Goal: Task Accomplishment & Management: Use online tool/utility

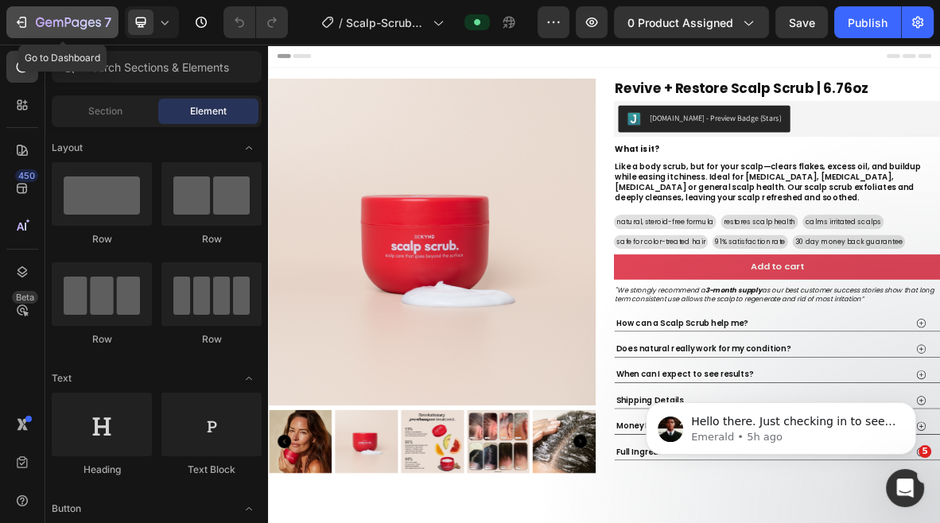
click at [61, 17] on icon "button" at bounding box center [68, 24] width 65 height 14
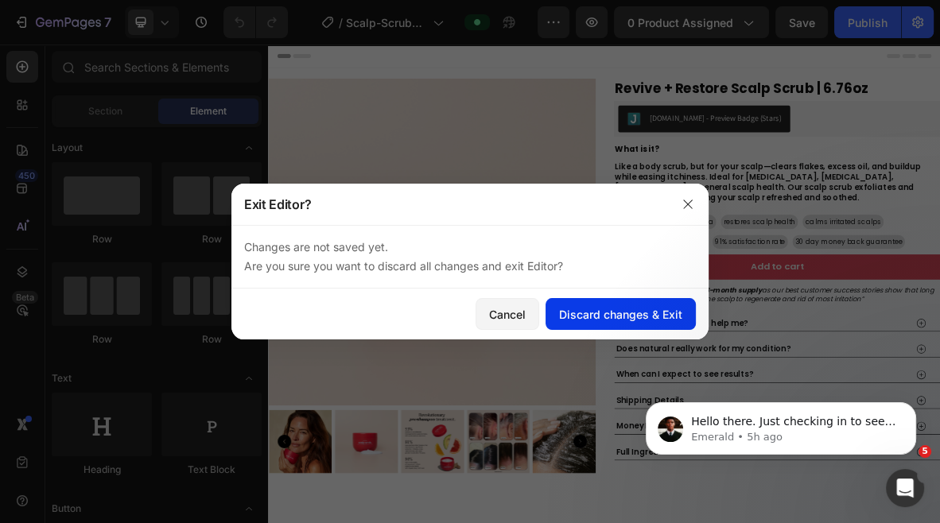
click at [616, 323] on button "Discard changes & Exit" at bounding box center [621, 314] width 150 height 32
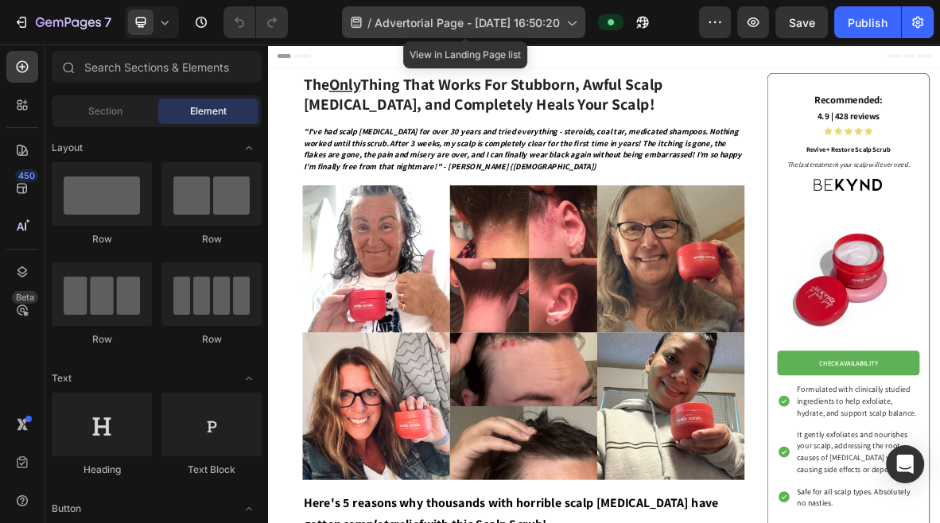
click at [579, 17] on icon at bounding box center [571, 22] width 16 height 16
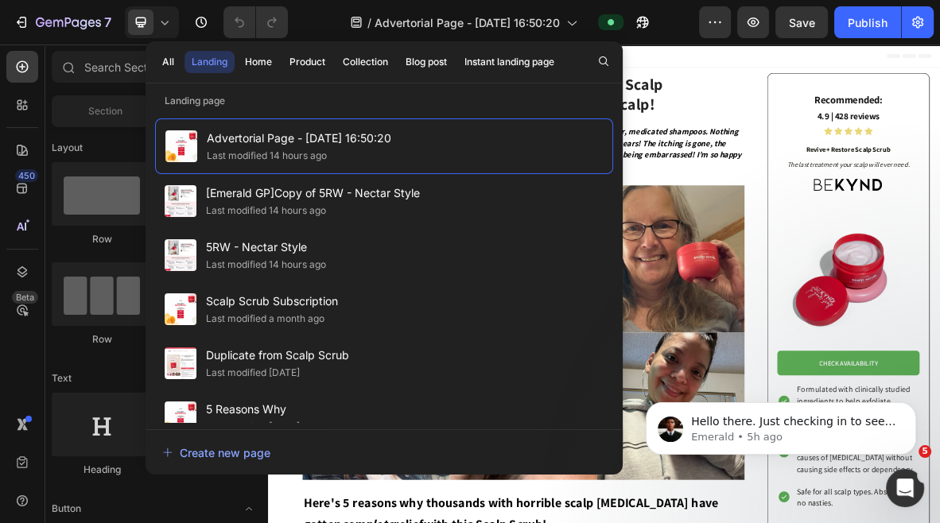
click at [875, 73] on div "Header" at bounding box center [745, 61] width 929 height 32
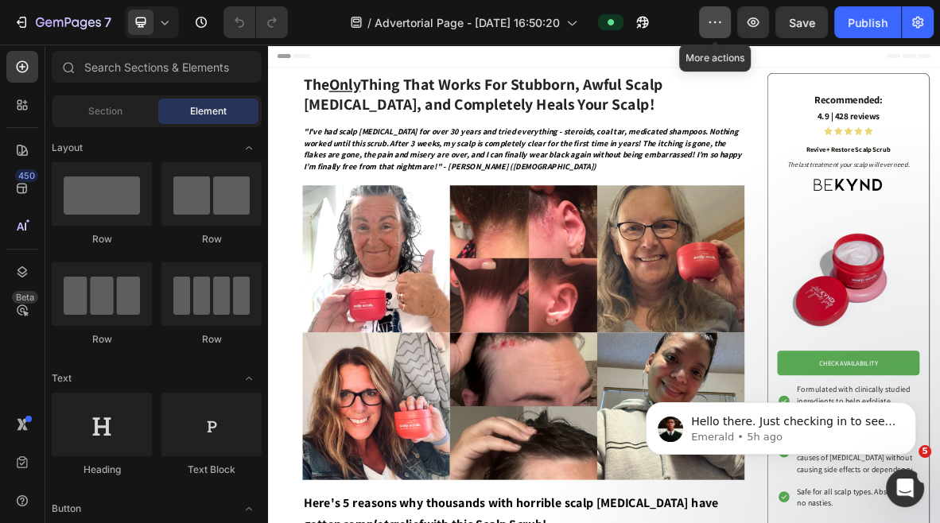
click at [710, 37] on button "button" at bounding box center [715, 22] width 32 height 32
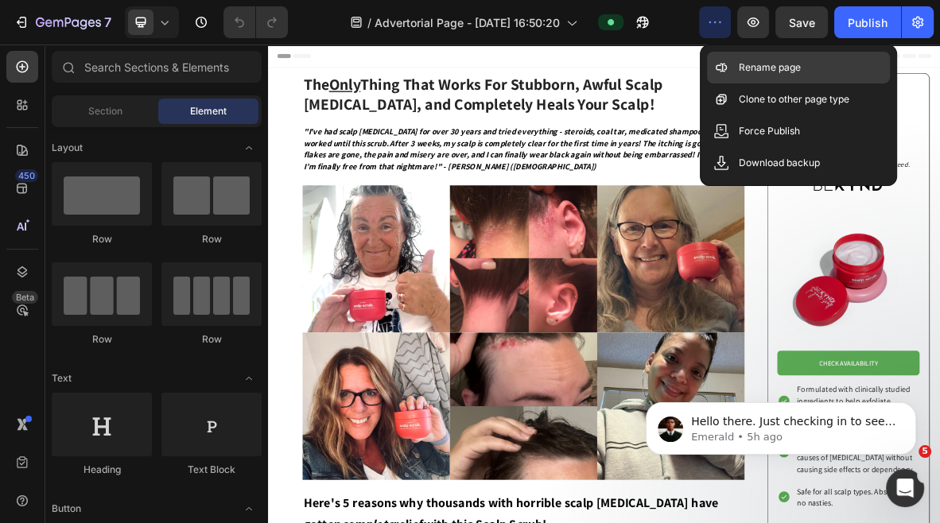
click at [760, 69] on p "Rename page" at bounding box center [770, 68] width 62 height 16
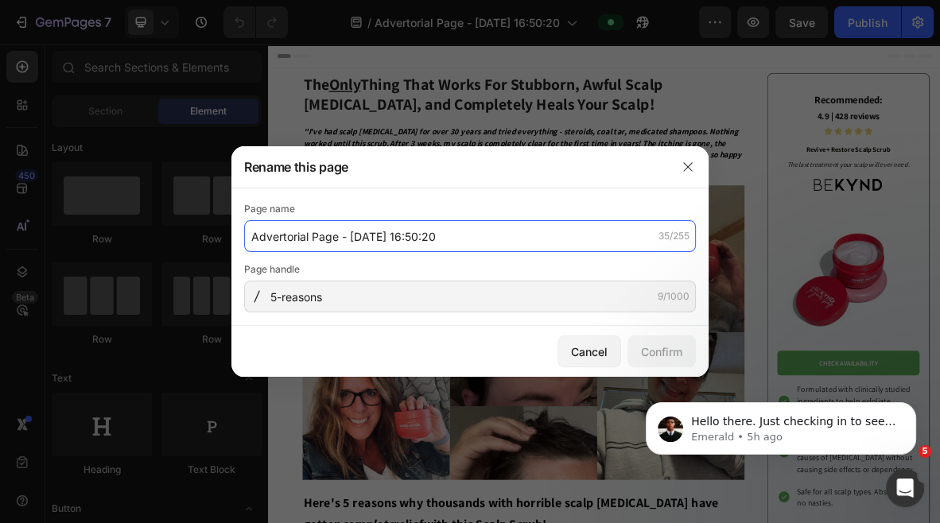
click at [401, 239] on input "Advertorial Page - Aug 25, 16:50:20" at bounding box center [470, 236] width 452 height 32
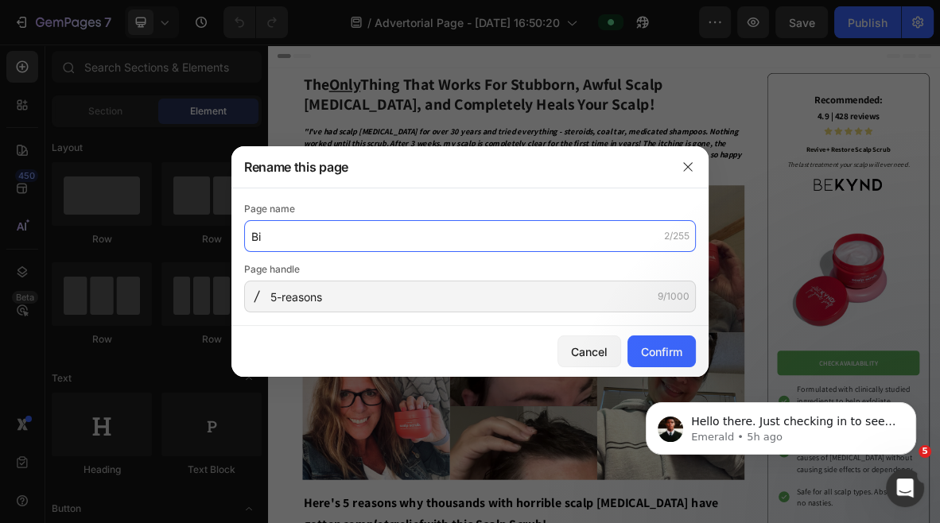
type input "B"
type input "5RW - Biolabs style"
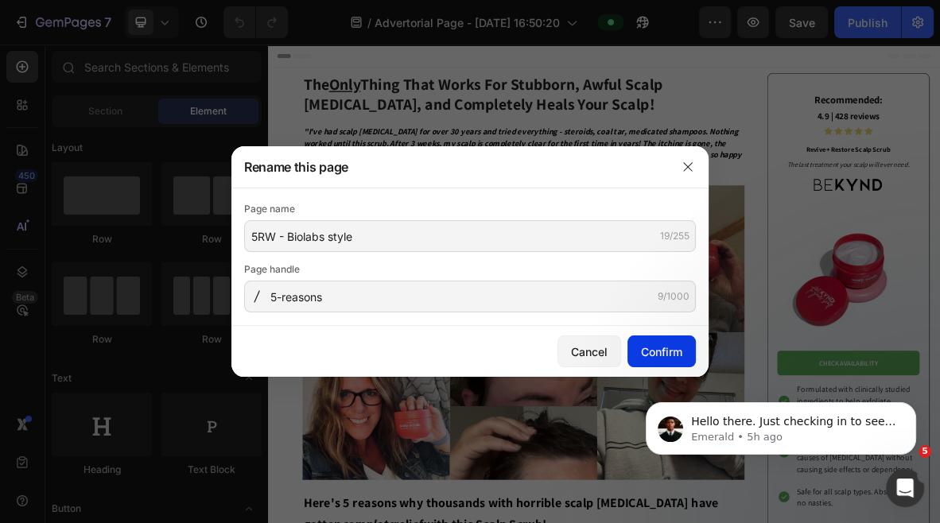
click at [671, 358] on div "Confirm" at bounding box center [661, 352] width 41 height 17
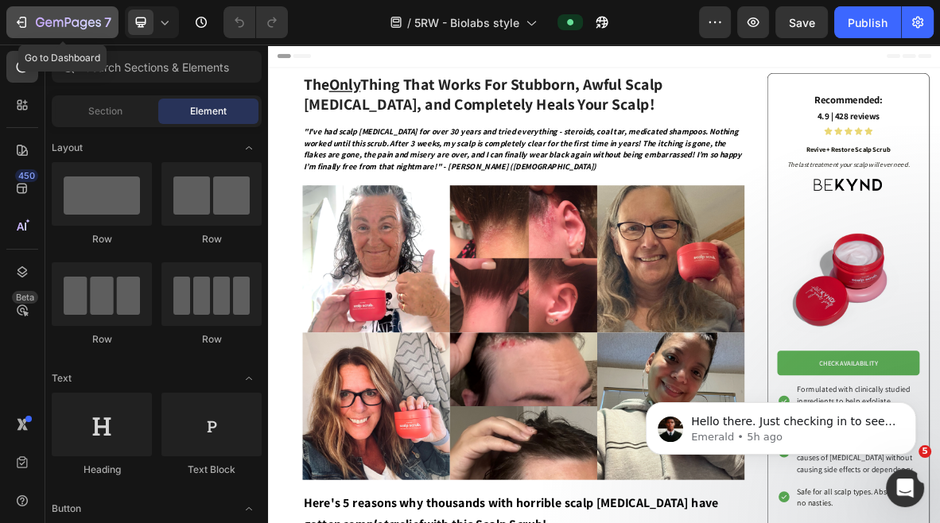
click at [79, 19] on icon "button" at bounding box center [68, 24] width 65 height 14
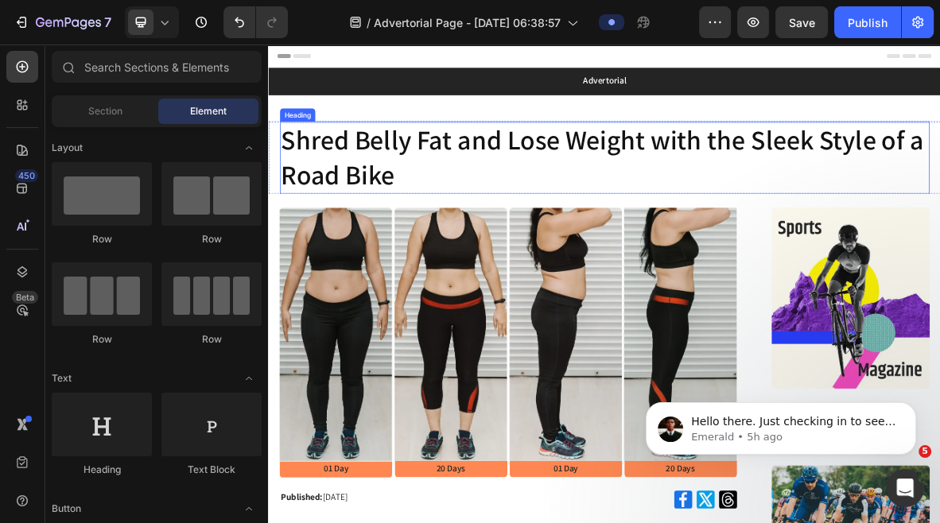
click at [582, 184] on h1 "Shred Belly Fat and Lose Weight with the Sleek Style of a Road Bike" at bounding box center [745, 205] width 923 height 103
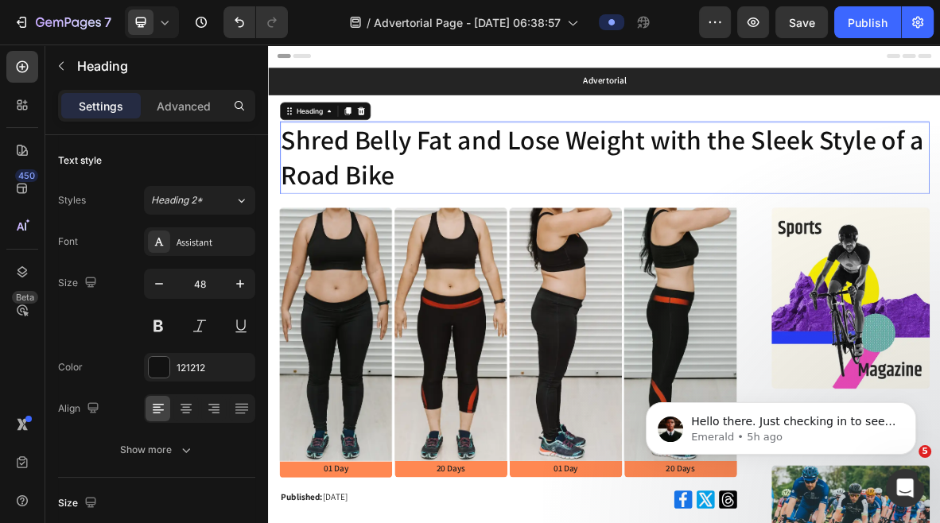
click at [582, 184] on h1 "Shred Belly Fat and Lose Weight with the Sleek Style of a Road Bike" at bounding box center [745, 205] width 923 height 103
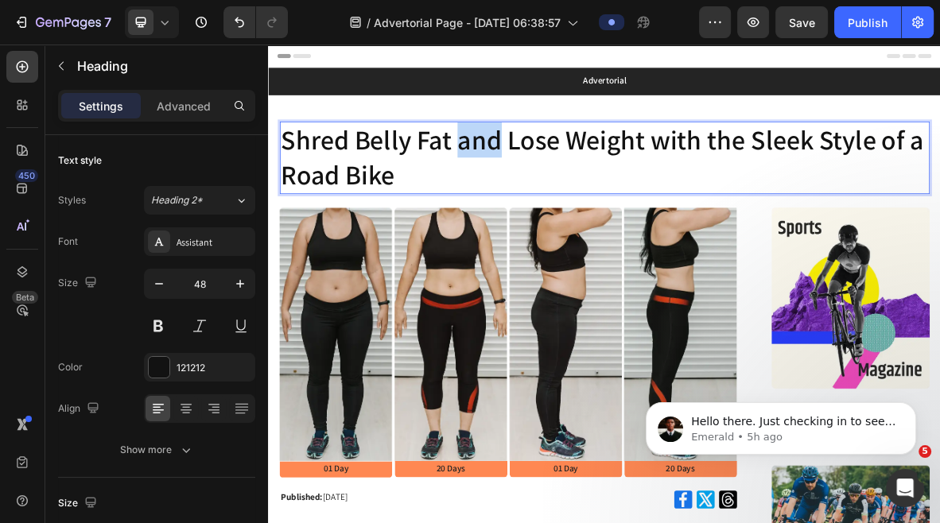
click at [582, 184] on p "Shred Belly Fat and Lose Weight with the Sleek Style of a Road Bike" at bounding box center [746, 205] width 920 height 99
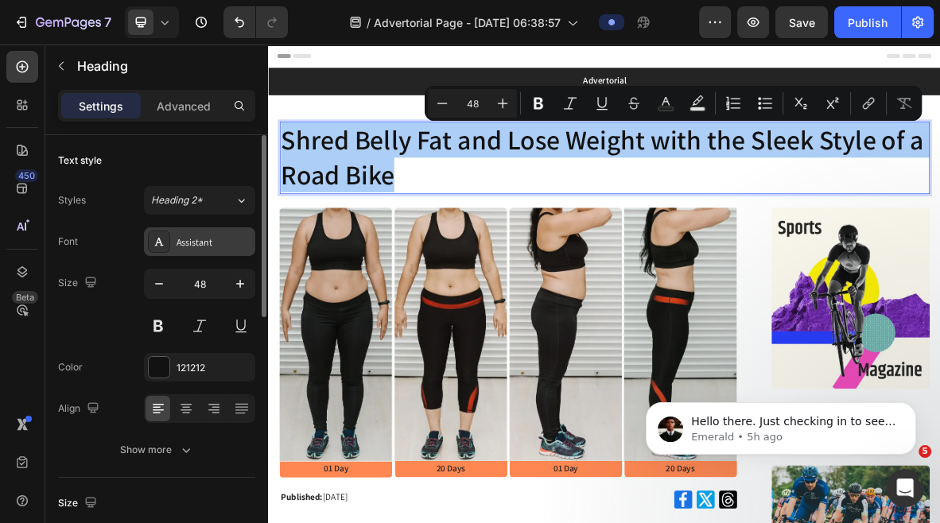
click at [199, 247] on div "Assistant" at bounding box center [214, 242] width 75 height 14
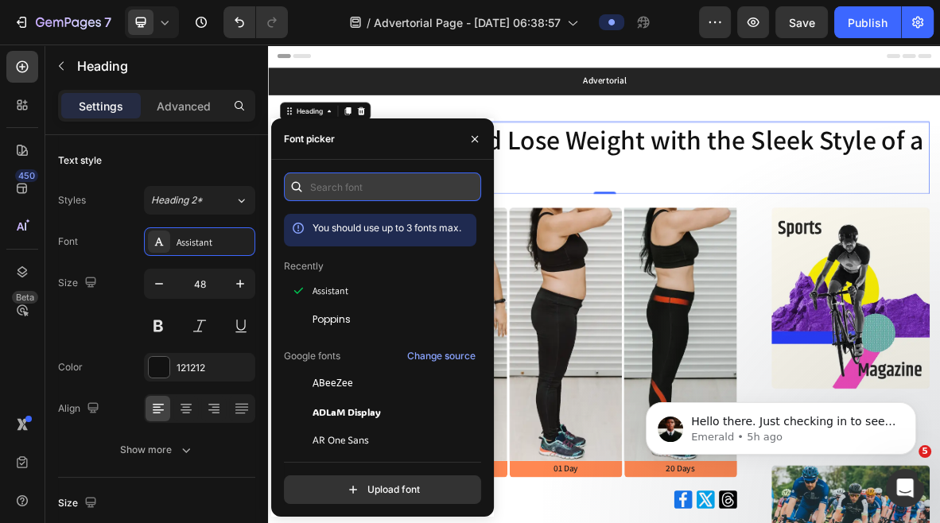
click at [323, 187] on input "text" at bounding box center [382, 187] width 197 height 29
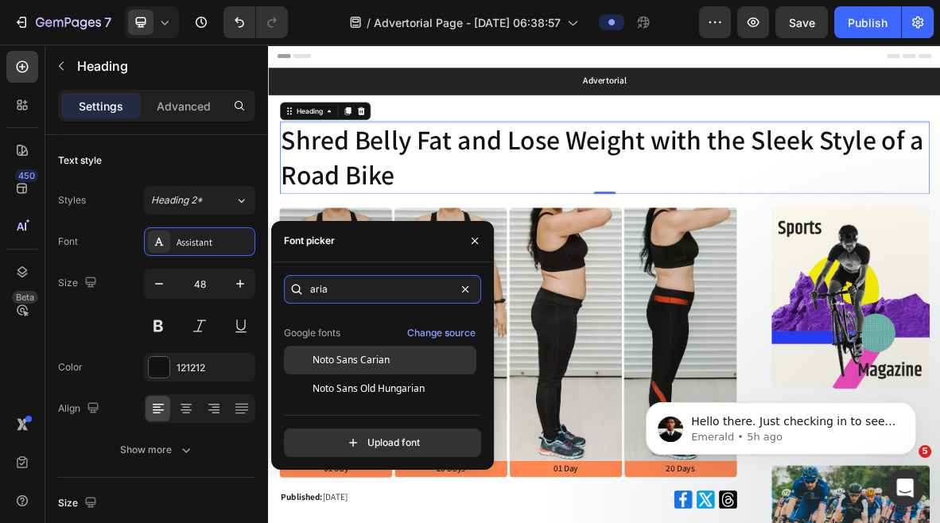
scroll to position [38, 0]
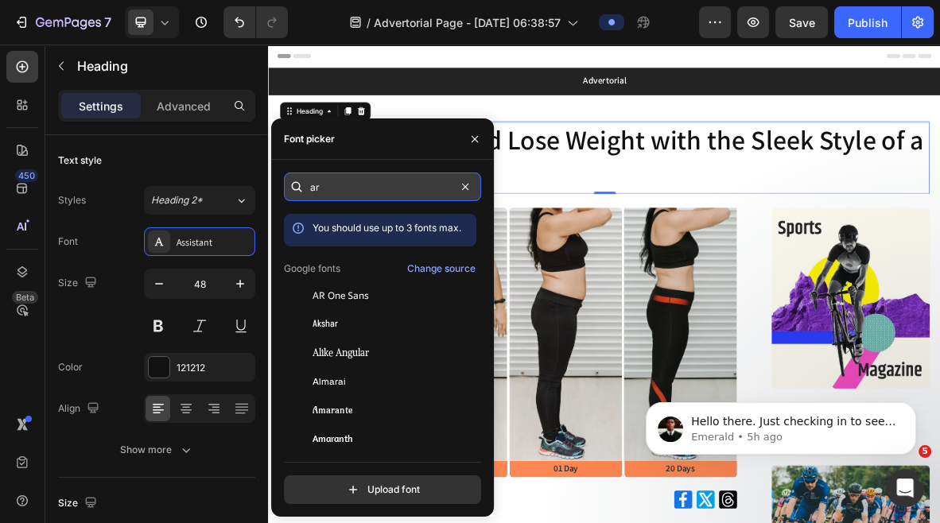
type input "a"
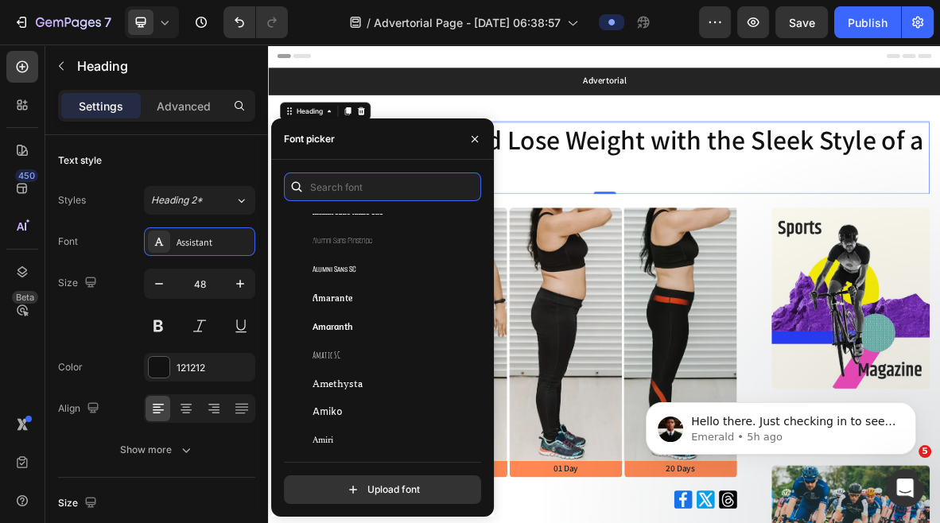
scroll to position [1800, 0]
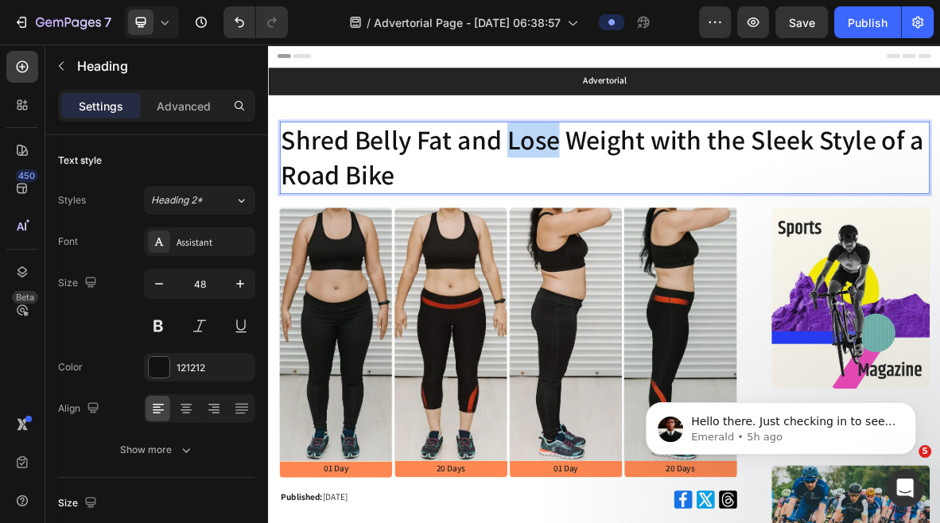
click at [652, 187] on p "Shred Belly Fat and Lose Weight with the Sleek Style of a Road Bike" at bounding box center [746, 205] width 920 height 99
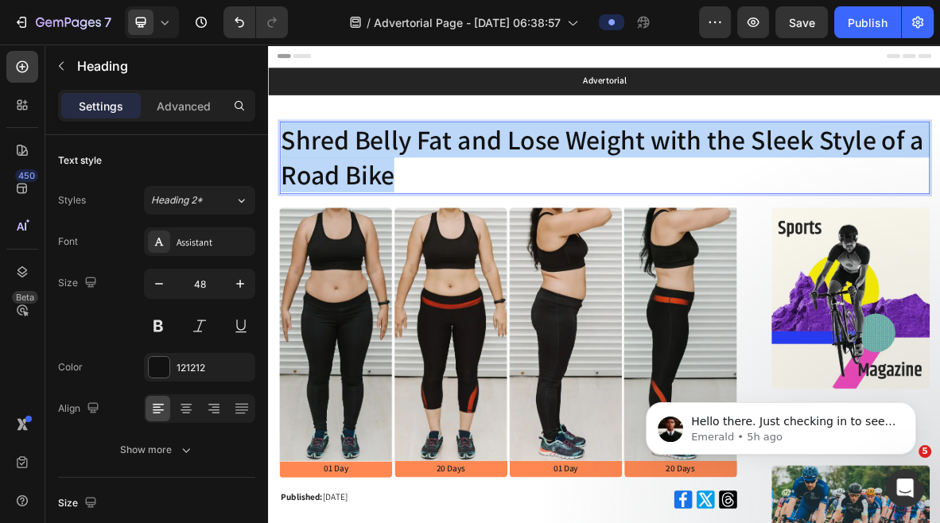
click at [652, 187] on p "Shred Belly Fat and Lose Weight with the Sleek Style of a Road Bike" at bounding box center [746, 205] width 920 height 99
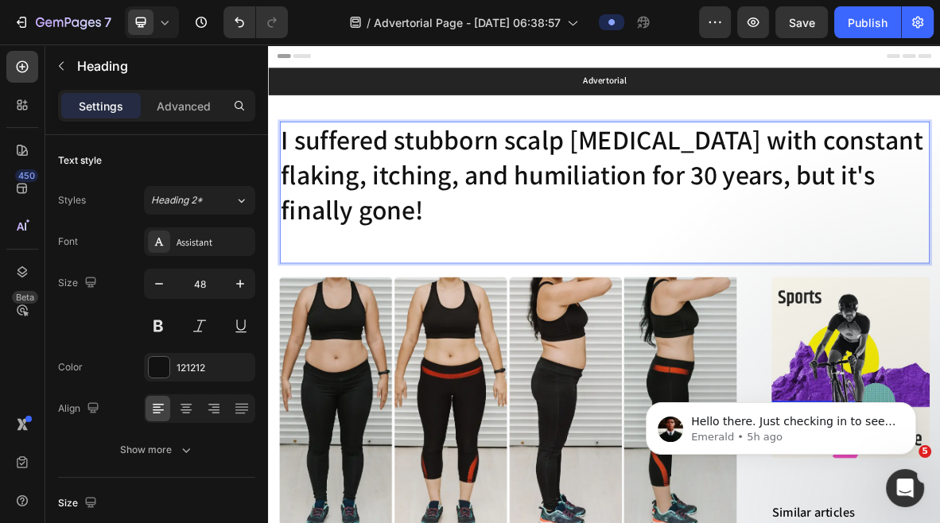
click at [936, 286] on p "I suffered stubborn scalp [MEDICAL_DATA] with constant flaking, itching, and hu…" at bounding box center [746, 255] width 920 height 199
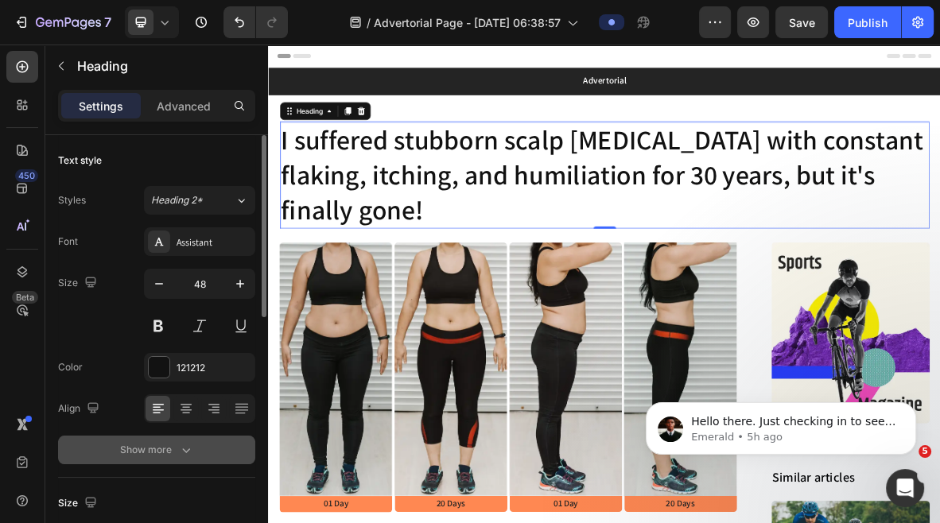
click at [169, 456] on div "Show more" at bounding box center [157, 450] width 74 height 16
click at [204, 447] on div "Semi Bold" at bounding box center [191, 450] width 81 height 14
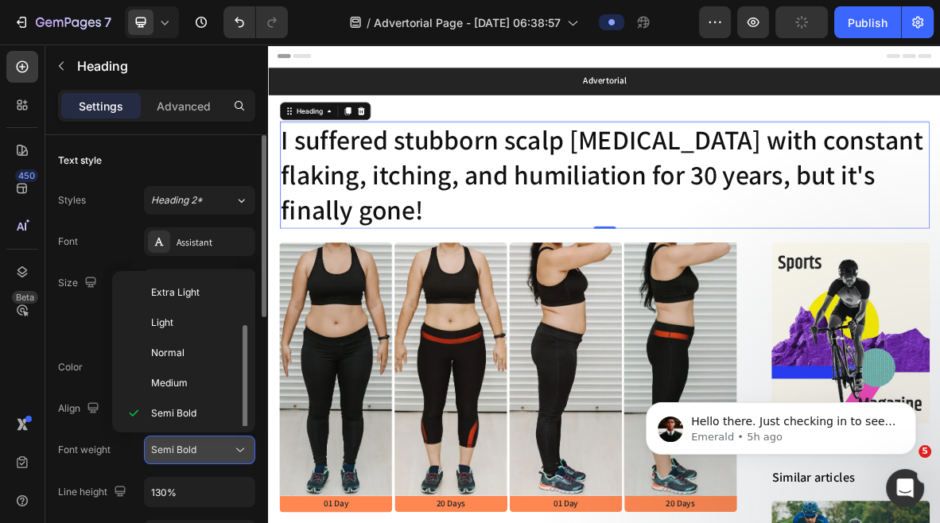
scroll to position [28, 0]
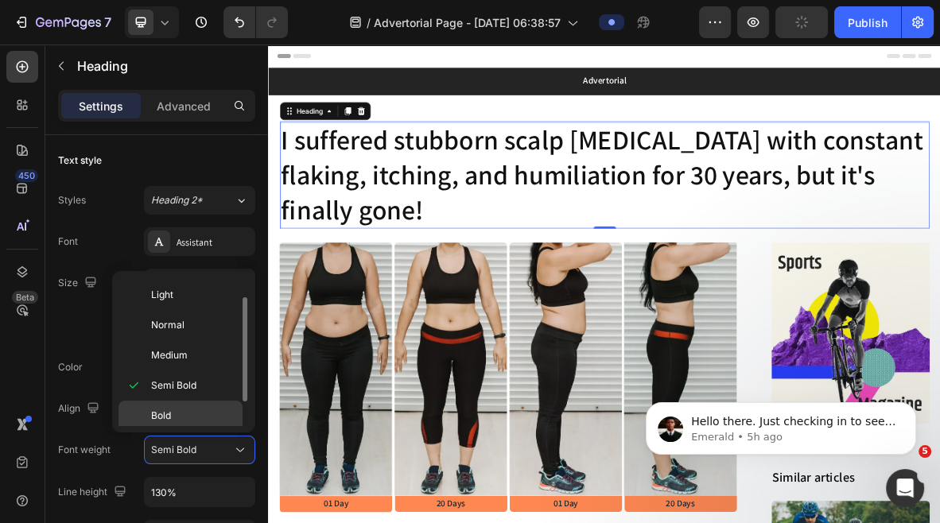
click at [187, 413] on p "Bold" at bounding box center [193, 416] width 84 height 14
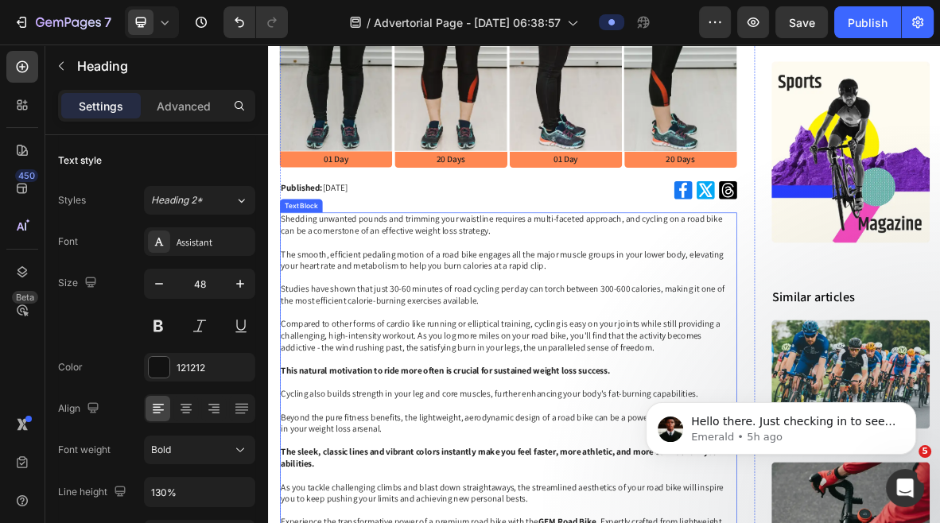
scroll to position [516, 0]
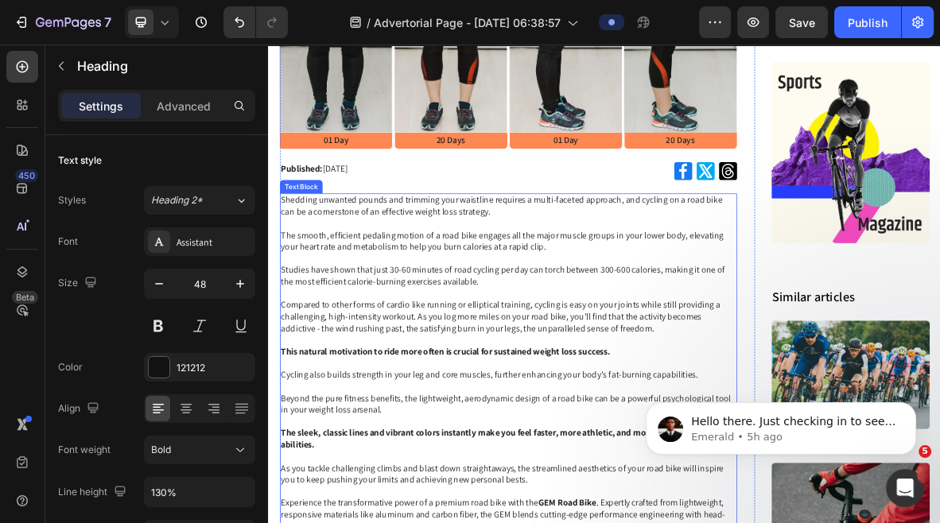
click at [562, 315] on p "Shedding unwanted pounds and trimming your waistline requires a multi-faceted a…" at bounding box center [609, 299] width 646 height 83
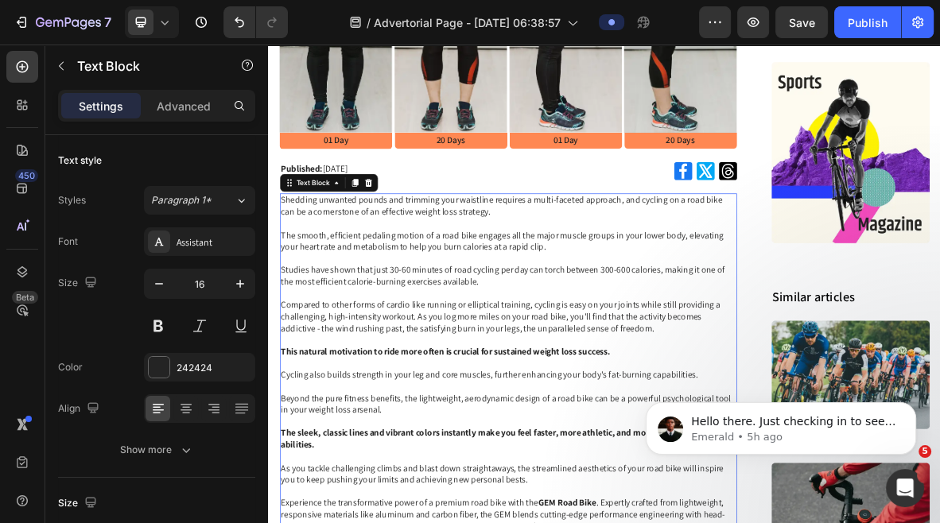
click at [562, 315] on p "Shedding unwanted pounds and trimming your waistline requires a multi-faceted a…" at bounding box center [609, 299] width 646 height 83
click at [776, 435] on p "Compared to other forms of cardio like running or elliptical training, cycling …" at bounding box center [609, 464] width 646 height 116
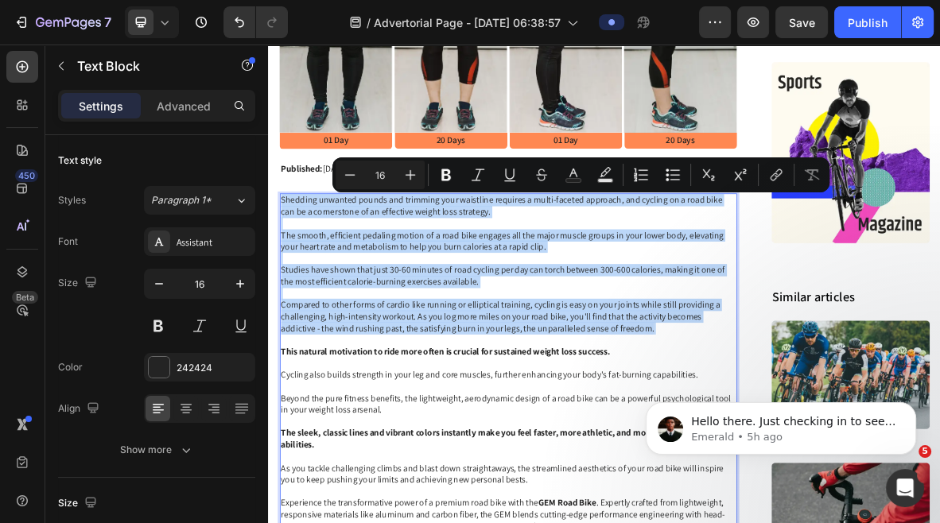
drag, startPoint x: 775, startPoint y: 461, endPoint x: 286, endPoint y: 271, distance: 524.1
click at [286, 271] on div "Shedding unwanted pounds and trimming your waistline requires a multi-faceted a…" at bounding box center [608, 514] width 649 height 516
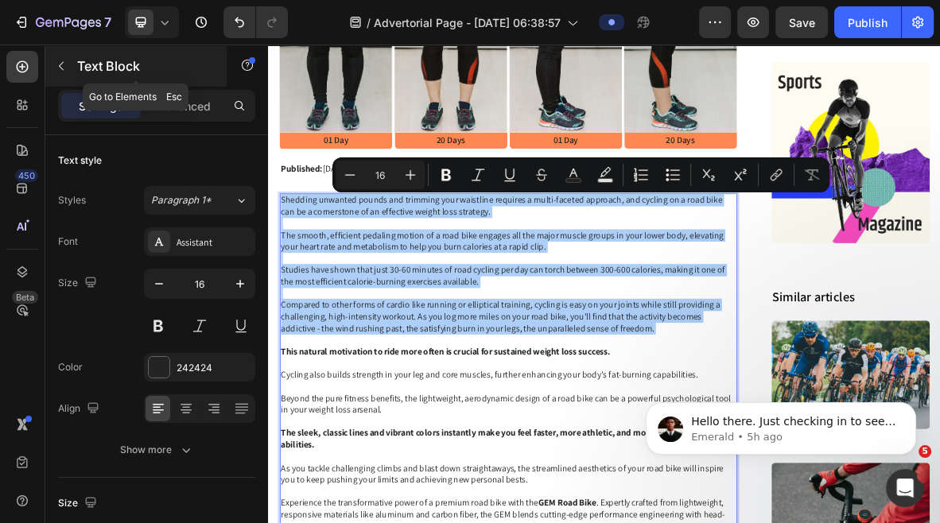
click at [64, 64] on icon "button" at bounding box center [61, 66] width 13 height 13
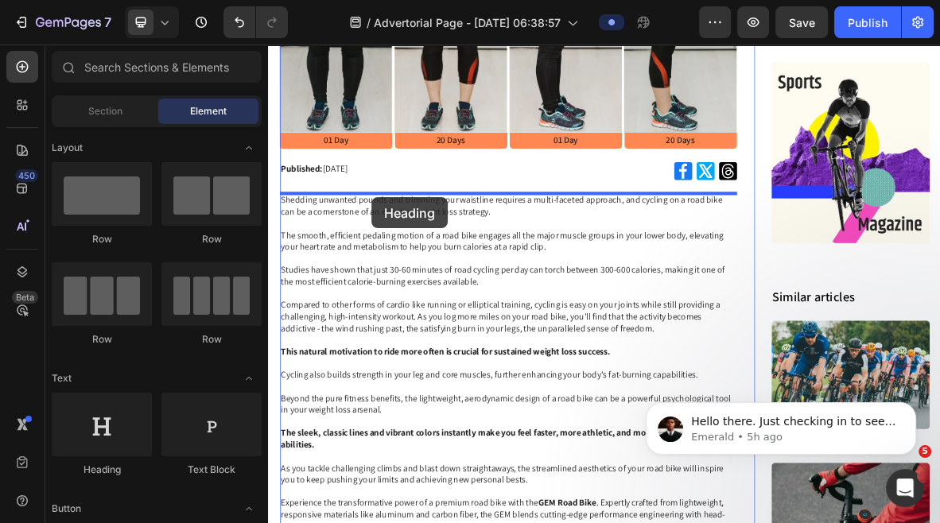
drag, startPoint x: 365, startPoint y: 475, endPoint x: 415, endPoint y: 262, distance: 219.0
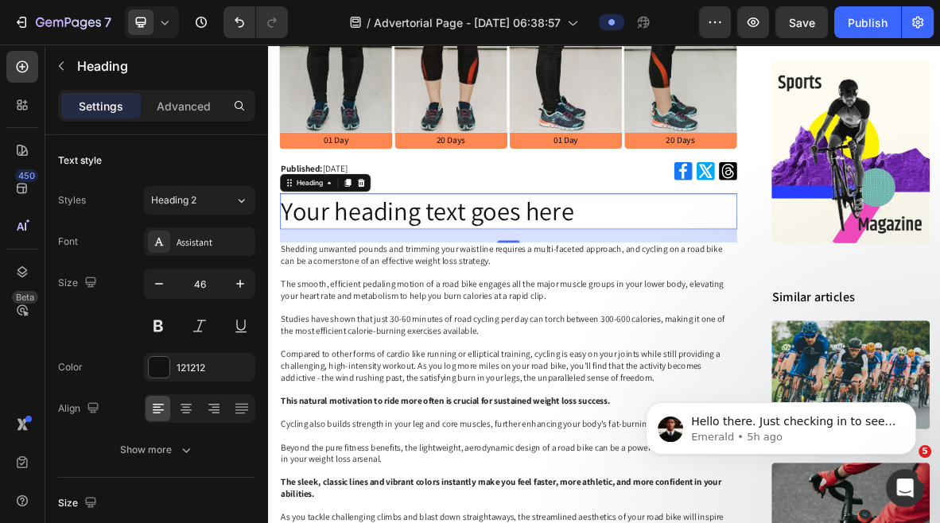
click at [513, 295] on h2 "Your heading text goes here" at bounding box center [608, 281] width 649 height 51
click at [513, 295] on p "Your heading text goes here" at bounding box center [609, 282] width 646 height 48
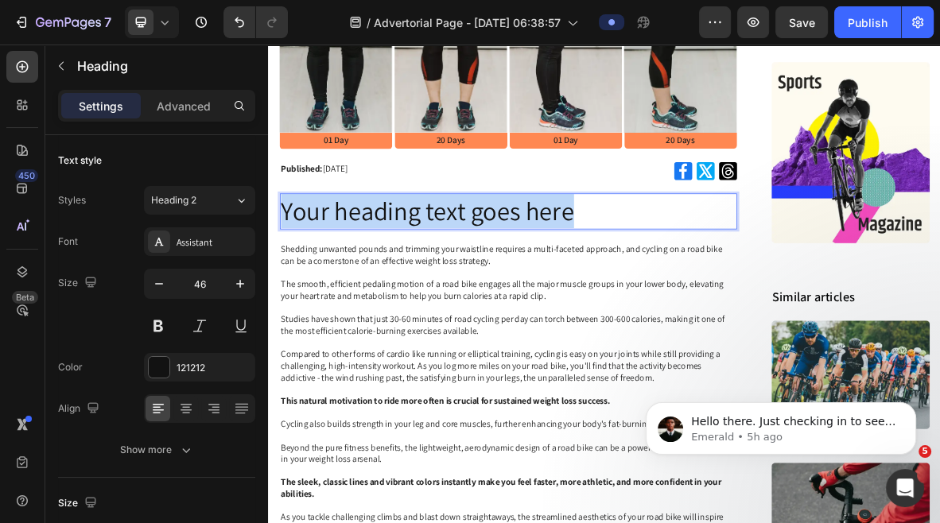
click at [513, 295] on p "Your heading text goes here" at bounding box center [609, 282] width 646 height 48
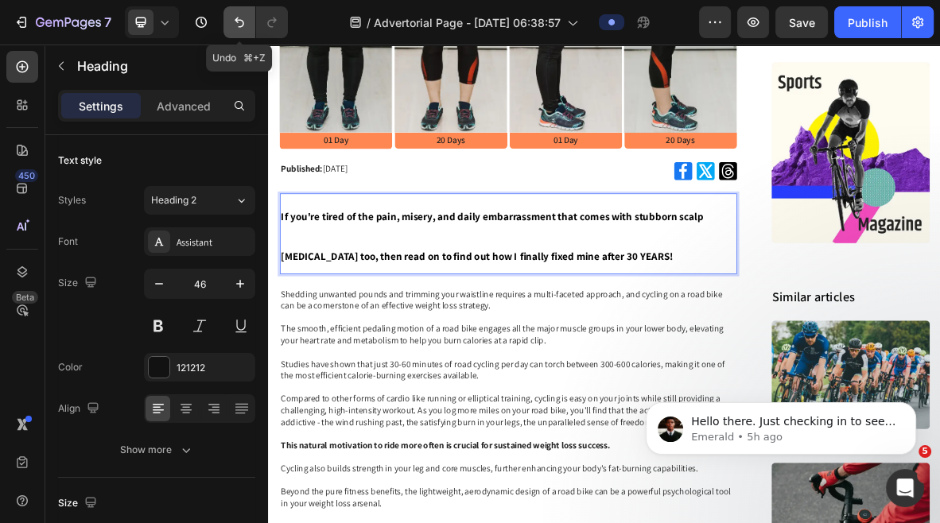
click at [241, 21] on icon "Undo/Redo" at bounding box center [239, 22] width 16 height 16
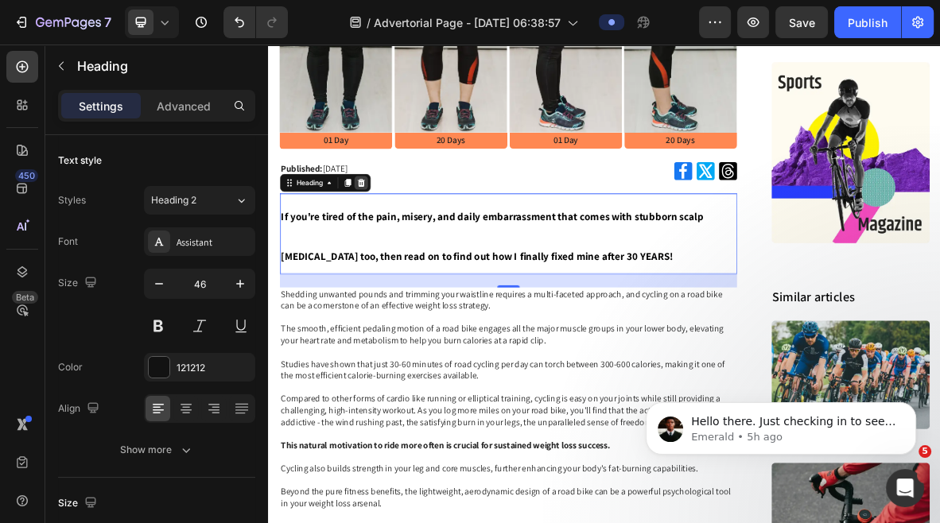
click at [402, 237] on icon at bounding box center [400, 240] width 10 height 11
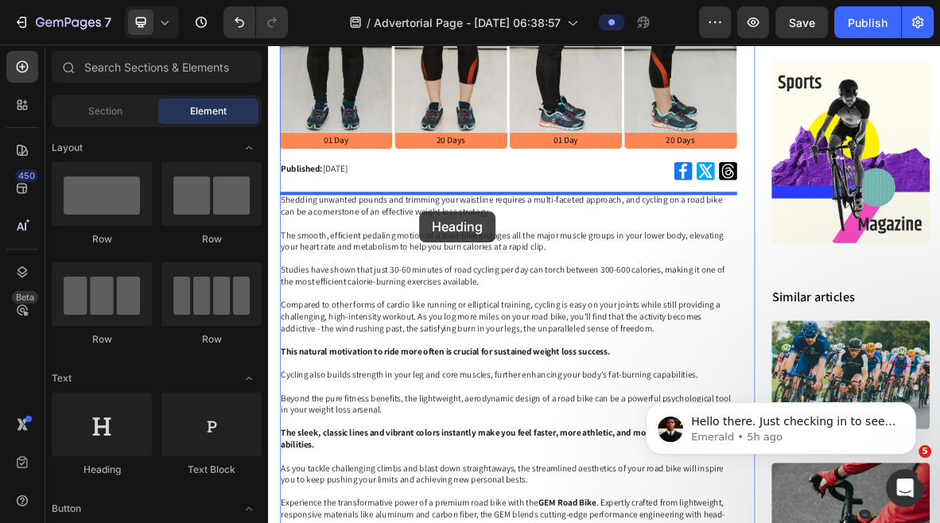
drag, startPoint x: 397, startPoint y: 496, endPoint x: 483, endPoint y: 282, distance: 230.6
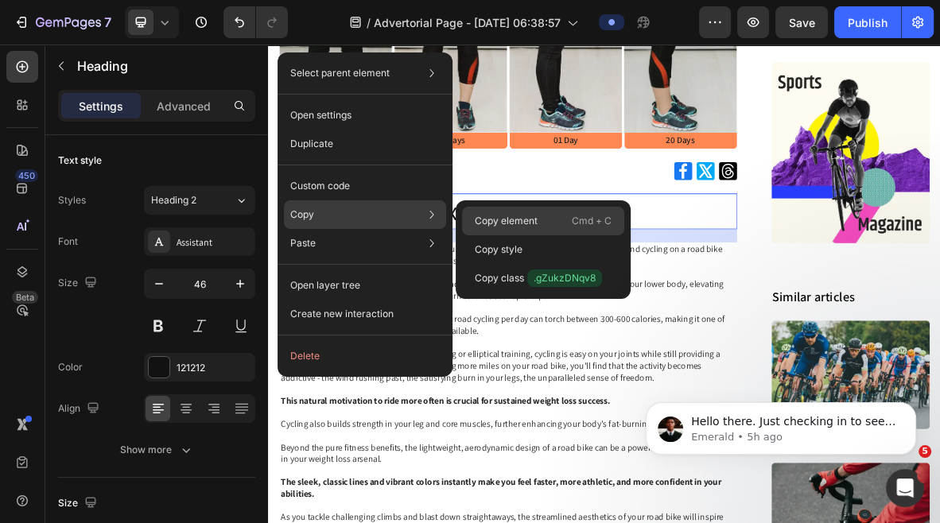
click at [541, 235] on div "Copy element Cmd + C" at bounding box center [543, 249] width 162 height 29
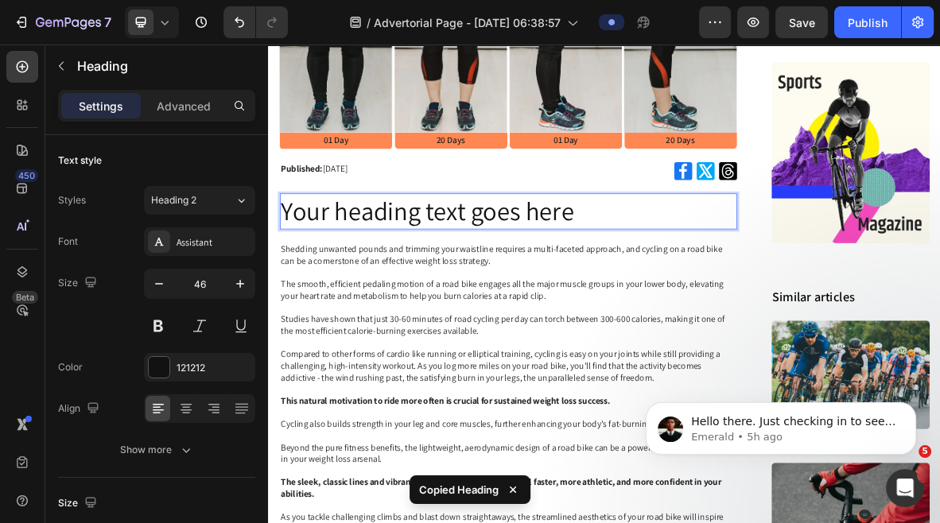
click at [655, 282] on h2 "Your heading text goes here" at bounding box center [608, 281] width 649 height 51
click at [655, 282] on p "Your heading text goes here" at bounding box center [609, 282] width 646 height 48
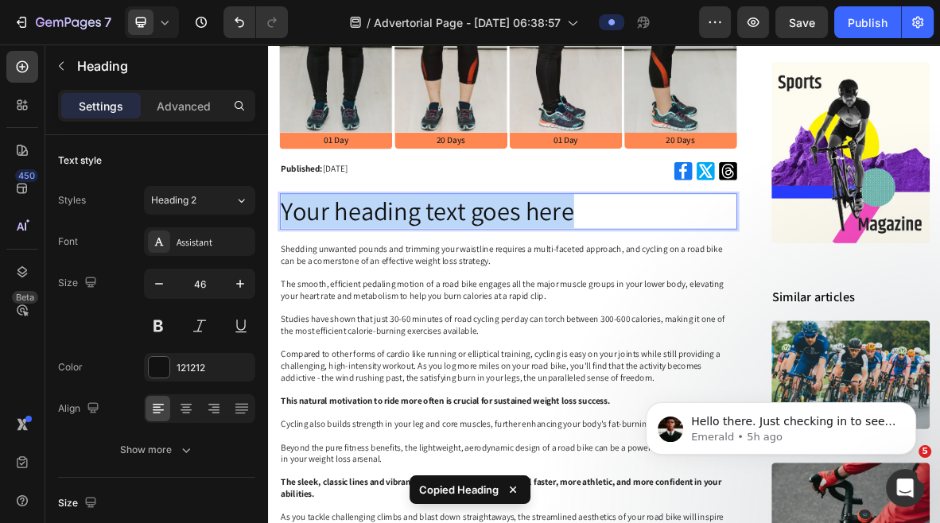
click at [655, 282] on p "Your heading text goes here" at bounding box center [609, 282] width 646 height 48
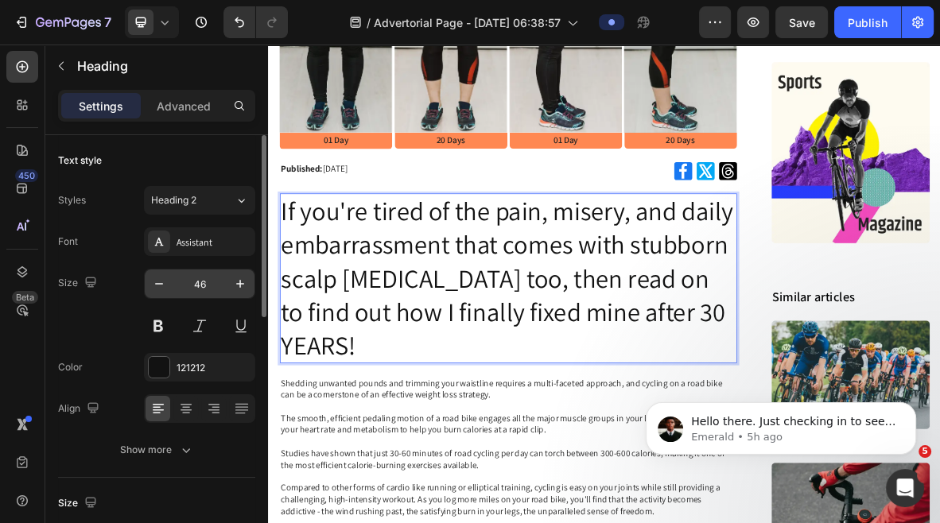
click at [194, 281] on input "46" at bounding box center [199, 284] width 52 height 29
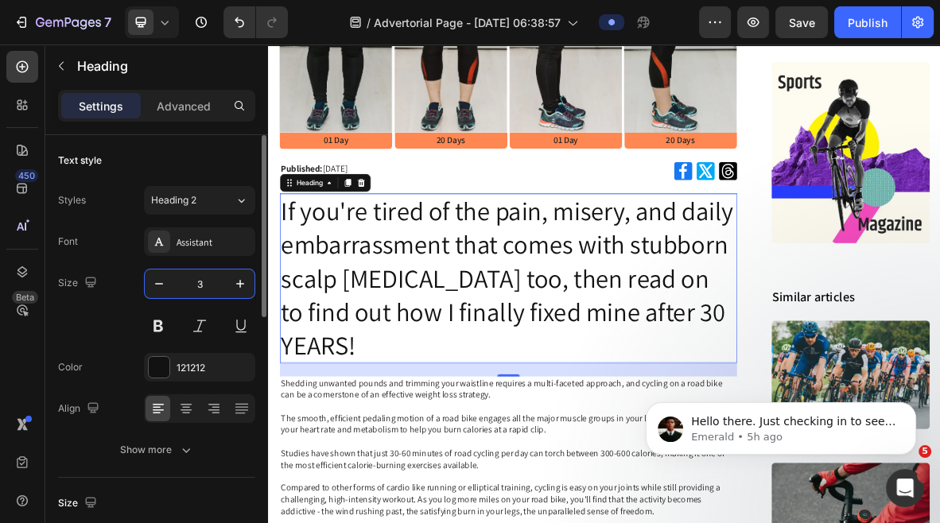
type input "30"
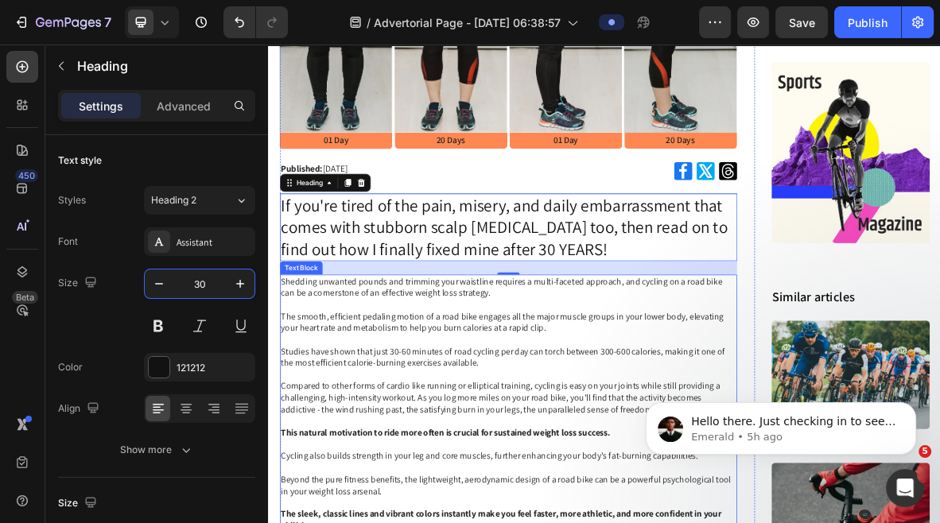
click at [604, 516] on p "Rich Text Editor. Editing area: main" at bounding box center [609, 514] width 646 height 17
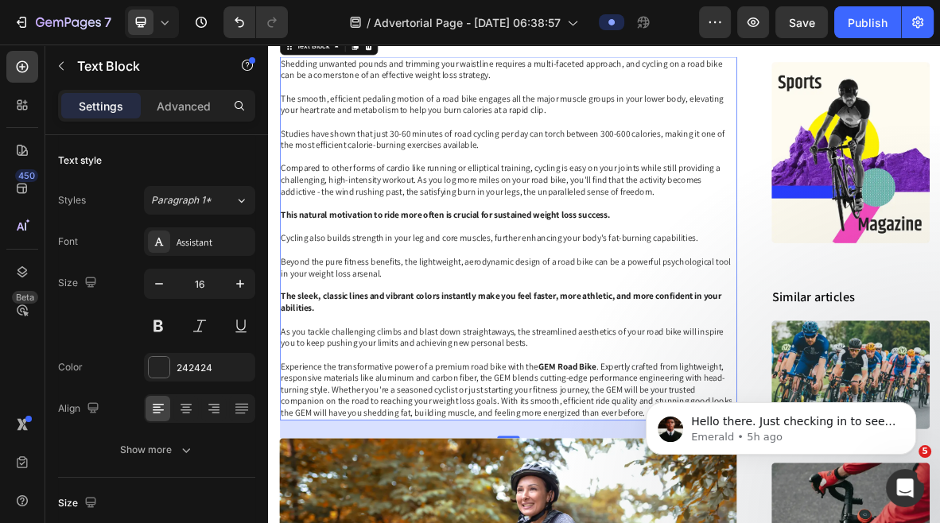
scroll to position [827, 0]
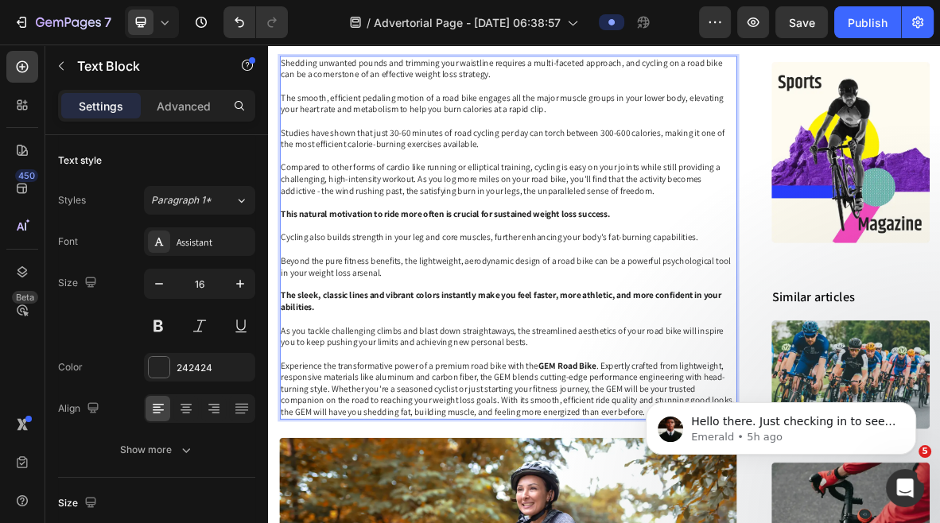
click at [711, 507] on p "Beyond the pure fitness benefits, the lightweight, aerodynamic design of a road…" at bounding box center [609, 459] width 646 height 231
click at [908, 409] on icon "Dismiss notification" at bounding box center [912, 406] width 9 height 9
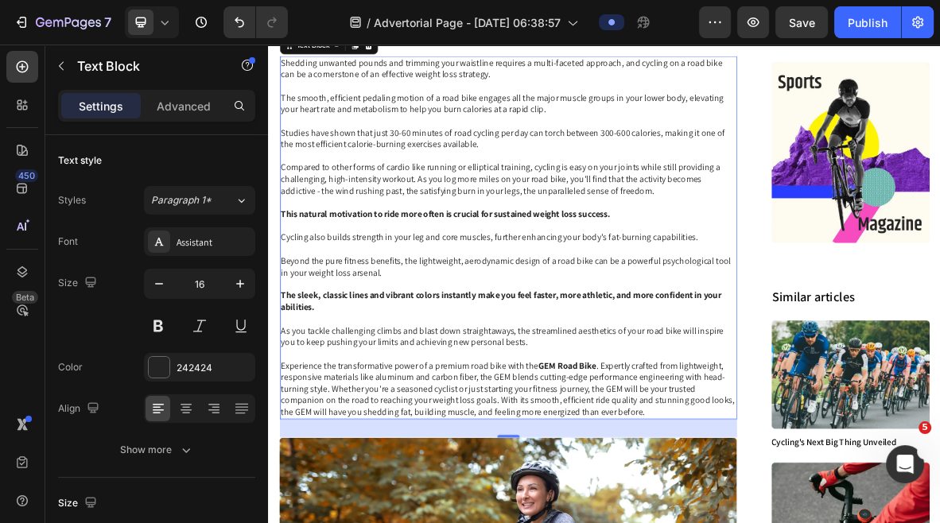
click at [844, 523] on p "Beyond the pure fitness benefits, the lightweight, aerodynamic design of a road…" at bounding box center [609, 459] width 646 height 231
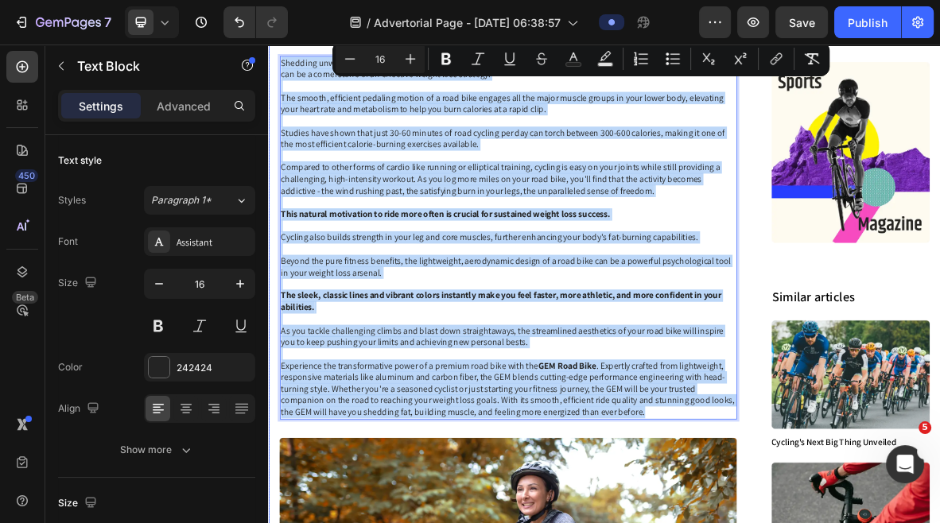
drag, startPoint x: 812, startPoint y: 569, endPoint x: 283, endPoint y: 73, distance: 724.8
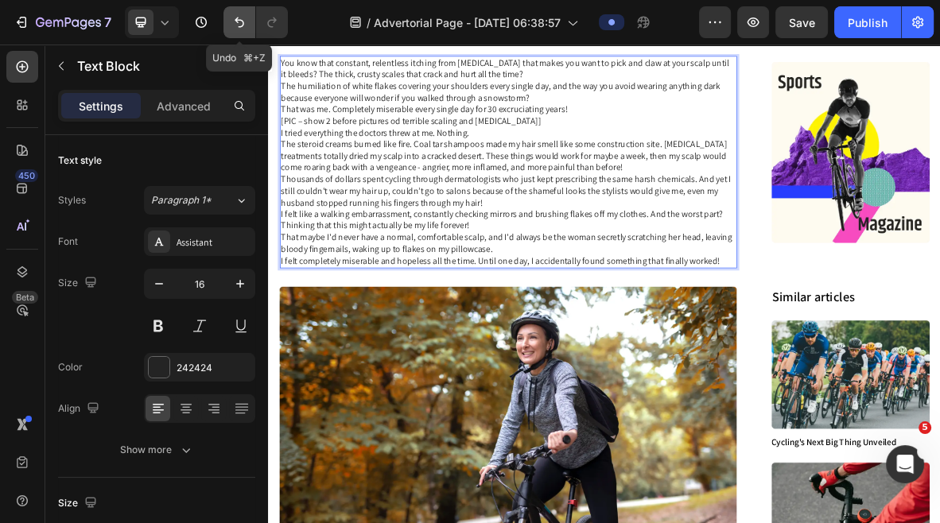
click at [239, 30] on button "Undo/Redo" at bounding box center [240, 22] width 32 height 32
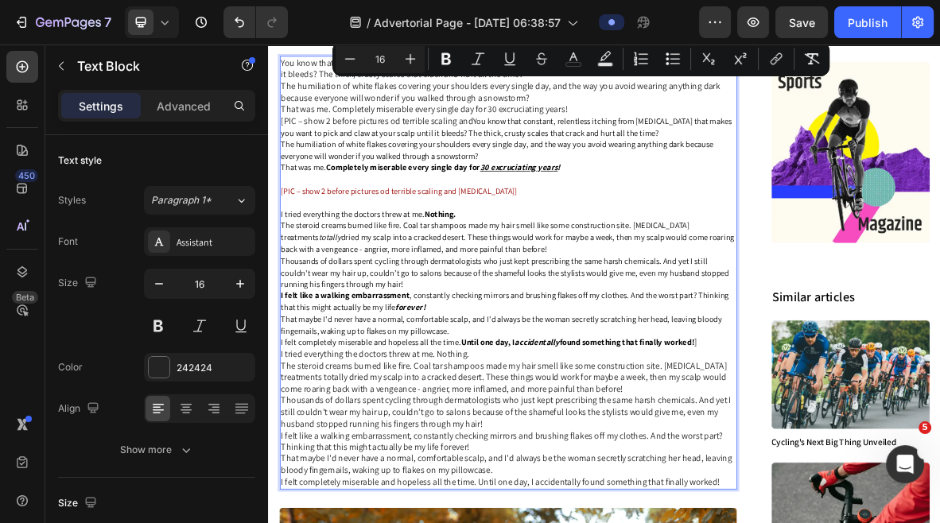
drag, startPoint x: 908, startPoint y: 671, endPoint x: 185, endPoint y: 60, distance: 946.0
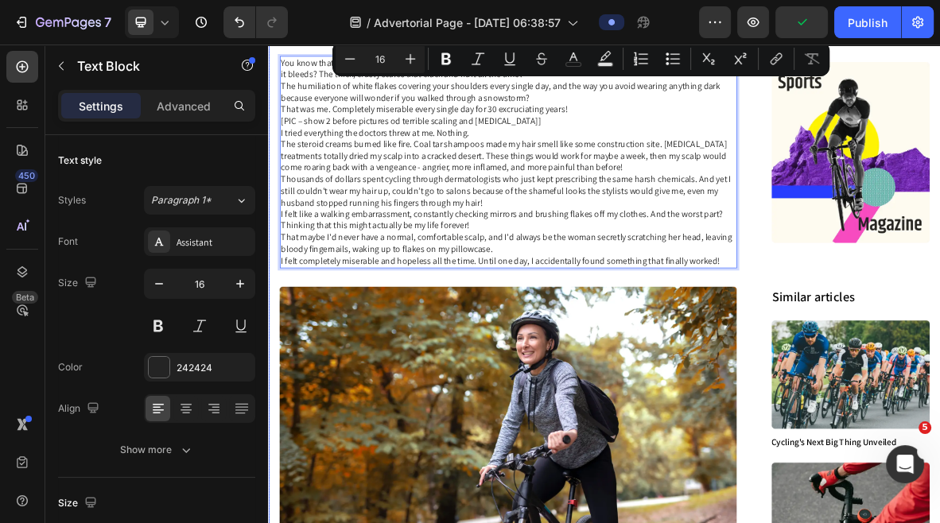
drag, startPoint x: 910, startPoint y: 352, endPoint x: 274, endPoint y: 67, distance: 696.4
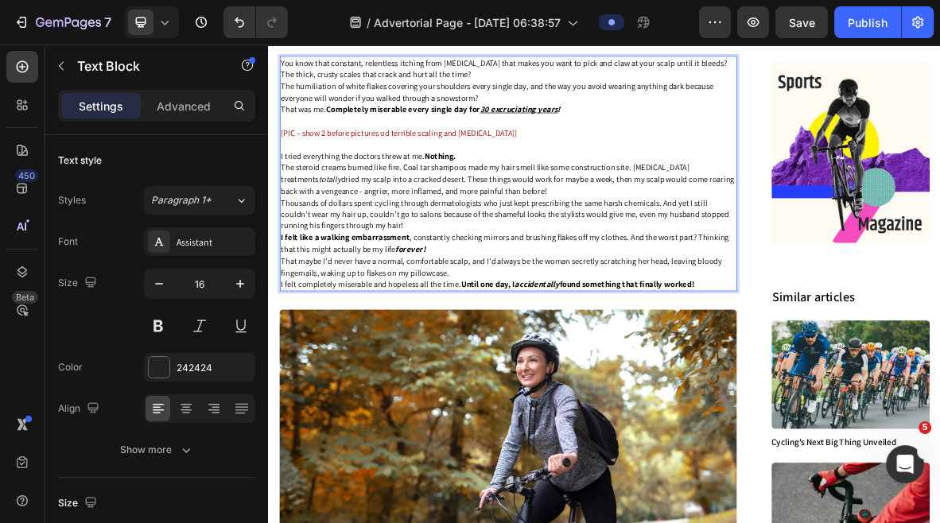
click at [589, 84] on p "You know that constant, relentless itching from [MEDICAL_DATA] that makes you w…" at bounding box center [609, 78] width 646 height 33
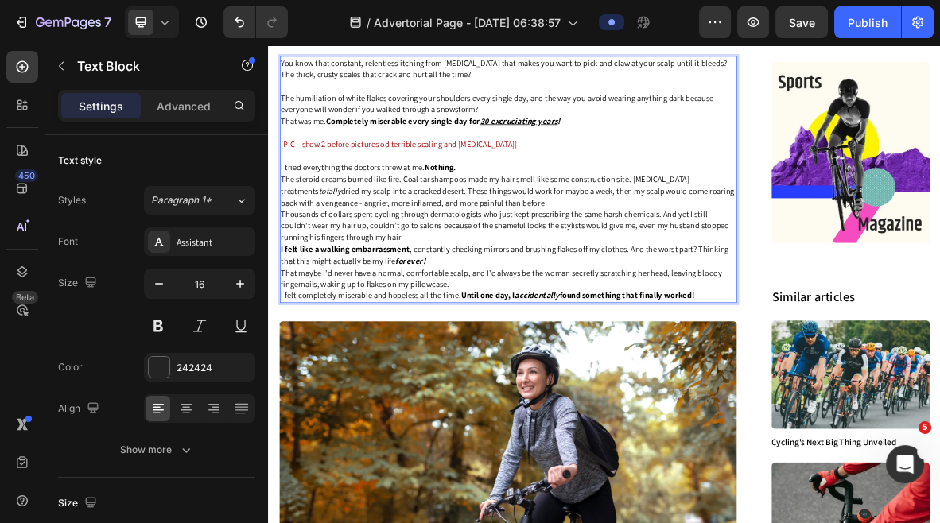
click at [578, 134] on p "The humiliation of white flakes covering your shoulders every single day, and t…" at bounding box center [609, 128] width 646 height 33
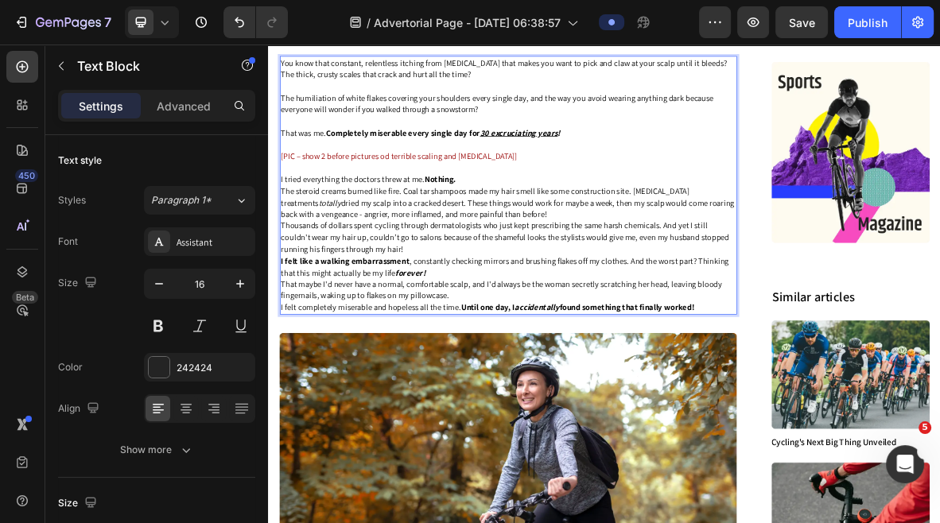
click at [516, 199] on span "[PIC – show 2 before pictures od terrible scaling and psoriasis]" at bounding box center [453, 202] width 335 height 15
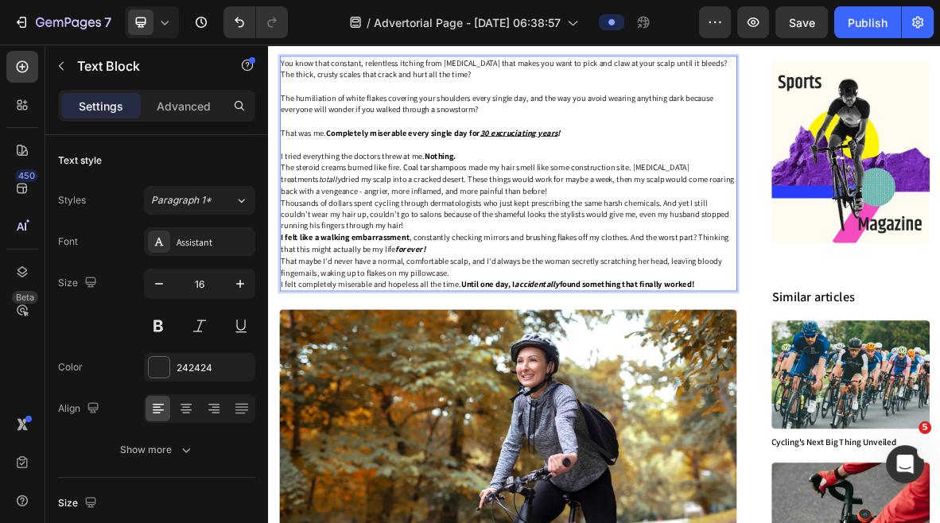
click at [599, 211] on p "I tried everything the doctors threw at me. Nothing." at bounding box center [609, 203] width 646 height 17
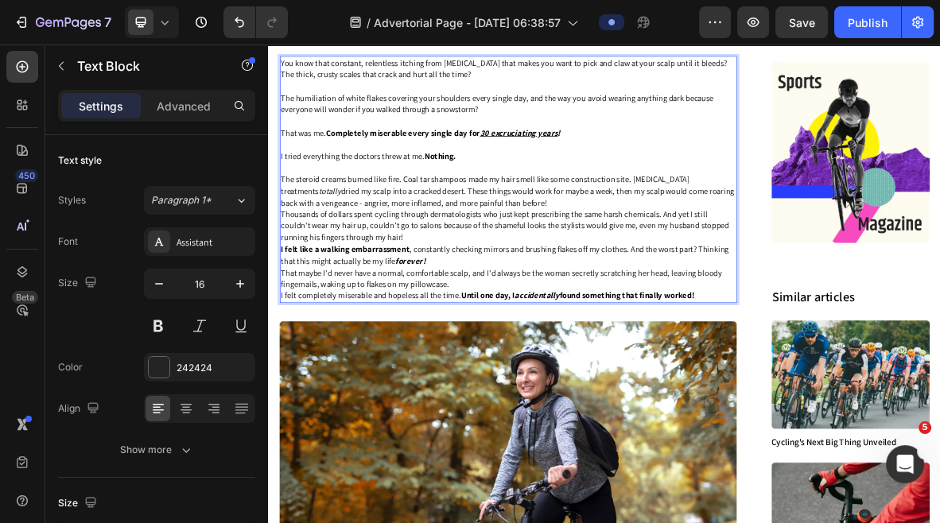
click at [728, 271] on p "The steroid creams burned like fire. Coal tar shampoos made my hair smell like …" at bounding box center [609, 251] width 646 height 49
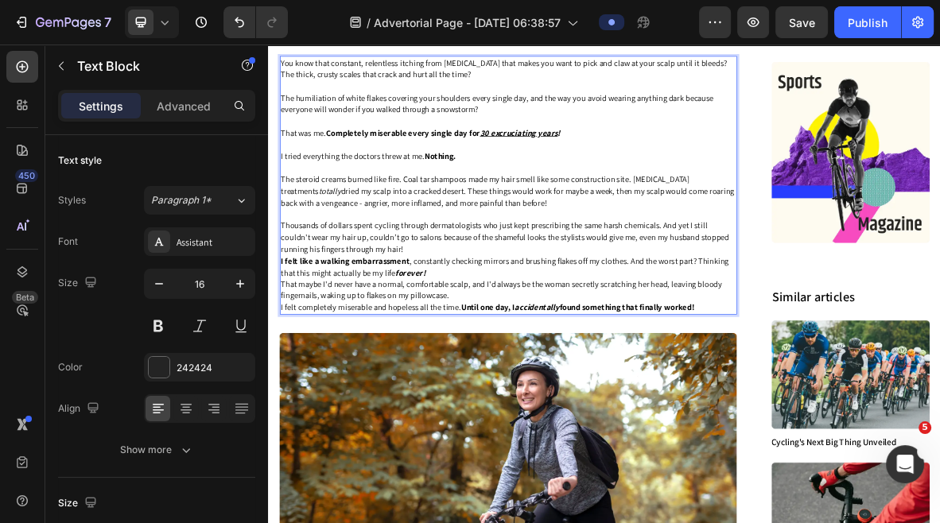
click at [591, 336] on p "Thousands of dollars spent cycling through dermatologists who just kept prescri…" at bounding box center [609, 318] width 646 height 49
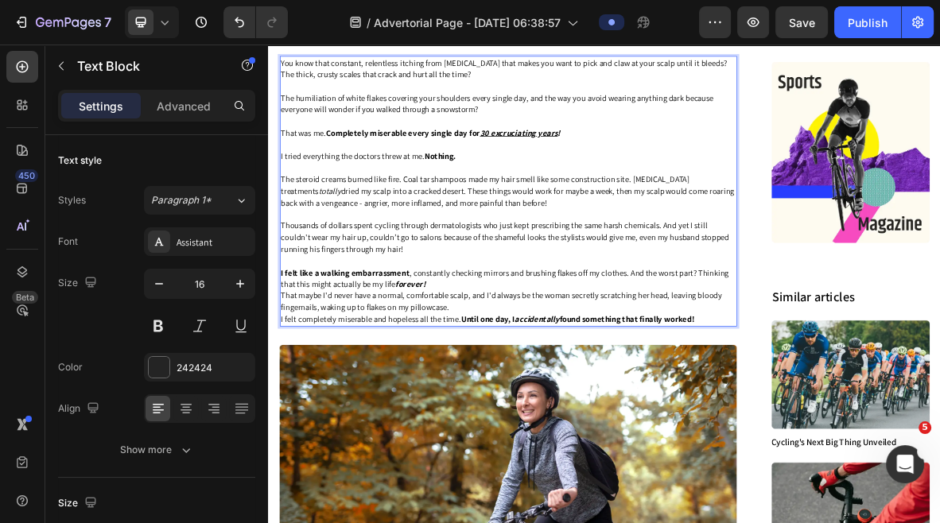
click at [554, 393] on p "I felt like a walking embarrassment , constantly checking mirrors and brushing …" at bounding box center [609, 376] width 646 height 33
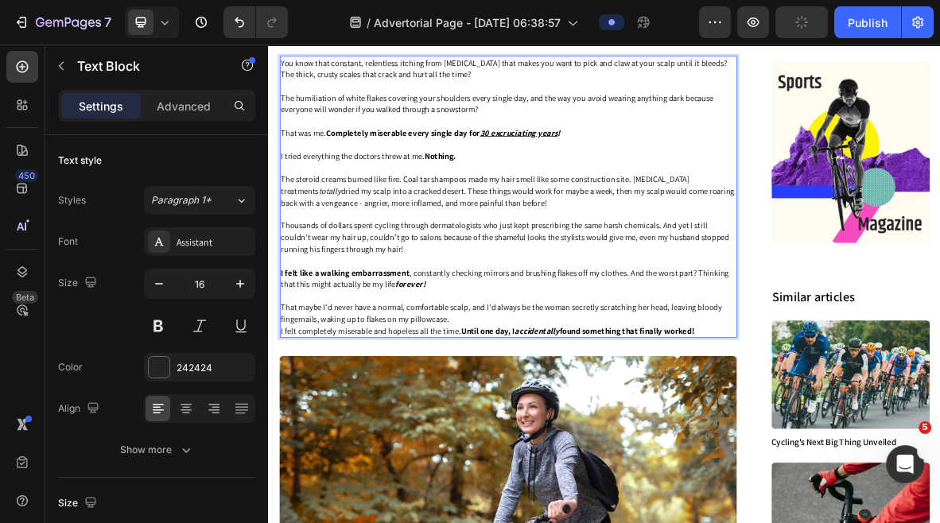
click at [542, 434] on p "That maybe I'd never have a normal, comfortable scalp, and I'd always be the wo…" at bounding box center [609, 426] width 646 height 33
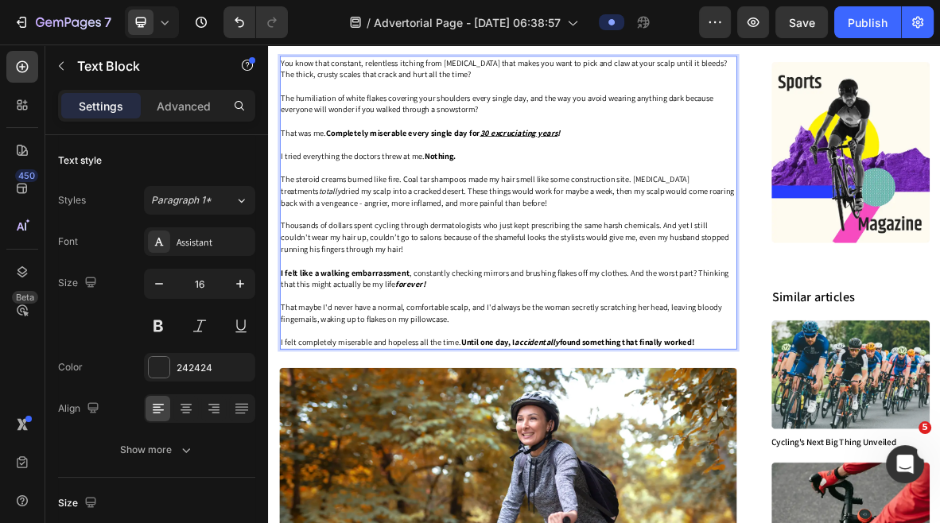
click at [539, 476] on p "I felt completely miserable and hopeless all the time. Until one day, I acciden…" at bounding box center [609, 467] width 646 height 17
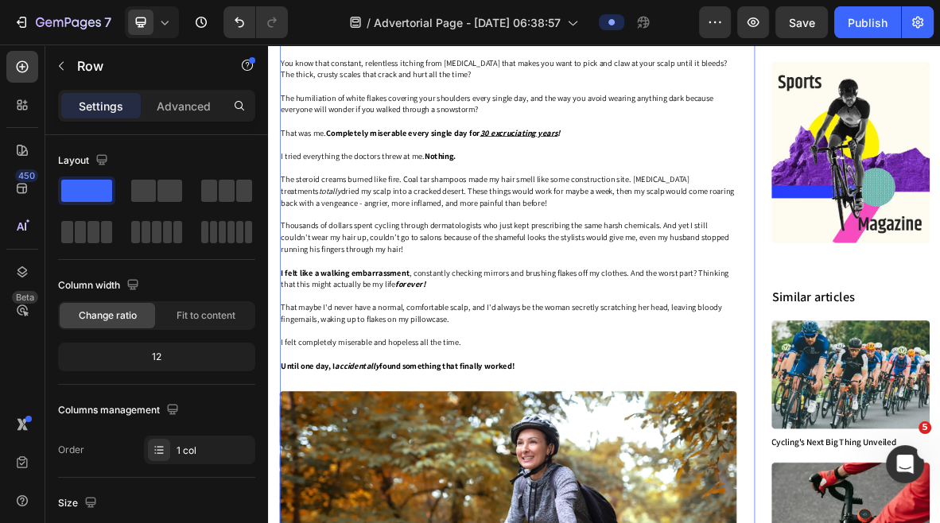
click at [694, 329] on p "Thousands of dollars spent cycling through dermatologists who just kept prescri…" at bounding box center [609, 318] width 646 height 49
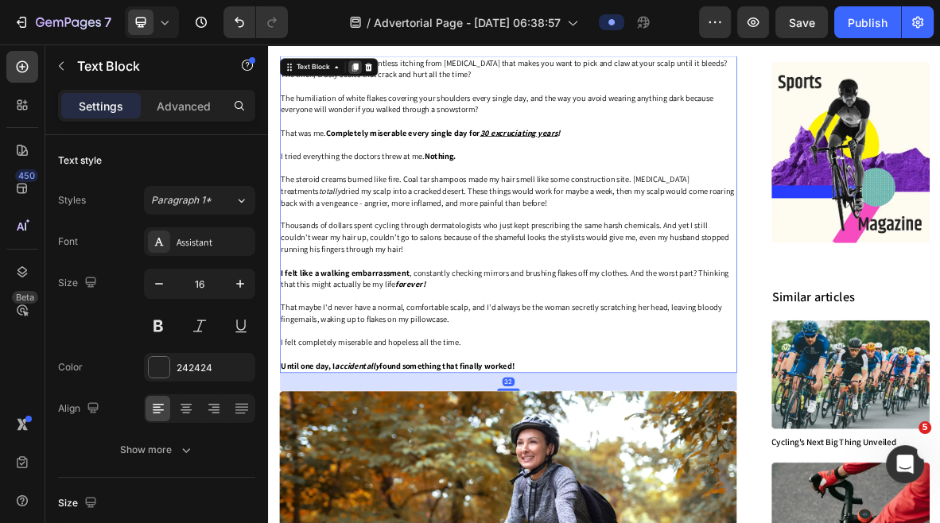
click at [391, 75] on icon at bounding box center [391, 76] width 9 height 11
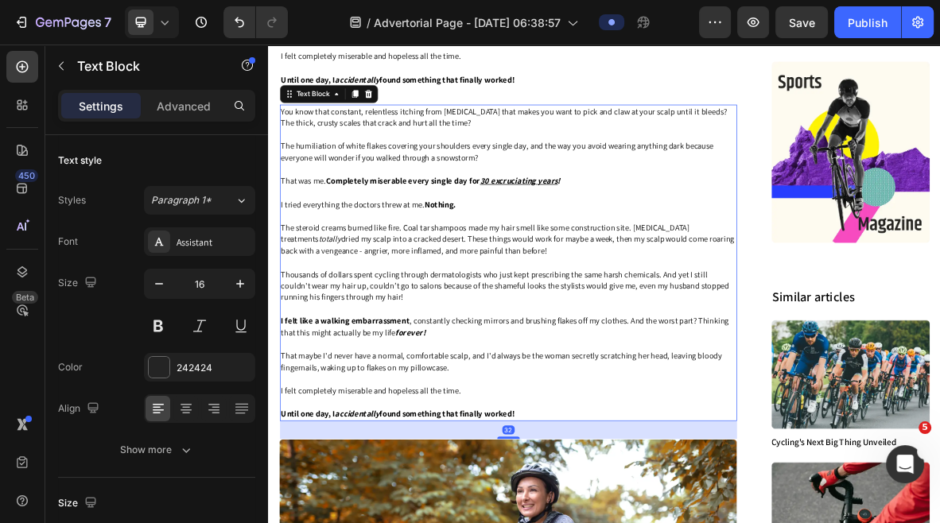
scroll to position [1269, 0]
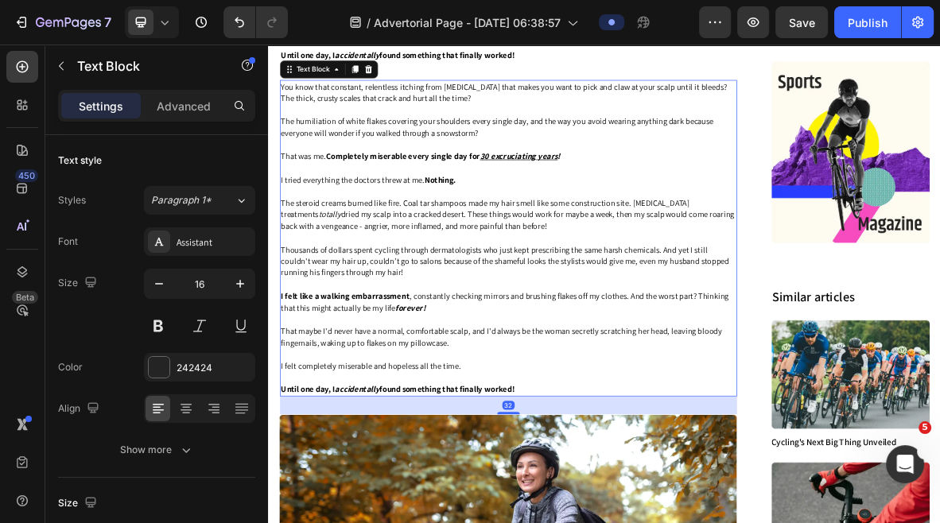
click at [637, 523] on p at bounding box center [609, 518] width 646 height 17
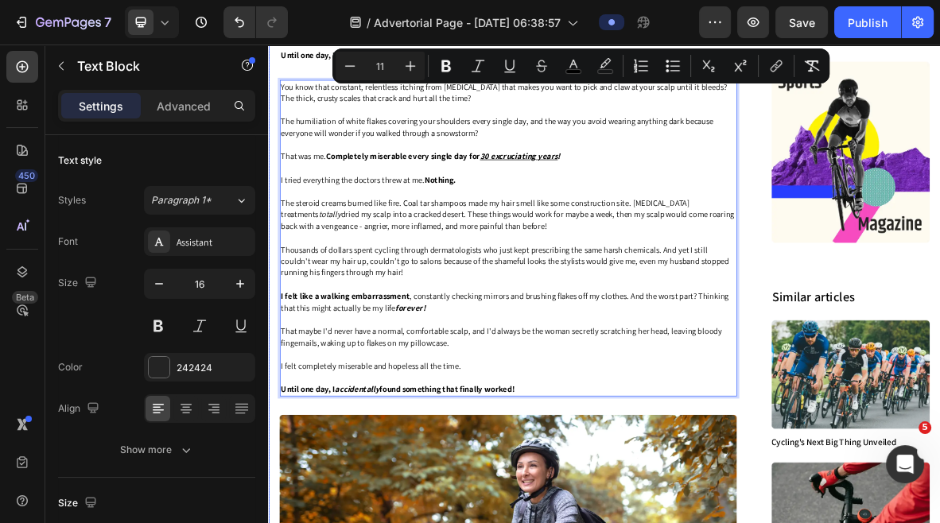
drag, startPoint x: 633, startPoint y: 546, endPoint x: 282, endPoint y: 98, distance: 569.3
click at [282, 98] on div "Image 01 Day Text Block Row Image 20 Days Text Block Row Image 01 Day Text Bloc…" at bounding box center [745, 511] width 955 height 2908
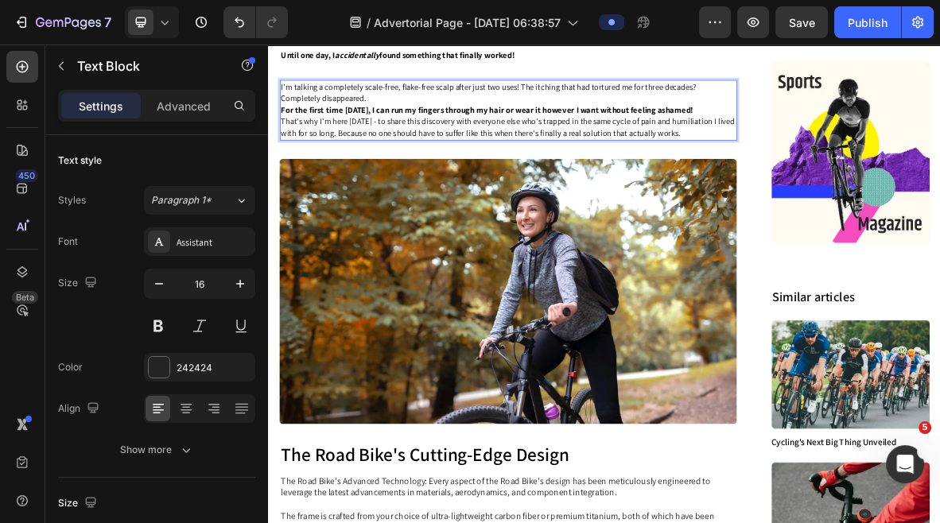
click at [448, 127] on p "I’m talking a completely scale-free, flake-free scalp after just two uses! The …" at bounding box center [609, 112] width 646 height 33
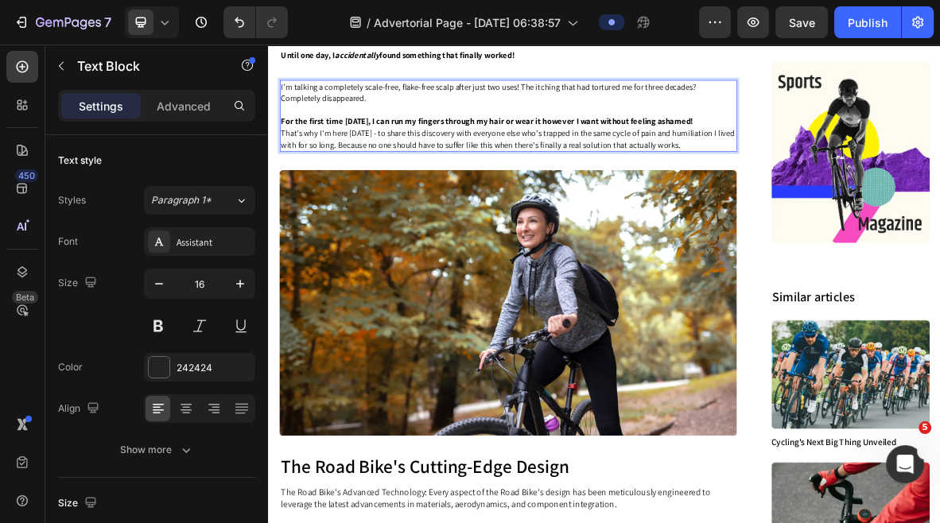
click at [898, 161] on p "For the first time [DATE], I can run my fingers through my hair or wear it howe…" at bounding box center [609, 154] width 646 height 17
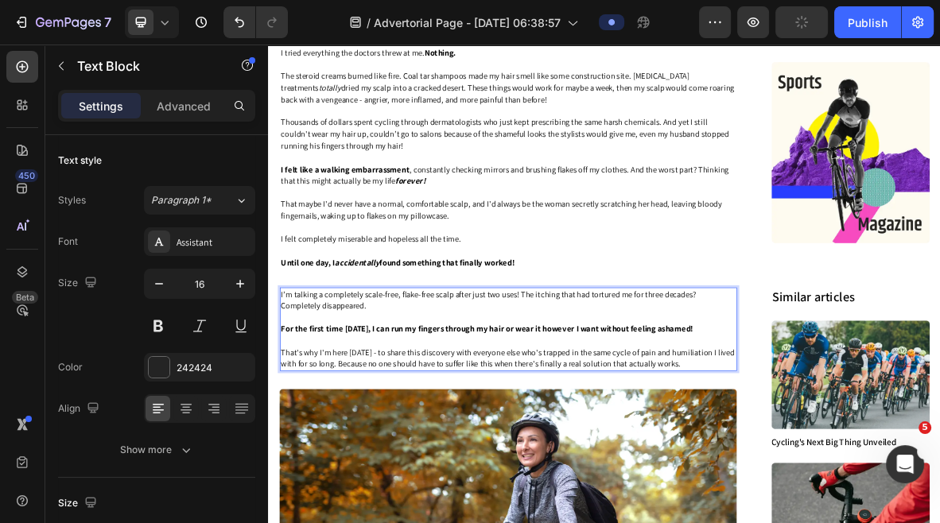
scroll to position [956, 0]
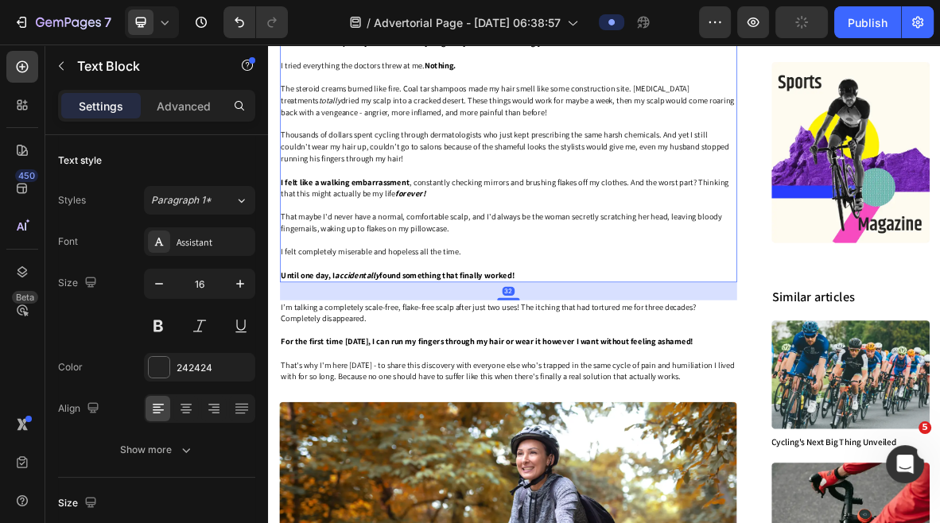
click at [635, 251] on p "I felt like a walking embarrassment , constantly checking mirrors and brushing …" at bounding box center [609, 247] width 646 height 33
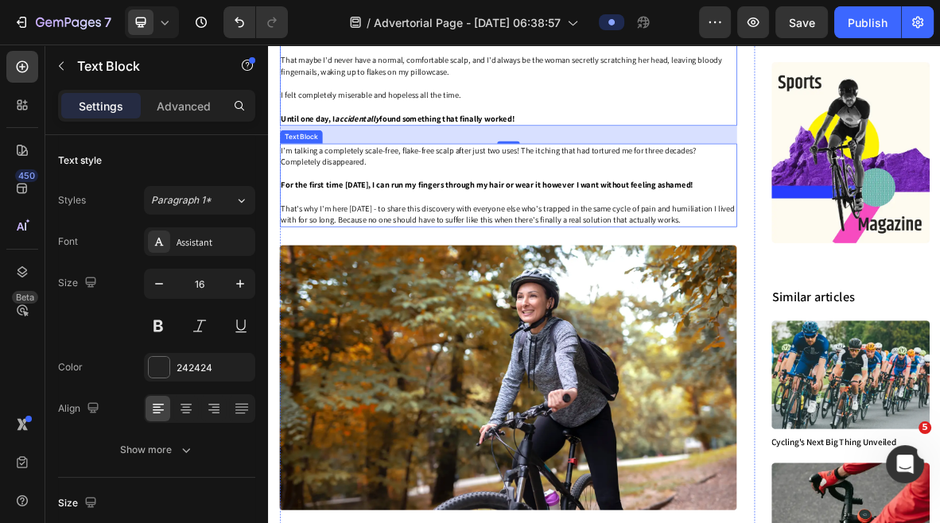
scroll to position [1216, 0]
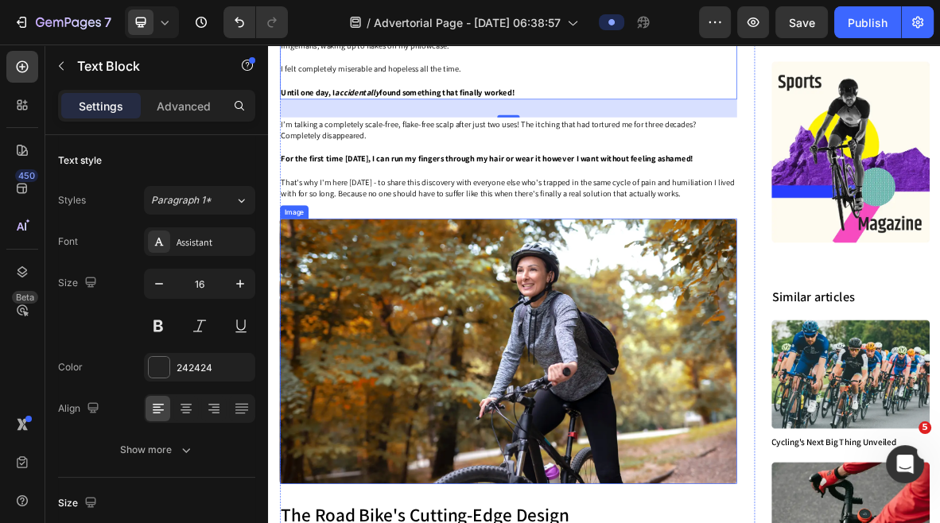
click at [588, 317] on img at bounding box center [608, 479] width 649 height 377
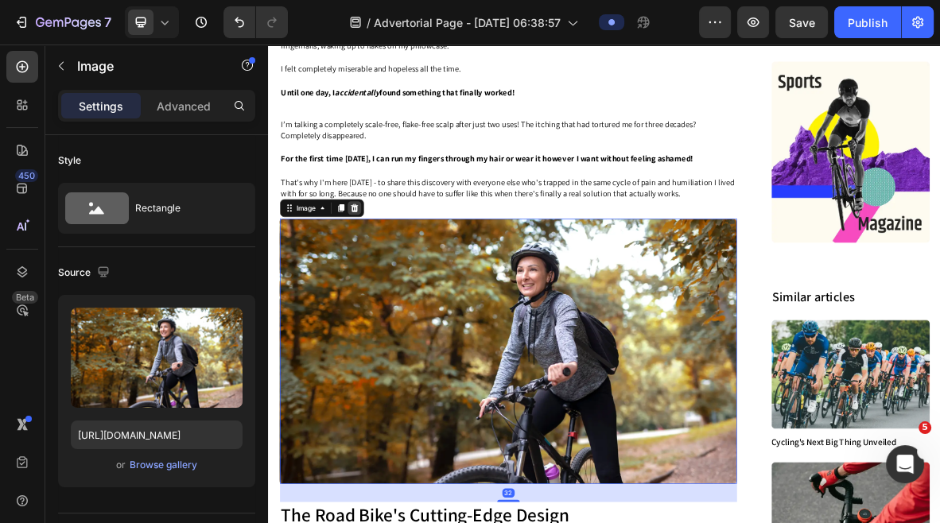
click at [389, 282] on icon at bounding box center [390, 275] width 10 height 11
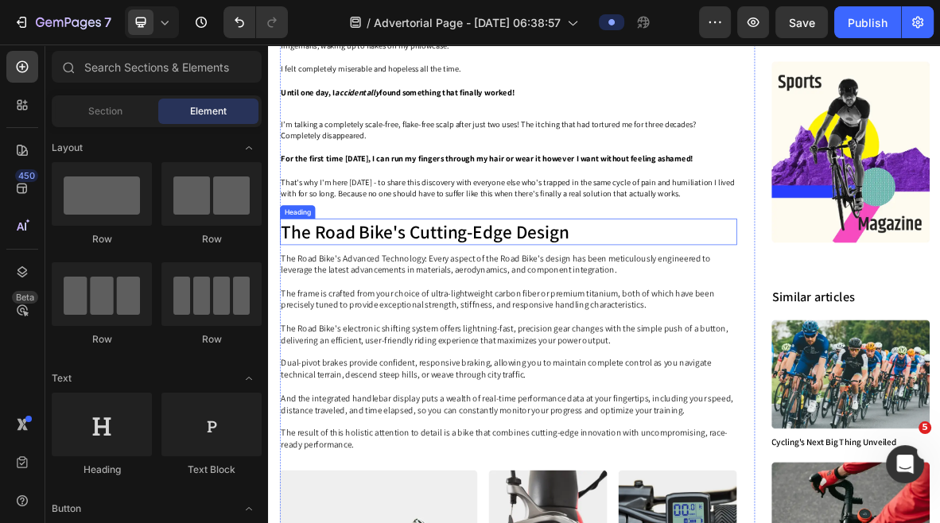
click at [402, 316] on h2 "The Road Bike's Cutting-Edge Design" at bounding box center [608, 309] width 649 height 37
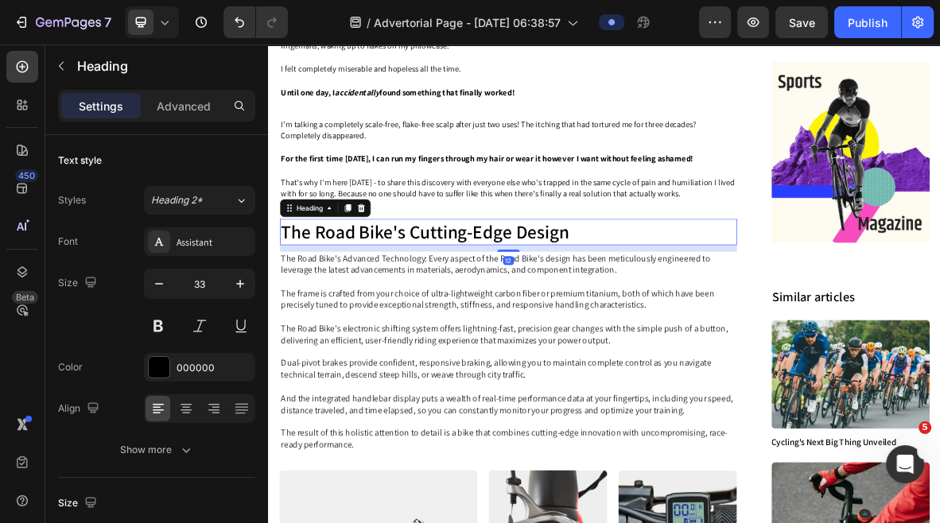
click at [402, 316] on h2 "The Road Bike's Cutting-Edge Design" at bounding box center [608, 309] width 649 height 37
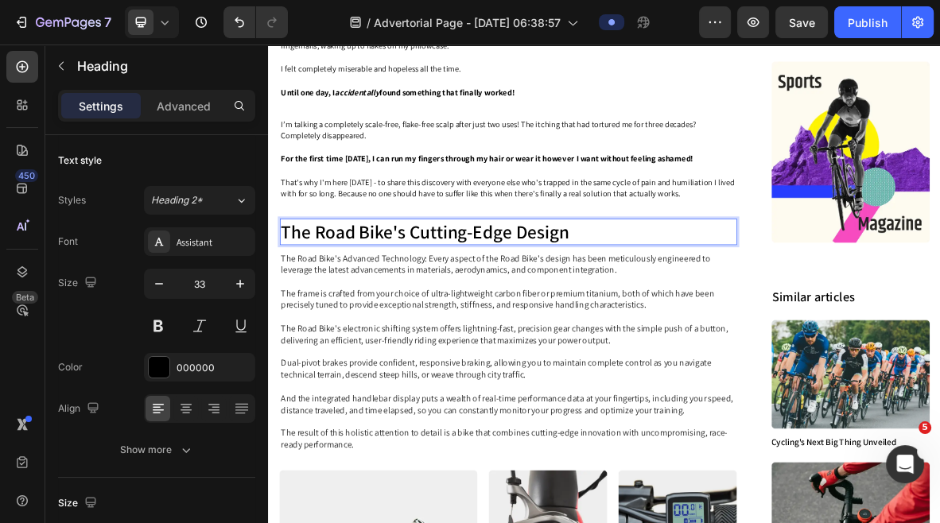
click at [402, 316] on p "The Road Bike's Cutting-Edge Design" at bounding box center [609, 310] width 646 height 34
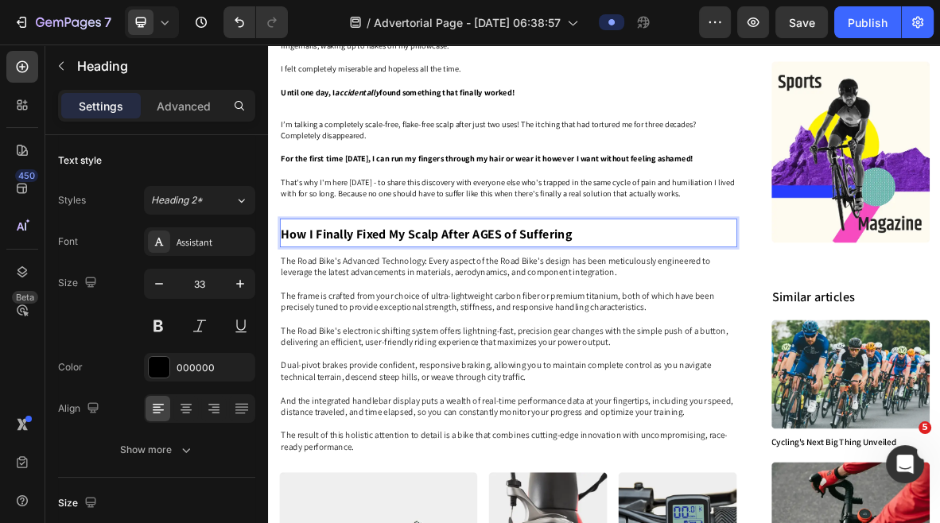
click at [691, 430] on p "The Road Bike's Advanced Technology: Every aspect of the Road Bike's design has…" at bounding box center [609, 484] width 646 height 282
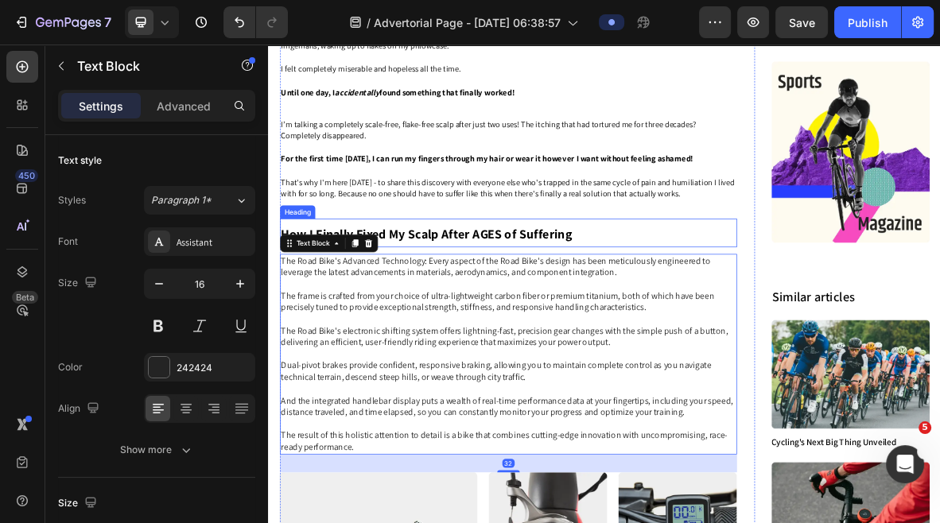
click at [577, 319] on strong "How I Finally Fixed My Scalp After AGES of Suffering" at bounding box center [492, 313] width 413 height 24
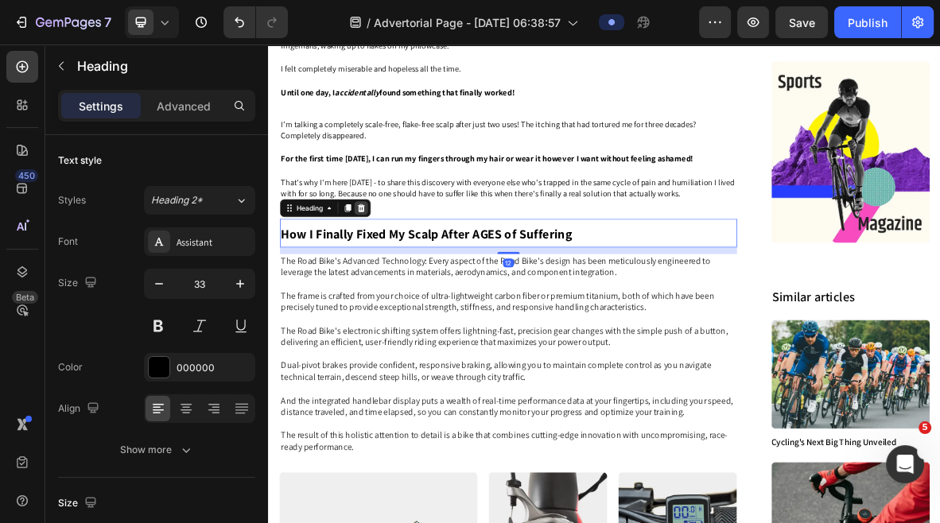
click at [403, 282] on icon at bounding box center [400, 275] width 10 height 11
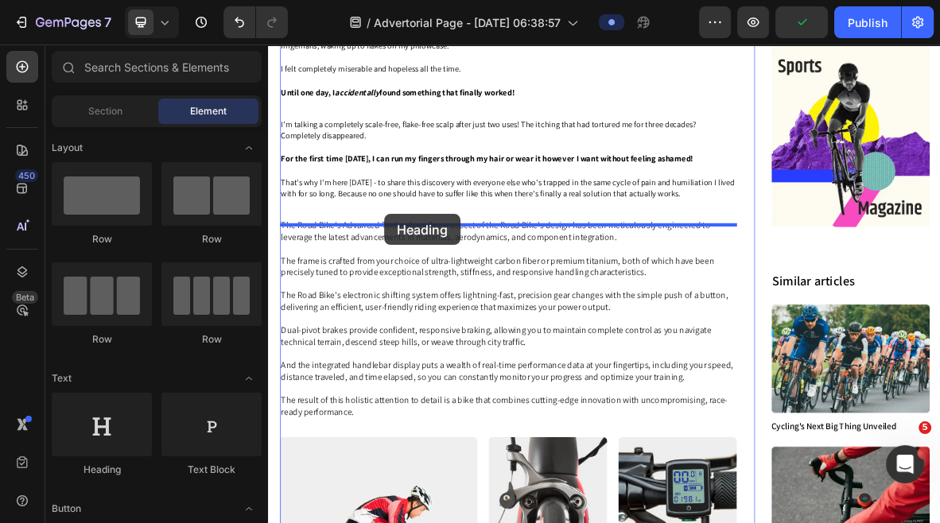
drag, startPoint x: 383, startPoint y: 472, endPoint x: 433, endPoint y: 286, distance: 192.8
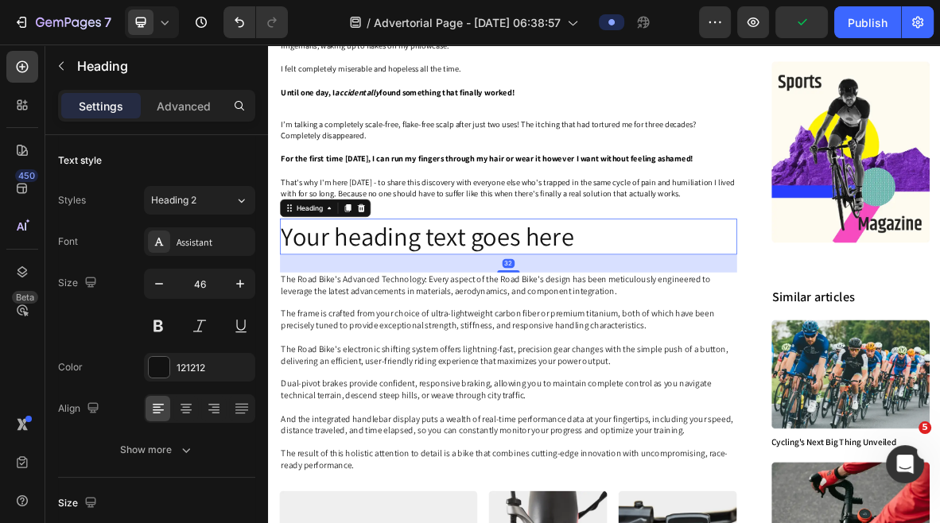
click at [418, 331] on h2 "Your heading text goes here" at bounding box center [608, 316] width 649 height 51
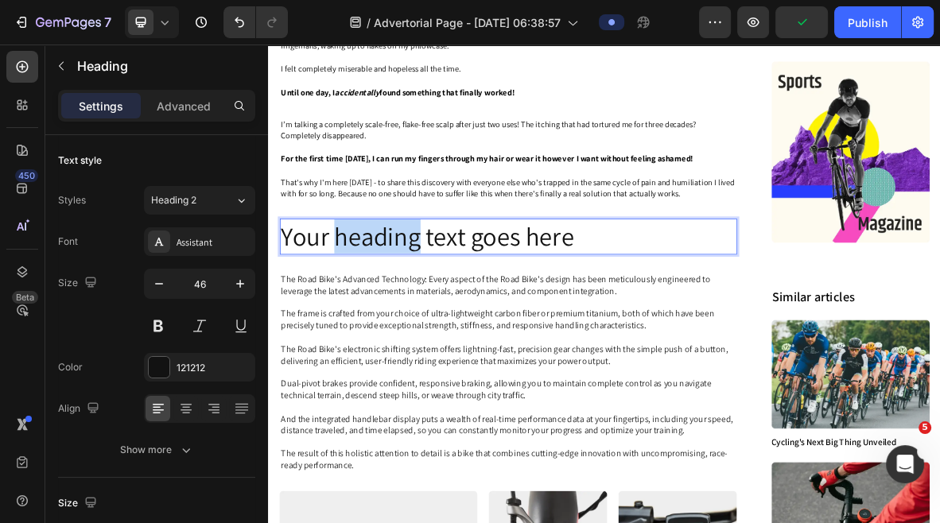
click at [418, 331] on p "Your heading text goes here" at bounding box center [609, 317] width 646 height 48
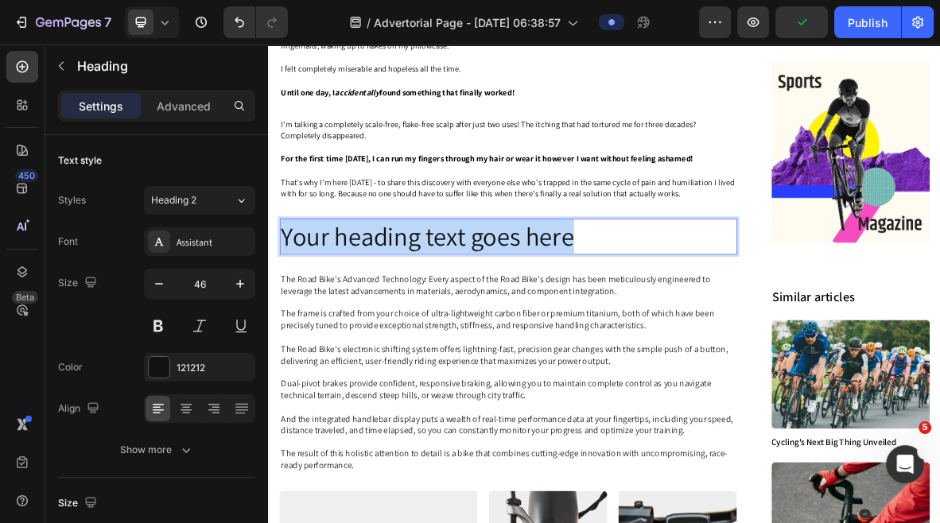
click at [418, 331] on p "Your heading text goes here" at bounding box center [609, 317] width 646 height 48
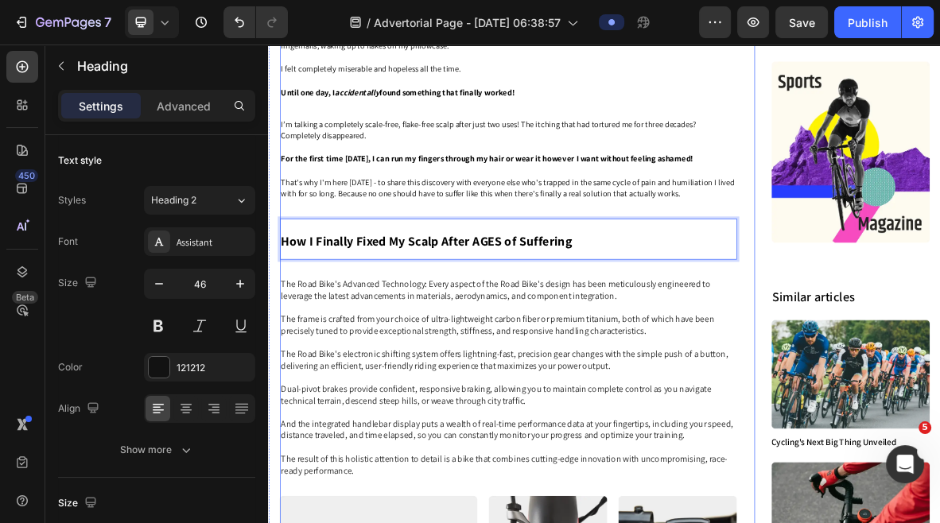
click at [632, 414] on p "The Road Bike's Advanced Technology: Every aspect of the Road Bike's design has…" at bounding box center [609, 517] width 646 height 282
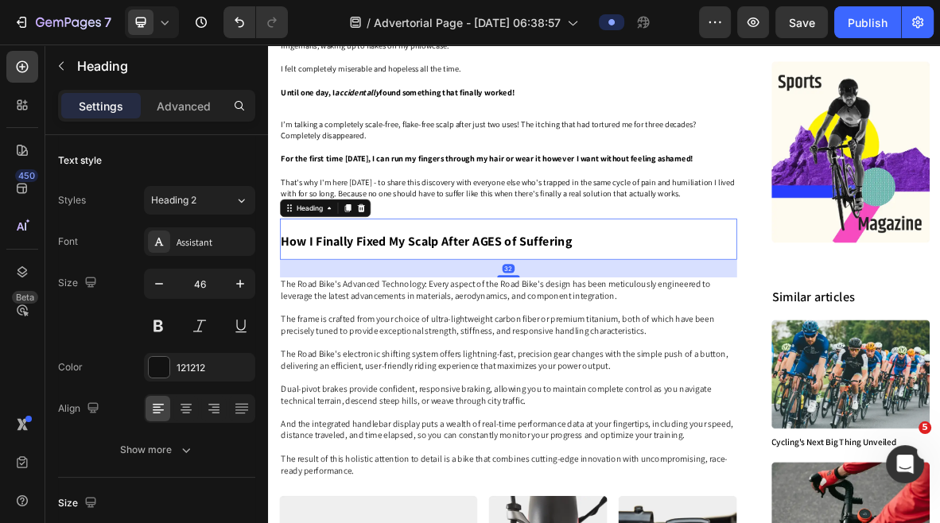
click at [653, 335] on strong "How I Finally Fixed My Scalp After AGES of Suffering" at bounding box center [492, 323] width 413 height 24
click at [406, 286] on div at bounding box center [399, 275] width 19 height 19
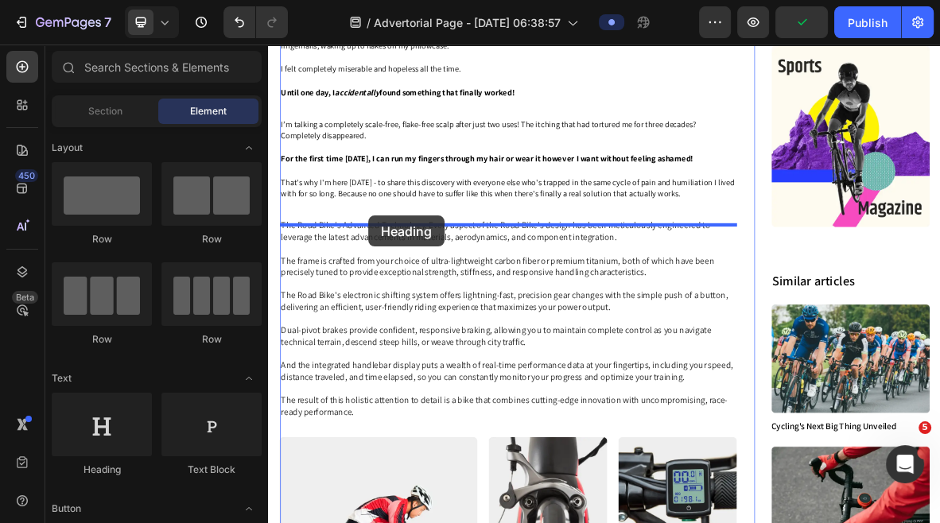
drag, startPoint x: 382, startPoint y: 469, endPoint x: 410, endPoint y: 288, distance: 183.6
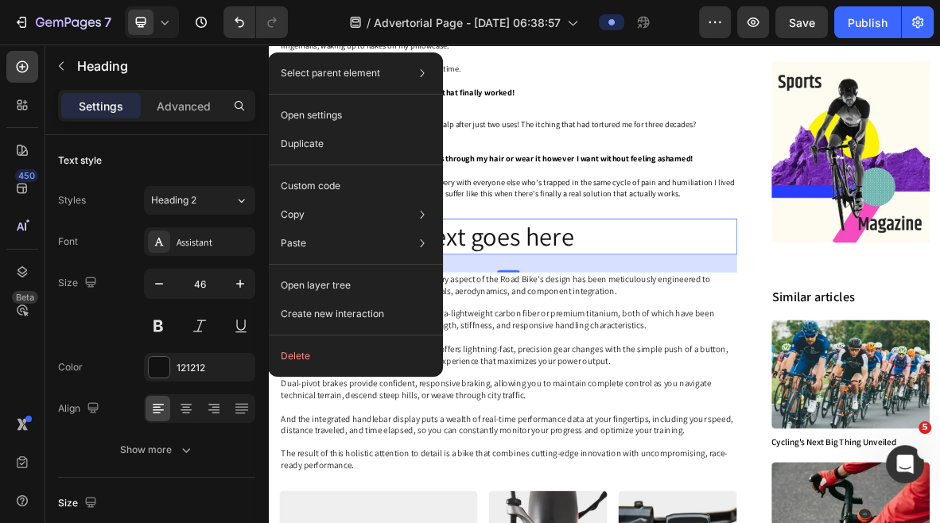
click at [851, 302] on h2 "Your heading text goes here" at bounding box center [608, 316] width 649 height 51
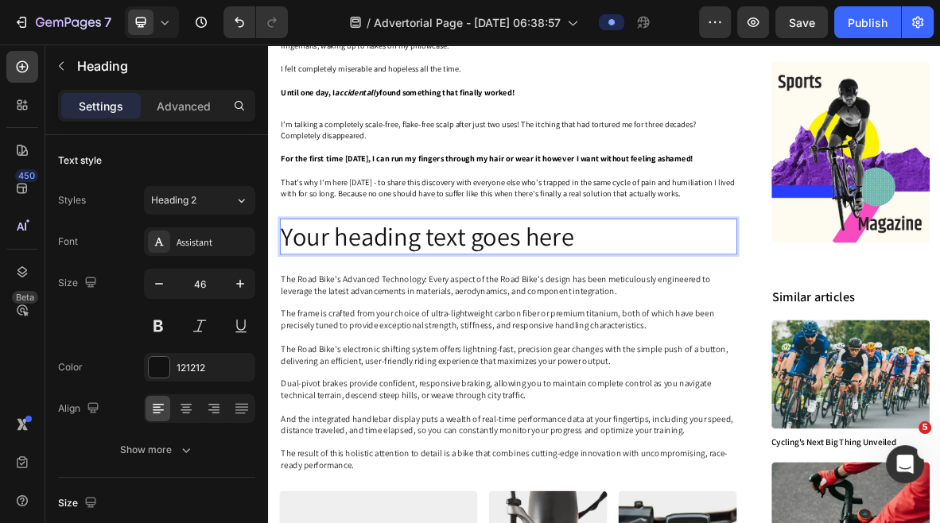
click at [747, 314] on p "Your heading text goes here" at bounding box center [609, 317] width 646 height 48
click at [654, 321] on p "Your heading text goes here" at bounding box center [609, 317] width 646 height 48
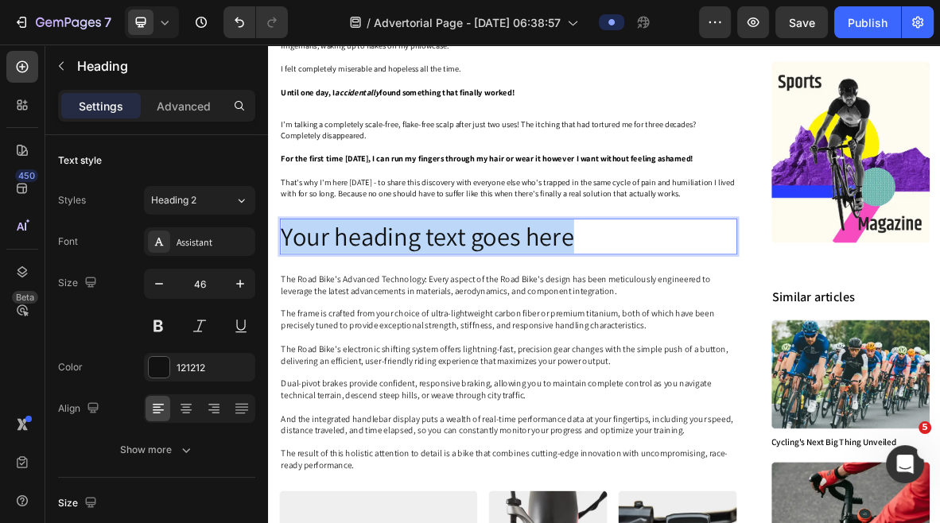
click at [654, 321] on p "Your heading text goes here" at bounding box center [609, 317] width 646 height 48
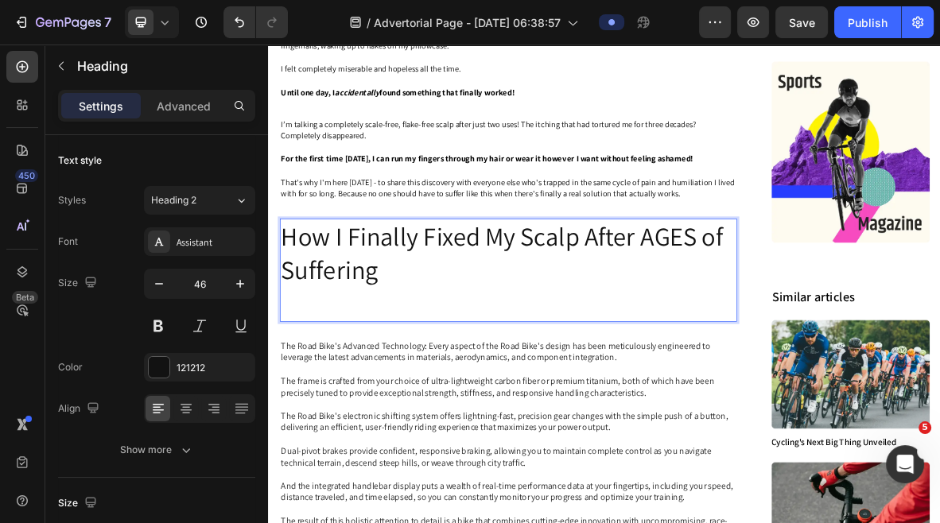
click at [573, 435] on p "How I Finally Fixed My Scalp After AGES of Suffering" at bounding box center [609, 364] width 646 height 142
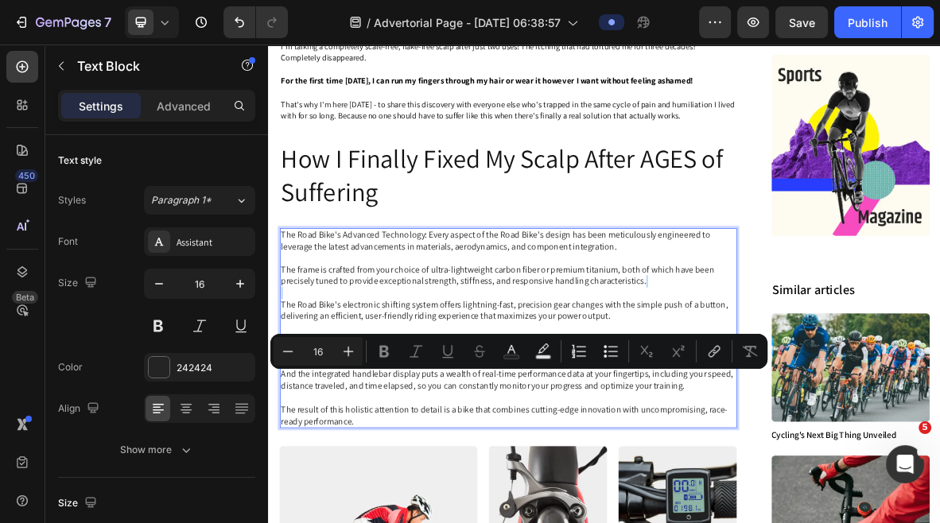
scroll to position [1393, 0]
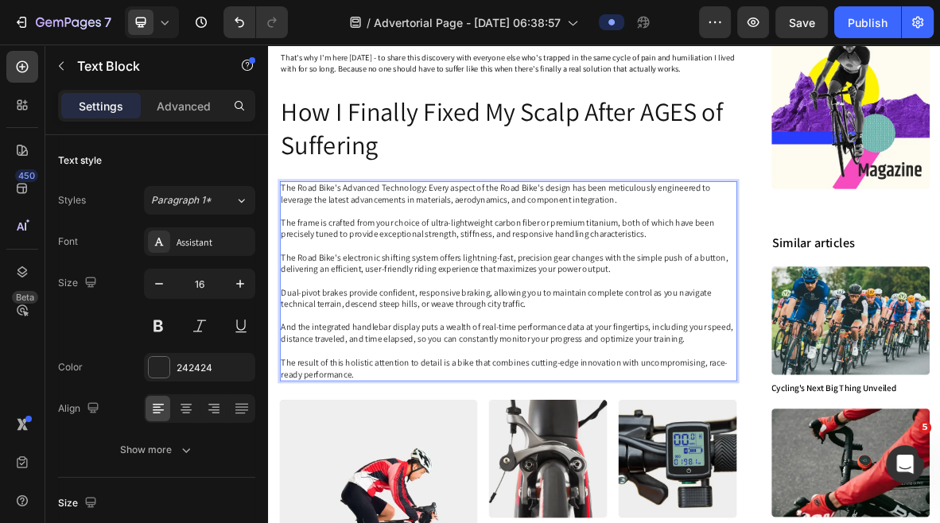
click at [391, 515] on p "The Road Bike's Advanced Technology: Every aspect of the Road Bike's design has…" at bounding box center [609, 381] width 646 height 282
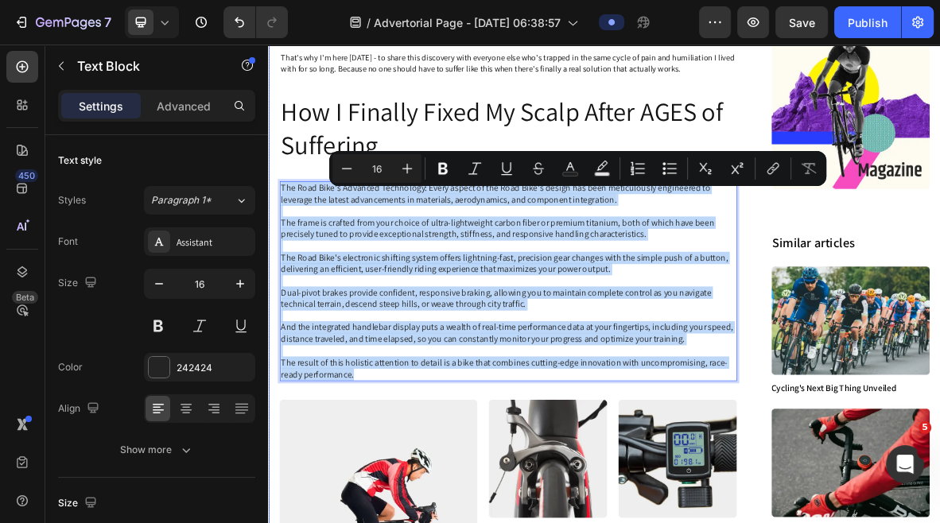
drag, startPoint x: 396, startPoint y: 517, endPoint x: 280, endPoint y: 256, distance: 285.6
click at [280, 256] on div "Image 01 Day Text Block Row Image 20 Days Text Block Row Image 01 Day Text Bloc…" at bounding box center [745, 58] width 955 height 2251
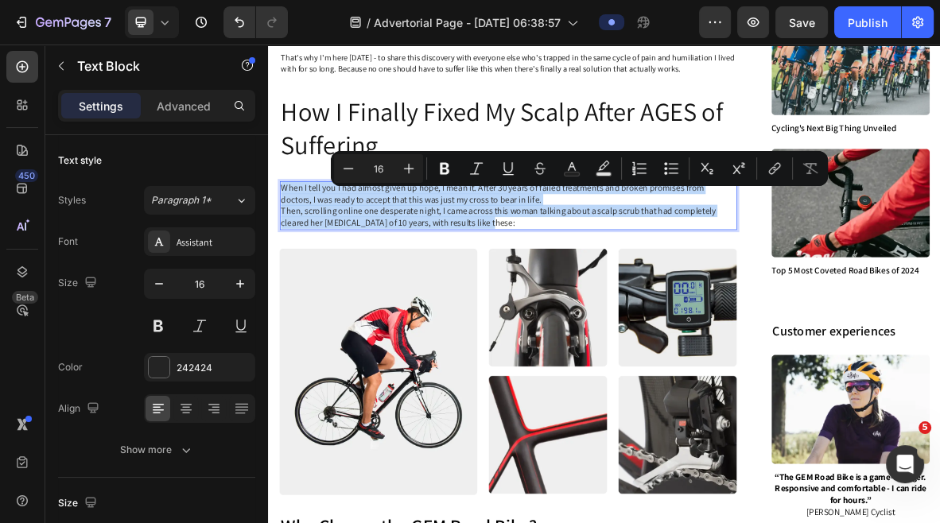
drag, startPoint x: 604, startPoint y: 306, endPoint x: 286, endPoint y: 247, distance: 323.7
click at [286, 247] on div "When I tell you I had almost given up hope, I mean it. After 30 years of failed…" at bounding box center [608, 273] width 649 height 69
copy p "When I tell you I had almost given up hope, I mean it. After 30 years of failed…"
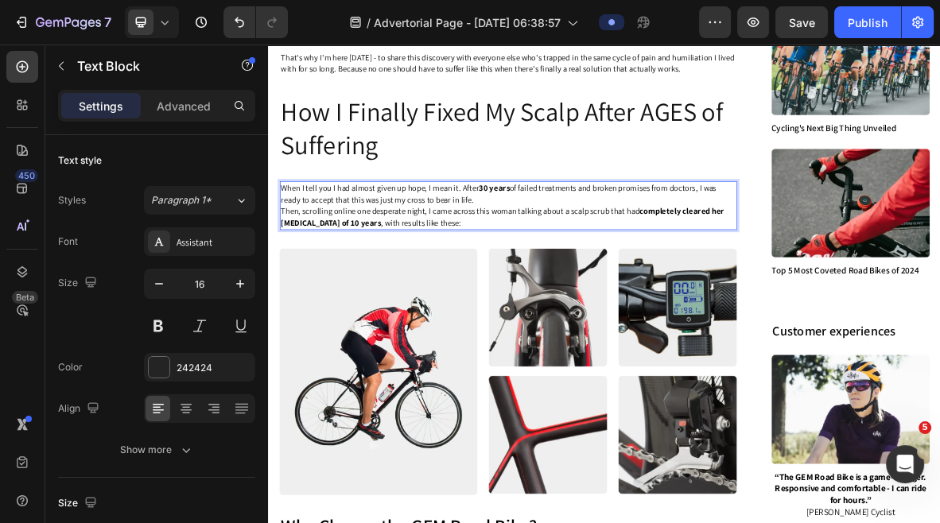
click at [667, 271] on p "When I tell you I had almost given up hope, I mean it. After 30 years of failed…" at bounding box center [609, 256] width 646 height 33
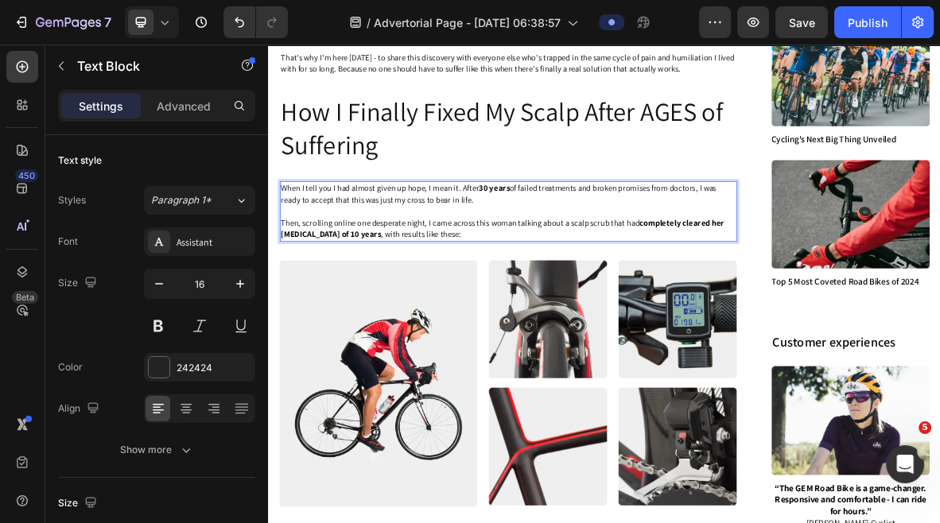
click at [542, 258] on span "When I tell you I had almost given up hope, I mean it. After 30 years of failed…" at bounding box center [595, 256] width 618 height 32
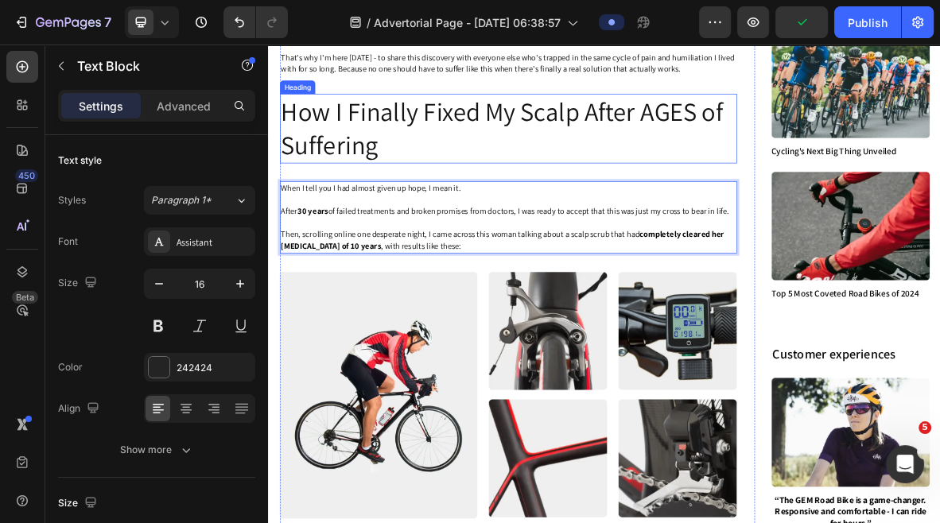
click at [748, 163] on p "How I Finally Fixed My Scalp After AGES of Suffering" at bounding box center [609, 163] width 646 height 95
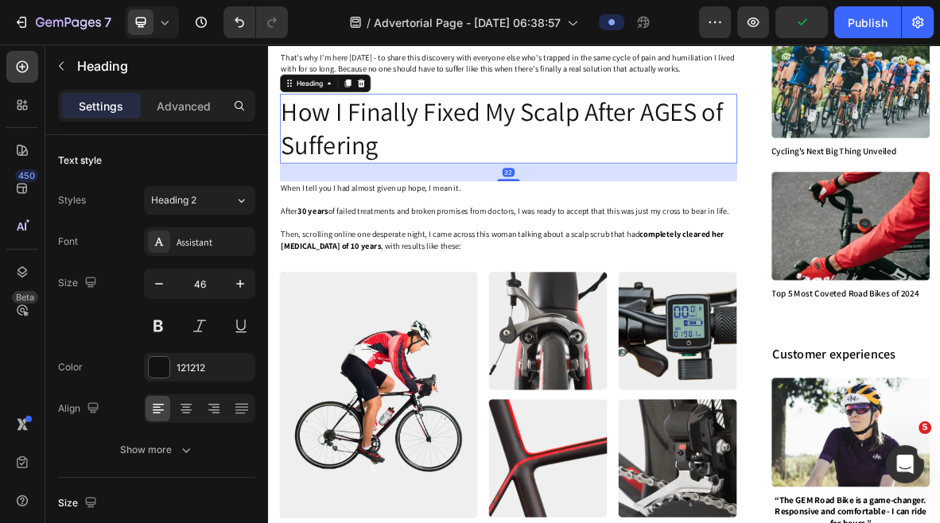
click at [651, 288] on span "After 30 years of failed treatments and broken promises from doctors, I was rea…" at bounding box center [604, 280] width 636 height 15
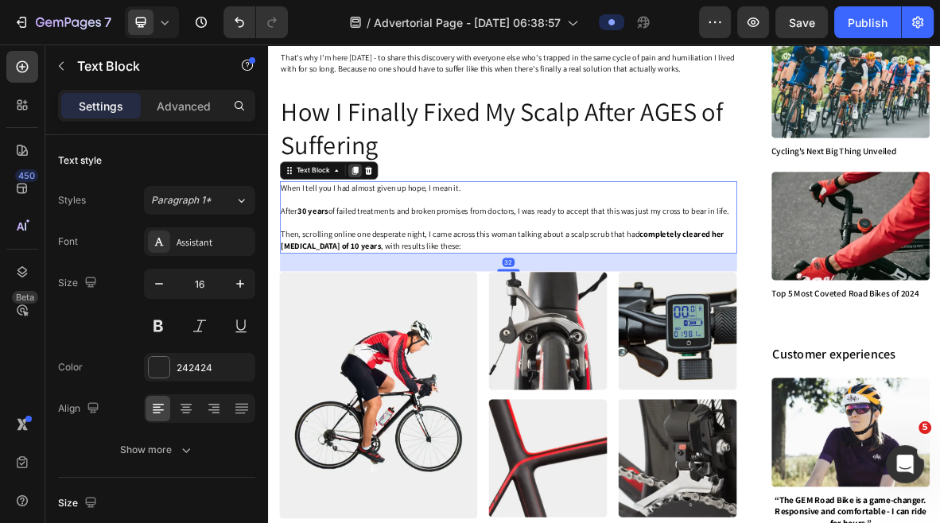
click at [389, 229] on icon at bounding box center [391, 223] width 9 height 11
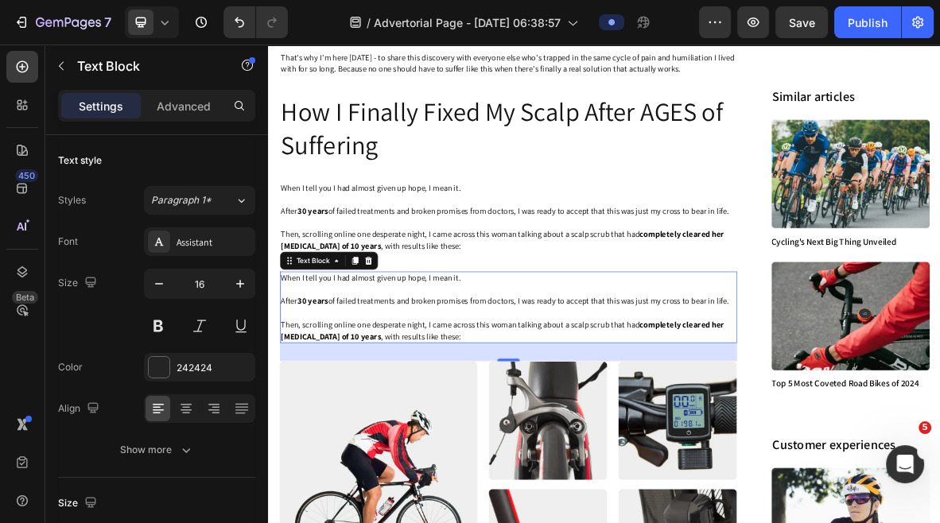
click at [527, 397] on p at bounding box center [609, 392] width 646 height 17
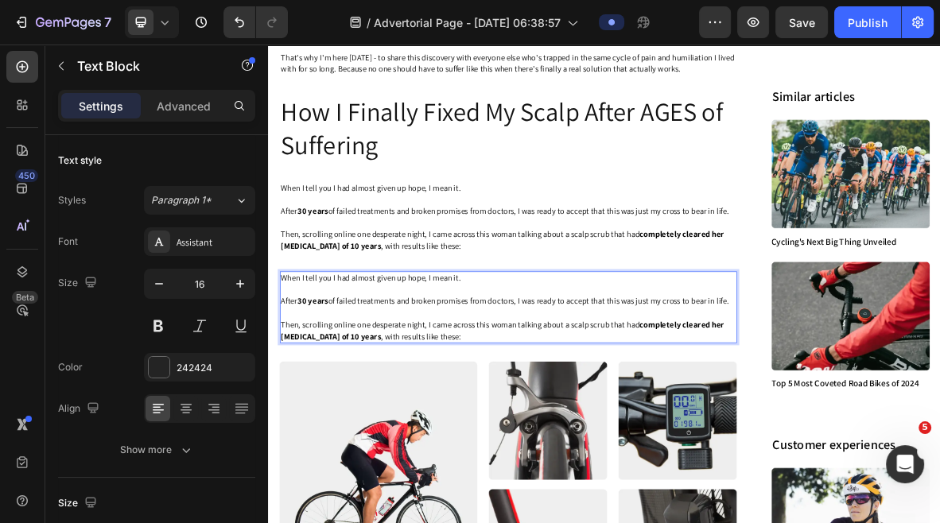
click at [508, 467] on p "Then, scrolling online one desperate night, I came across this woman talking ab…" at bounding box center [609, 450] width 646 height 33
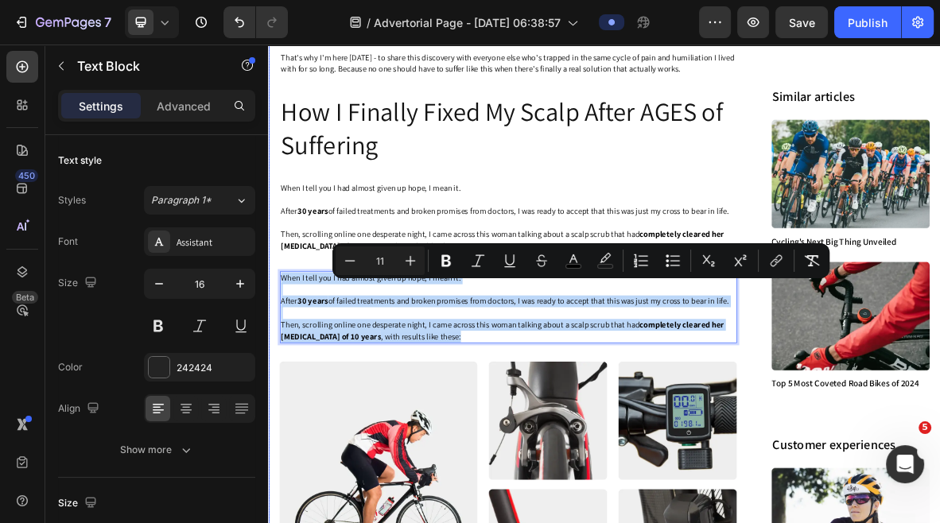
drag, startPoint x: 508, startPoint y: 467, endPoint x: 270, endPoint y: 370, distance: 256.9
click at [270, 370] on div "Image 01 Day Text Block Row Image 20 Days Text Block Row Image 01 Day Text Bloc…" at bounding box center [745, 31] width 955 height 2197
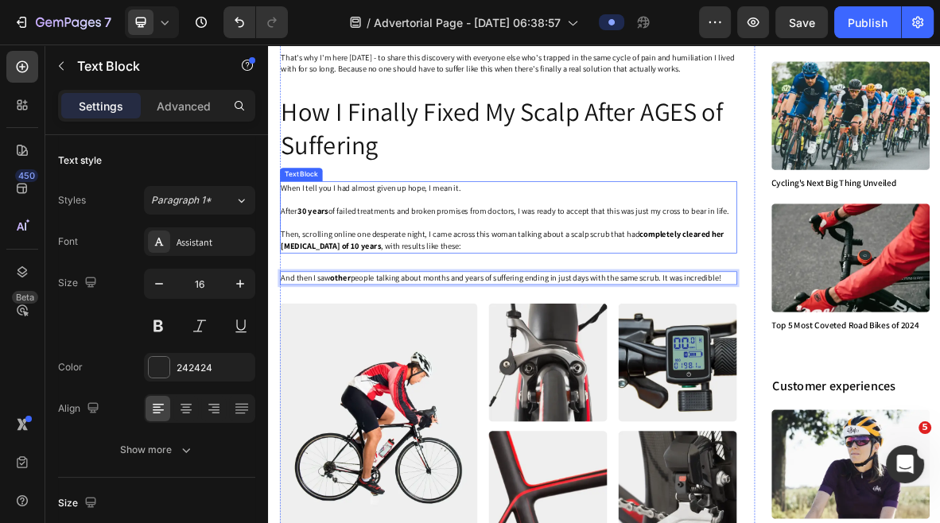
click at [772, 315] on p "Then, scrolling online one desperate night, I came across this woman talking ab…" at bounding box center [609, 322] width 646 height 33
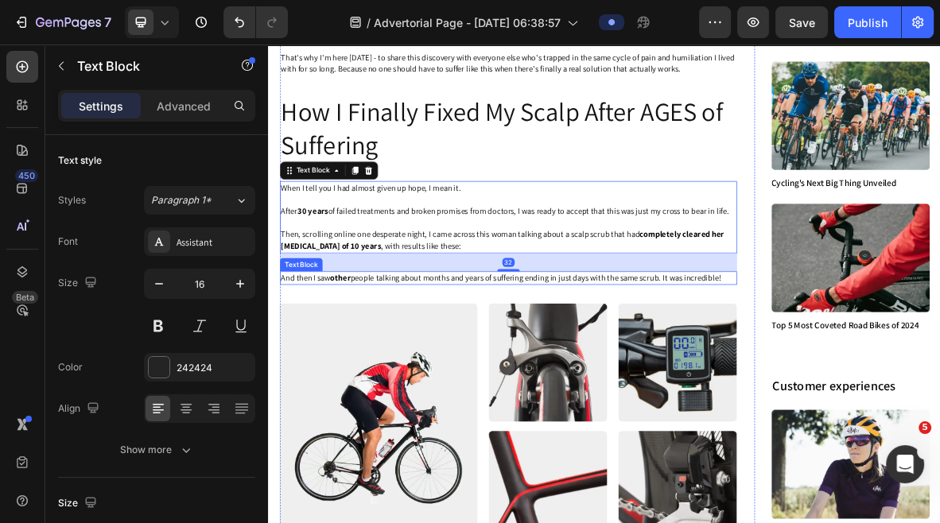
click at [717, 383] on span "And then I saw other people talking about months and years of suffering ending …" at bounding box center [598, 375] width 624 height 15
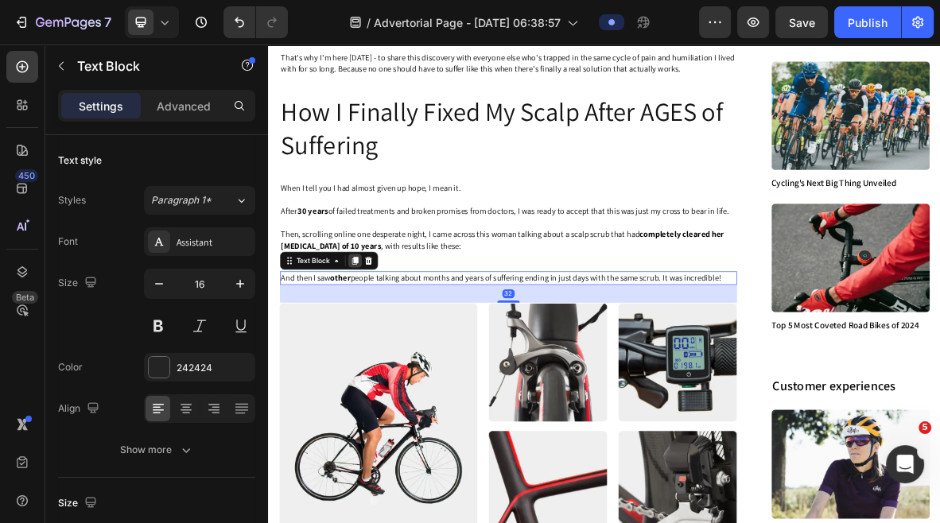
click at [384, 358] on icon at bounding box center [390, 351] width 13 height 13
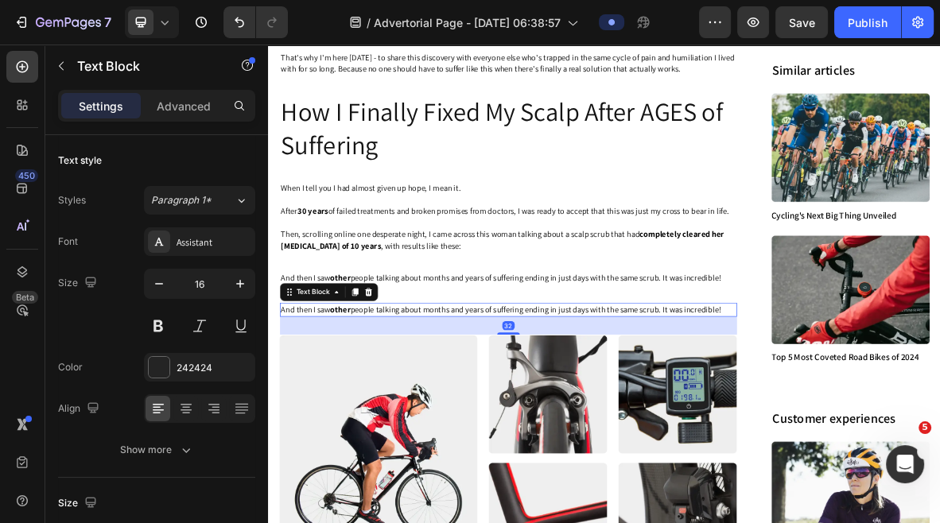
click at [392, 428] on span "And then I saw other people talking about months and years of suffering ending …" at bounding box center [598, 420] width 624 height 15
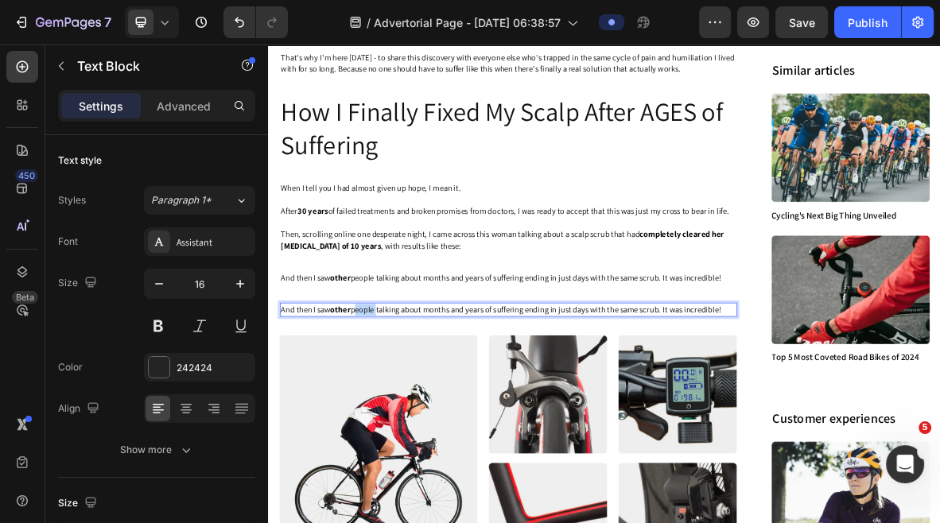
click at [392, 428] on span "And then I saw other people talking about months and years of suffering ending …" at bounding box center [598, 420] width 624 height 15
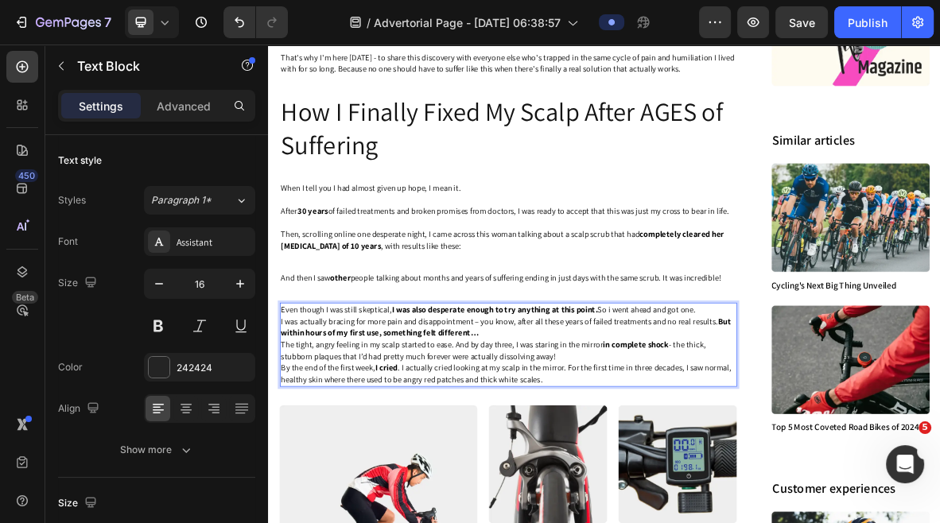
click at [838, 463] on p "I was actually bracing for more pain and disappointment – you know, after all t…" at bounding box center [609, 446] width 646 height 33
click at [906, 450] on strong "But within hours of my first use, something felt different…" at bounding box center [605, 446] width 639 height 32
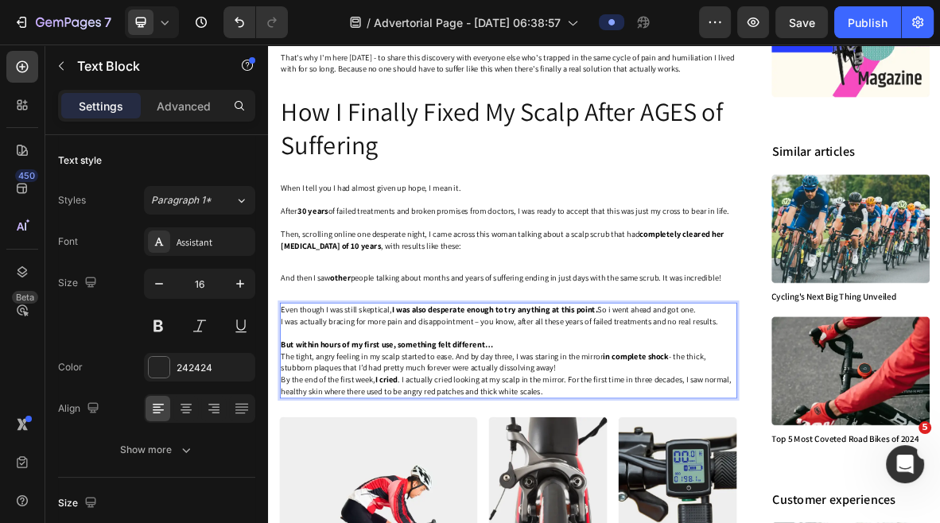
click at [823, 480] on p "But within hours of my first use, something felt different…" at bounding box center [609, 471] width 646 height 17
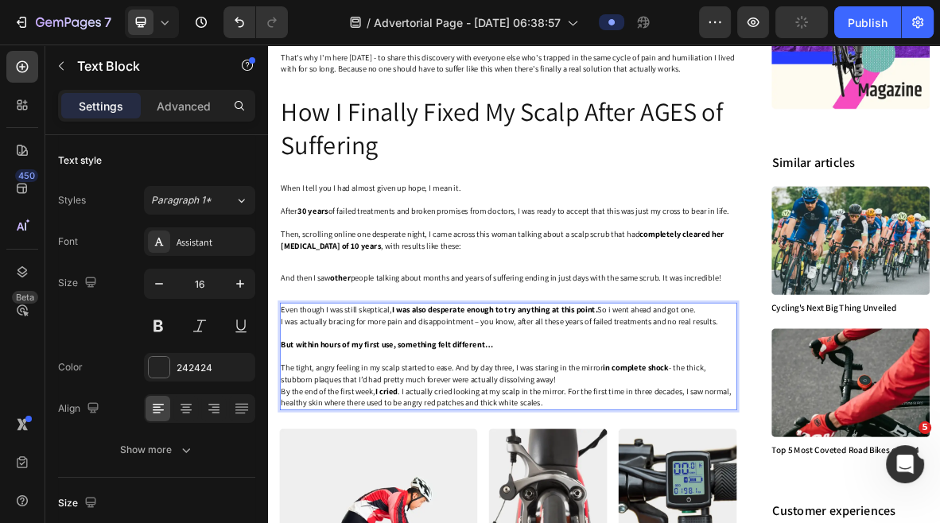
click at [796, 523] on p "The tight, angry feeling in my scalp started to ease. And by day three, I was s…" at bounding box center [609, 512] width 646 height 33
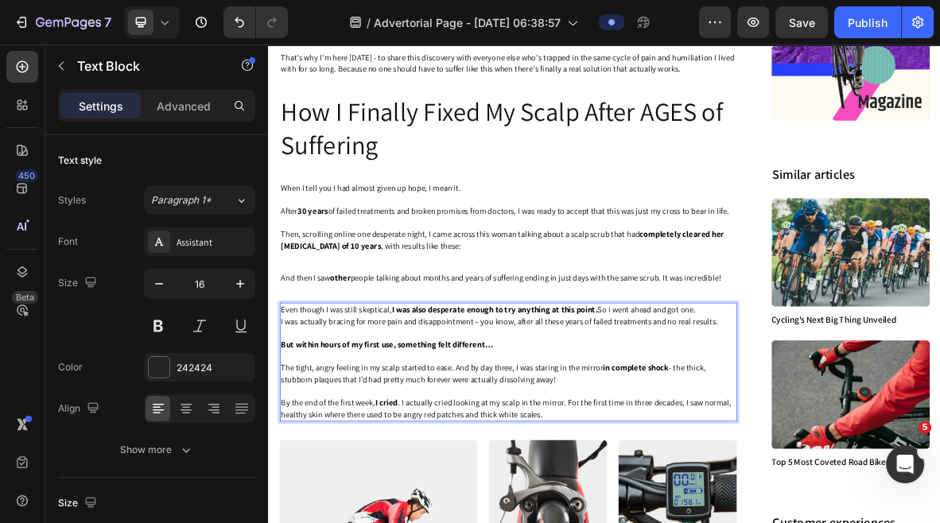
click at [752, 428] on span "Even though I was still skeptical, I was also desperate enough to try anything …" at bounding box center [580, 420] width 589 height 15
click at [737, 428] on span "Even though I was still skeptical, I was also desperate enough to try anything …" at bounding box center [580, 420] width 589 height 15
click at [734, 428] on span "Even though I was still skeptical, I was also desperate enough to try anything …" at bounding box center [580, 420] width 589 height 15
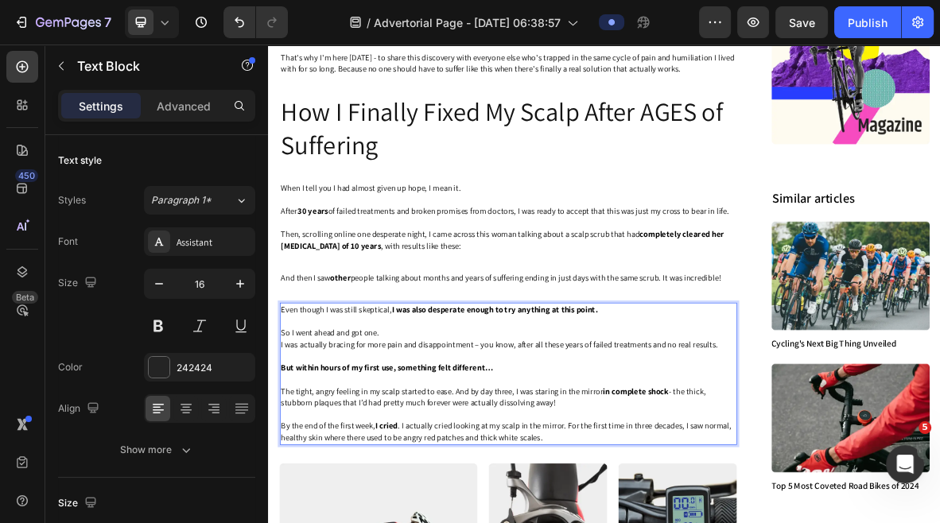
click at [663, 461] on p "So I went ahead and got one." at bounding box center [609, 454] width 646 height 17
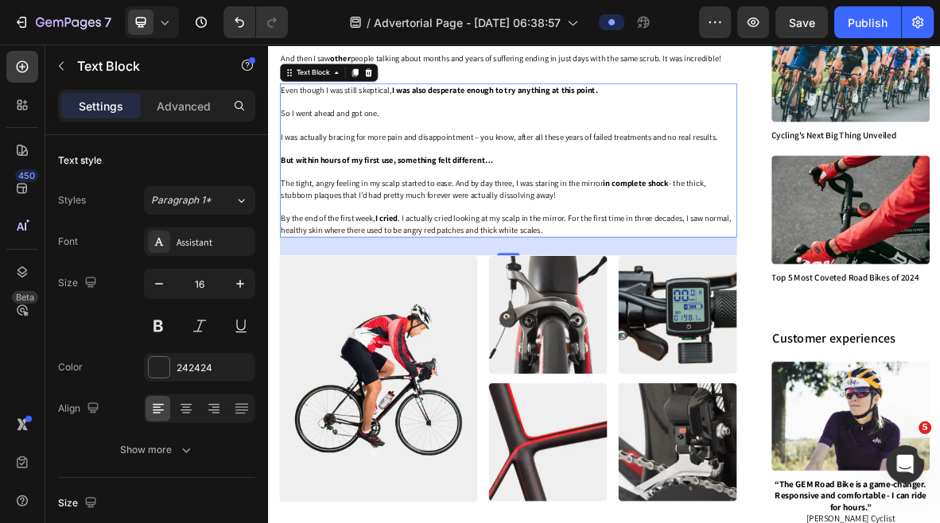
scroll to position [1707, 0]
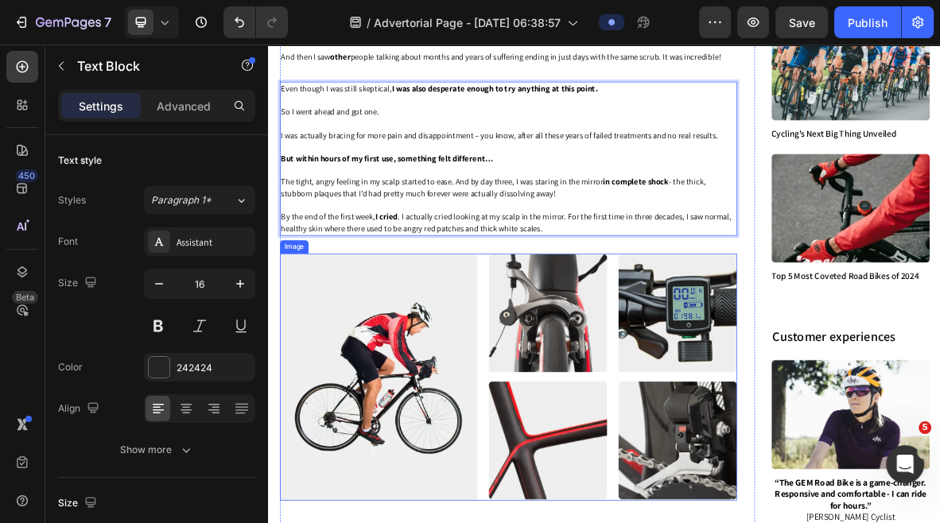
click at [494, 449] on img at bounding box center [608, 516] width 649 height 351
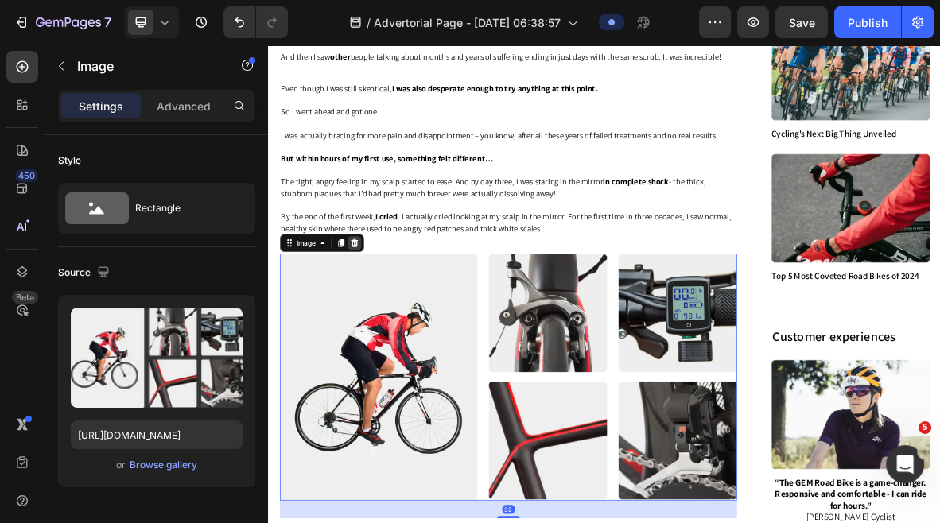
click at [395, 332] on icon at bounding box center [389, 326] width 13 height 13
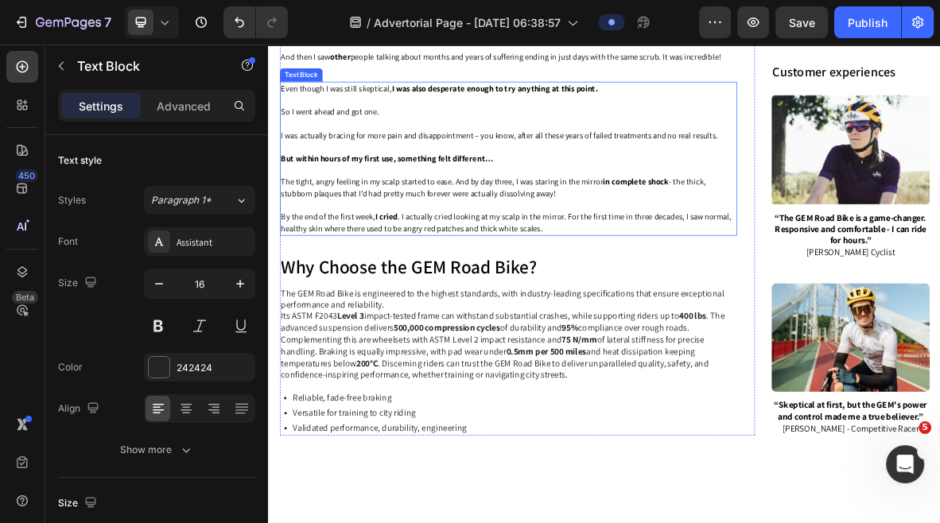
click at [494, 263] on span "The tight, angry feeling in my scalp started to ease. And by day three, I was s…" at bounding box center [587, 247] width 603 height 32
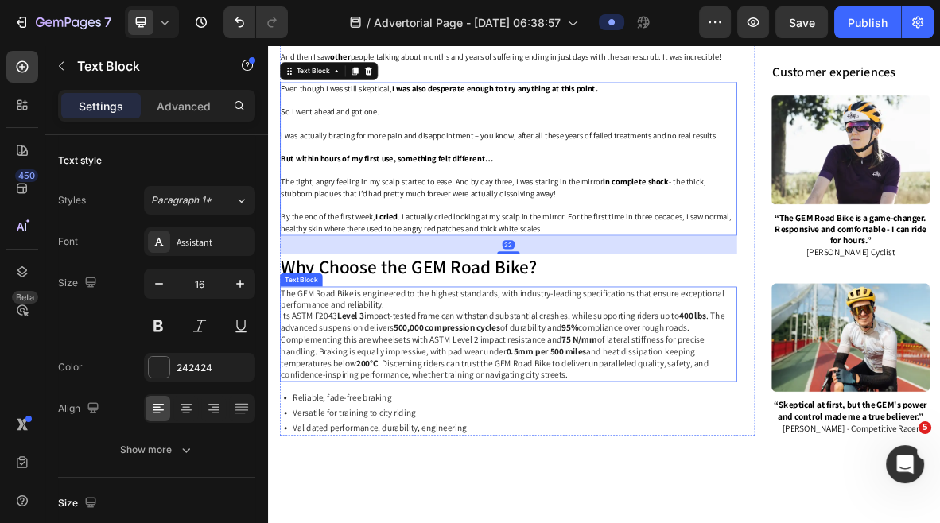
click at [538, 510] on p "The GEM Road Bike is engineered to the highest standards, with industry-leading…" at bounding box center [609, 456] width 646 height 132
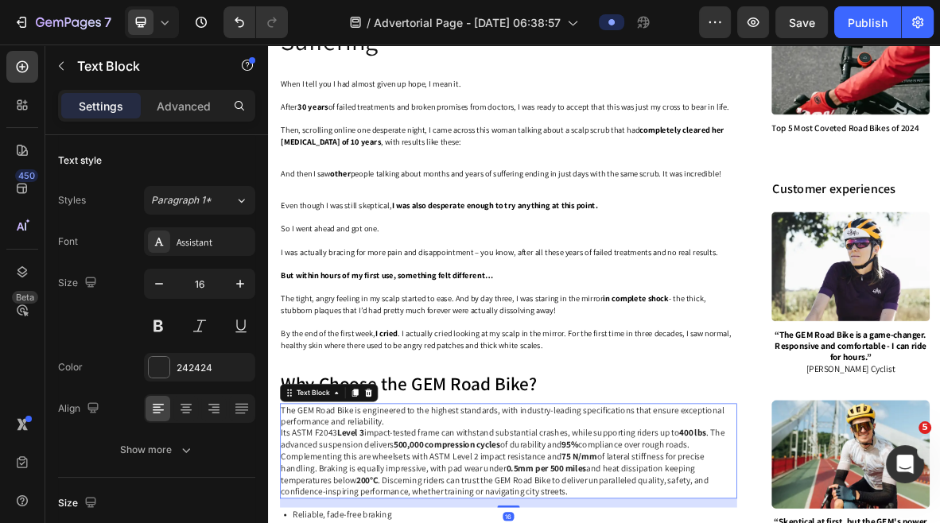
scroll to position [1542, 0]
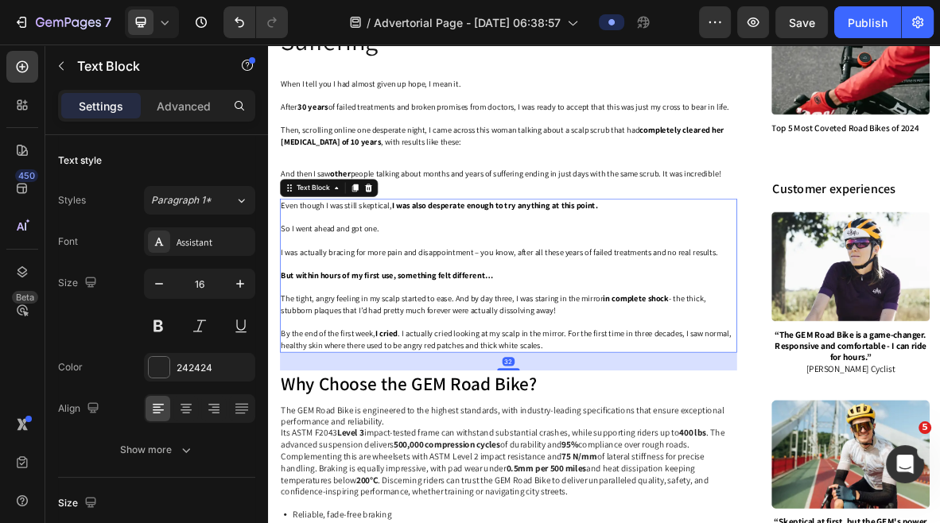
click at [555, 446] on p "Rich Text Editor. Editing area: main" at bounding box center [609, 438] width 646 height 17
click at [387, 254] on icon at bounding box center [390, 247] width 13 height 13
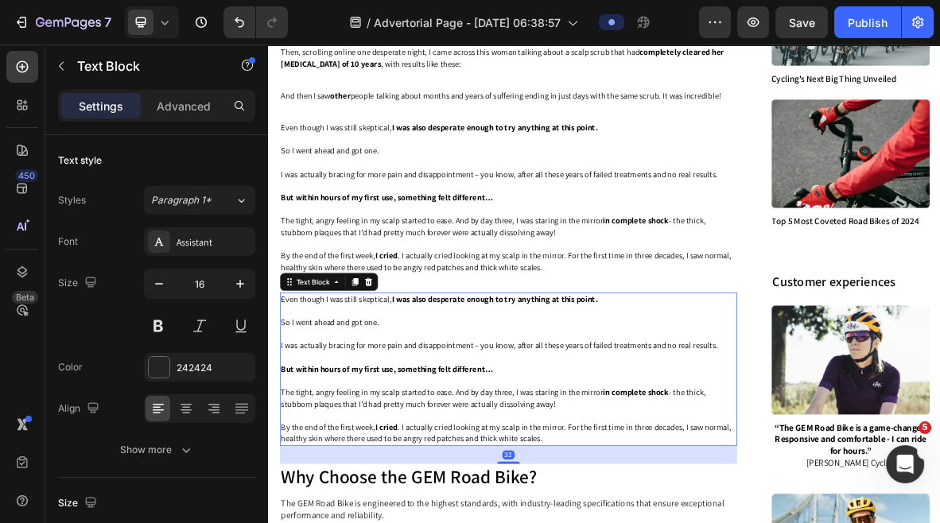
scroll to position [1695, 0]
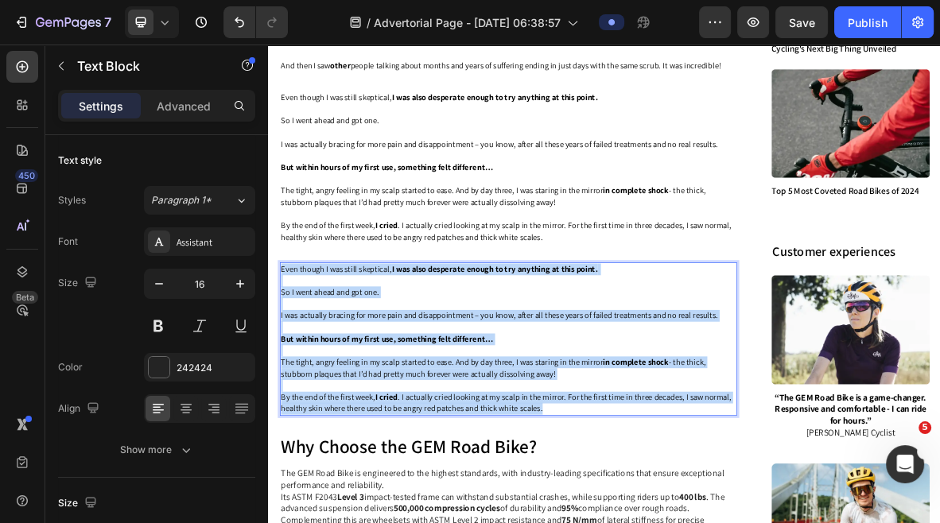
drag, startPoint x: 659, startPoint y: 572, endPoint x: 287, endPoint y: 377, distance: 419.5
click at [287, 377] on div "Even though I was still skeptical, I was also desperate enough to try anything …" at bounding box center [608, 462] width 649 height 218
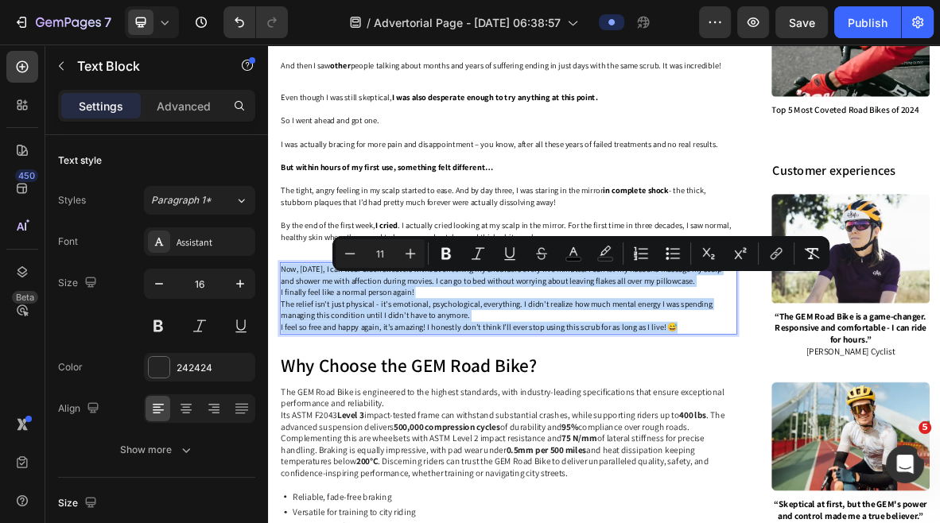
drag, startPoint x: 870, startPoint y: 464, endPoint x: 271, endPoint y: 371, distance: 606.1
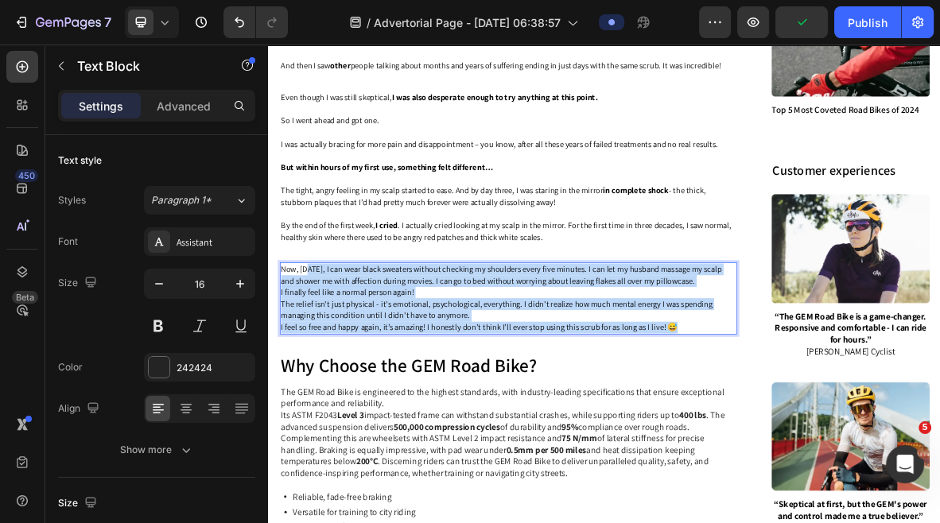
drag, startPoint x: 859, startPoint y: 461, endPoint x: 320, endPoint y: 383, distance: 545.0
click at [320, 380] on p "Now, two months later, I can wear black sweaters without checking my shoulders …" at bounding box center [609, 404] width 646 height 99
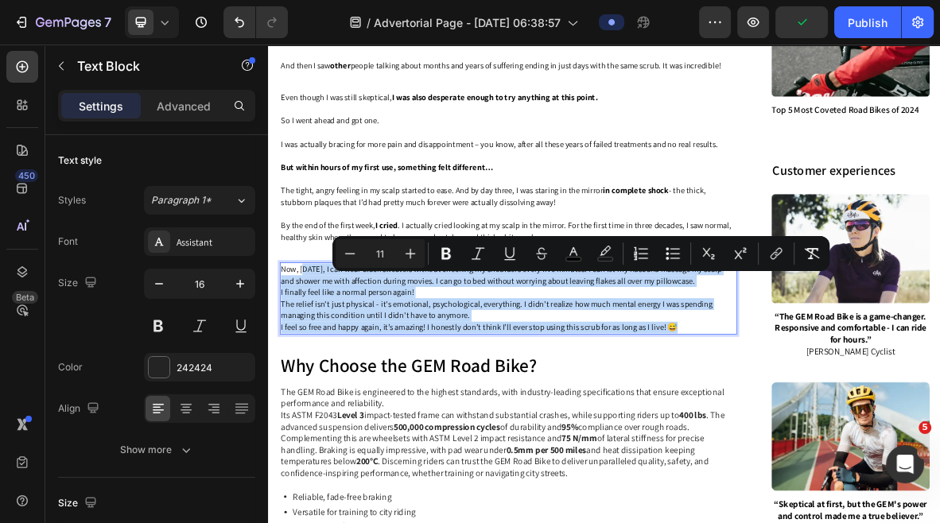
click at [472, 401] on p "Now, two months later, I can wear black sweaters without checking my shoulders …" at bounding box center [609, 404] width 646 height 99
click at [877, 422] on span "The relief isn't just physical - it's emotional, psychological, everything. I d…" at bounding box center [592, 420] width 612 height 32
drag, startPoint x: 850, startPoint y: 461, endPoint x: 283, endPoint y: 380, distance: 572.1
click at [284, 380] on div "Now, two months later, I can wear black sweaters without checking my shoulders …" at bounding box center [608, 404] width 649 height 103
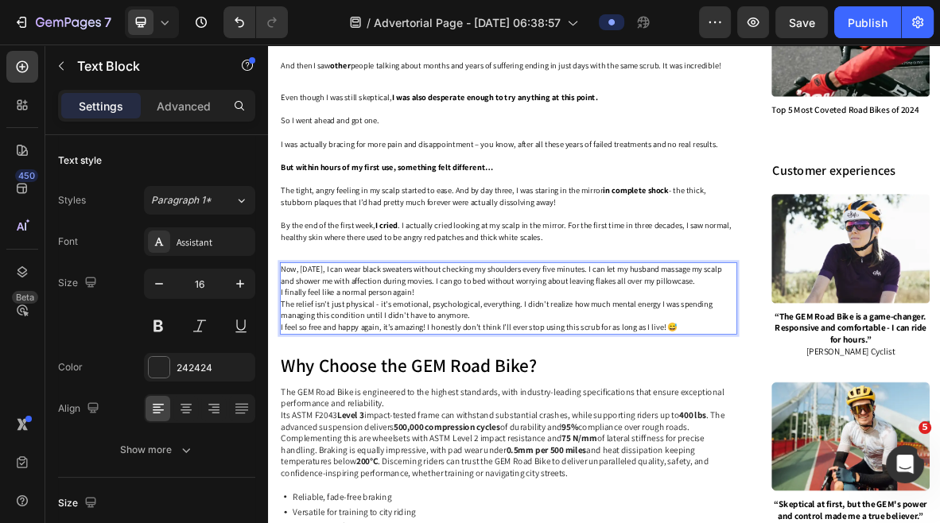
click at [850, 449] on p "Now, two months later, I can wear black sweaters without checking my shoulders …" at bounding box center [609, 404] width 646 height 99
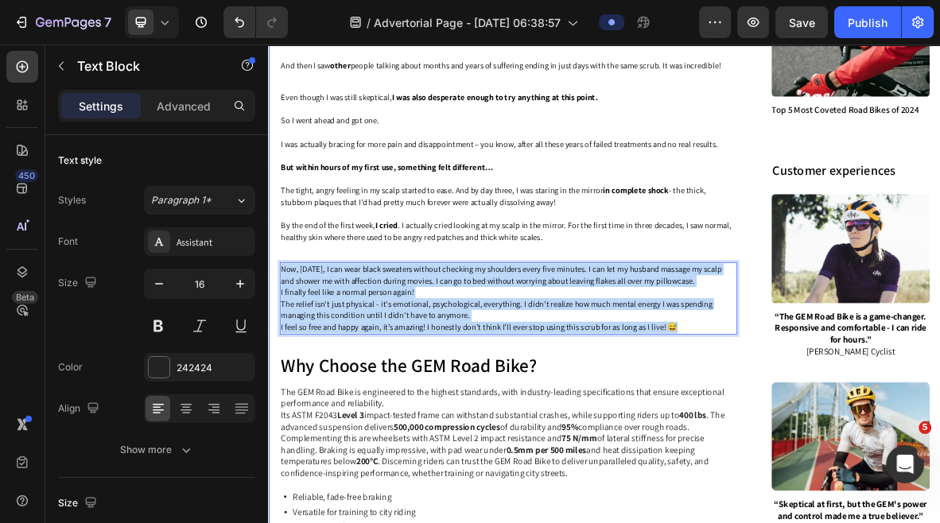
drag, startPoint x: 847, startPoint y: 461, endPoint x: 282, endPoint y: 381, distance: 571.2
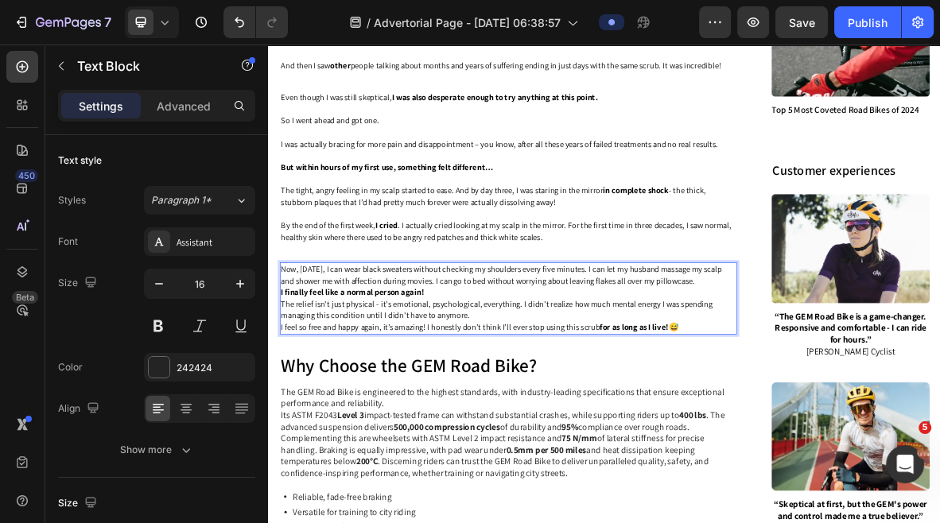
click at [920, 388] on p "Now, [DATE], I can wear black sweaters without checking my shoulders every five…" at bounding box center [609, 371] width 646 height 33
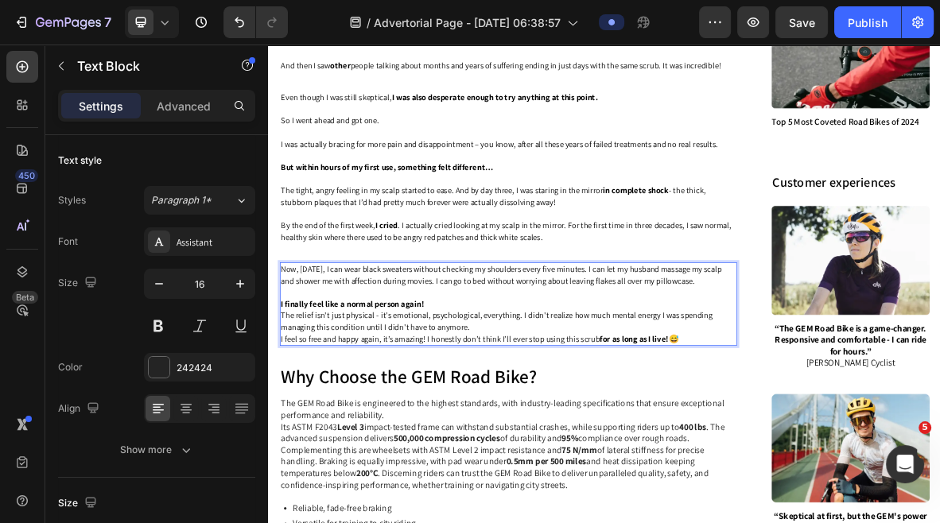
click at [789, 421] on p "I finally feel like a normal person again!" at bounding box center [609, 412] width 646 height 17
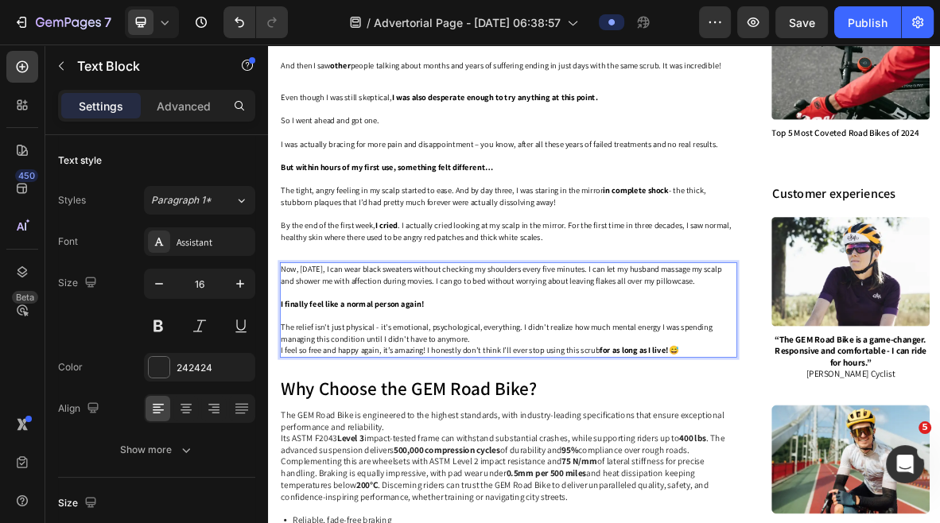
click at [677, 471] on p "The relief isn't just physical - it's emotional, psychological, everything. I d…" at bounding box center [609, 453] width 646 height 33
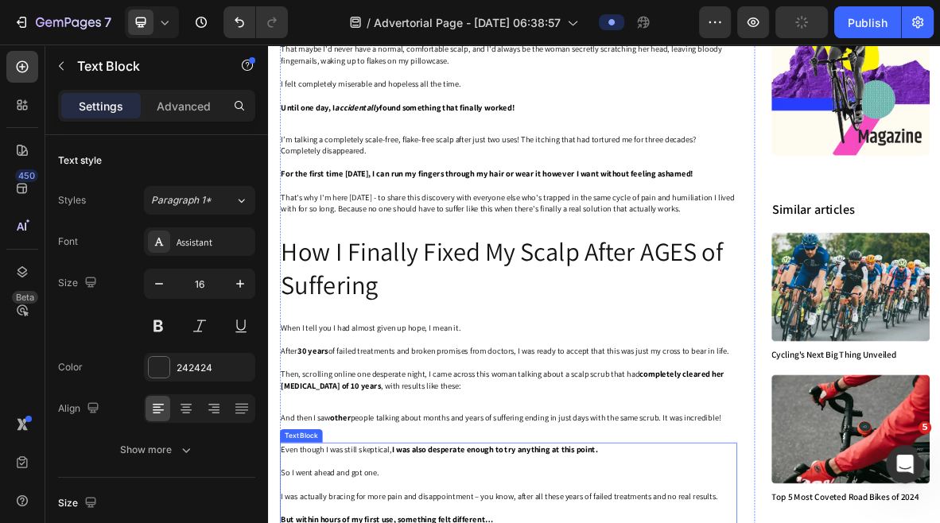
scroll to position [1170, 0]
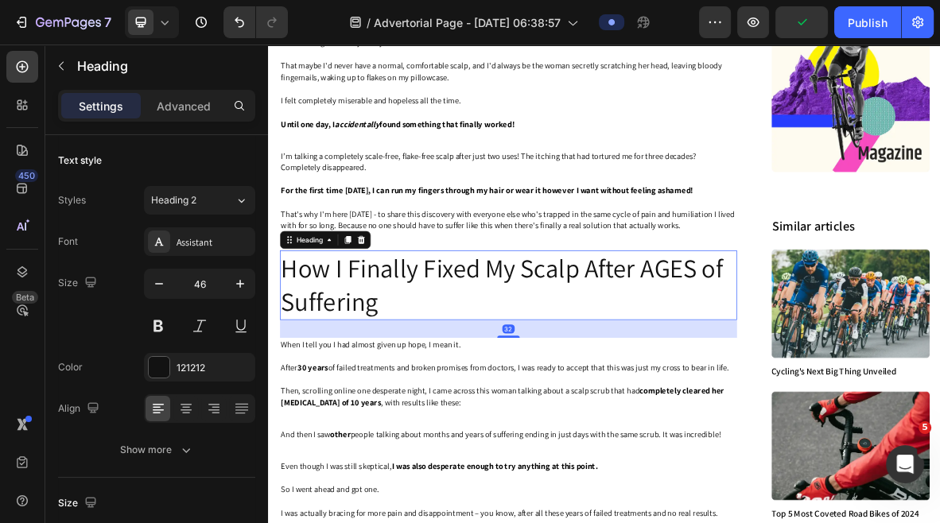
click at [593, 391] on p "How I Finally Fixed My Scalp After AGES of Suffering" at bounding box center [609, 386] width 646 height 95
click at [385, 329] on icon at bounding box center [380, 322] width 13 height 13
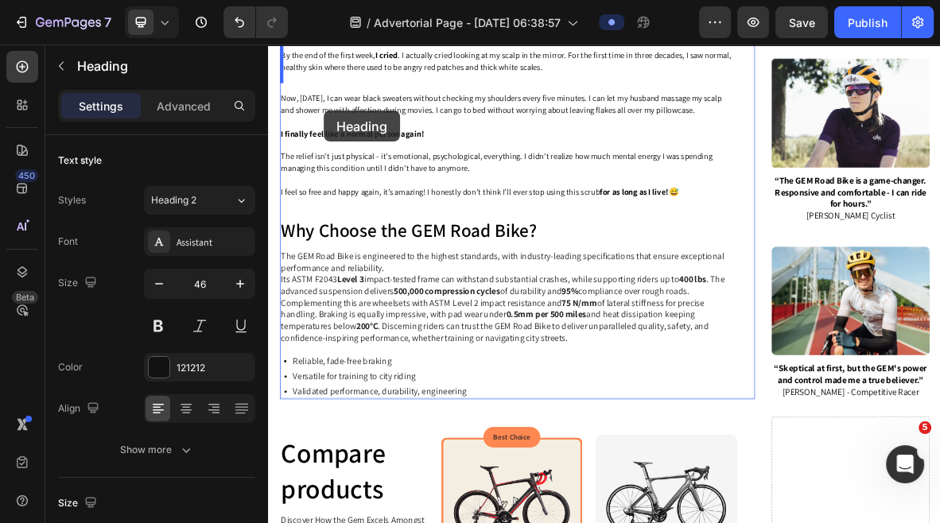
scroll to position [2022, 0]
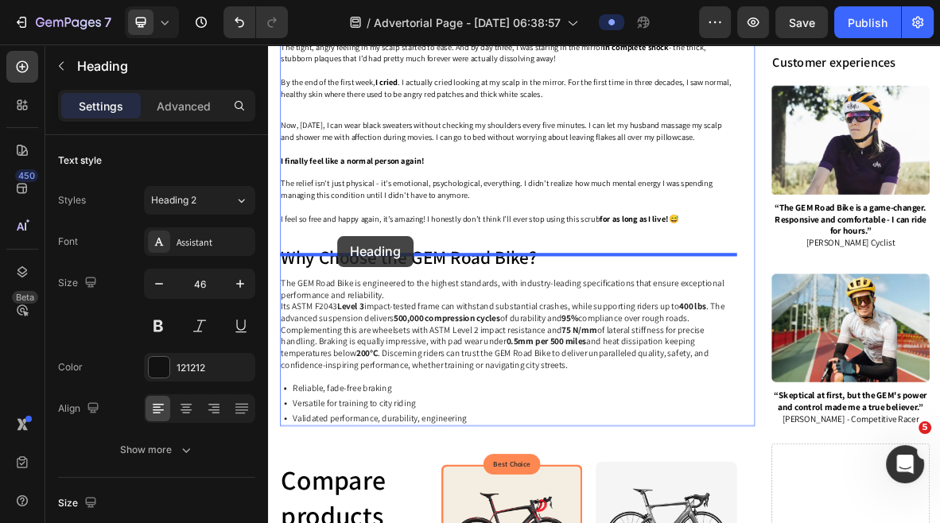
drag, startPoint x: 338, startPoint y: 461, endPoint x: 366, endPoint y: 317, distance: 147.4
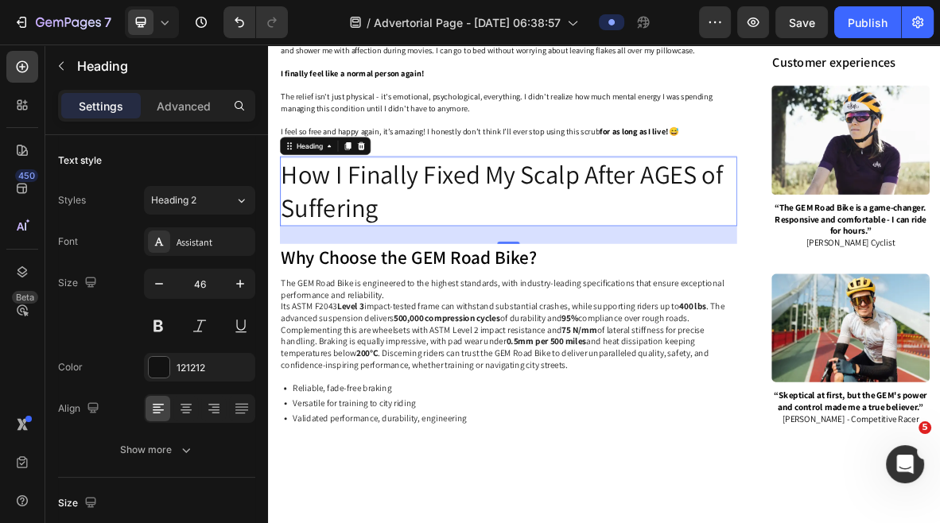
scroll to position [1898, 0]
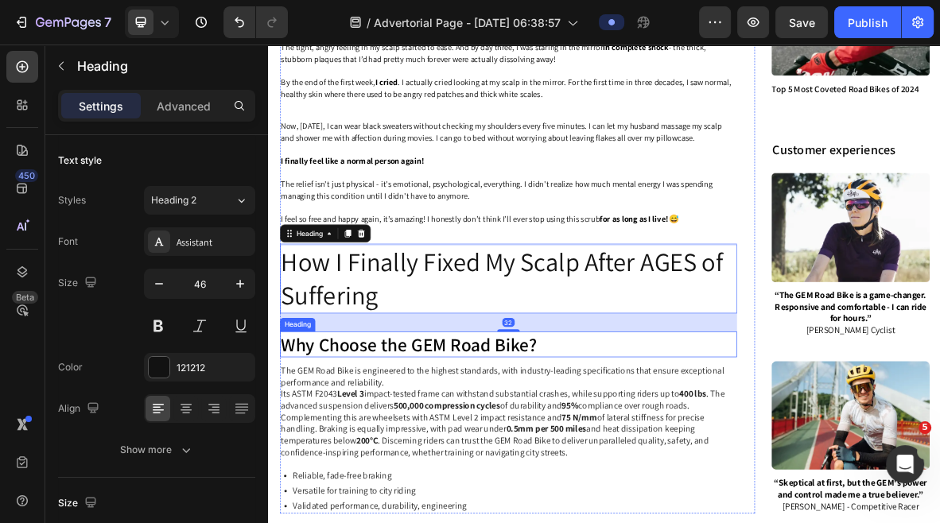
click at [488, 480] on h2 "Why Choose the GEM Road Bike?" at bounding box center [608, 470] width 649 height 37
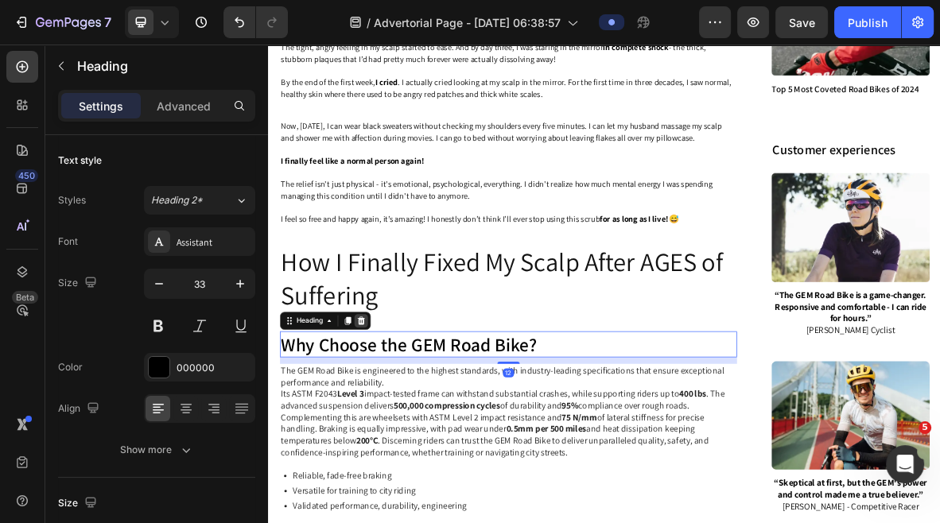
click at [398, 441] on icon at bounding box center [400, 435] width 10 height 11
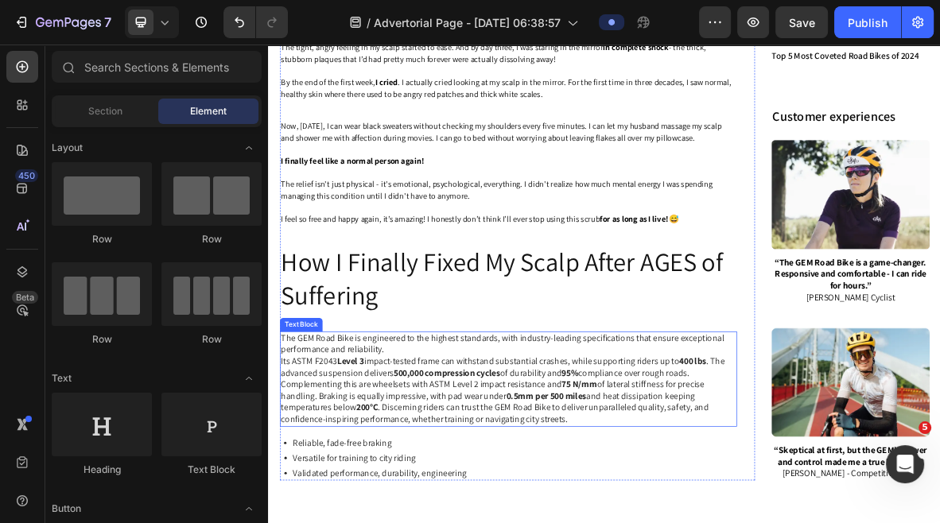
click at [418, 517] on p "The GEM Road Bike is engineered to the highest standards, with industry-leading…" at bounding box center [609, 519] width 646 height 132
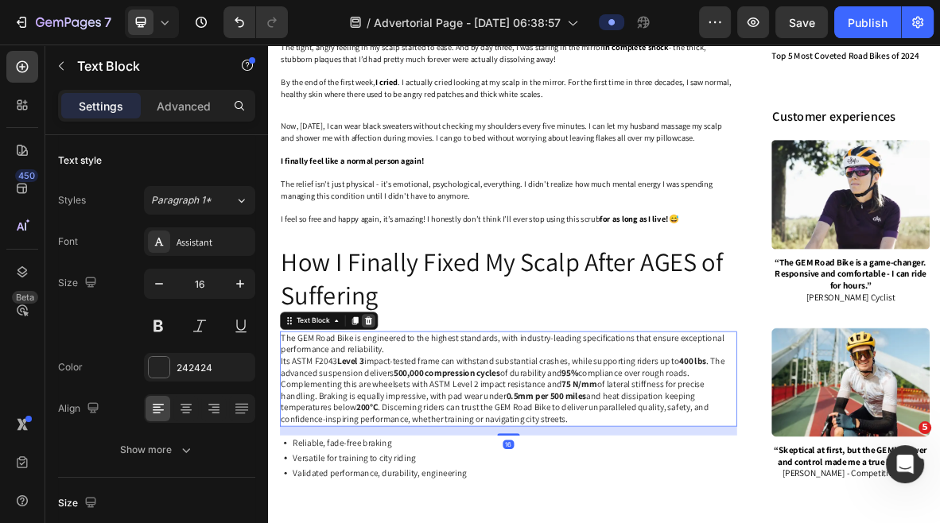
click at [418, 446] on div at bounding box center [409, 436] width 19 height 19
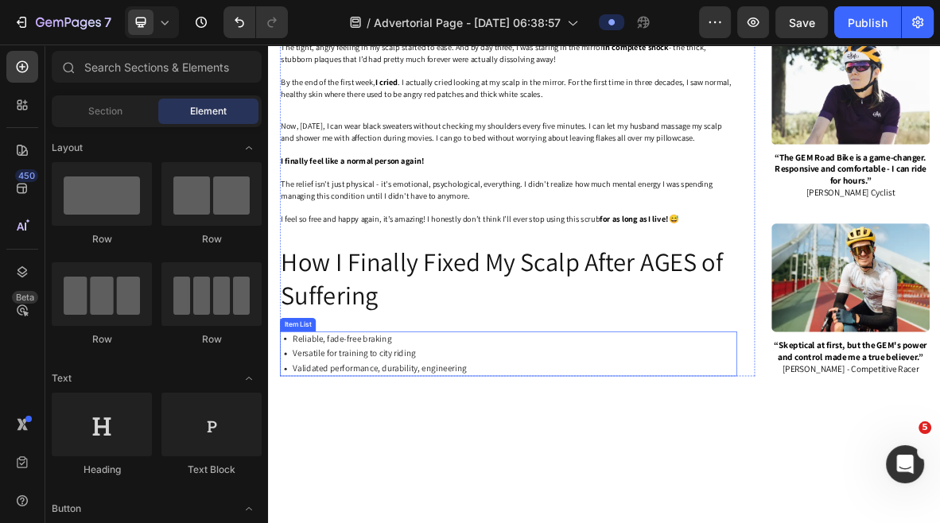
click at [431, 492] on p "Versatile for training to city riding" at bounding box center [425, 483] width 247 height 17
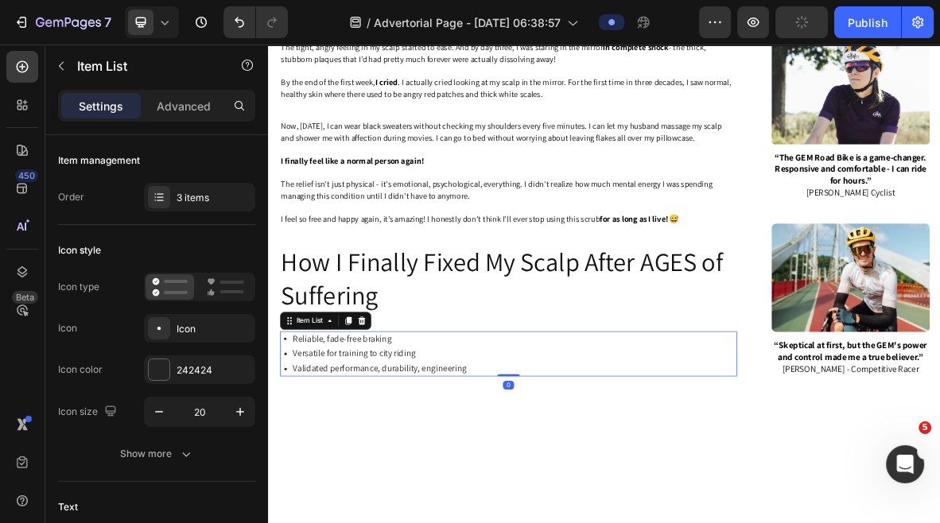
click at [636, 494] on div "Reliable, fade-free braking Versatile for training to city riding Validated per…" at bounding box center [608, 484] width 649 height 64
click at [708, 495] on div "Reliable, fade-free braking Versatile for training to city riding Validated per…" at bounding box center [608, 484] width 649 height 64
click at [401, 441] on icon at bounding box center [400, 435] width 10 height 11
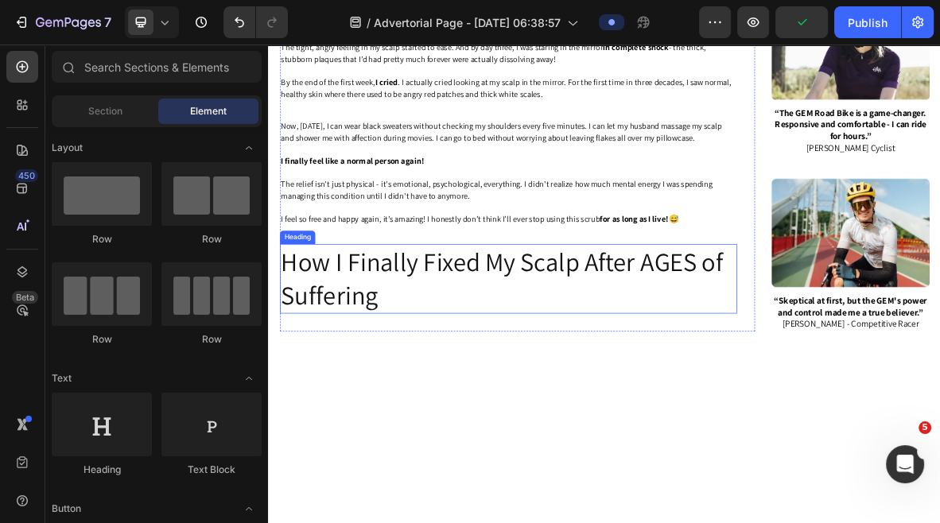
click at [410, 387] on h2 "How I Finally Fixed My Scalp After AGES of Suffering" at bounding box center [608, 377] width 649 height 99
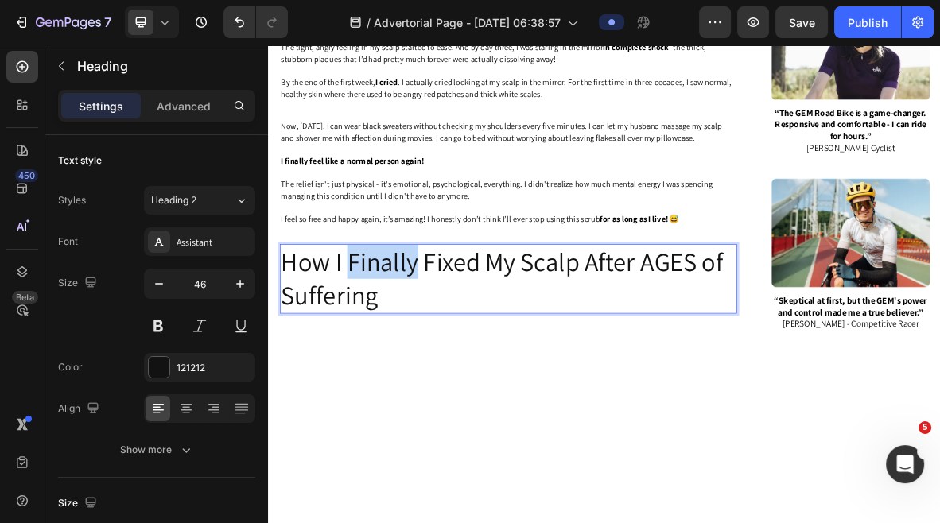
click at [410, 387] on h2 "How I Finally Fixed My Scalp After AGES of Suffering" at bounding box center [608, 377] width 649 height 99
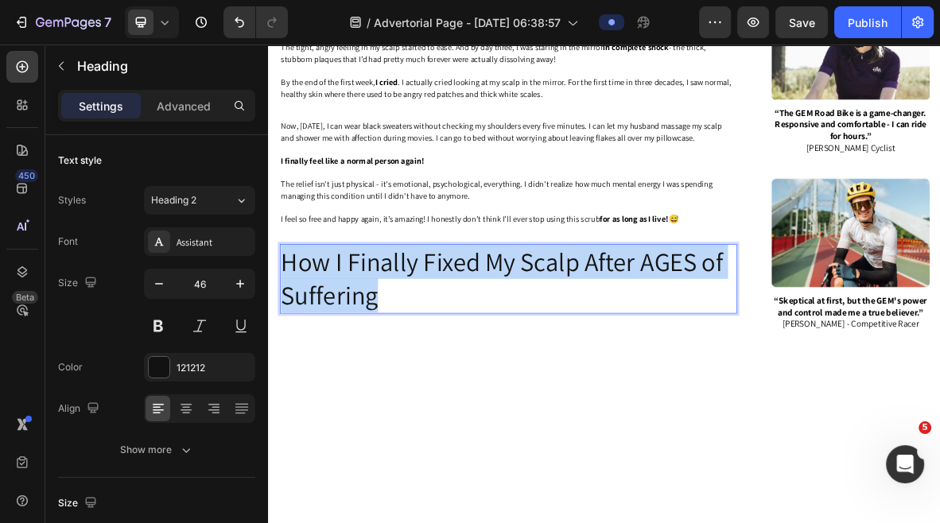
click at [410, 387] on p "How I Finally Fixed My Scalp After AGES of Suffering" at bounding box center [609, 376] width 646 height 95
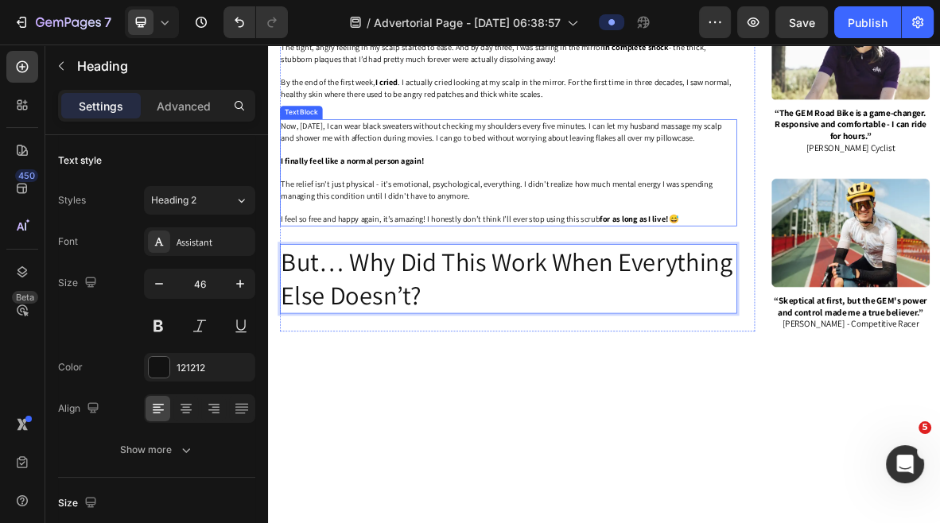
click at [562, 266] on p "The relief isn't just physical - it's emotional, psychological, everything. I d…" at bounding box center [609, 251] width 646 height 33
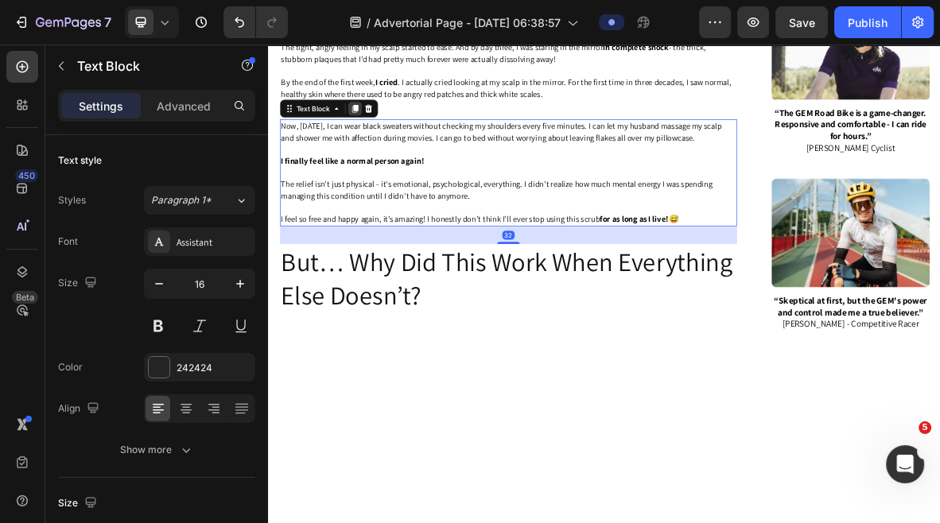
click at [395, 142] on icon at bounding box center [390, 135] width 13 height 13
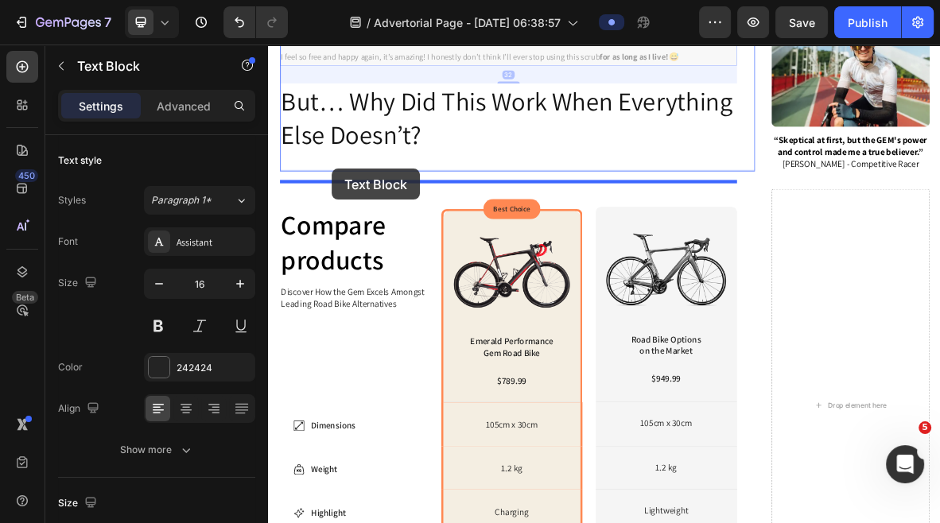
drag, startPoint x: 326, startPoint y: 328, endPoint x: 359, endPoint y: 221, distance: 111.5
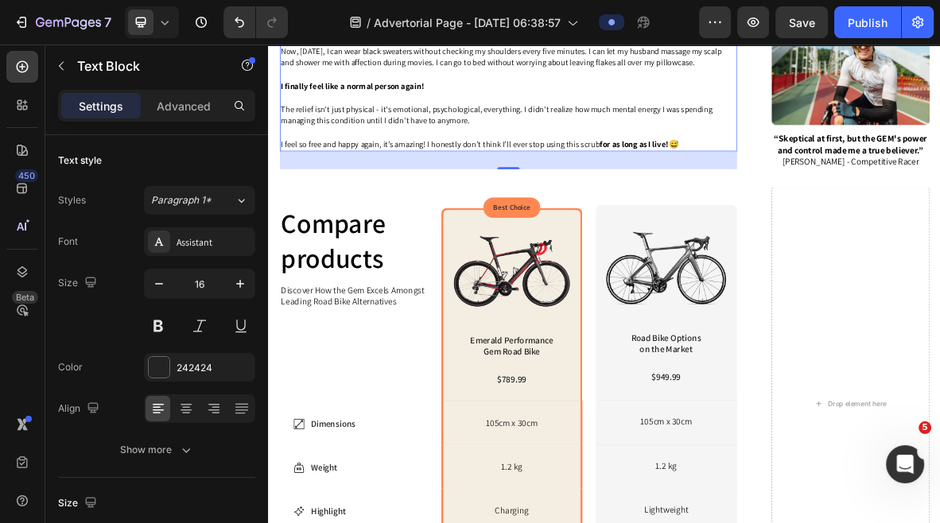
scroll to position [2125, 0]
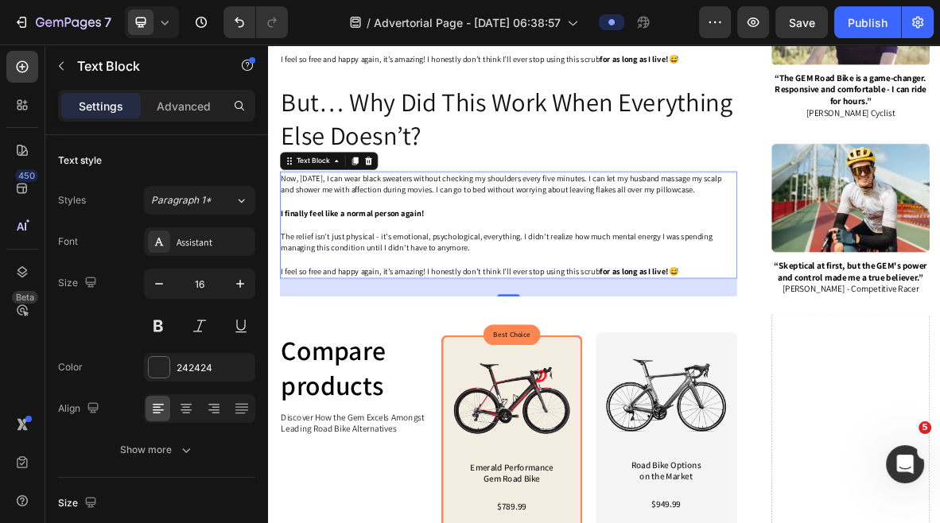
click at [756, 342] on p "The relief isn't just physical - it's emotional, psychological, everything. I d…" at bounding box center [609, 325] width 646 height 33
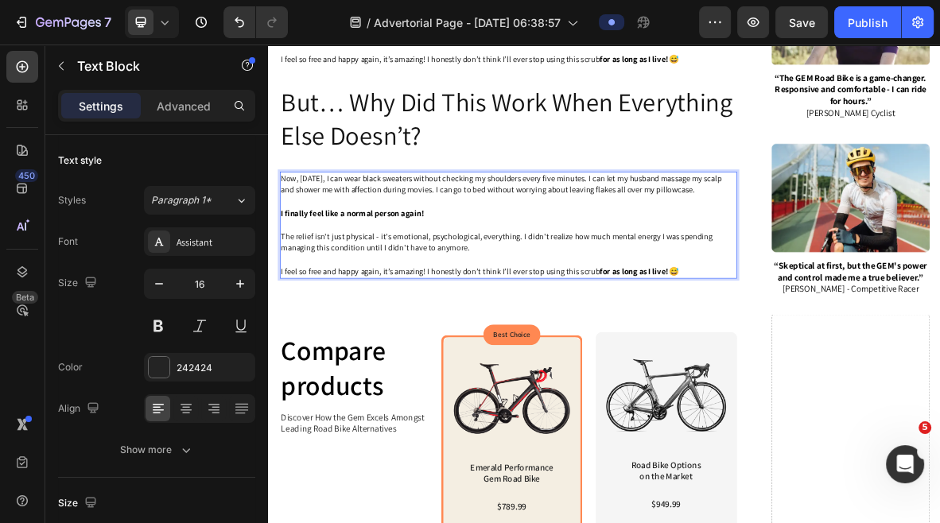
click at [866, 375] on p "I feel so free and happy again, it’s amazing! I honestly don’t think I’ll ever …" at bounding box center [609, 366] width 646 height 17
drag, startPoint x: 865, startPoint y: 386, endPoint x: 285, endPoint y: 253, distance: 595.7
click at [285, 253] on div "Now, two months later, I can wear black sweaters without checking my shoulders …" at bounding box center [608, 300] width 649 height 152
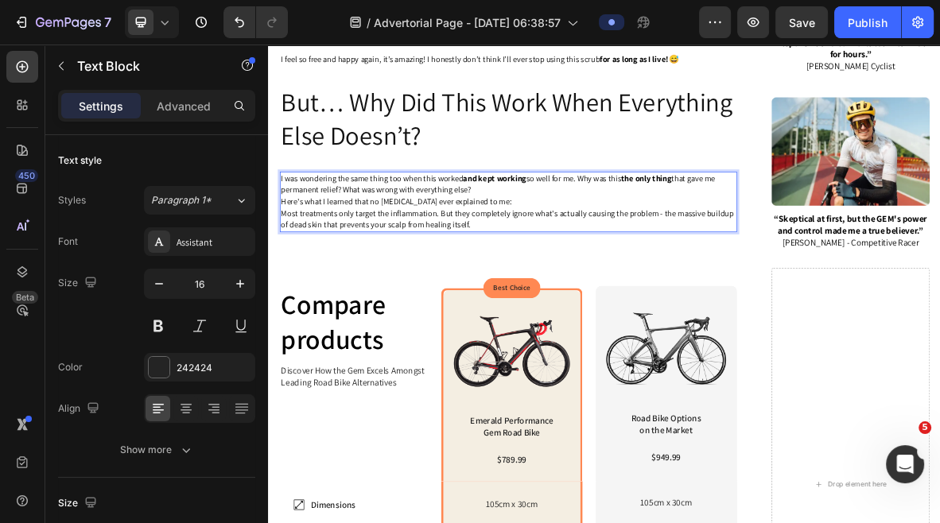
click at [698, 259] on p "I was wondering the same thing too when this worked and kept working so well fo…" at bounding box center [609, 242] width 646 height 33
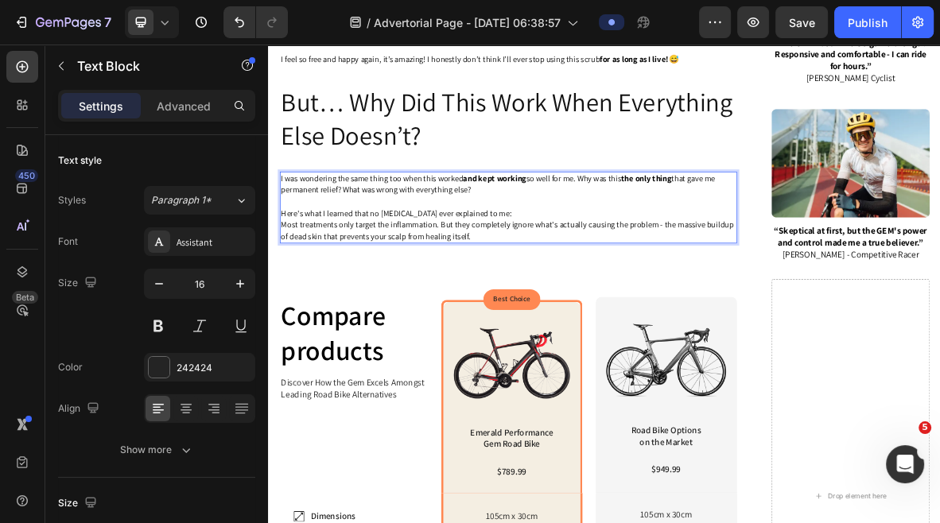
click at [649, 292] on p "Here's what I learned that no [MEDICAL_DATA] ever explained to me:" at bounding box center [609, 283] width 646 height 17
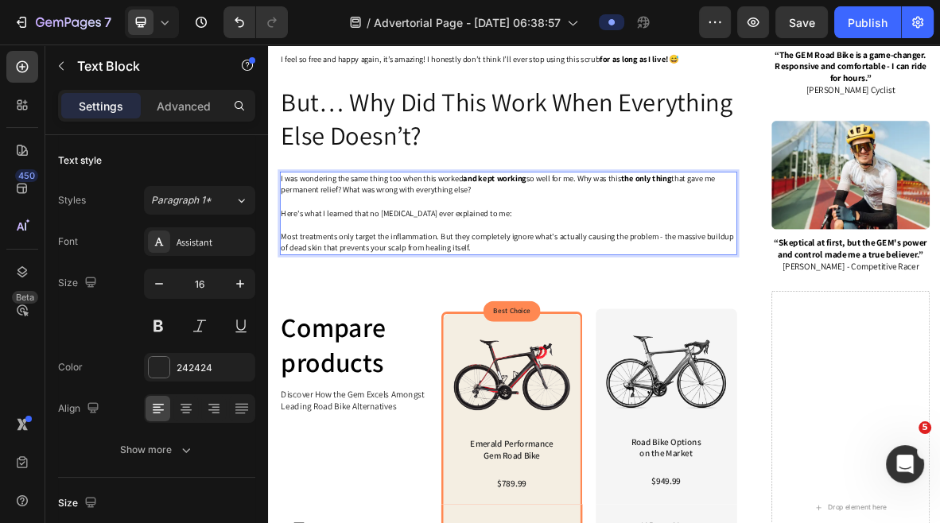
click at [712, 250] on span "I was wondering the same thing too when this worked and kept working so well fo…" at bounding box center [594, 242] width 616 height 32
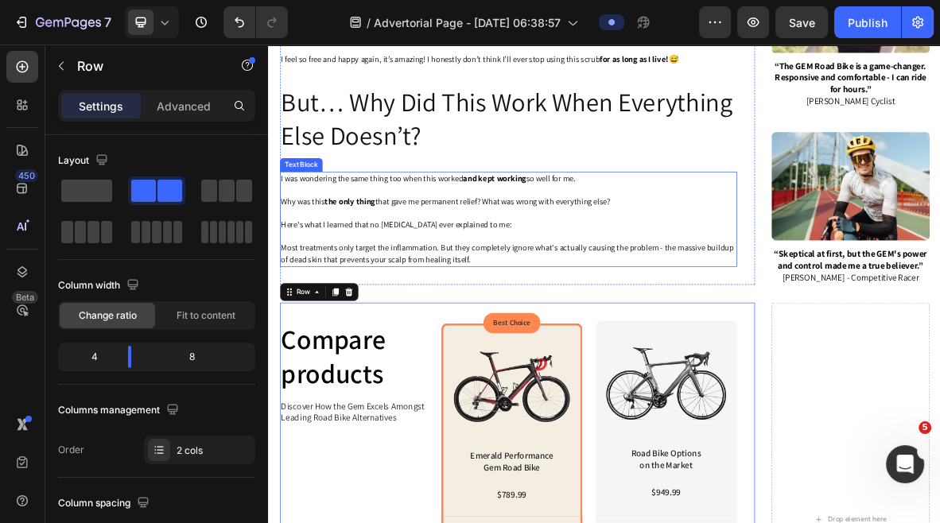
click at [812, 352] on span "Most treatments only target the inflammation. But they completely ignore what's…" at bounding box center [607, 341] width 643 height 32
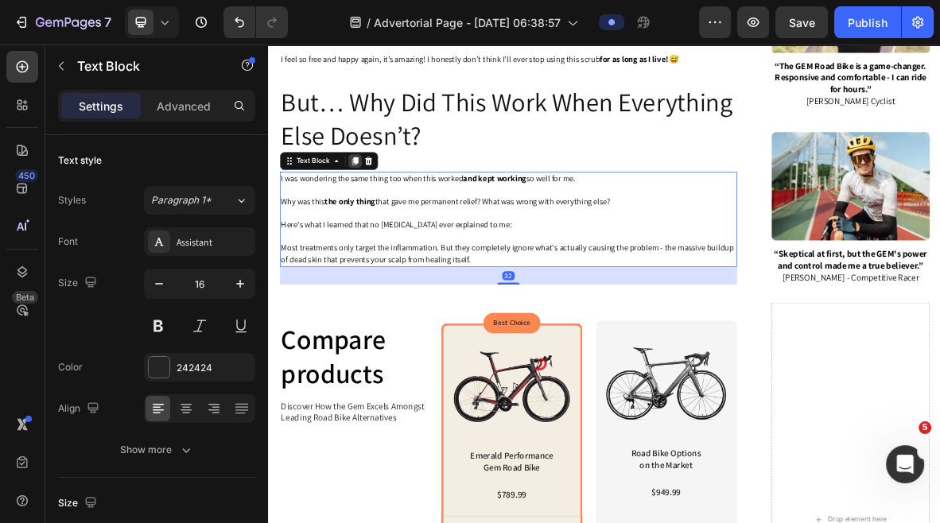
click at [392, 215] on icon at bounding box center [391, 209] width 9 height 11
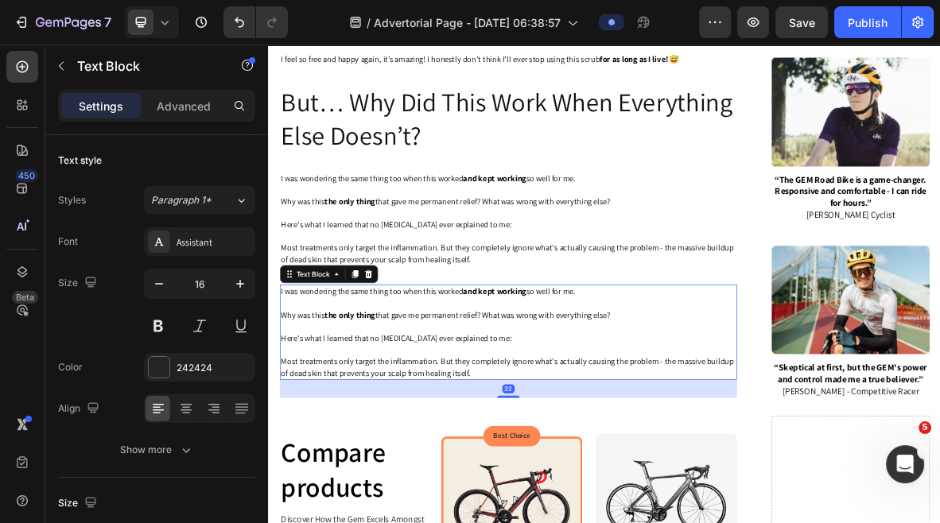
click at [594, 519] on p "Most treatments only target the inflammation. But they completely ignore what's…" at bounding box center [609, 502] width 646 height 33
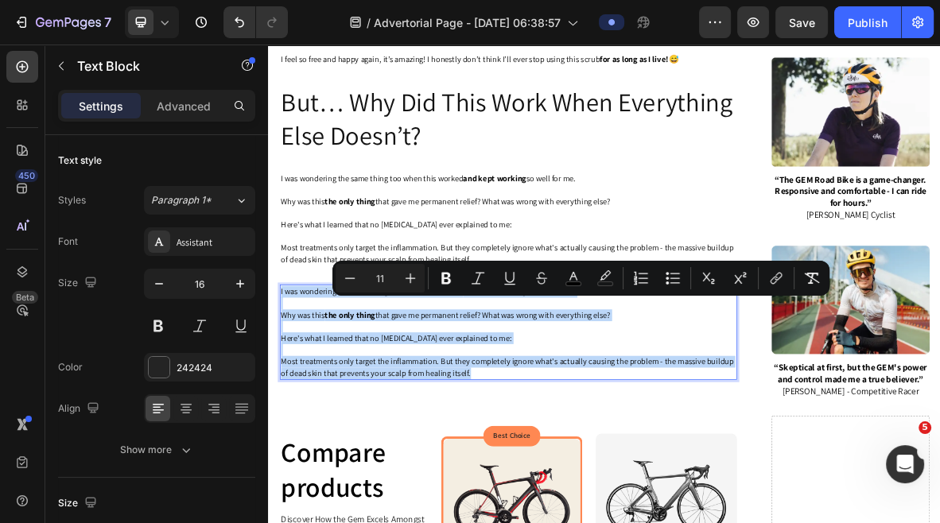
drag, startPoint x: 578, startPoint y: 527, endPoint x: 245, endPoint y: 402, distance: 355.9
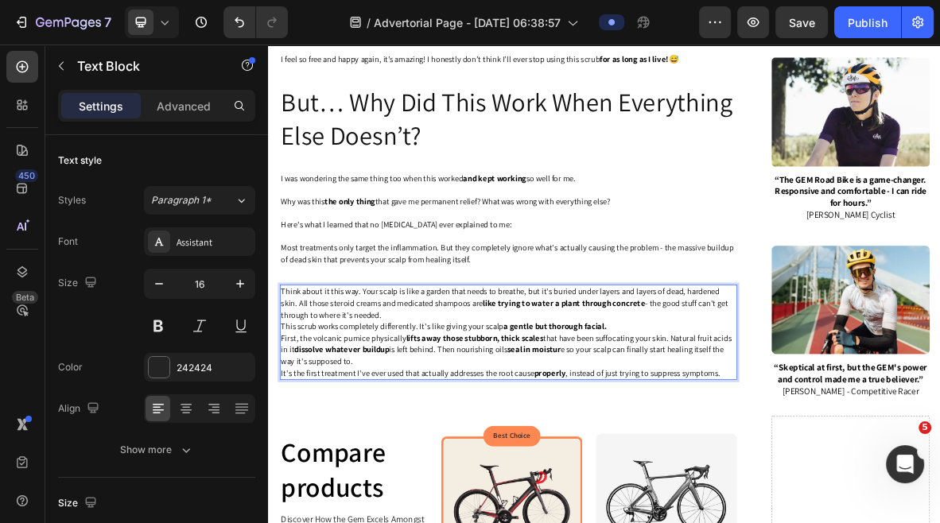
click at [529, 436] on p "Think about it this way. Your scalp is like a garden that needs to breathe, but…" at bounding box center [609, 411] width 646 height 49
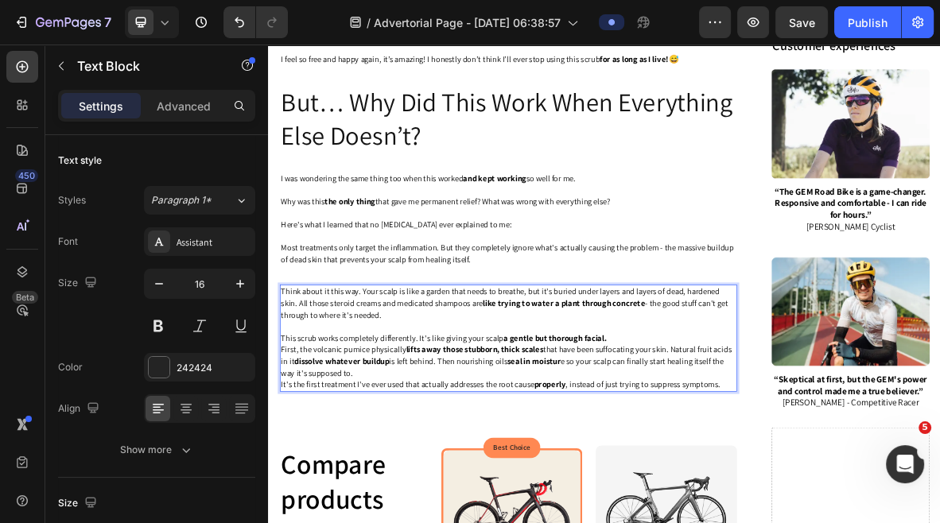
click at [572, 418] on strong "like trying to water a plant through concrete" at bounding box center [687, 410] width 231 height 15
click at [766, 469] on p "This scrub works completely differently. It's like giving your scalp a gentle b…" at bounding box center [609, 461] width 646 height 17
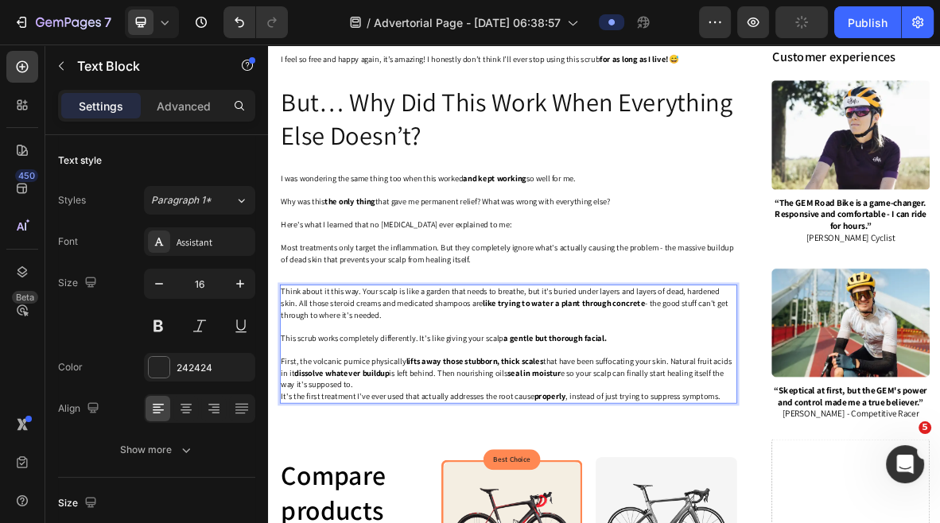
click at [636, 523] on p "First, the volcanic pumice physically lifts away those stubborn, thick scales t…" at bounding box center [609, 510] width 646 height 49
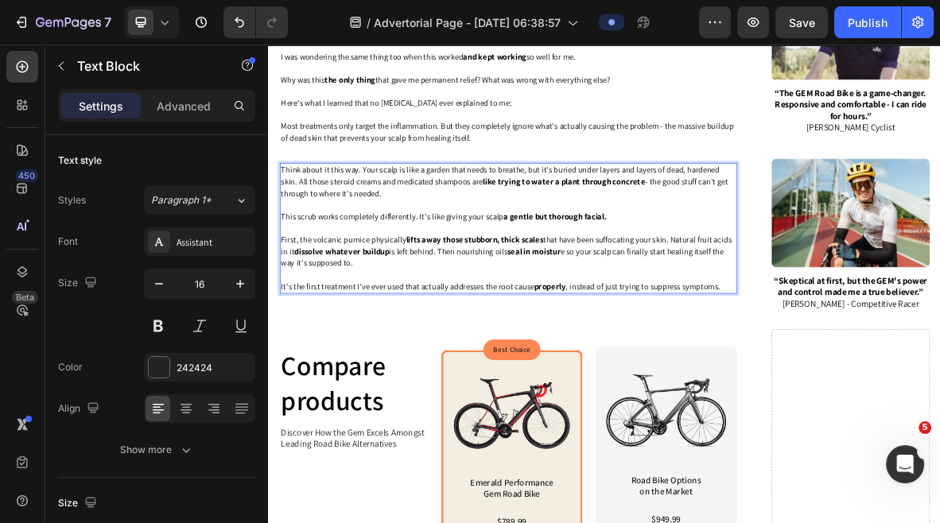
scroll to position [2313, 0]
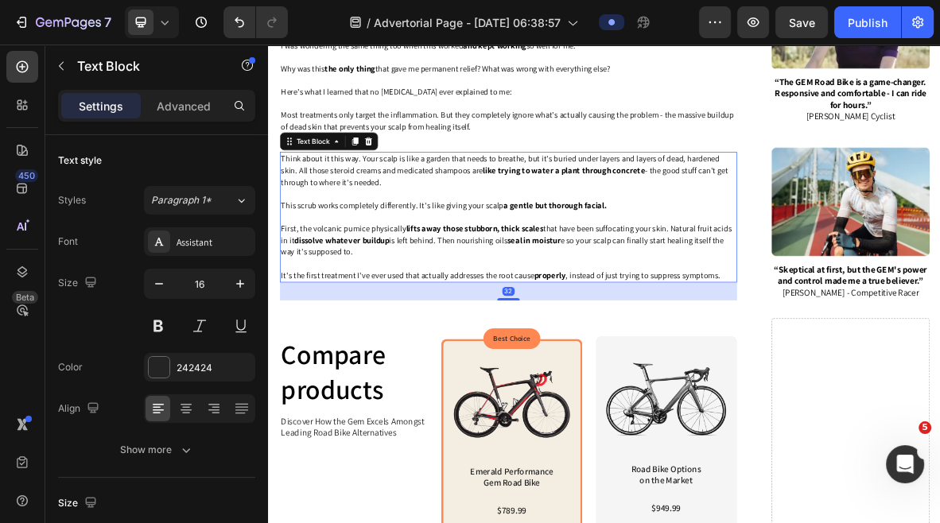
click at [855, 348] on p "First, the volcanic pumice physically lifts away those stubborn, thick scales t…" at bounding box center [609, 322] width 646 height 49
click at [387, 189] on icon at bounding box center [390, 182] width 13 height 13
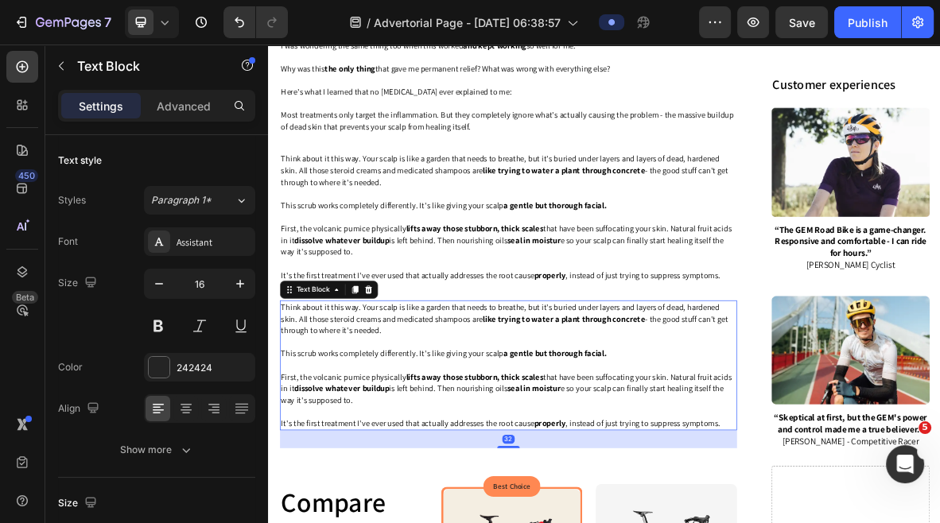
click at [789, 523] on span "First, the volcanic pumice physically lifts away those stubborn, thick scales t…" at bounding box center [606, 533] width 640 height 49
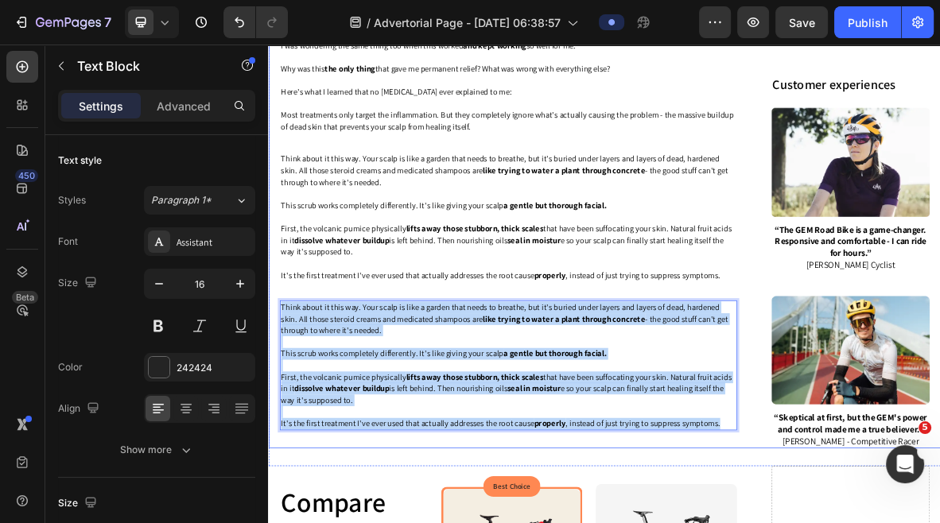
drag, startPoint x: 916, startPoint y: 606, endPoint x: 273, endPoint y: 438, distance: 664.2
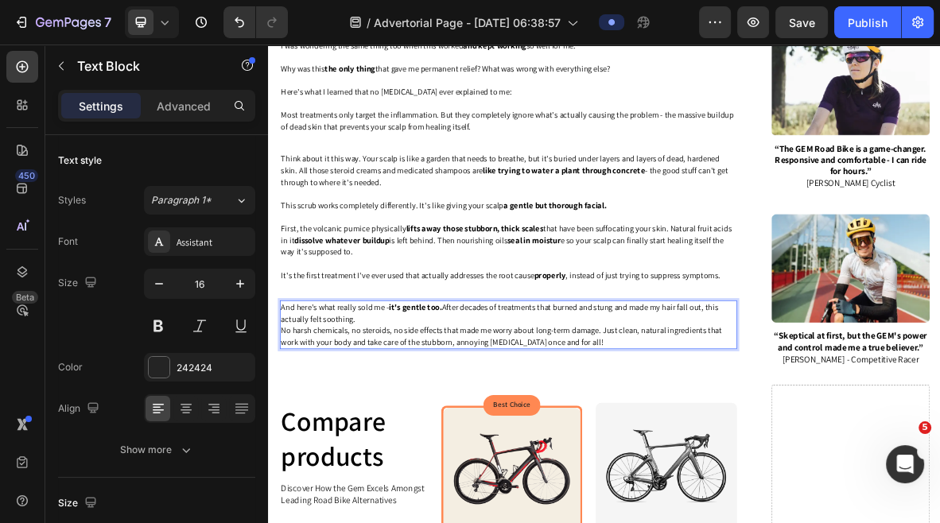
click at [521, 443] on p "And here's what really sold me - it's gentle too. After decades of treatments t…" at bounding box center [609, 426] width 646 height 33
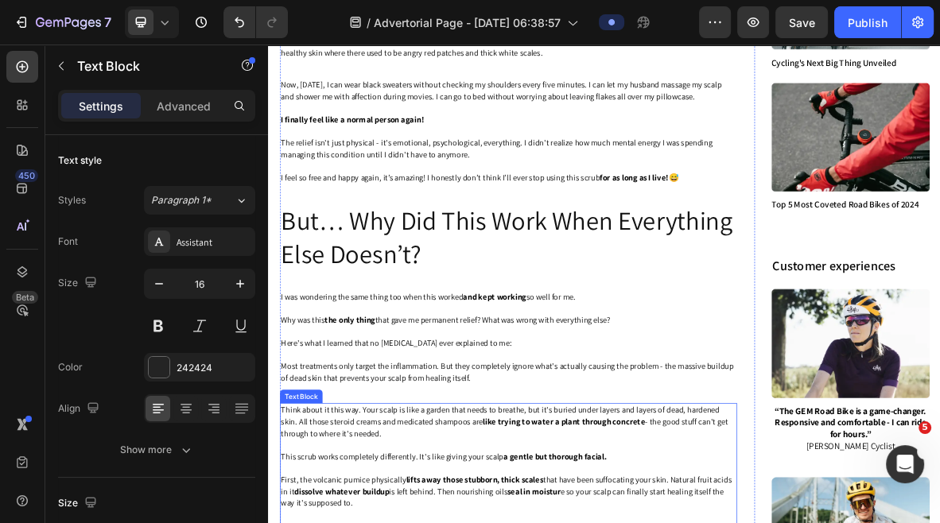
scroll to position [1939, 0]
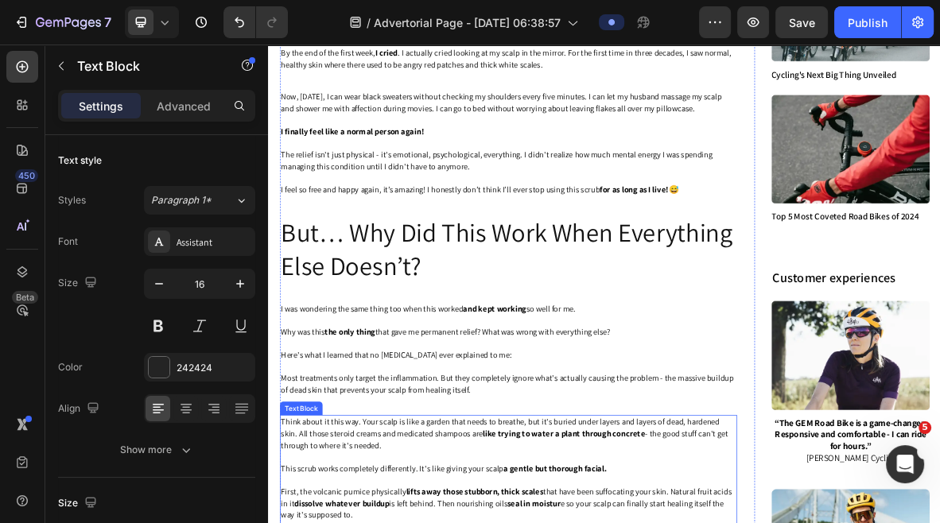
click at [518, 333] on p "But… Why Did This Work When Everything Else Doesn’t?" at bounding box center [609, 335] width 646 height 95
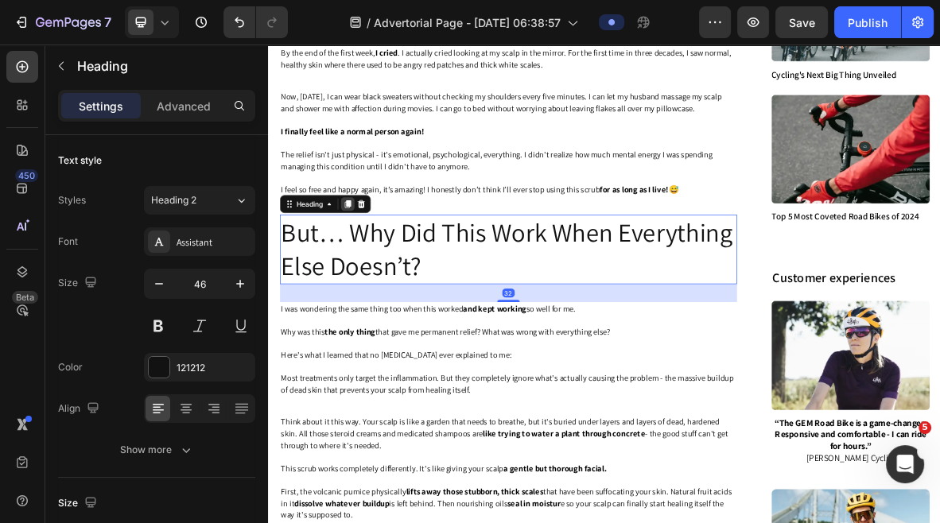
click at [379, 277] on icon at bounding box center [380, 271] width 9 height 11
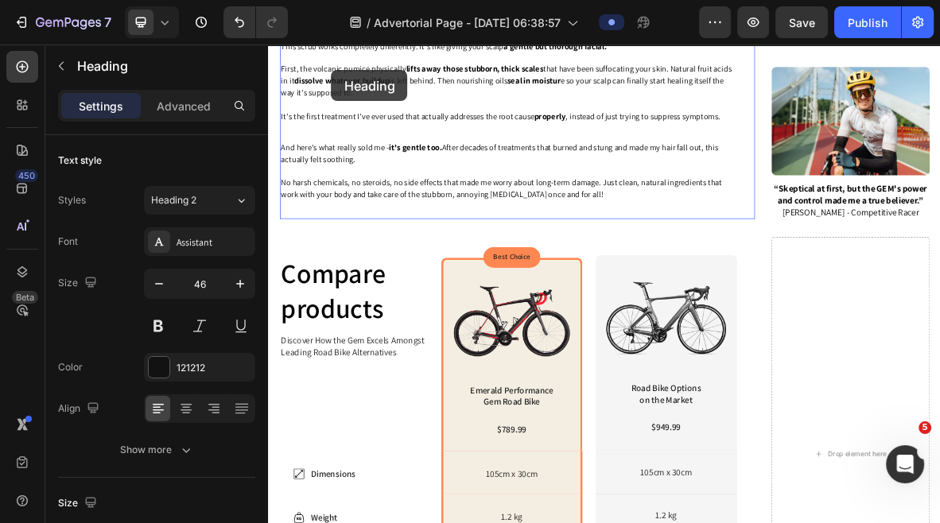
scroll to position [2619, 0]
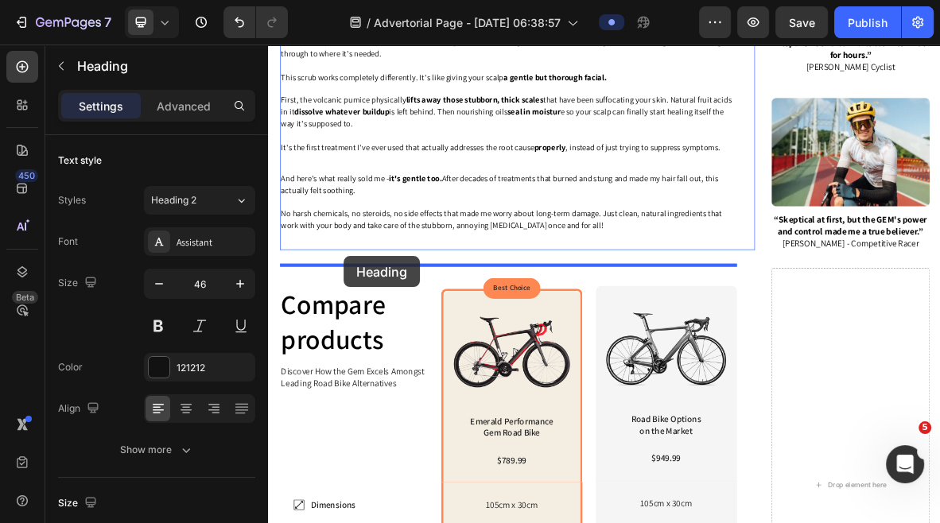
drag, startPoint x: 333, startPoint y: 413, endPoint x: 375, endPoint y: 345, distance: 79.7
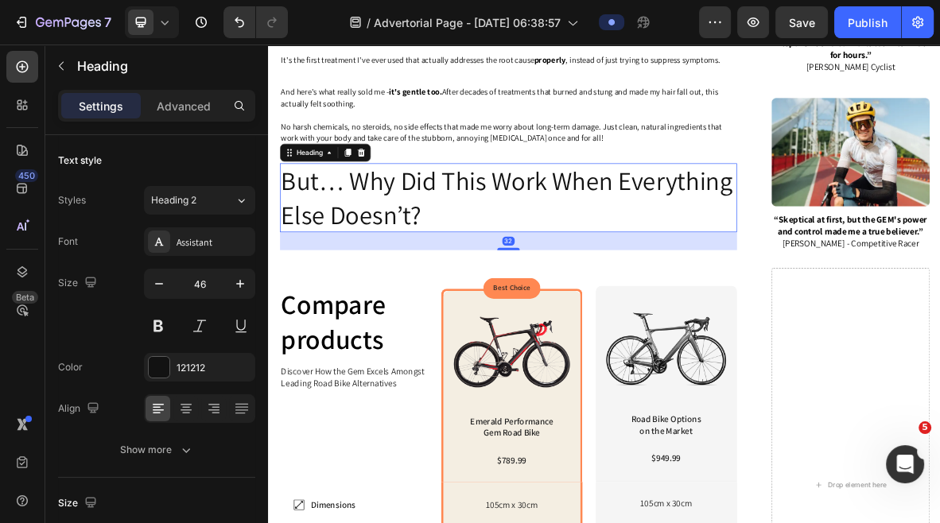
scroll to position [2495, 0]
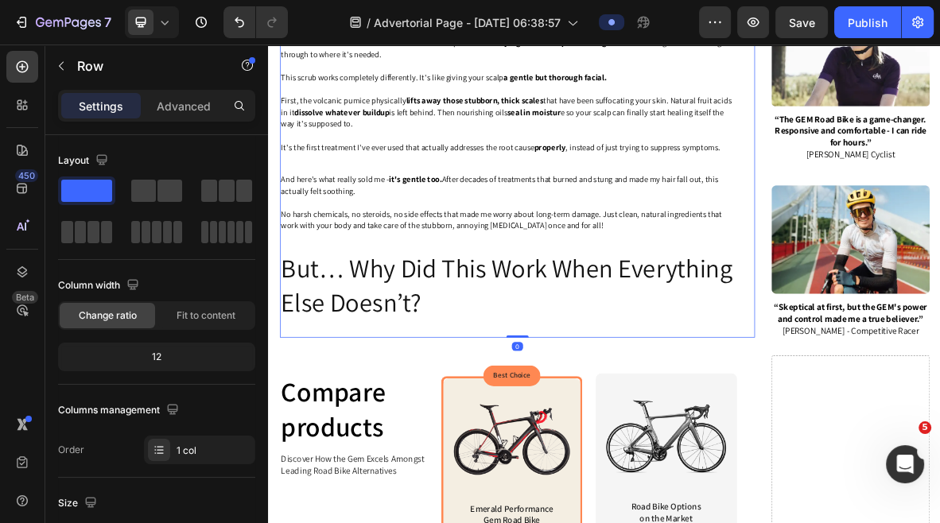
click at [469, 309] on span "No harsh chemicals, no steroids, no side effects that made me worry about long-…" at bounding box center [599, 293] width 626 height 32
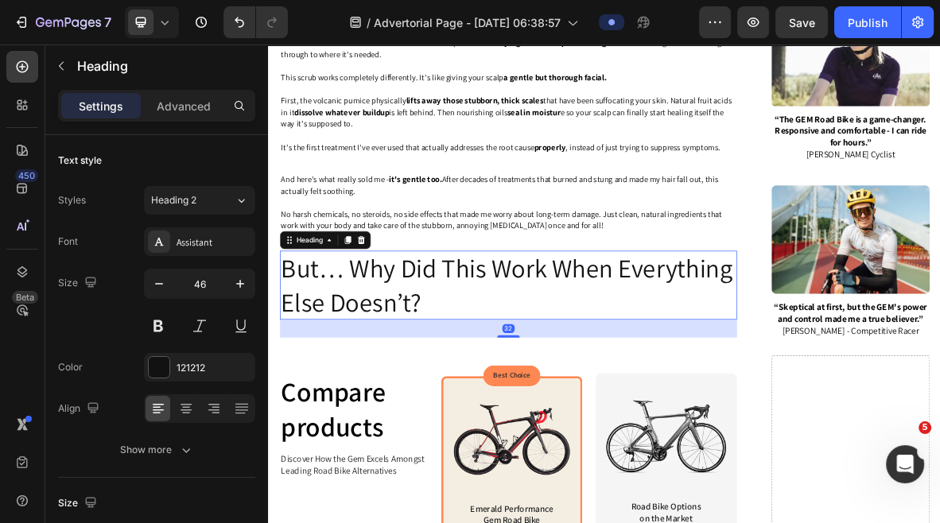
click at [467, 393] on h2 "But… Why Did This Work When Everything Else Doesn’t?" at bounding box center [608, 386] width 649 height 99
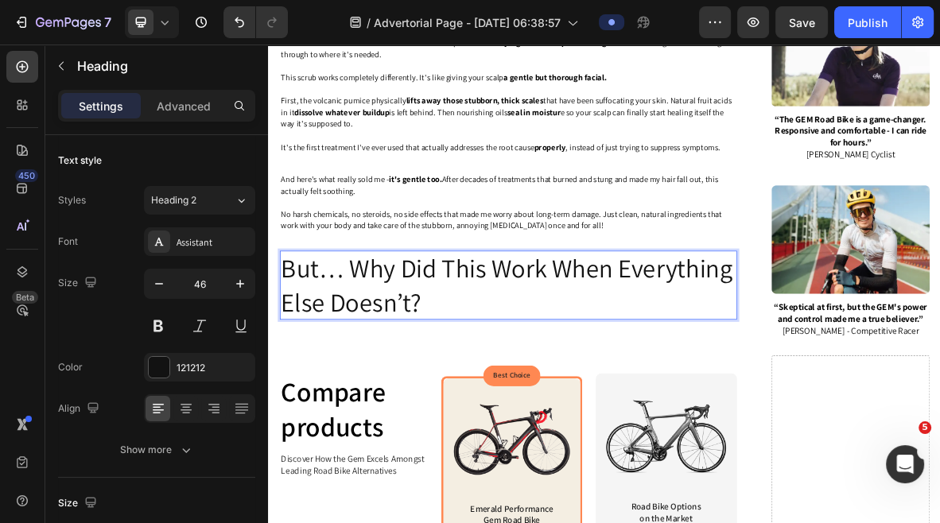
click at [467, 393] on p "But… Why Did This Work When Everything Else Doesn’t?" at bounding box center [609, 386] width 646 height 95
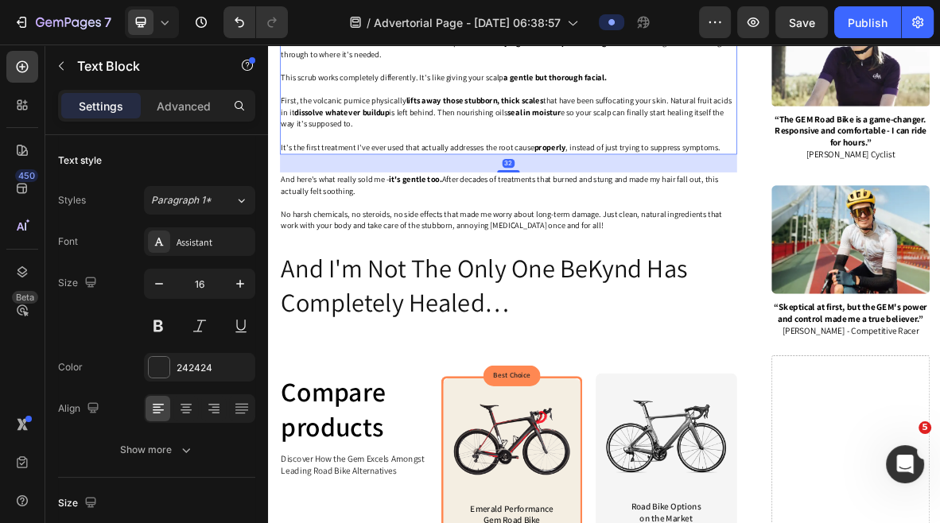
click at [530, 197] on span "It's the first treatment I've ever used that actually addresses the root cause …" at bounding box center [598, 189] width 624 height 15
click at [496, 277] on p at bounding box center [609, 268] width 646 height 17
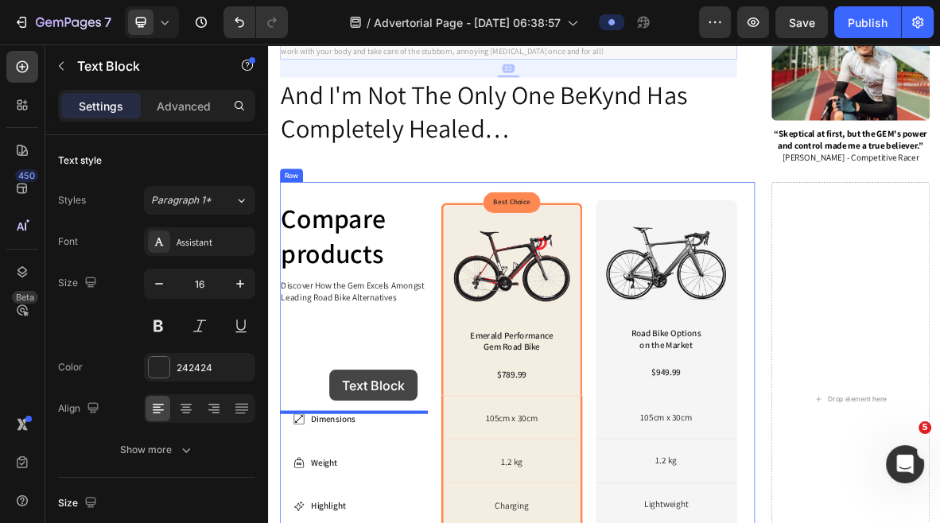
scroll to position [2935, 0]
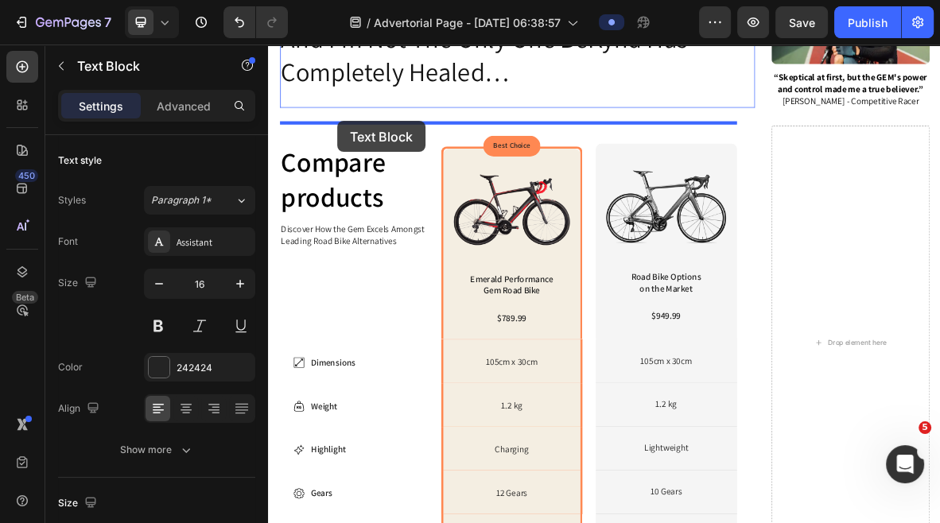
drag, startPoint x: 343, startPoint y: 341, endPoint x: 365, endPoint y: 157, distance: 185.1
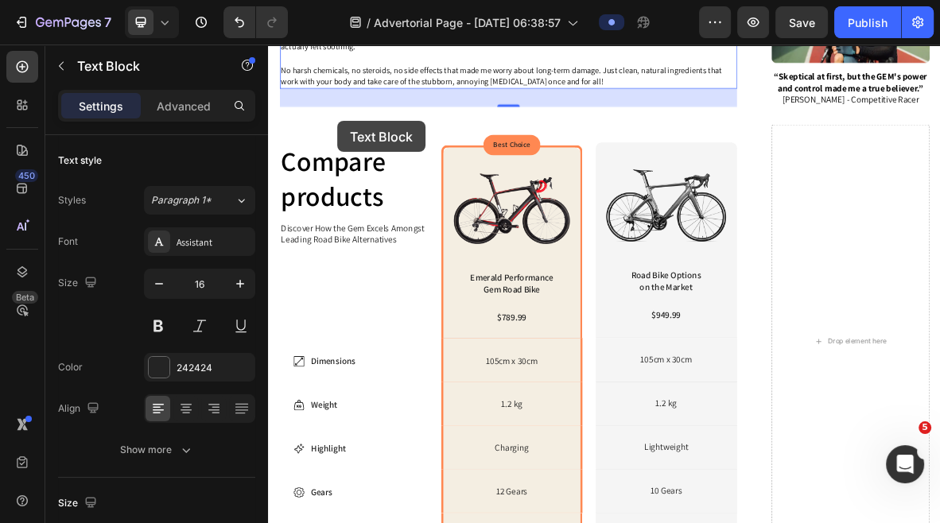
scroll to position [2822, 0]
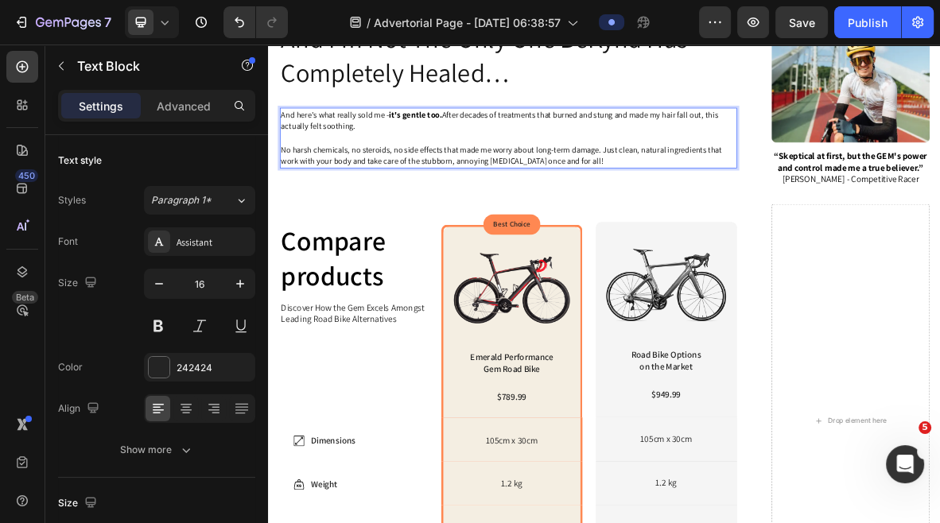
click at [507, 150] on strong "it's gentle too." at bounding box center [476, 142] width 75 height 15
click at [398, 169] on p "And here's what really sold me - it's gentle too. After decades of treatments t…" at bounding box center [609, 151] width 646 height 33
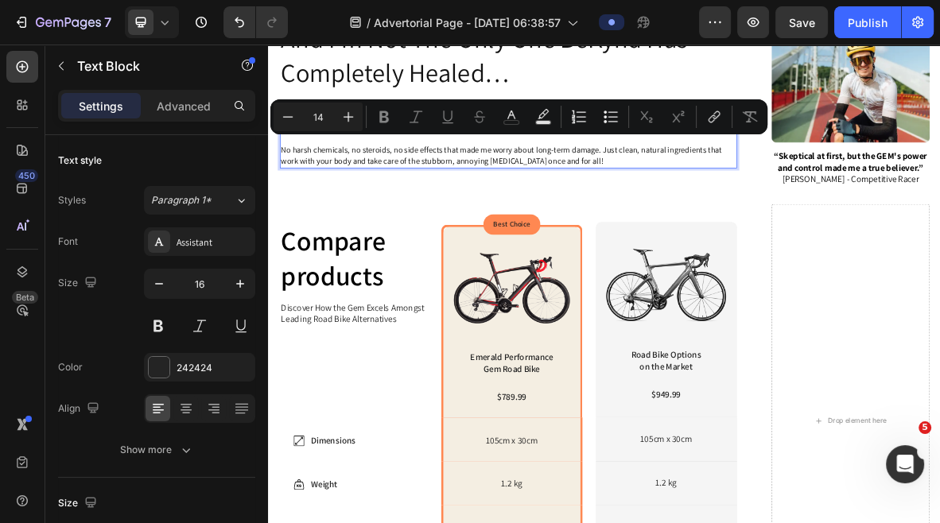
click at [601, 185] on p "Rich Text Editor. Editing area: main" at bounding box center [609, 177] width 646 height 17
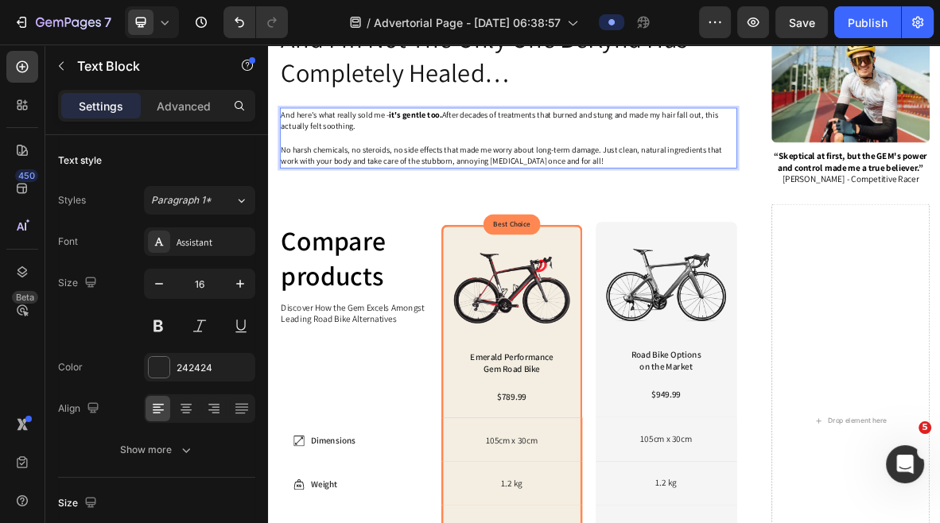
click at [738, 219] on p "No harsh chemicals, no steroids, no side effects that made me worry about long-…" at bounding box center [609, 201] width 646 height 33
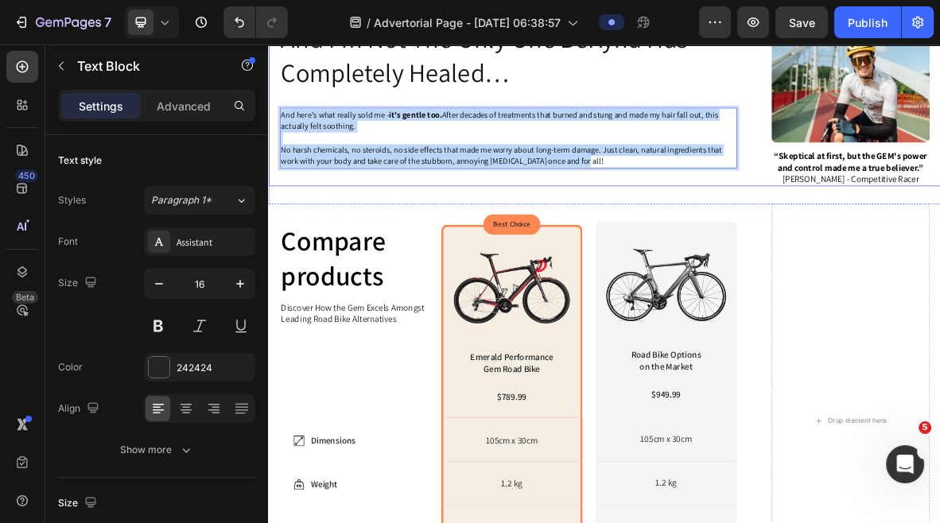
drag, startPoint x: 713, startPoint y: 231, endPoint x: 282, endPoint y: 165, distance: 436.3
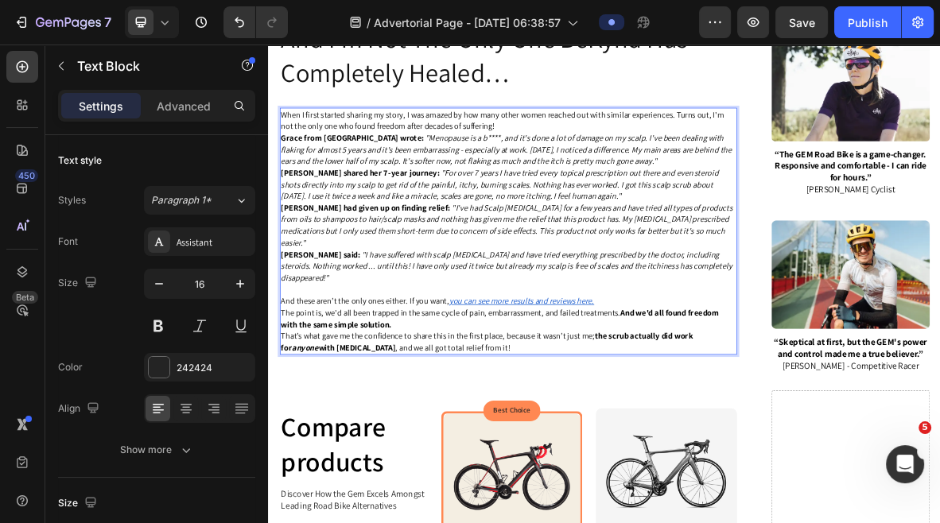
click at [581, 169] on p "When I first started sharing my story, I was amazed by how many other women rea…" at bounding box center [609, 151] width 646 height 33
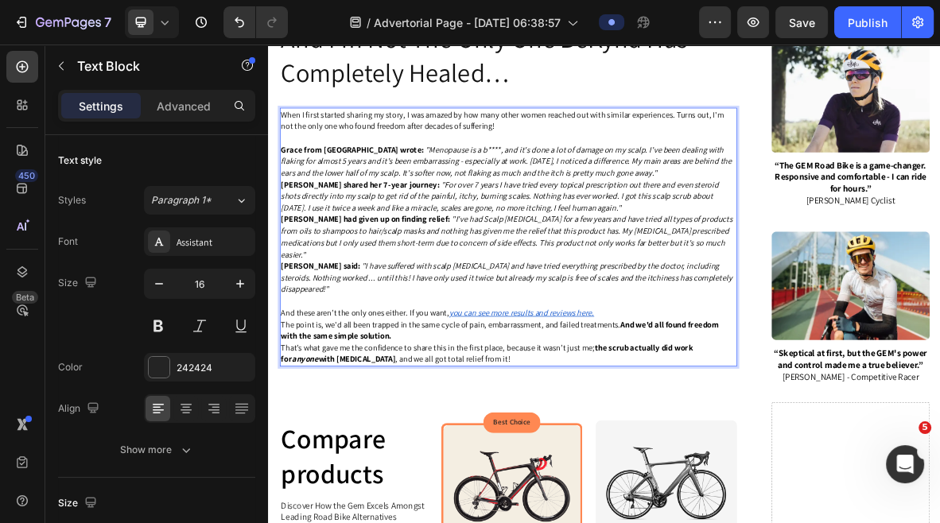
click at [789, 235] on p "[PERSON_NAME] from [GEOGRAPHIC_DATA] wrote: "Menopause is a b****, and it's don…" at bounding box center [609, 209] width 646 height 49
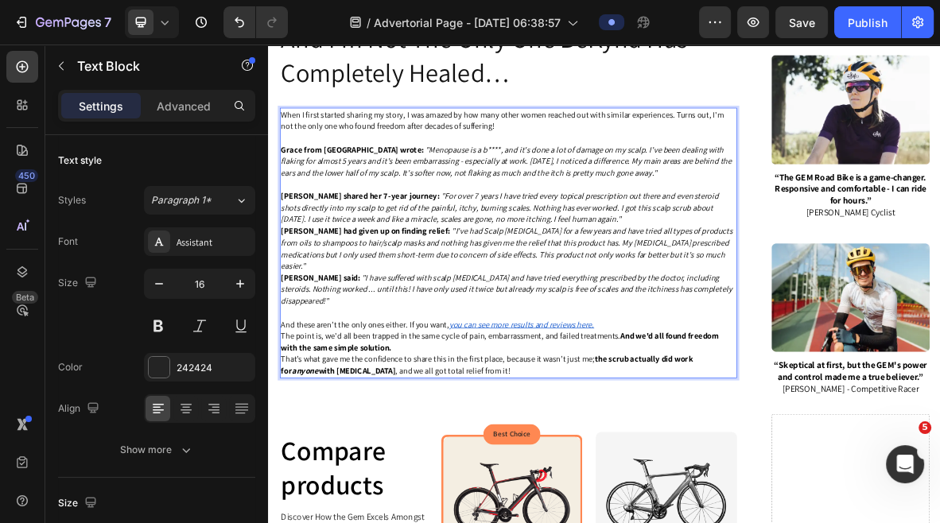
click at [736, 301] on p "[PERSON_NAME] shared her 7-year journey: "For over 7 years I have tried every t…" at bounding box center [609, 275] width 646 height 49
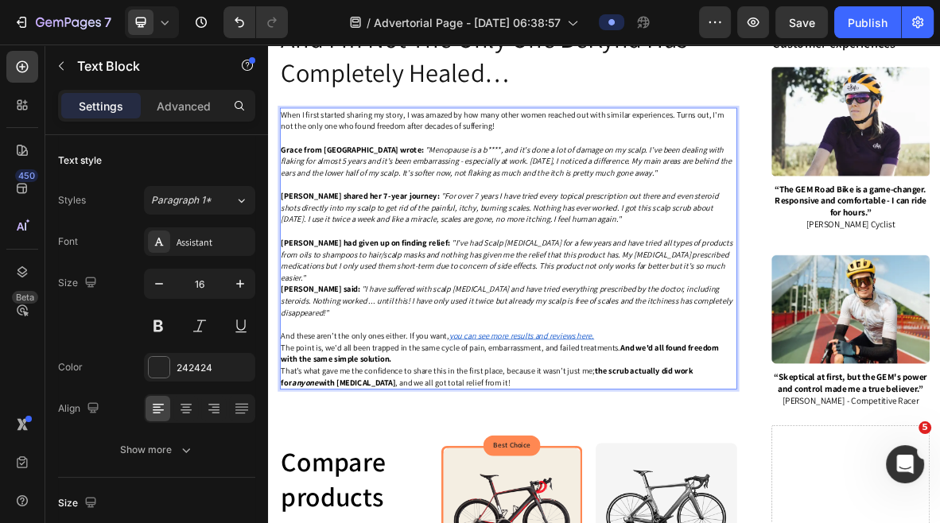
click at [870, 383] on p "[PERSON_NAME] had given up on finding relief: "I've had Scalp [MEDICAL_DATA] fo…" at bounding box center [609, 350] width 646 height 66
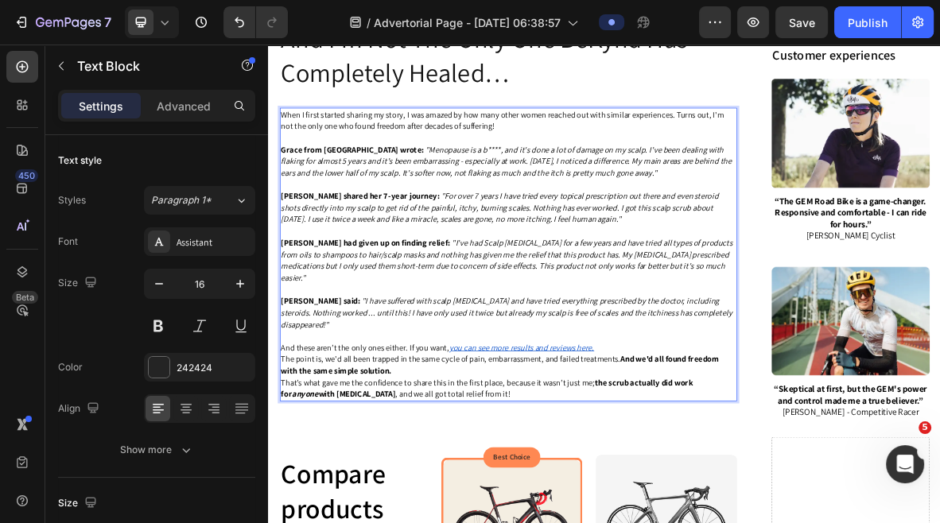
click at [756, 470] on p "And these aren’t the only ones either. If you want, you can see more results an…" at bounding box center [609, 465] width 646 height 33
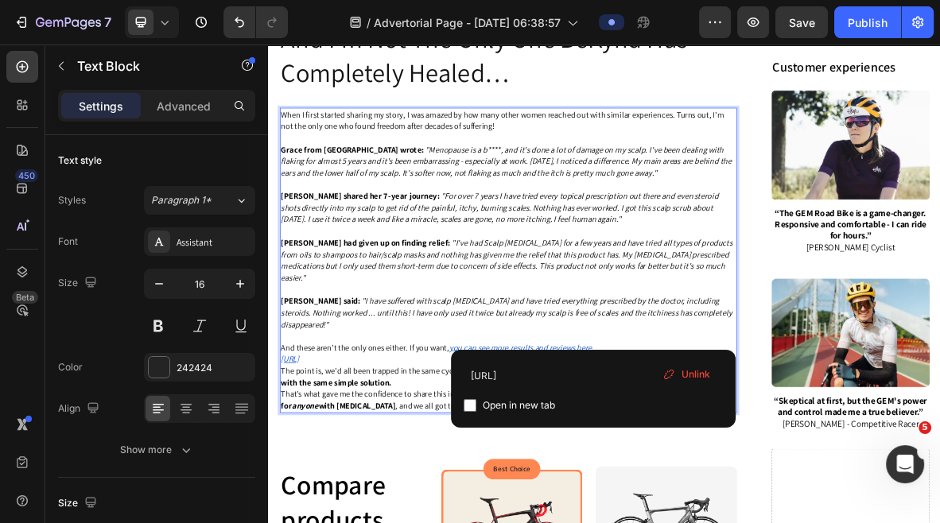
click at [462, 516] on p "The point is, we'd all been trapped in the same cycle of pain, embarrassment, a…" at bounding box center [609, 516] width 646 height 33
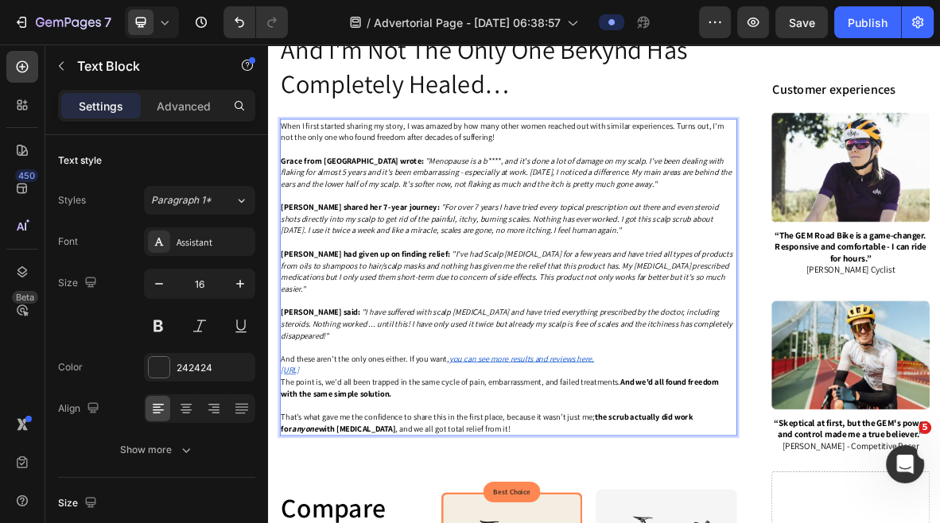
scroll to position [2795, 0]
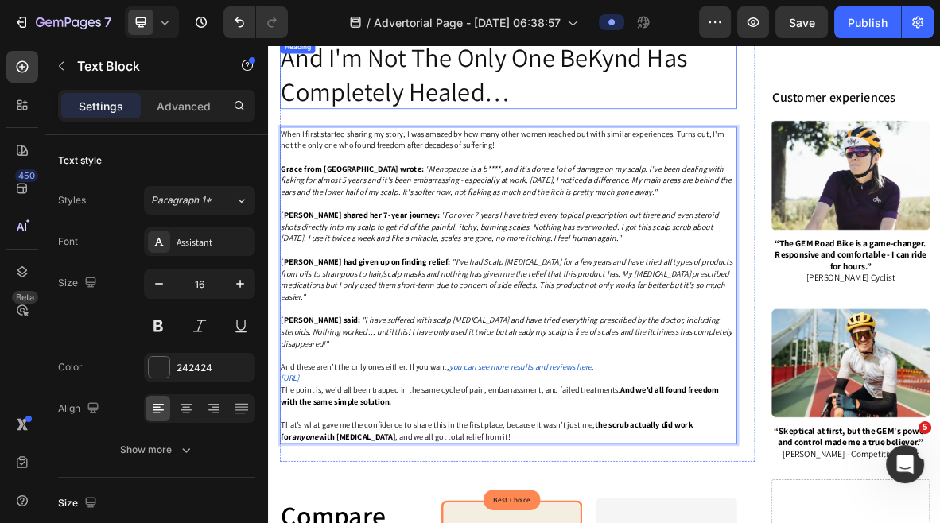
click at [472, 118] on p "And I'm Not The Only One BeKynd Has Completely Healed…" at bounding box center [609, 86] width 646 height 95
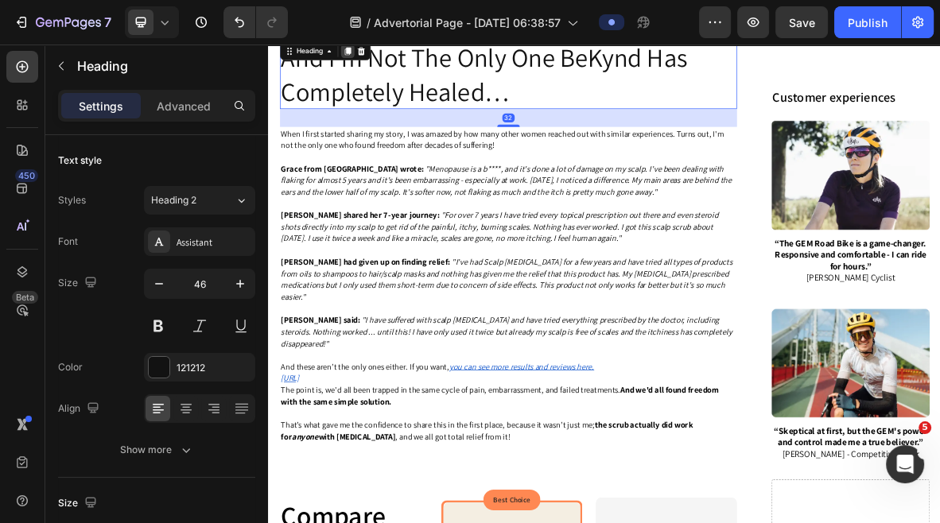
click at [383, 59] on icon at bounding box center [380, 53] width 9 height 11
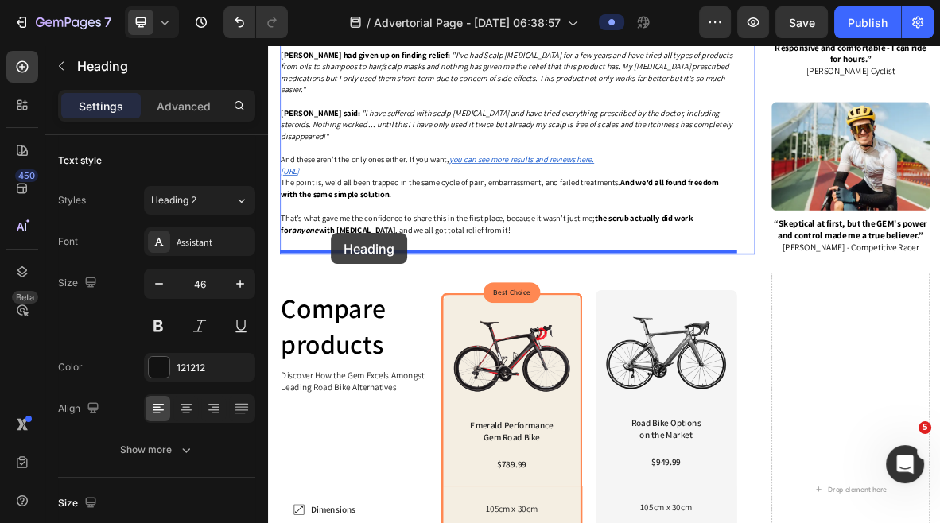
drag, startPoint x: 332, startPoint y: 168, endPoint x: 357, endPoint y: 313, distance: 146.9
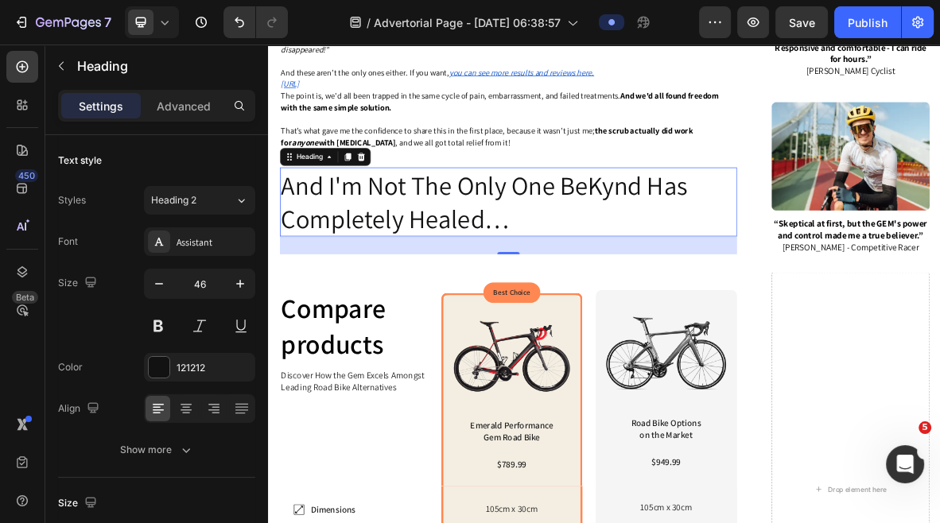
scroll to position [3089, 0]
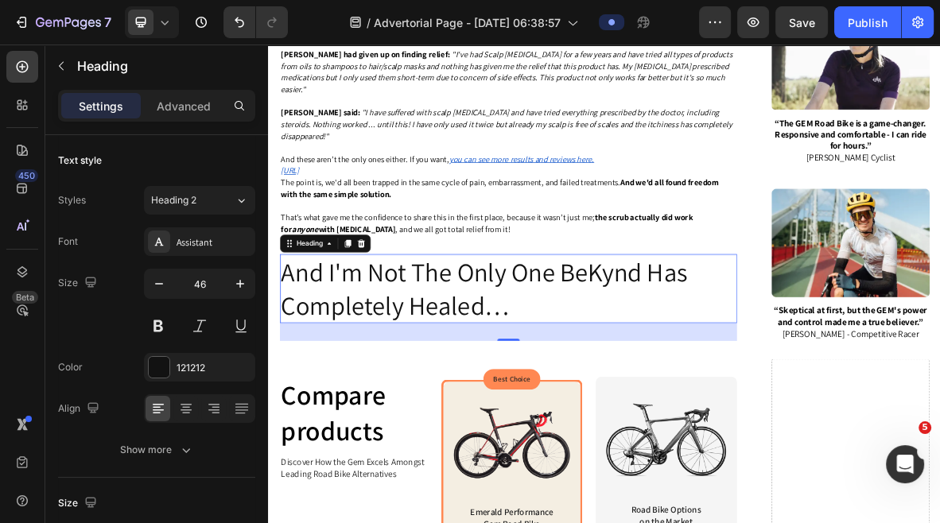
click at [440, 364] on h2 "And I'm Not The Only One BeKynd Has Completely Healed…" at bounding box center [608, 391] width 649 height 99
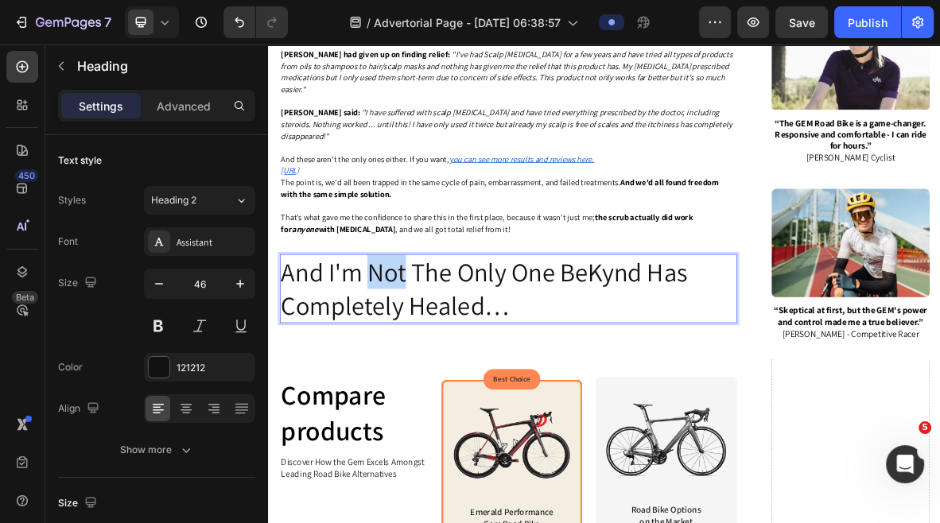
click at [440, 364] on p "And I'm Not The Only One BeKynd Has Completely Healed…" at bounding box center [609, 391] width 646 height 95
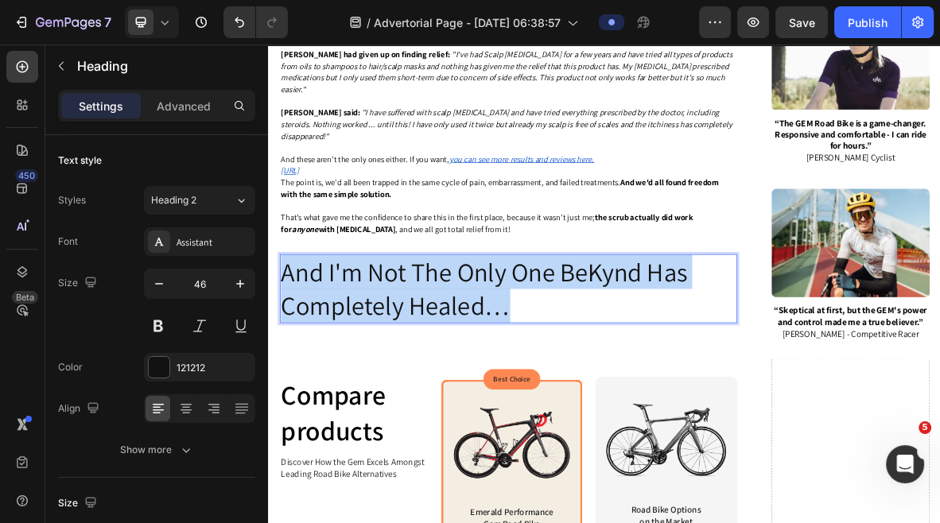
click at [440, 364] on p "And I'm Not The Only One BeKynd Has Completely Healed…" at bounding box center [609, 391] width 646 height 95
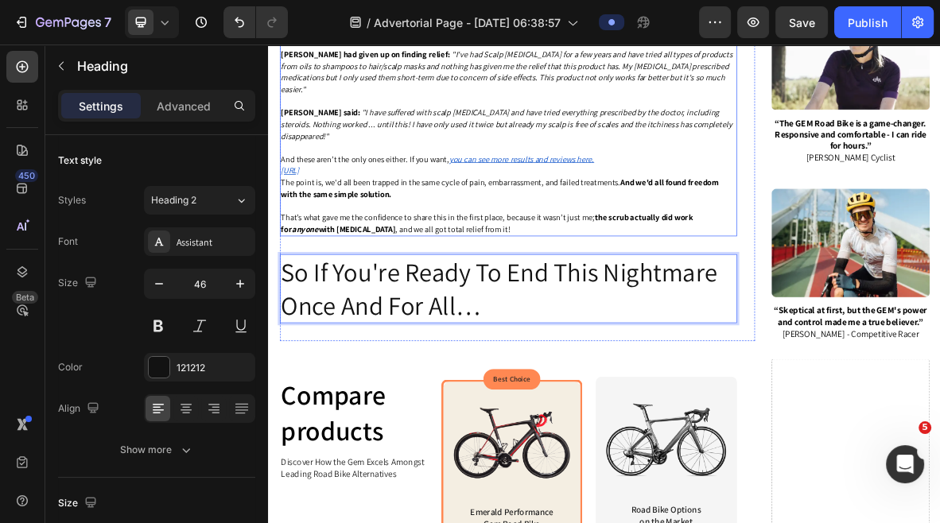
click at [470, 238] on span "The point is, we'd all been trapped in the same cycle of pain, embarrassment, a…" at bounding box center [597, 248] width 622 height 32
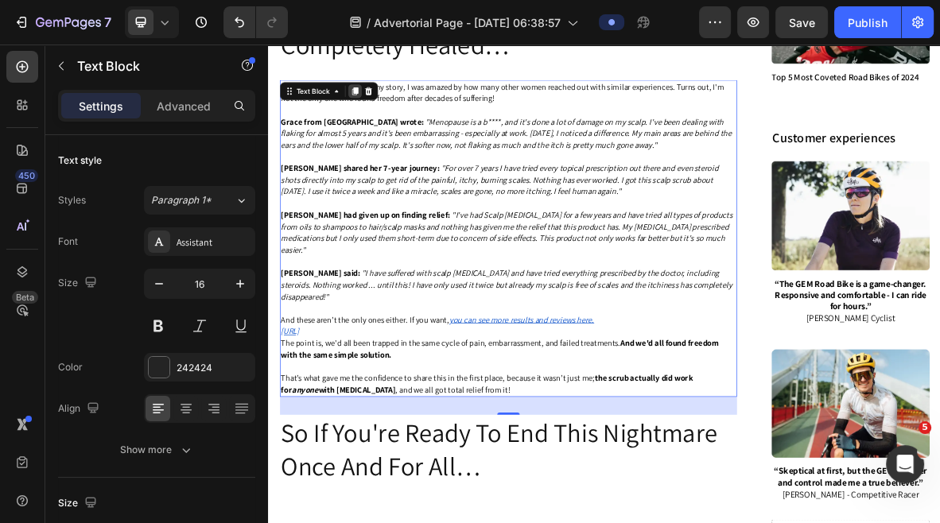
click at [391, 117] on icon at bounding box center [390, 110] width 13 height 13
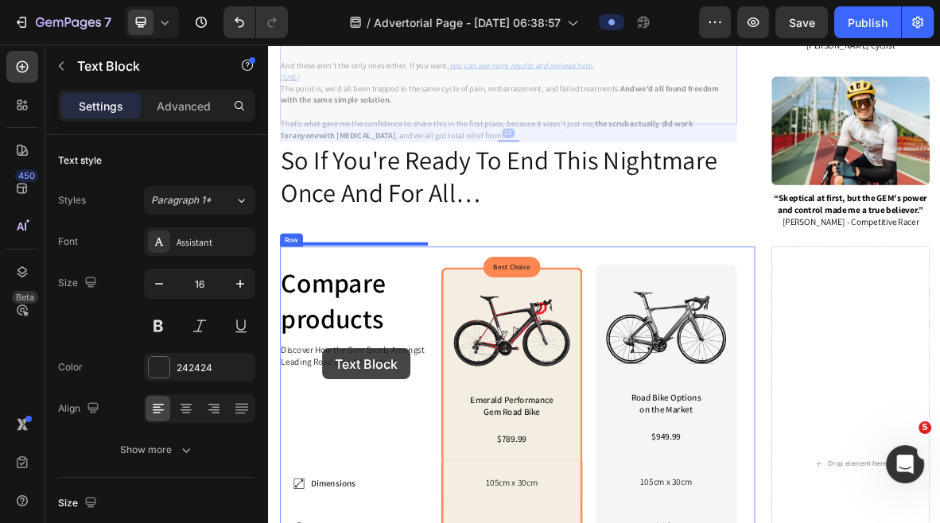
scroll to position [3774, 0]
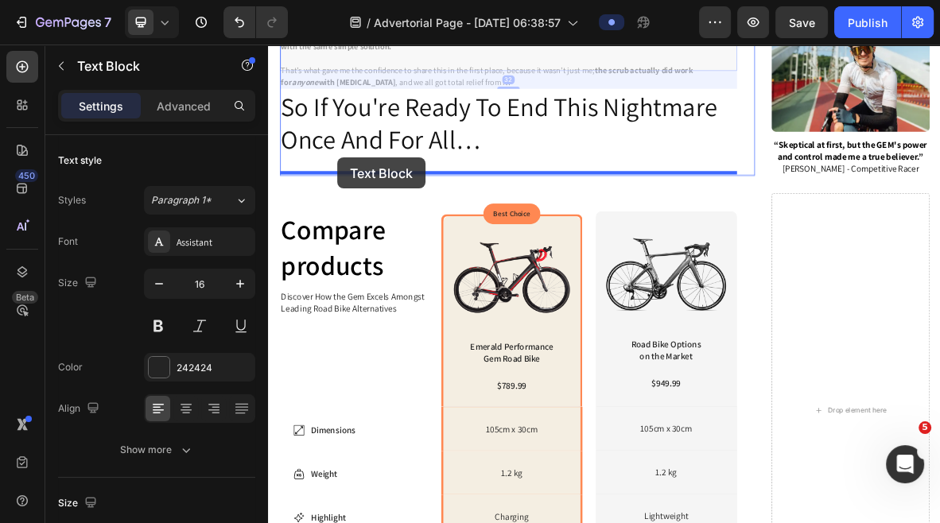
drag, startPoint x: 338, startPoint y: 88, endPoint x: 366, endPoint y: 205, distance: 120.2
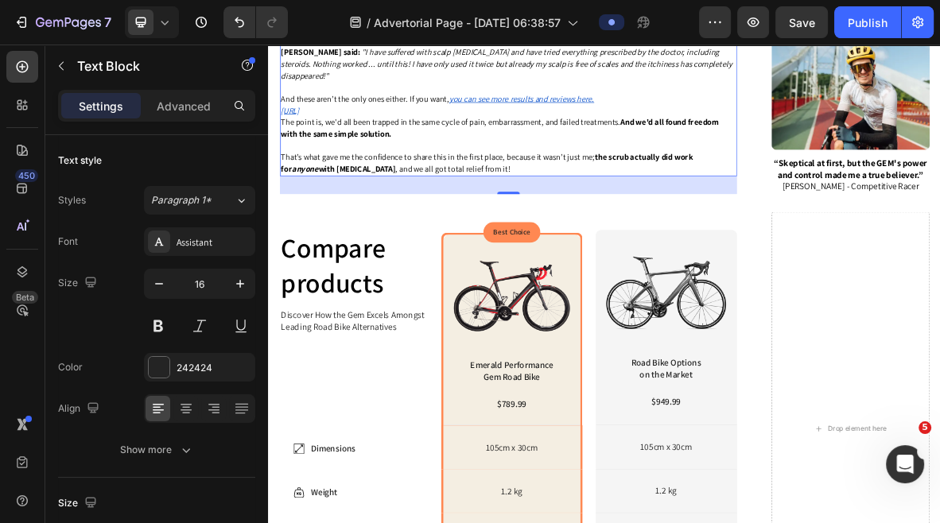
scroll to position [3325, 0]
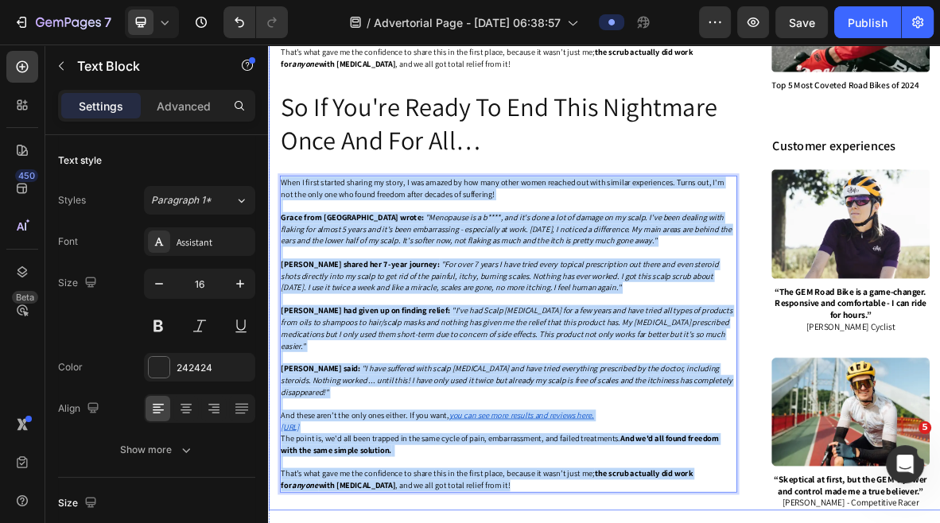
drag, startPoint x: 559, startPoint y: 643, endPoint x: 281, endPoint y: 230, distance: 498.6
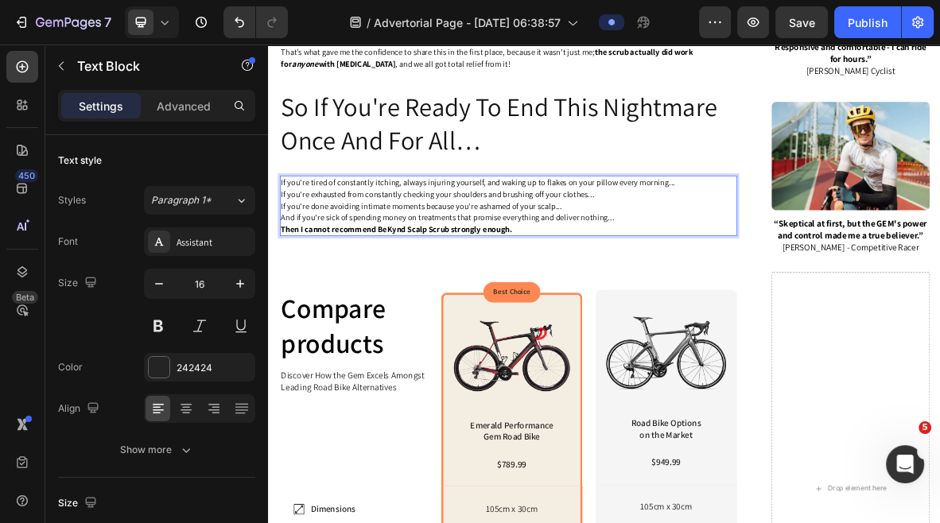
click at [853, 242] on p "If you're tired of constantly itching, always injuring yourself, and waking up …" at bounding box center [609, 239] width 646 height 17
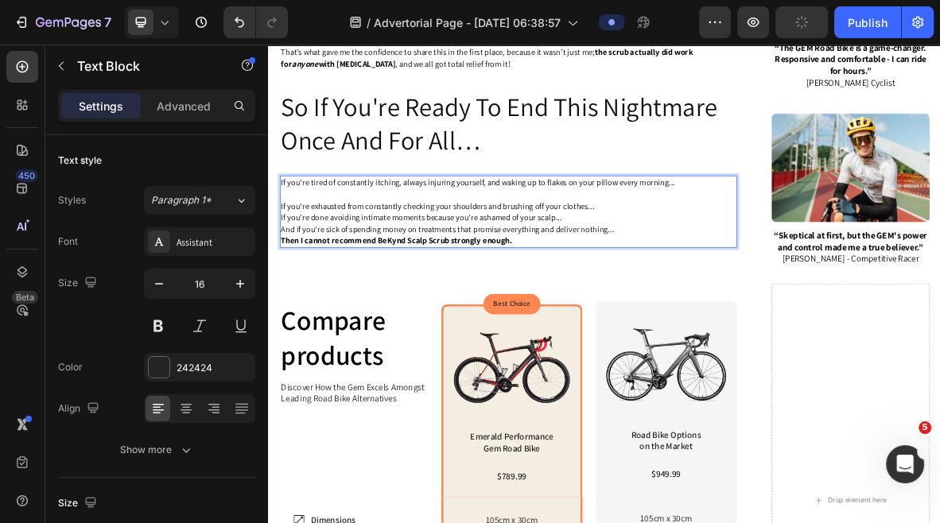
click at [799, 274] on p "If you're exhausted from constantly checking your shoulders and brushing off yo…" at bounding box center [609, 273] width 646 height 17
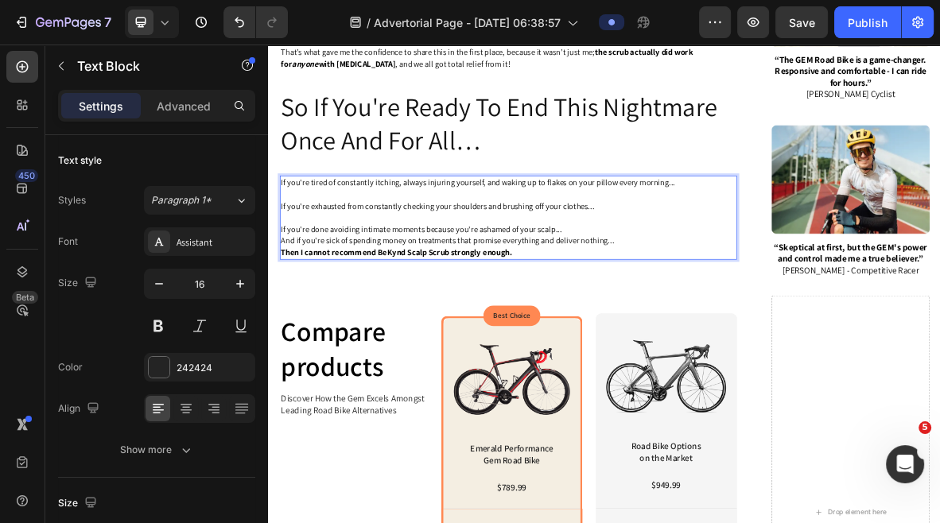
click at [747, 298] on p "If you're done avoiding intimate moments because you're ashamed of your scalp..." at bounding box center [609, 306] width 646 height 17
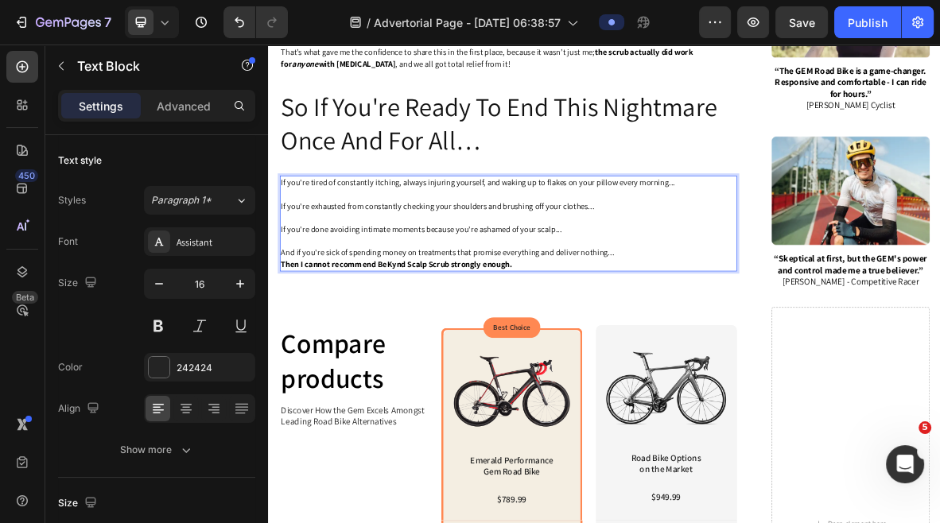
click at [769, 343] on p "And if you're sick of spending money on treatments that promise everything and …" at bounding box center [609, 339] width 646 height 17
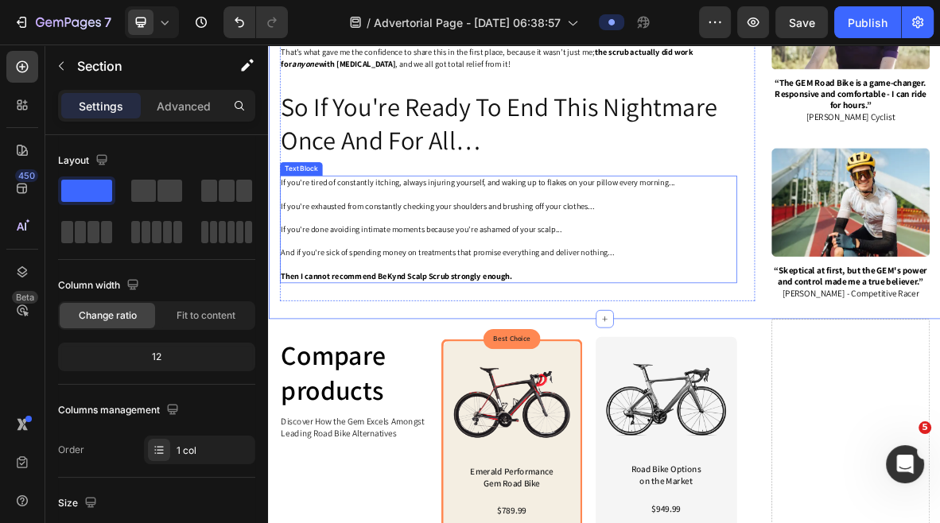
click at [710, 321] on p "Rich Text Editor. Editing area: main" at bounding box center [609, 322] width 646 height 17
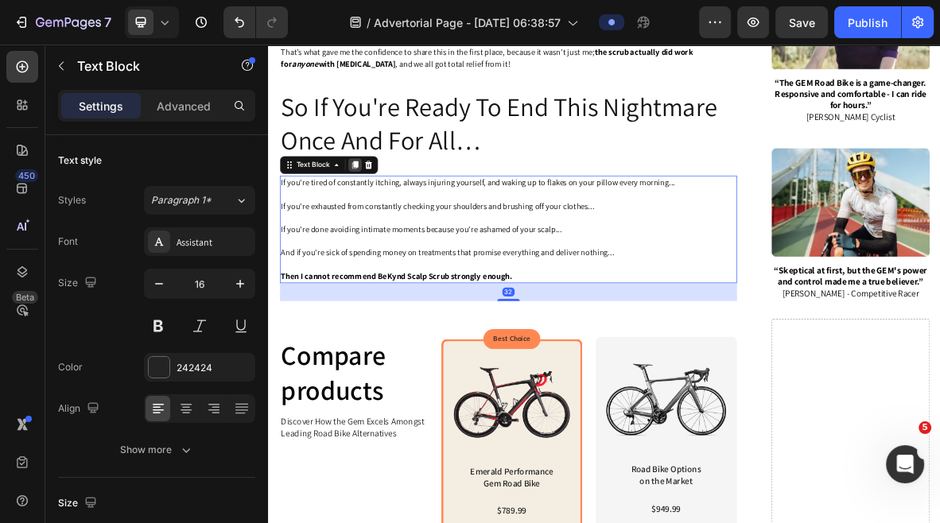
click at [393, 211] on icon at bounding box center [391, 215] width 9 height 11
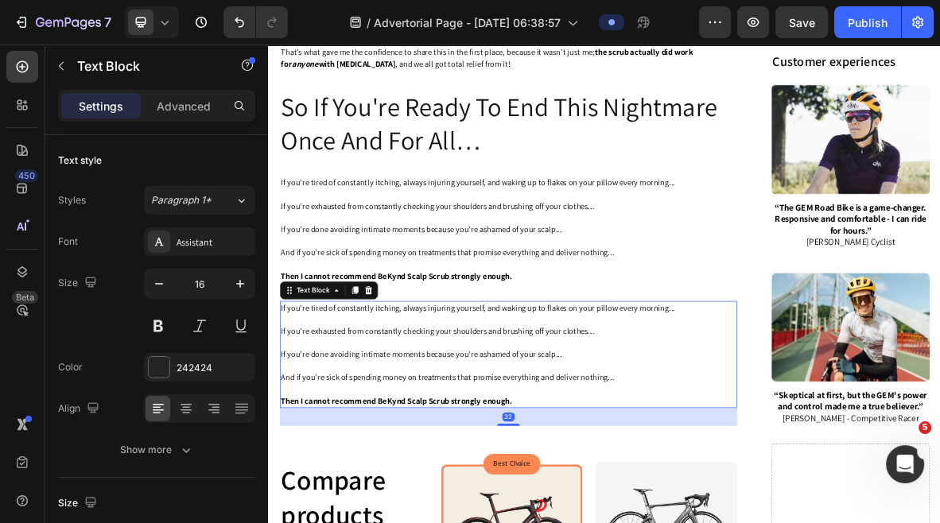
click at [647, 519] on span "And if you're sick of spending money on treatments that promise everything and …" at bounding box center [522, 515] width 473 height 15
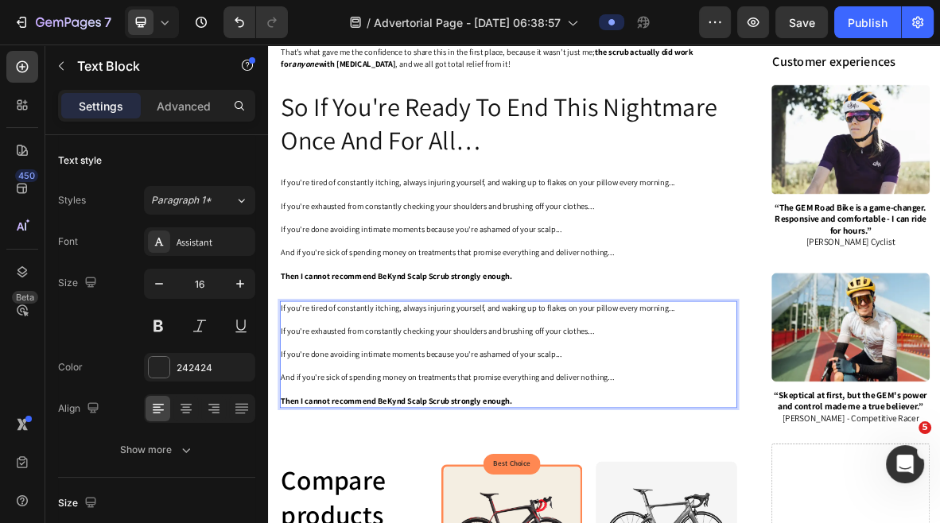
click at [623, 523] on p "Rich Text Editor. Editing area: main" at bounding box center [609, 533] width 646 height 17
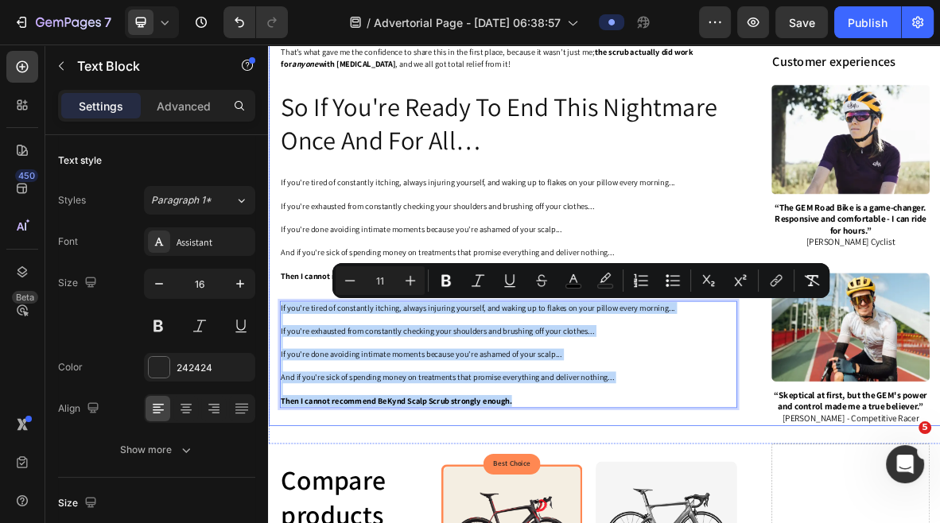
drag, startPoint x: 632, startPoint y: 546, endPoint x: 284, endPoint y: 413, distance: 372.4
click at [284, 413] on div "If you're tired of constantly itching, always injuring yourself, and waking up …" at bounding box center [608, 484] width 649 height 152
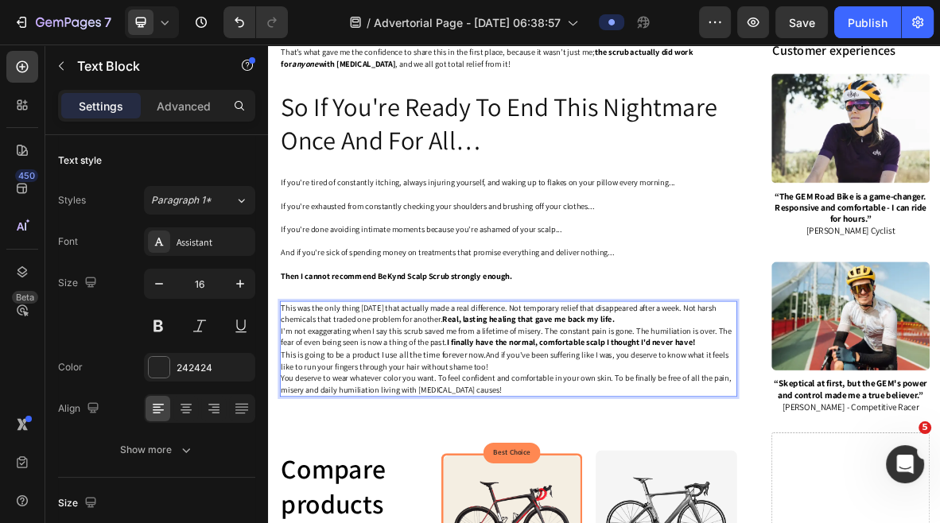
click at [873, 416] on span "This was the only thing [DATE] that actually made a real difference. Not tempor…" at bounding box center [595, 426] width 618 height 32
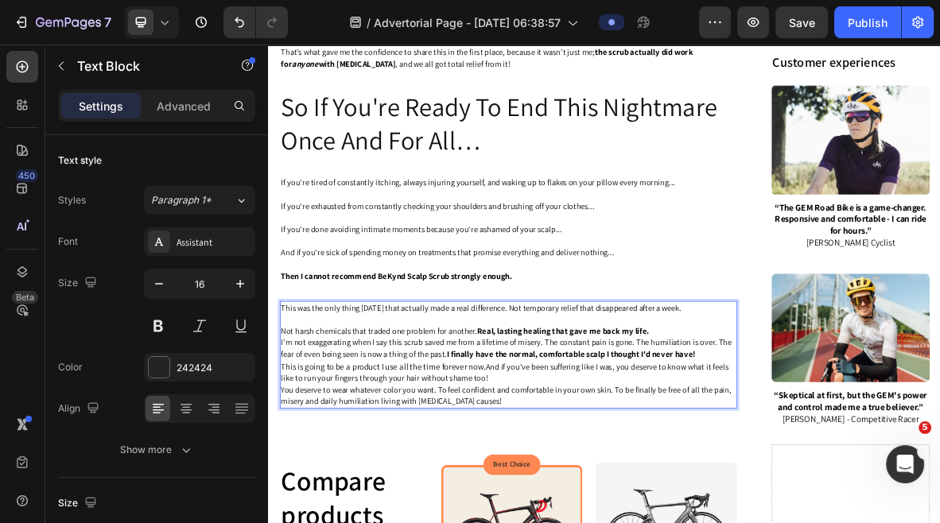
click at [850, 447] on p "Not harsh chemicals that traded one problem for another. Real, lasting healing …" at bounding box center [609, 450] width 646 height 17
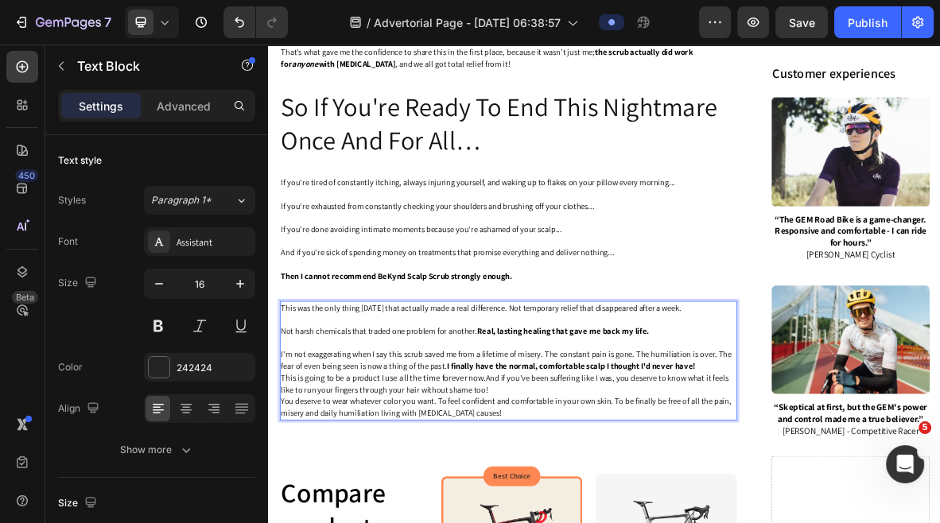
click at [888, 495] on p "I'm not exaggerating when I say this scrub saved me from a lifetime of misery. …" at bounding box center [609, 492] width 646 height 33
click at [523, 503] on span "I'm not exaggerating when I say this scrub saved me from a lifetime of misery. …" at bounding box center [606, 492] width 640 height 32
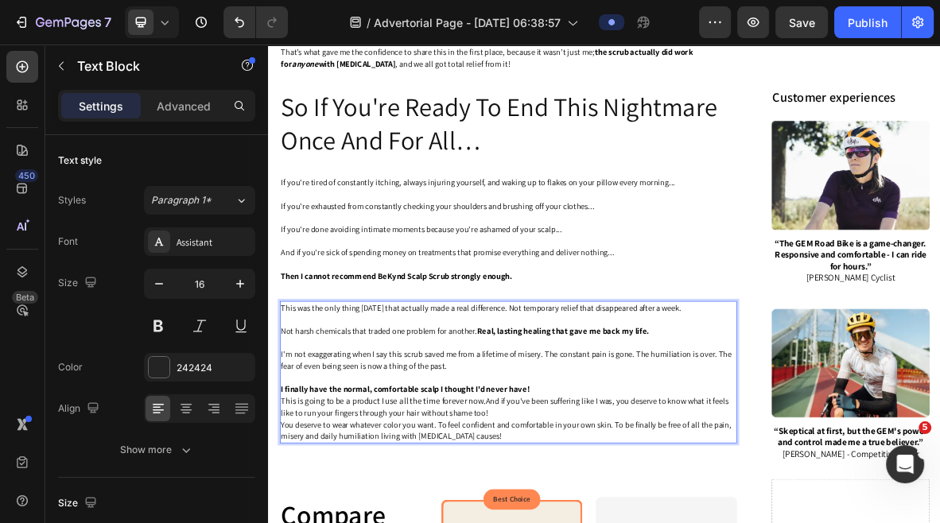
click at [643, 523] on p "I finally have the normal, comfortable scalp I thought I'd never have!" at bounding box center [609, 533] width 646 height 17
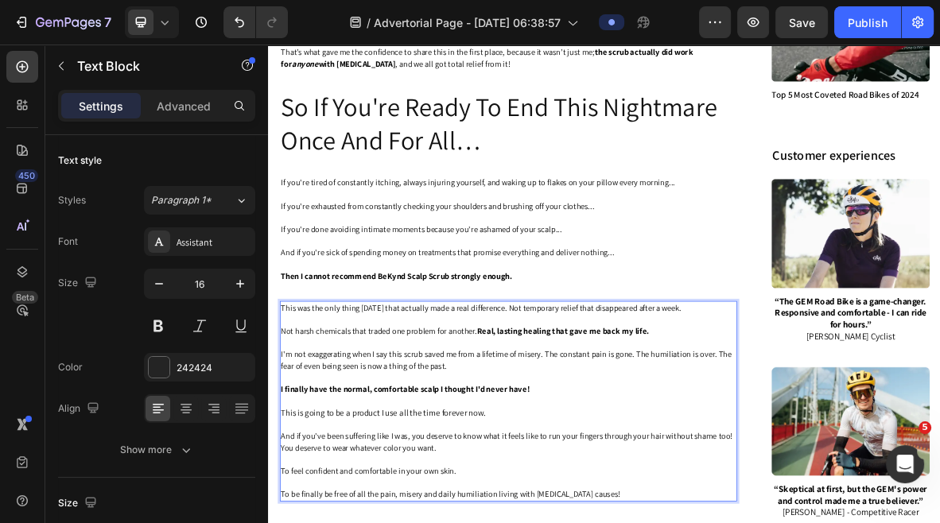
scroll to position [3391, 0]
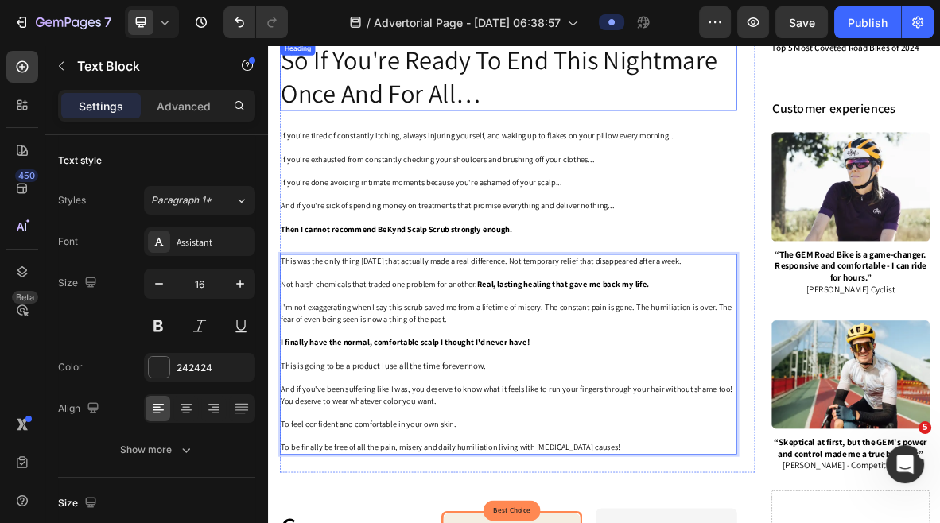
click at [465, 104] on p "So If You're Ready To End This Nightmare Once And For All…" at bounding box center [609, 89] width 646 height 95
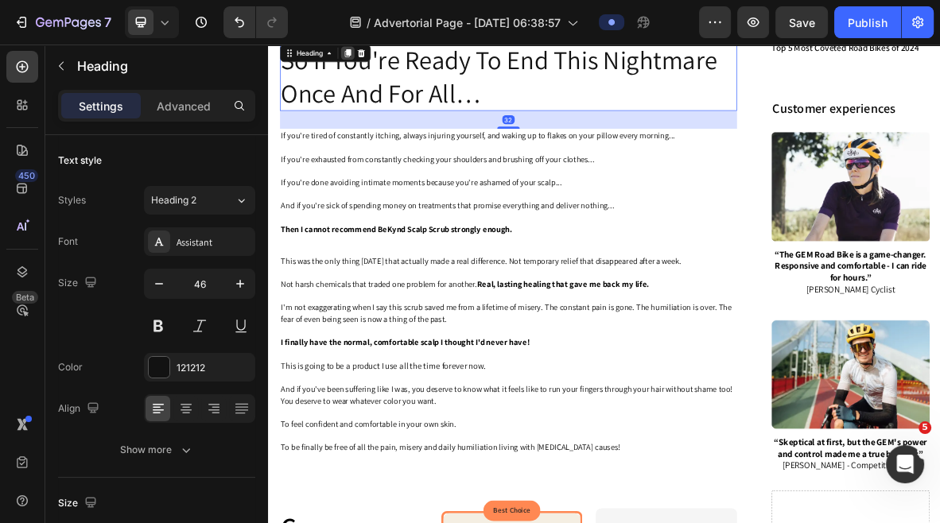
click at [381, 54] on icon at bounding box center [380, 56] width 9 height 11
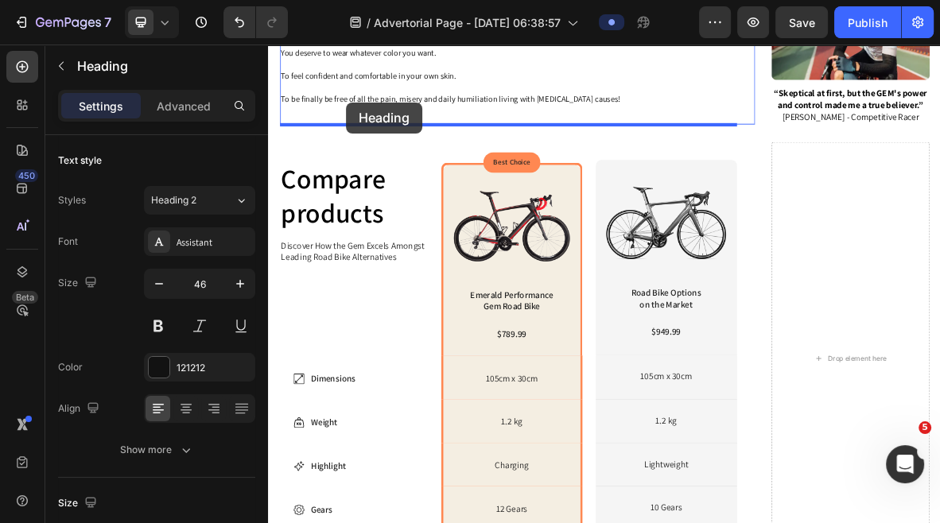
drag, startPoint x: 328, startPoint y: 145, endPoint x: 379, endPoint y: 126, distance: 54.1
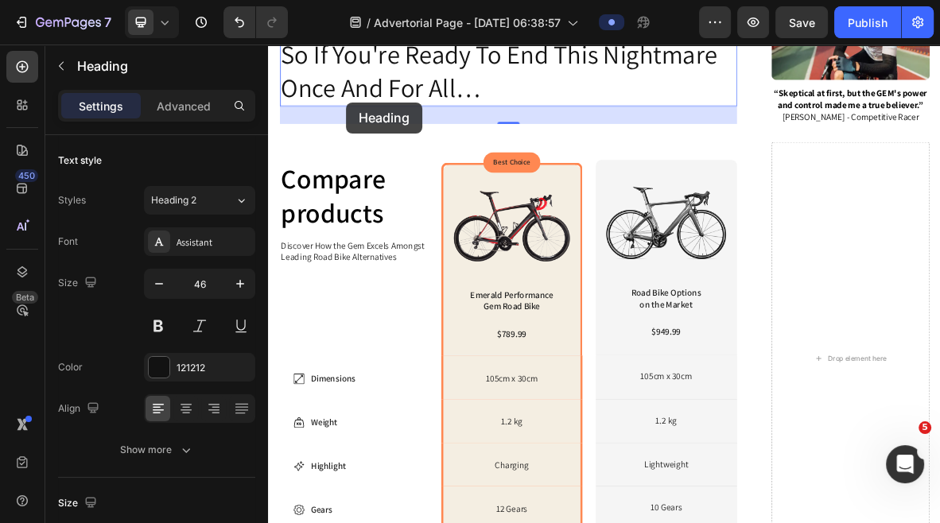
scroll to position [3886, 0]
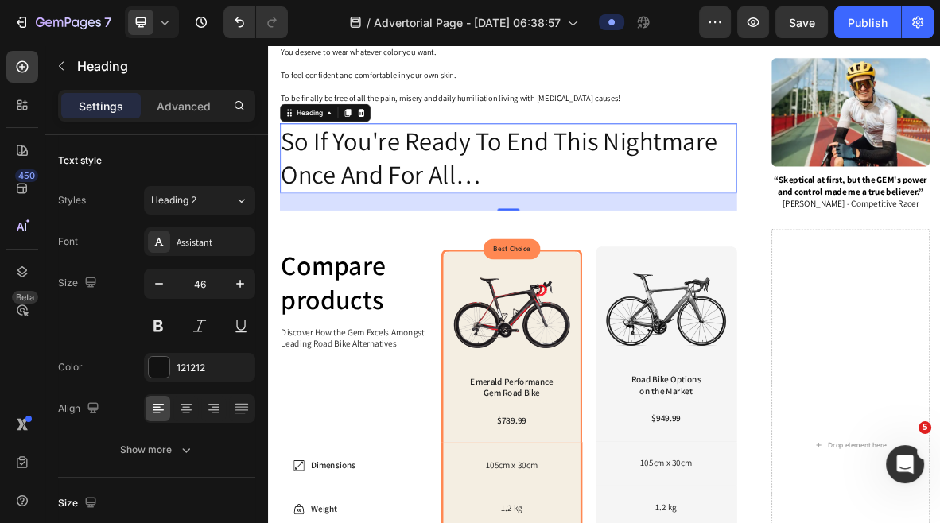
click at [410, 185] on h2 "So If You're Ready To End This Nightmare Once And For All…" at bounding box center [608, 206] width 649 height 99
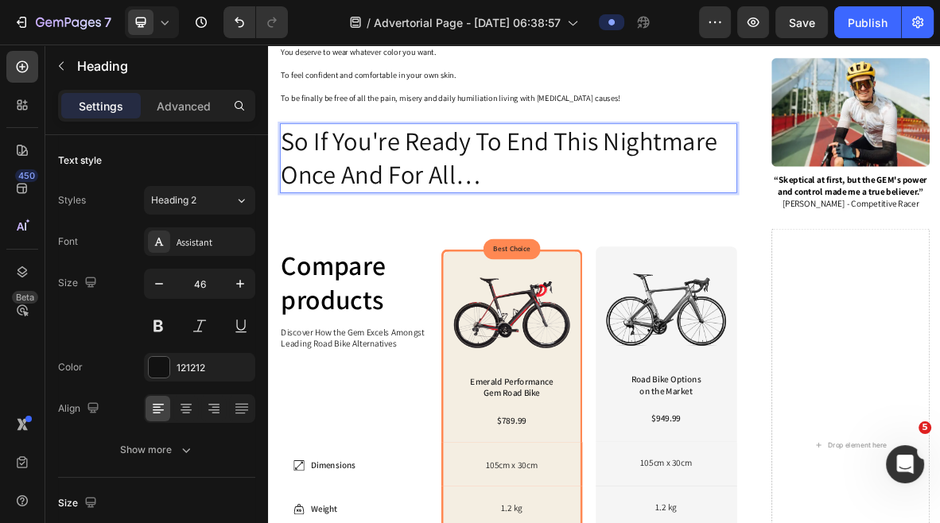
click at [410, 185] on p "So If You're Ready To End This Nightmare Once And For All…" at bounding box center [609, 205] width 646 height 95
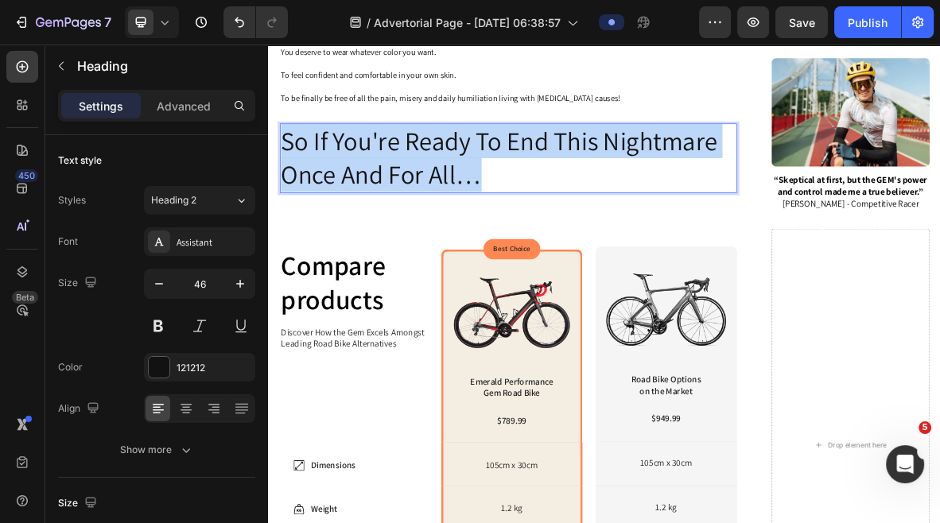
click at [410, 185] on p "So If You're Ready To End This Nightmare Once And For All…" at bounding box center [609, 205] width 646 height 95
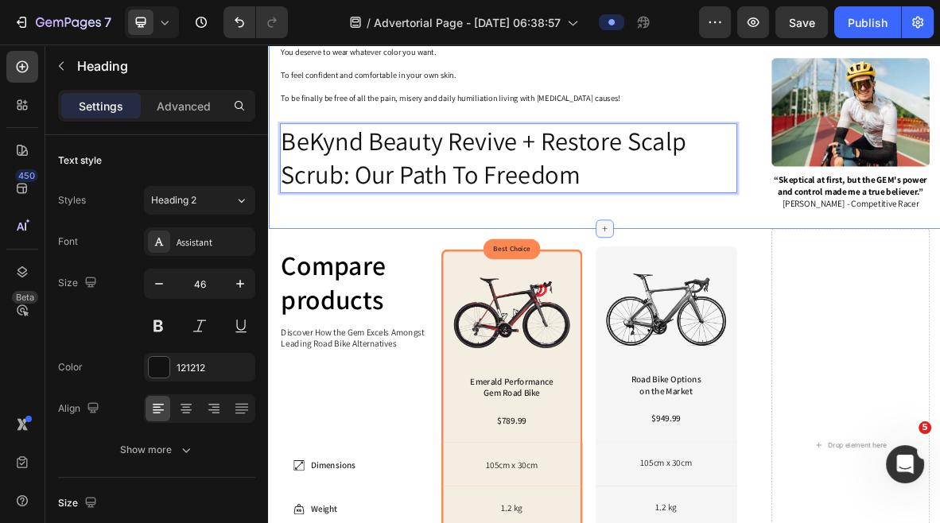
click at [737, 294] on div at bounding box center [745, 306] width 25 height 25
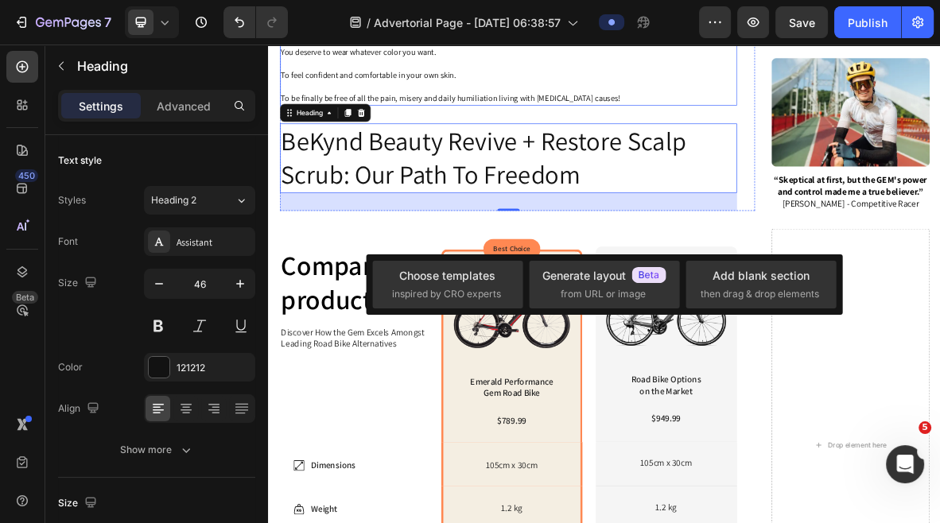
click at [585, 111] on p "Rich Text Editor. Editing area: main" at bounding box center [609, 105] width 646 height 17
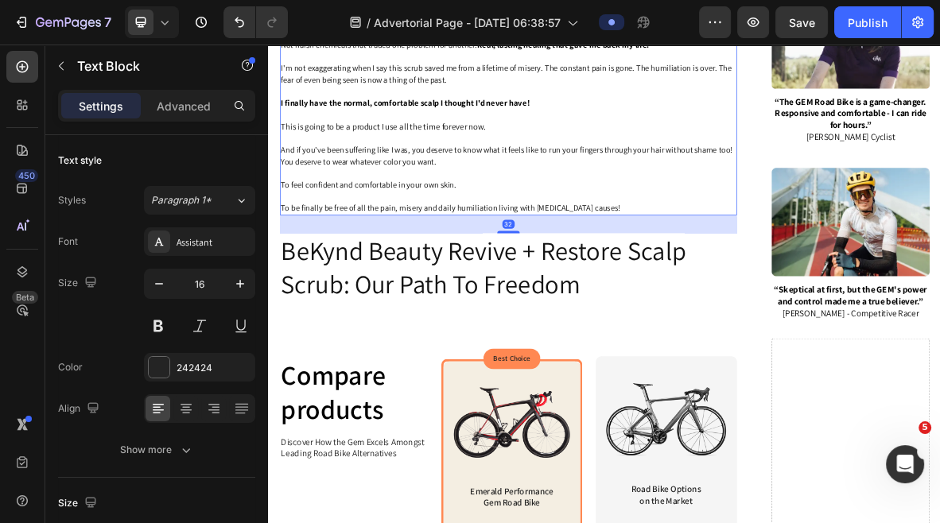
scroll to position [3621, 0]
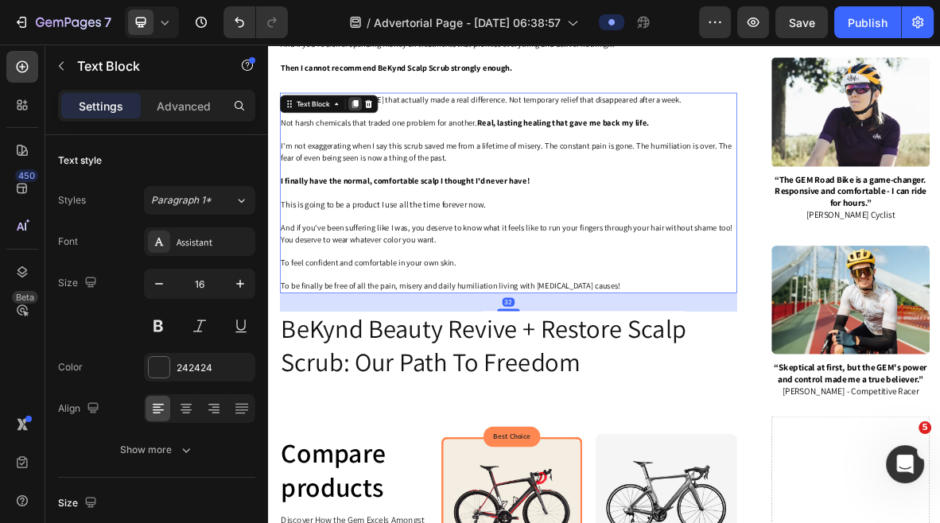
click at [387, 126] on icon at bounding box center [390, 128] width 13 height 13
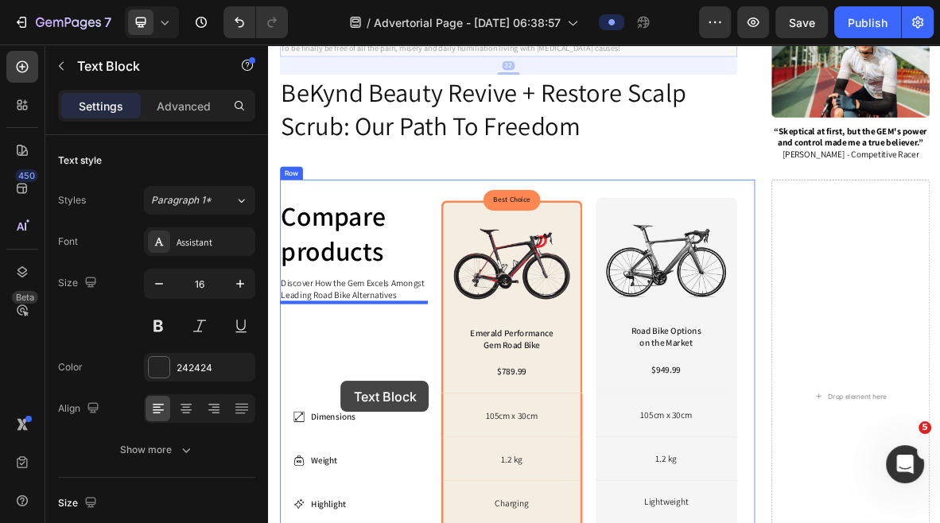
scroll to position [4276, 0]
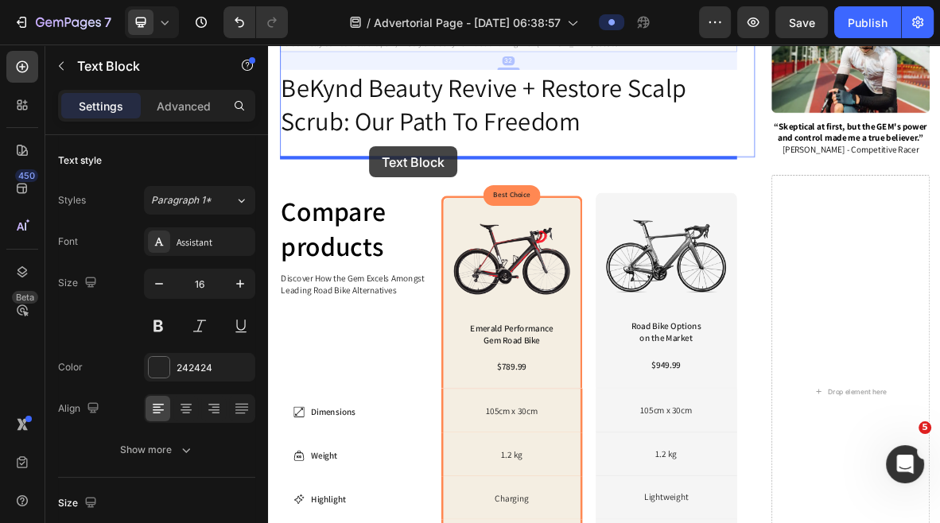
drag, startPoint x: 350, startPoint y: 410, endPoint x: 412, endPoint y: 189, distance: 229.7
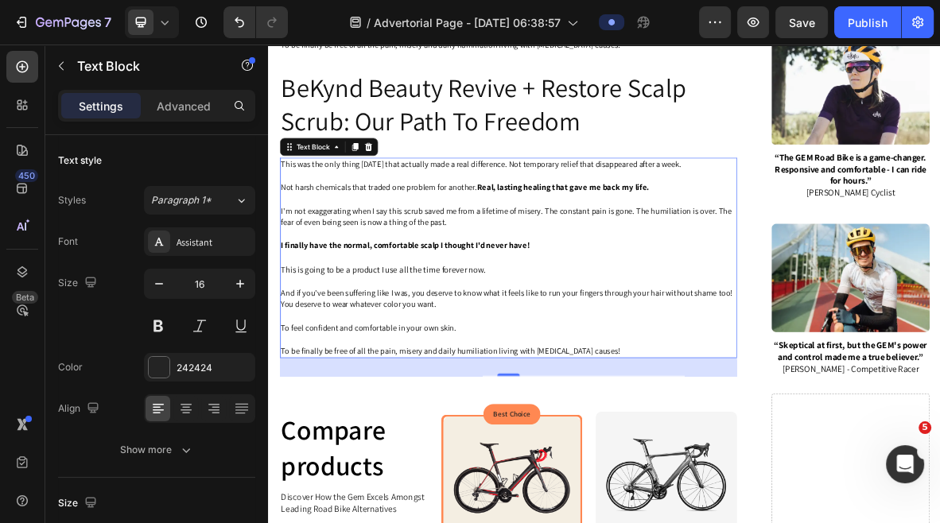
click at [698, 403] on span "And if you've been suffering like I was, you deserve to know what it feels like…" at bounding box center [606, 395] width 641 height 15
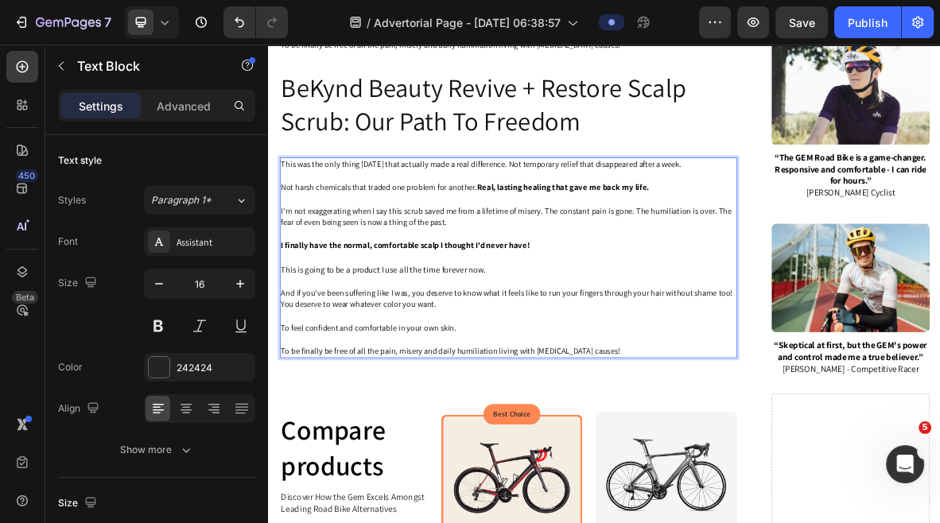
click at [739, 465] on p "Rich Text Editor. Editing area: main" at bounding box center [609, 463] width 646 height 17
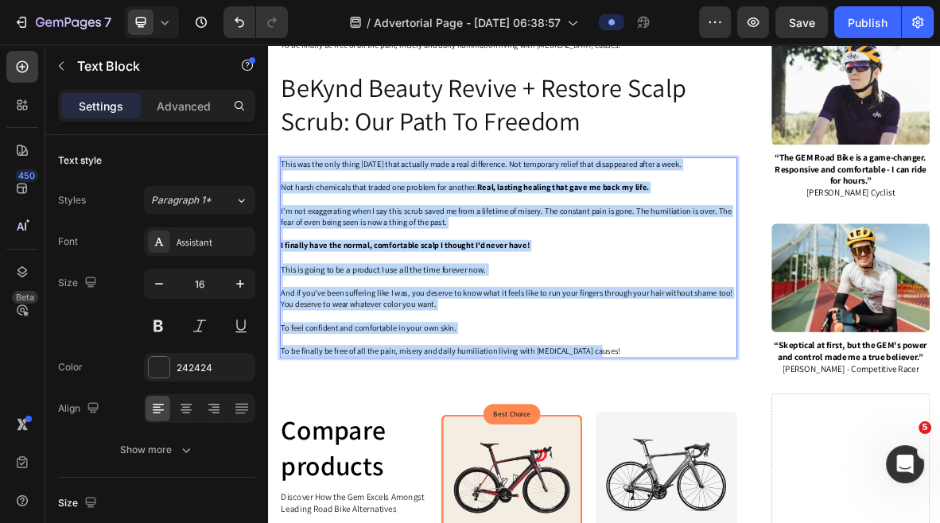
drag, startPoint x: 739, startPoint y: 484, endPoint x: 287, endPoint y: 216, distance: 525.7
click at [287, 216] on div "This was the only thing [DATE] that actually made a real difference. Not tempor…" at bounding box center [608, 347] width 649 height 286
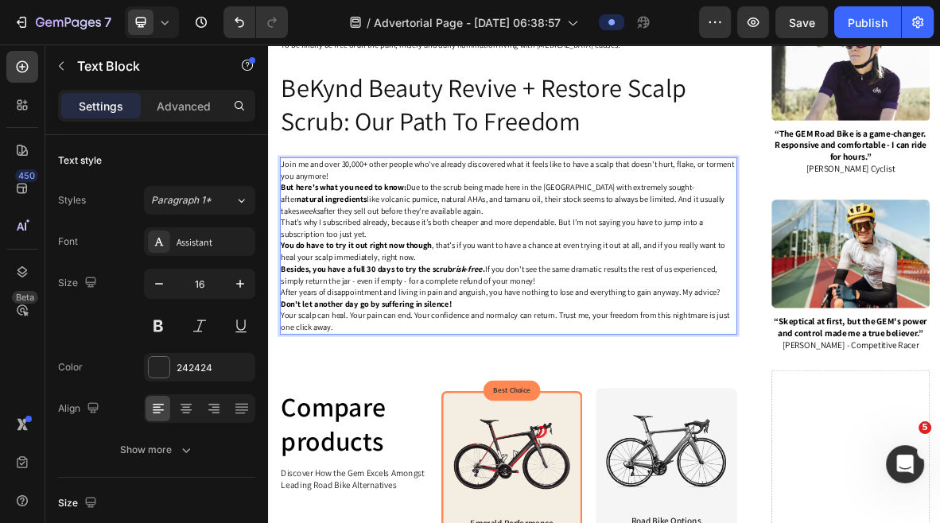
click at [534, 234] on p "Join me and over 30,000+ other people who've already discovered what it feels l…" at bounding box center [609, 222] width 646 height 33
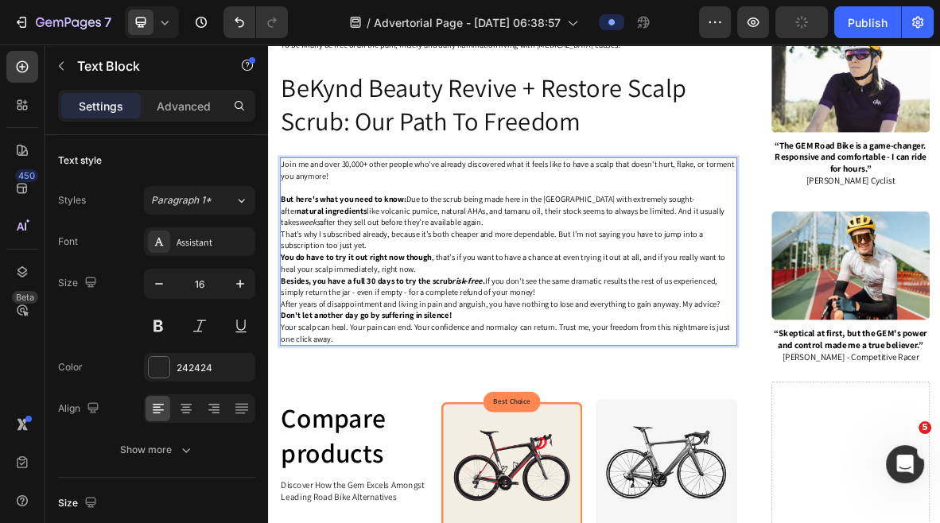
click at [562, 297] on p "But here's what you need to know: Due to the scrub being made here in the [GEOG…" at bounding box center [609, 279] width 646 height 49
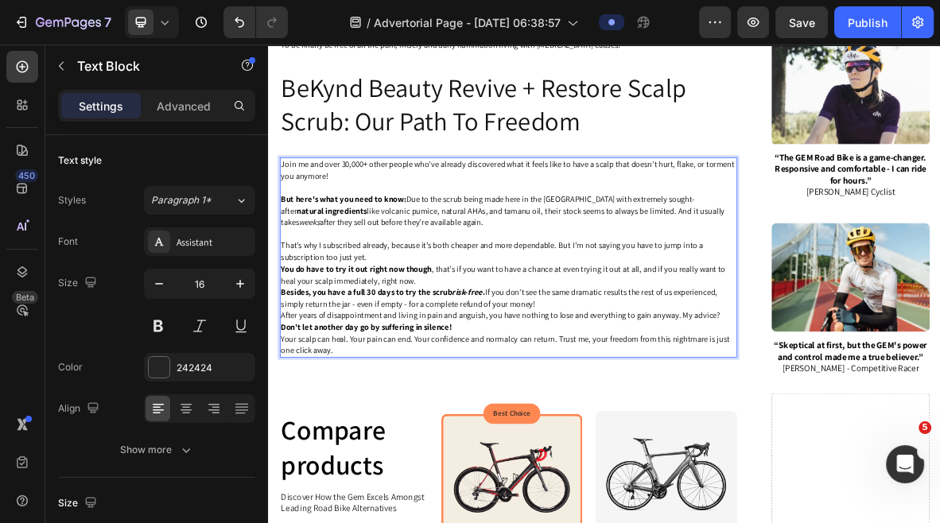
click at [505, 348] on p "That’s why I subscribed already, because it’s both cheaper and more dependable.…" at bounding box center [609, 337] width 646 height 33
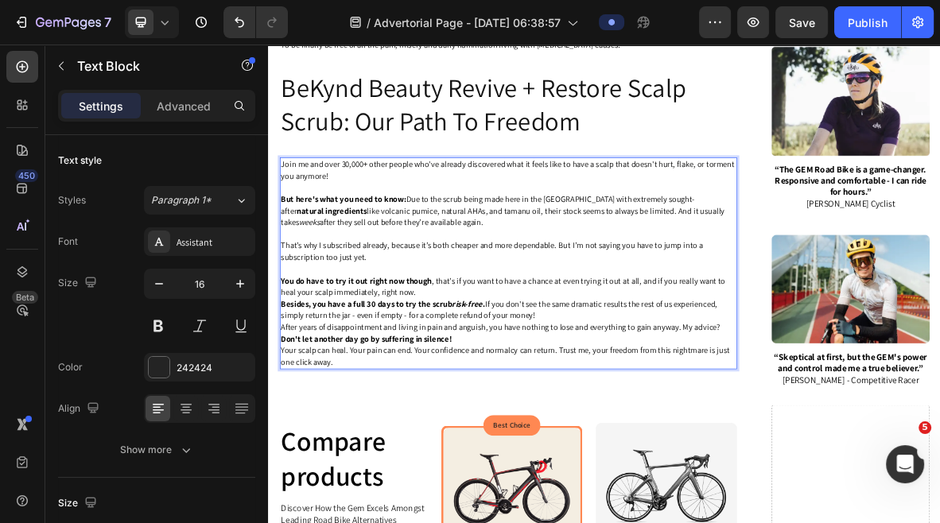
click at [552, 398] on p "You do have to try it out right now though , that’s if you want to have a chanc…" at bounding box center [609, 387] width 646 height 33
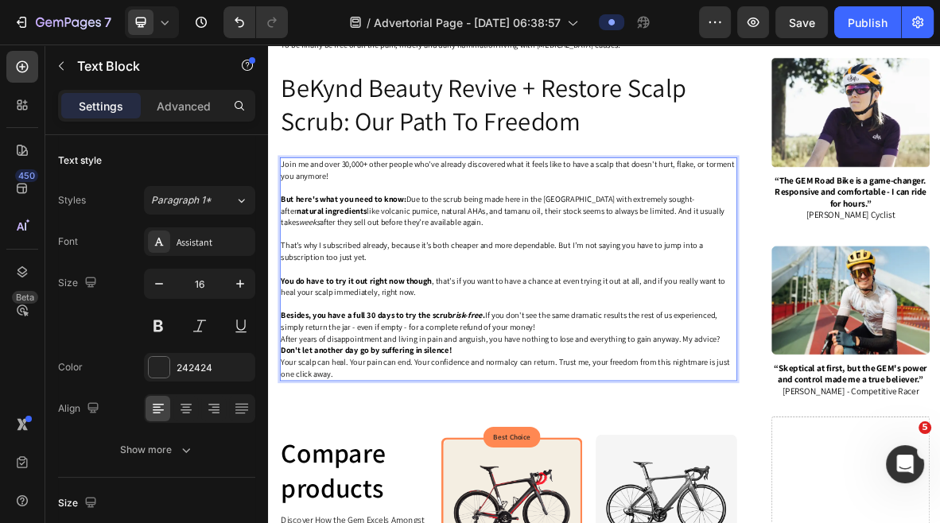
click at [670, 453] on p "Besides, you have a full 30 days to try the scrub risk-free . If you don't see …" at bounding box center [609, 437] width 646 height 33
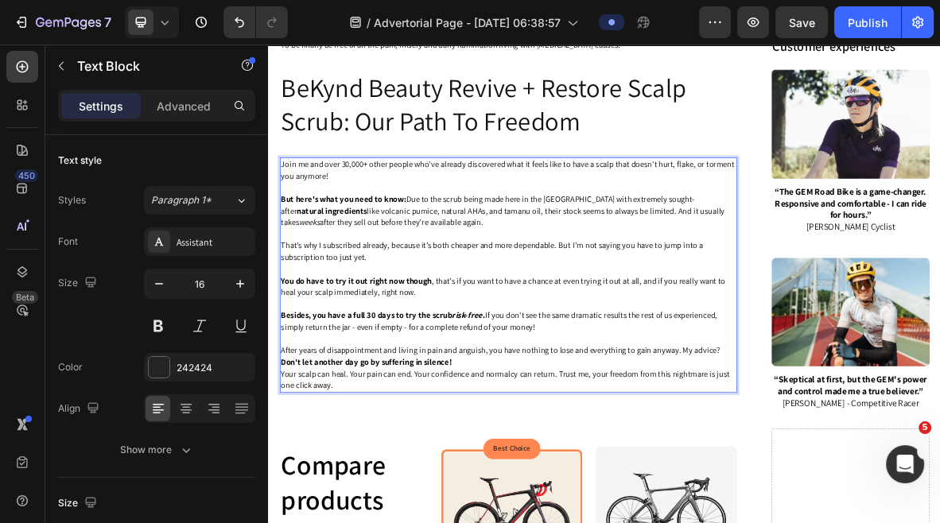
click at [620, 510] on span "Your scalp can heal. Your pain can end. Your confidence and normalcy can return…" at bounding box center [604, 519] width 637 height 32
click at [325, 501] on strong "Don't let another day go by suffering in silence!" at bounding box center [407, 494] width 243 height 15
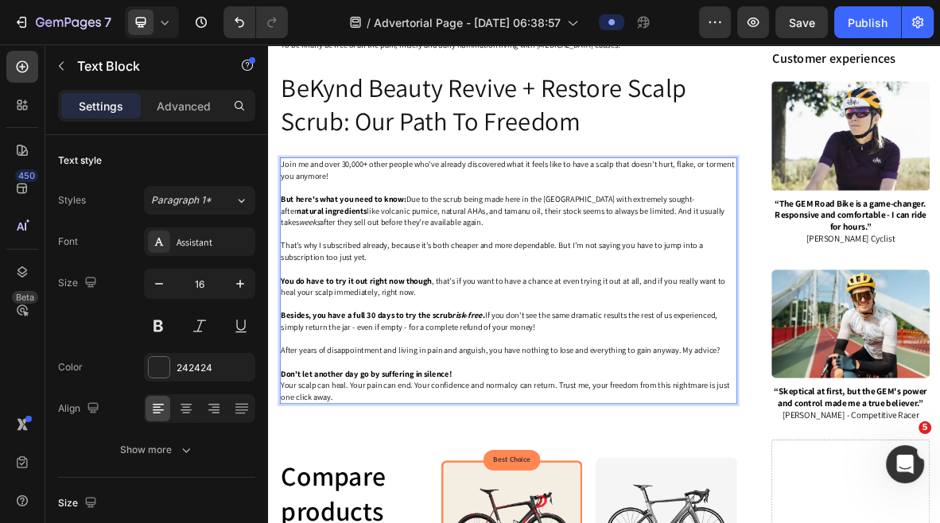
click at [539, 515] on p "Don't let another day go by suffering in silence!" at bounding box center [609, 511] width 646 height 17
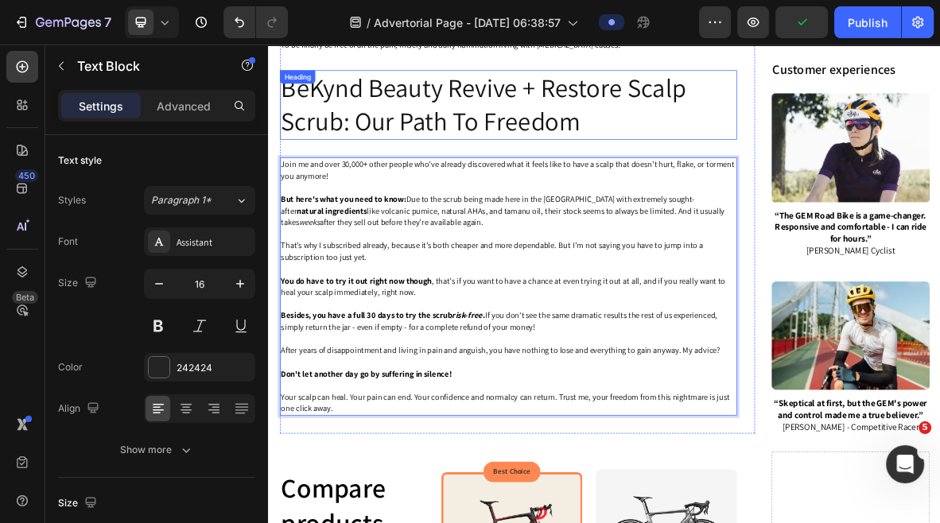
click at [555, 122] on p "BeKynd Beauty Revive + Restore Scalp Scrub: Our Path To Freedom" at bounding box center [609, 129] width 646 height 95
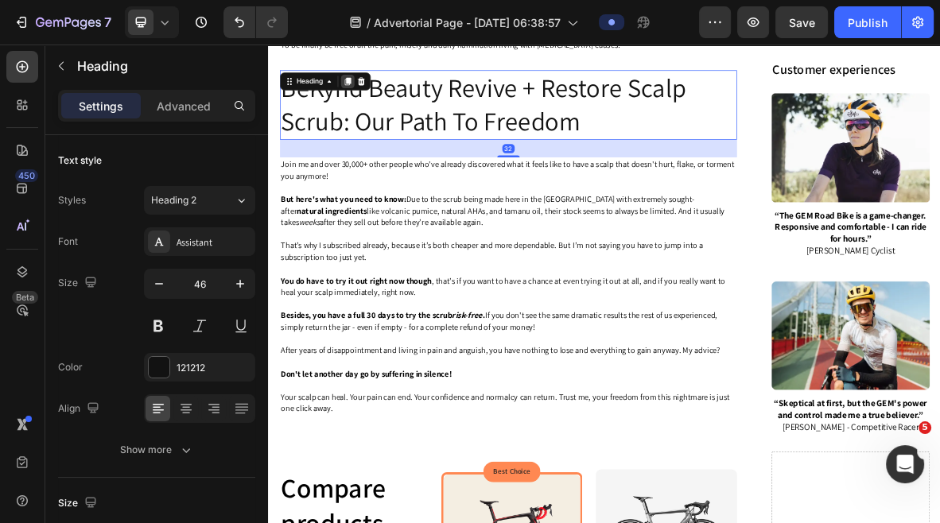
click at [382, 96] on icon at bounding box center [380, 96] width 9 height 11
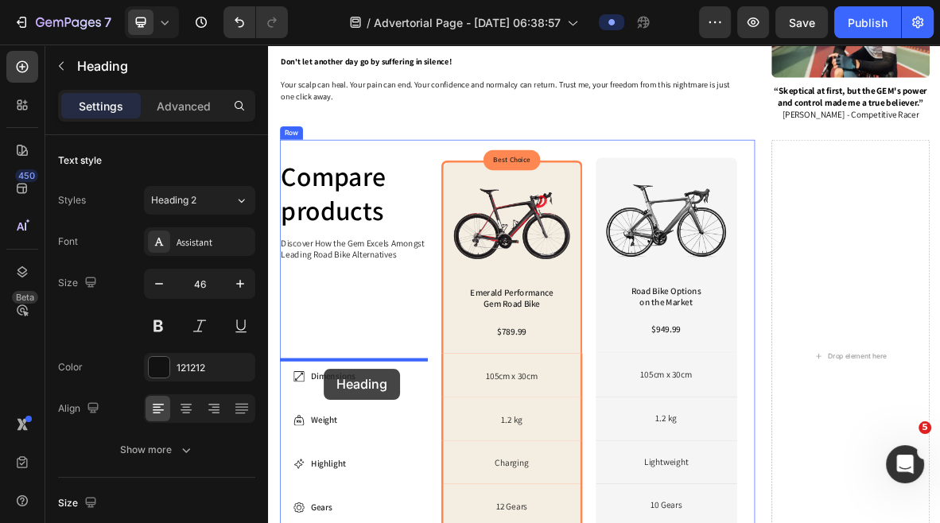
scroll to position [4590, 0]
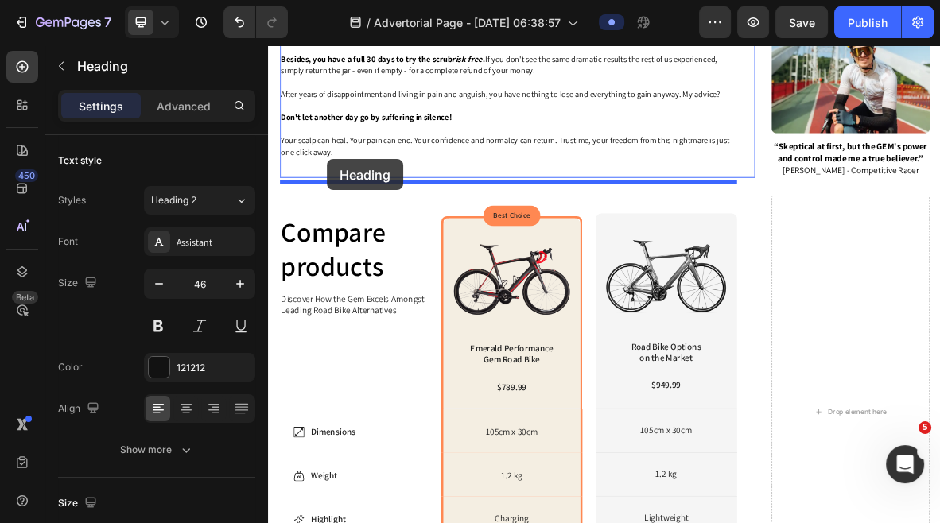
drag, startPoint x: 329, startPoint y: 185, endPoint x: 352, endPoint y: 220, distance: 41.9
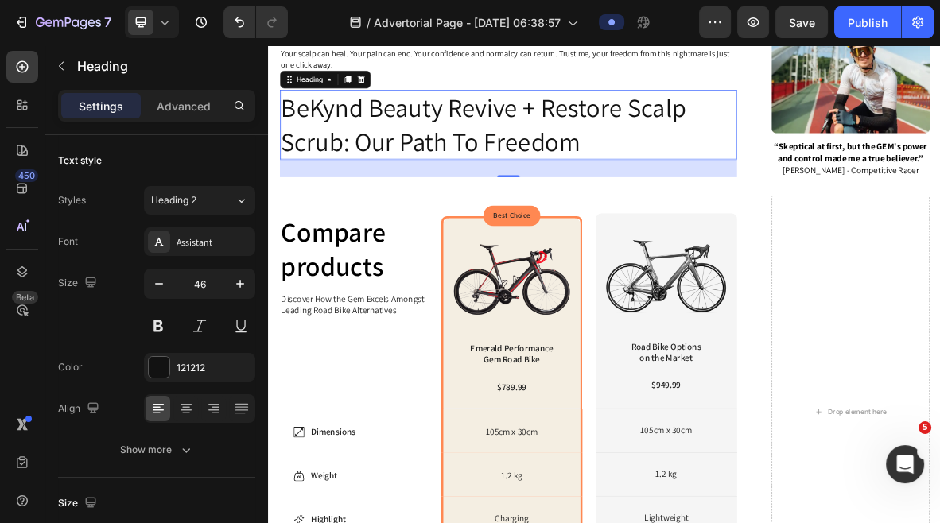
scroll to position [4327, 0]
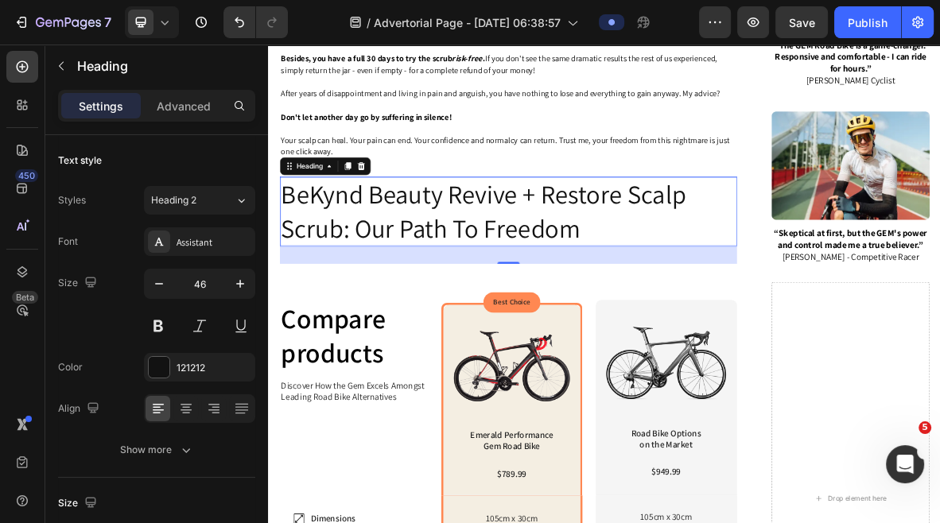
click at [383, 266] on h2 "BeKynd Beauty Revive + Restore Scalp Scrub: Our Path To Freedom" at bounding box center [608, 281] width 649 height 99
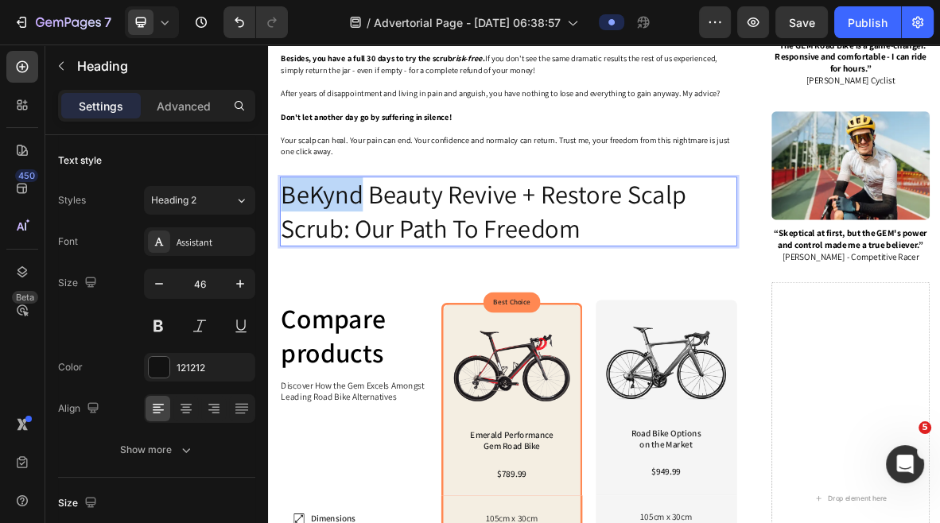
click at [383, 266] on p "BeKynd Beauty Revive + Restore Scalp Scrub: Our Path To Freedom" at bounding box center [609, 281] width 646 height 95
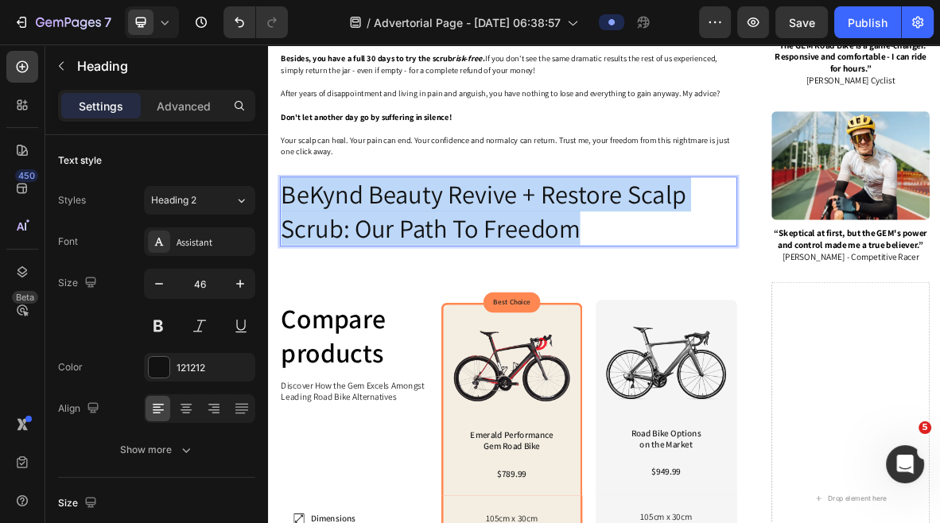
click at [383, 266] on p "BeKynd Beauty Revive + Restore Scalp Scrub: Our Path To Freedom" at bounding box center [609, 281] width 646 height 95
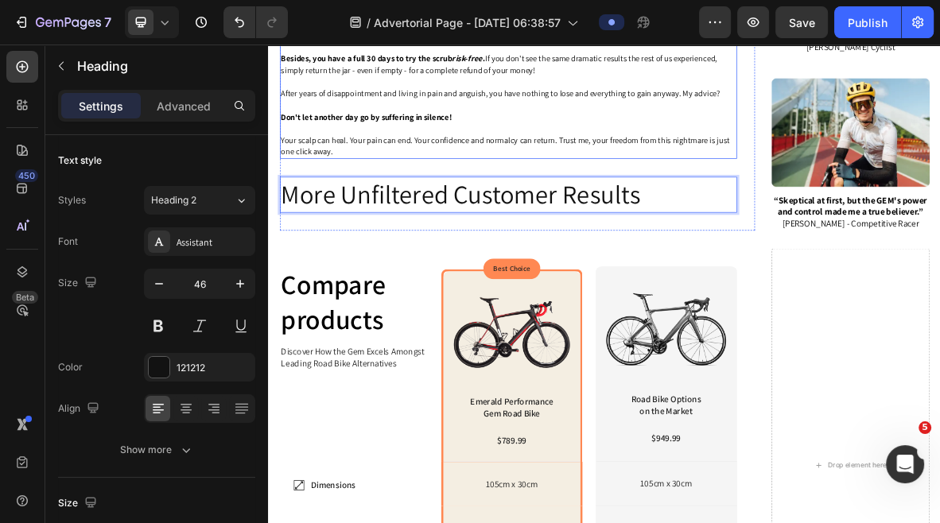
click at [636, 161] on p "Rich Text Editor. Editing area: main" at bounding box center [609, 164] width 646 height 17
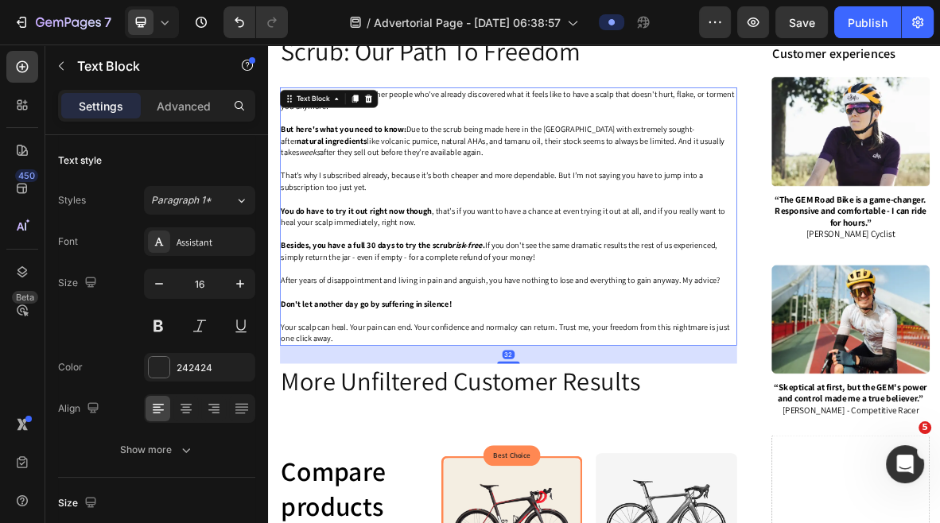
scroll to position [4049, 0]
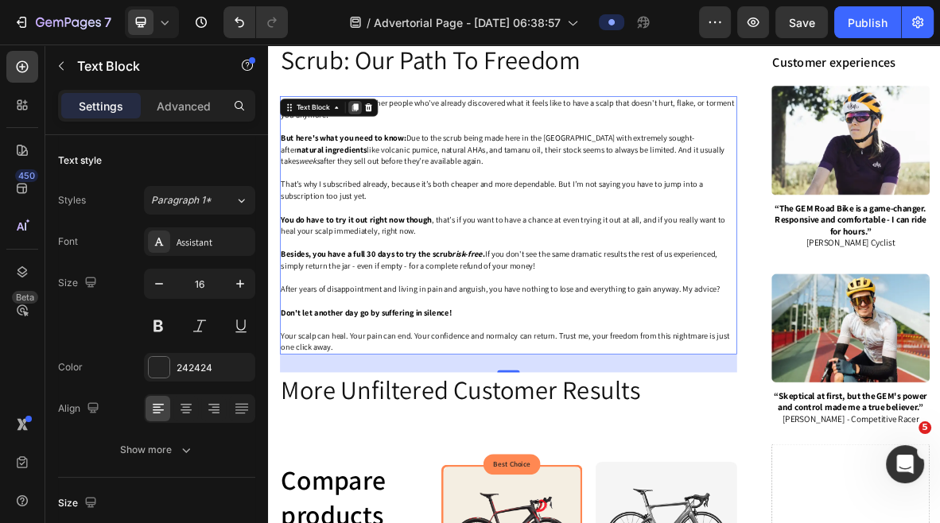
click at [390, 131] on icon at bounding box center [391, 133] width 9 height 11
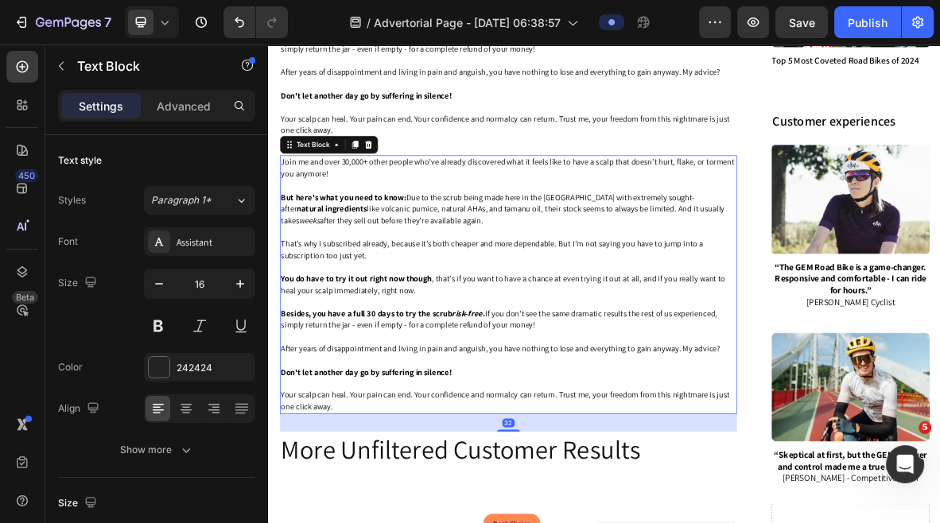
scroll to position [4465, 0]
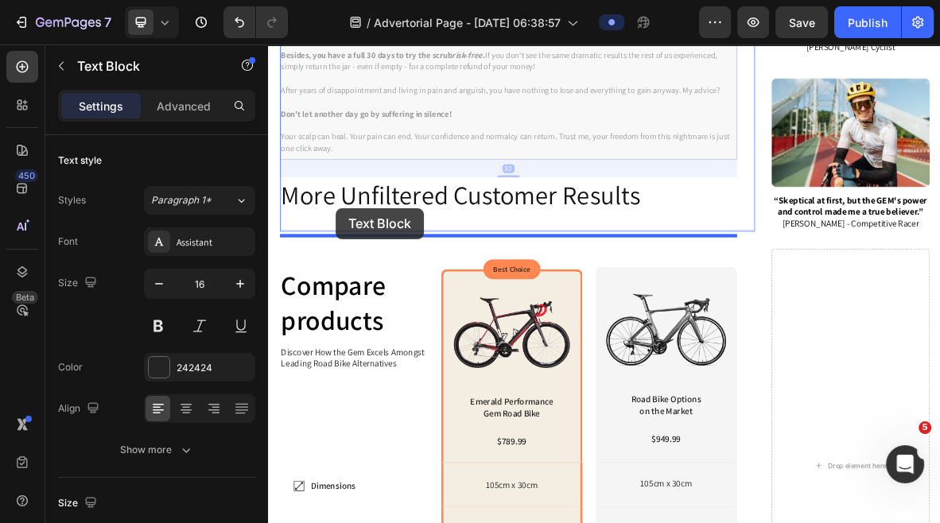
drag, startPoint x: 344, startPoint y: 87, endPoint x: 364, endPoint y: 277, distance: 190.4
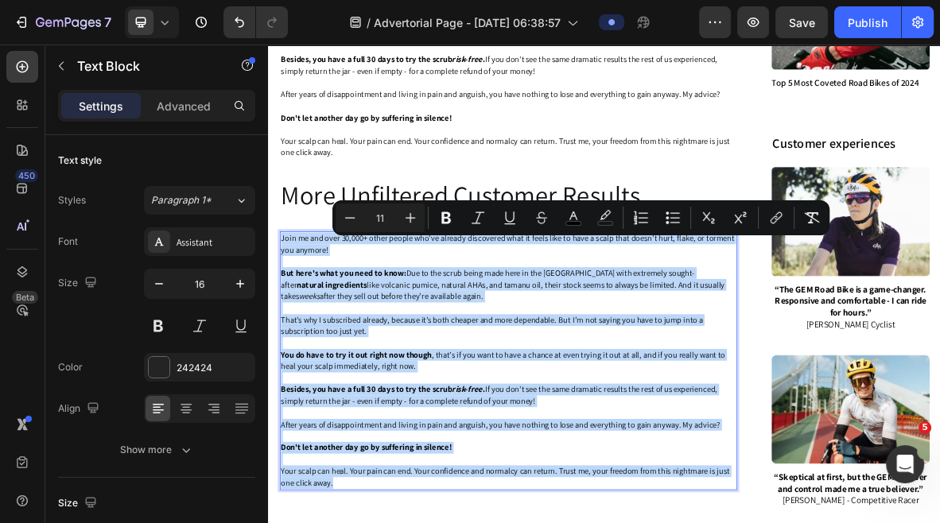
drag, startPoint x: 381, startPoint y: 675, endPoint x: 287, endPoint y: 332, distance: 355.4
click at [287, 332] on div "Join me and over 30,000+ other people who've already discovered what it feels l…" at bounding box center [608, 492] width 649 height 367
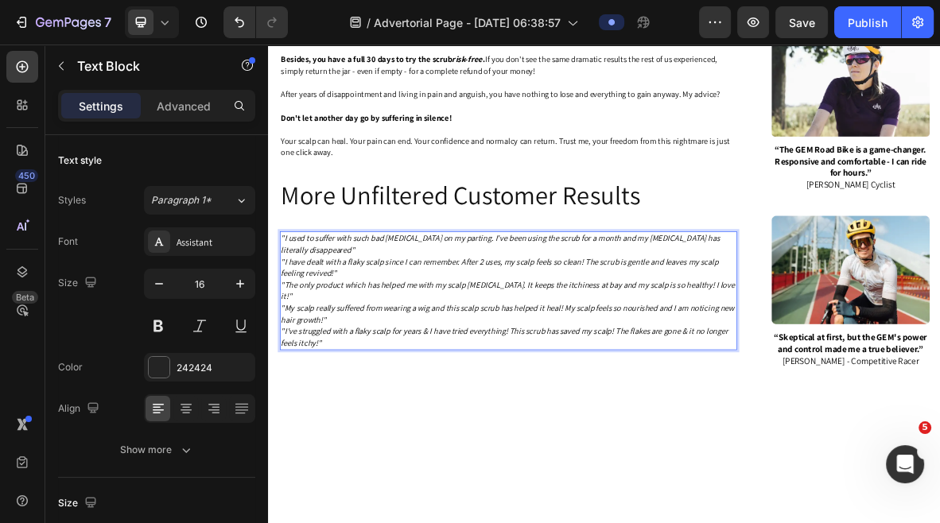
click at [449, 340] on p ""I used to suffer with such bad [MEDICAL_DATA] on my parting. I've been using t…" at bounding box center [609, 327] width 646 height 33
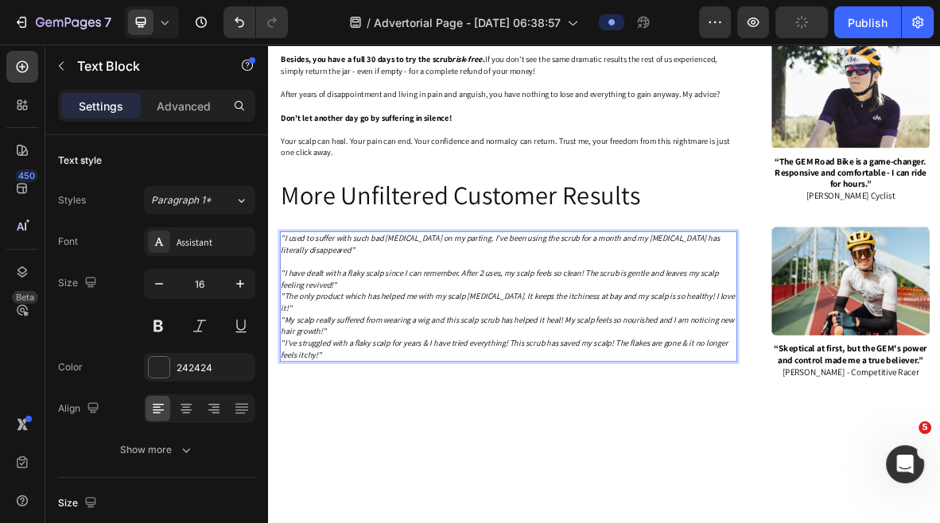
click at [413, 390] on p ""I have dealt with a flaky scalp since I can remember. After 2 uses, my scalp f…" at bounding box center [609, 376] width 646 height 33
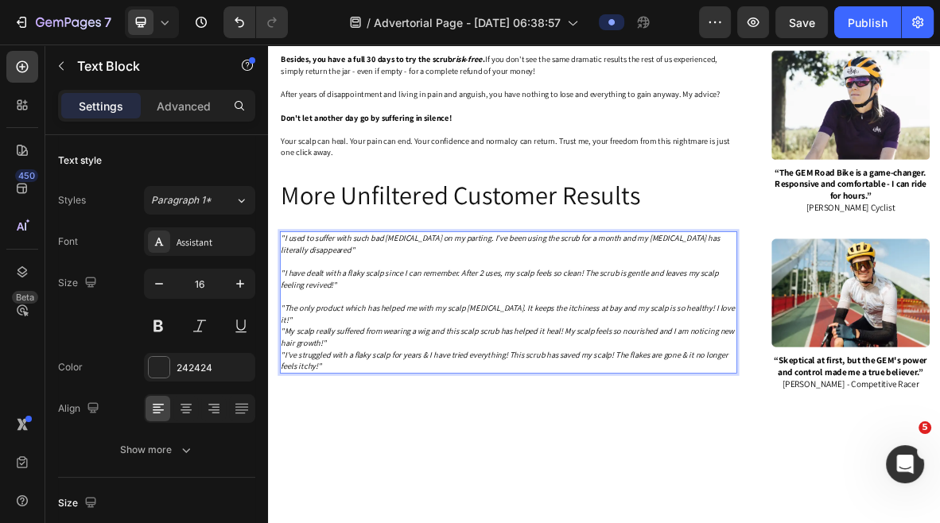
click at [919, 425] on p ""The only product which has helped me with my scalp [MEDICAL_DATA]. It keeps th…" at bounding box center [609, 426] width 646 height 33
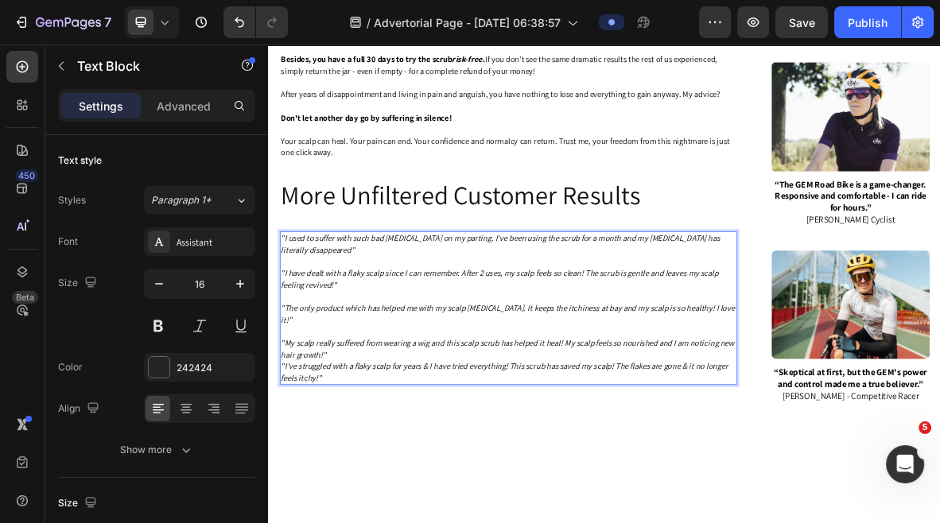
click at [785, 481] on p ""My scalp really suffered from wearing a wig and this scalp scrub has helped it…" at bounding box center [609, 476] width 646 height 33
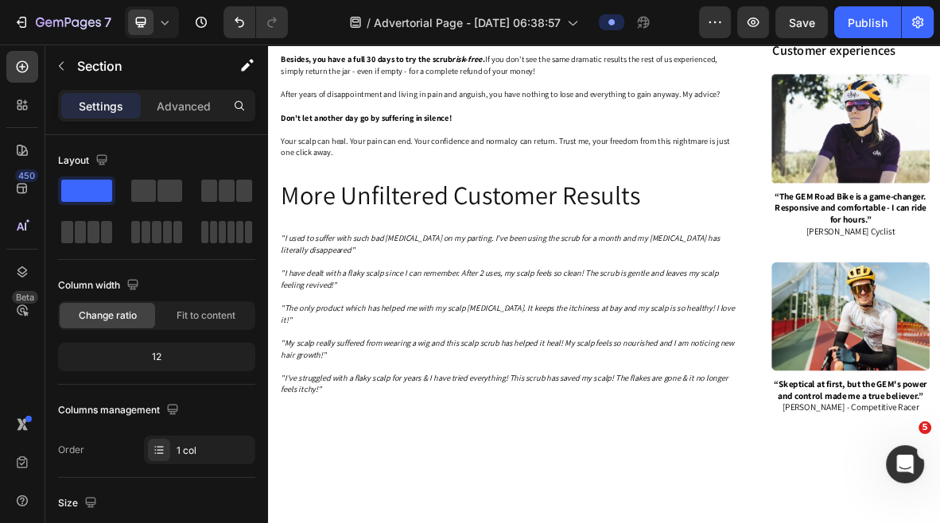
click at [582, 394] on p ""I have dealt with a flaky scalp since I can remember. After 2 uses, my scalp f…" at bounding box center [609, 376] width 646 height 33
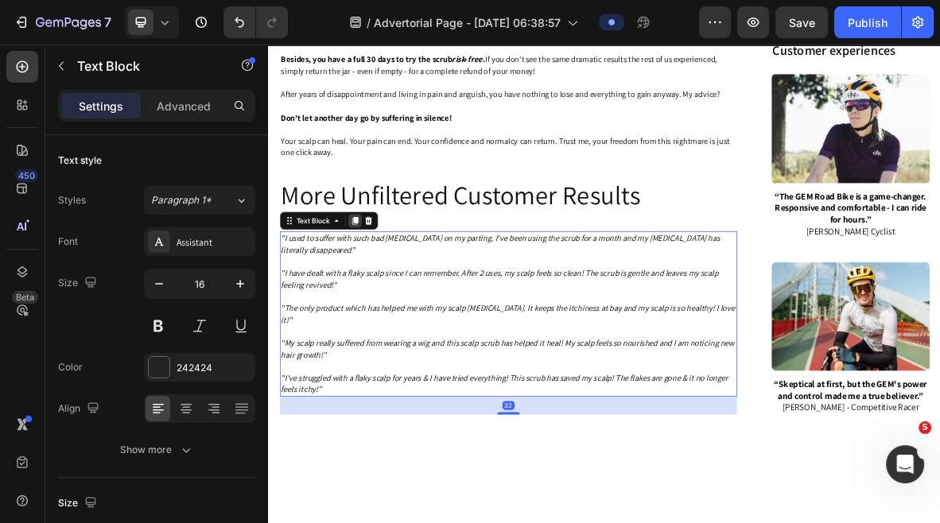
click at [390, 300] on icon at bounding box center [391, 294] width 9 height 11
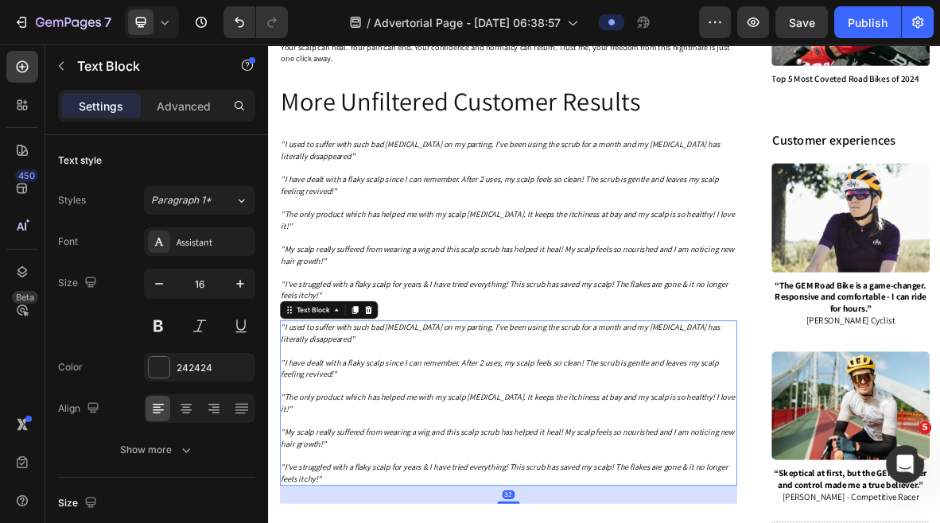
scroll to position [4530, 0]
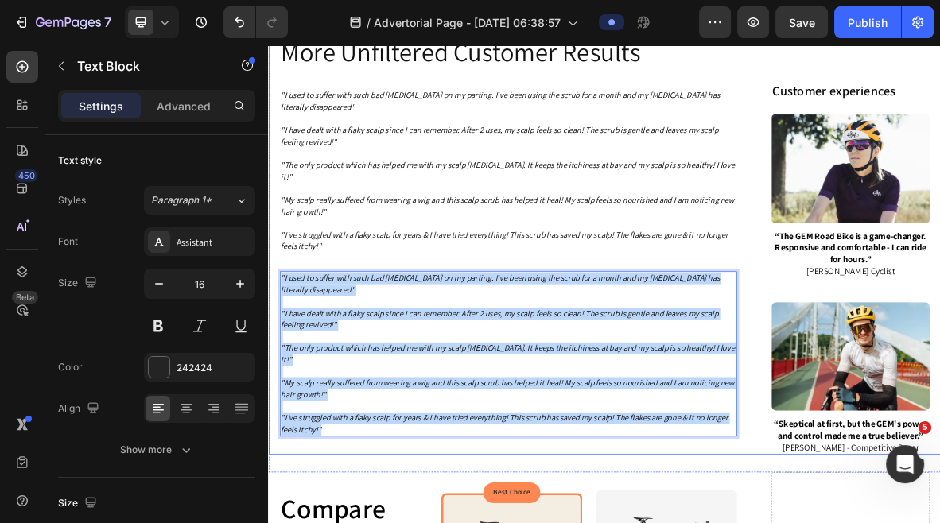
drag, startPoint x: 423, startPoint y: 570, endPoint x: 283, endPoint y: 364, distance: 248.4
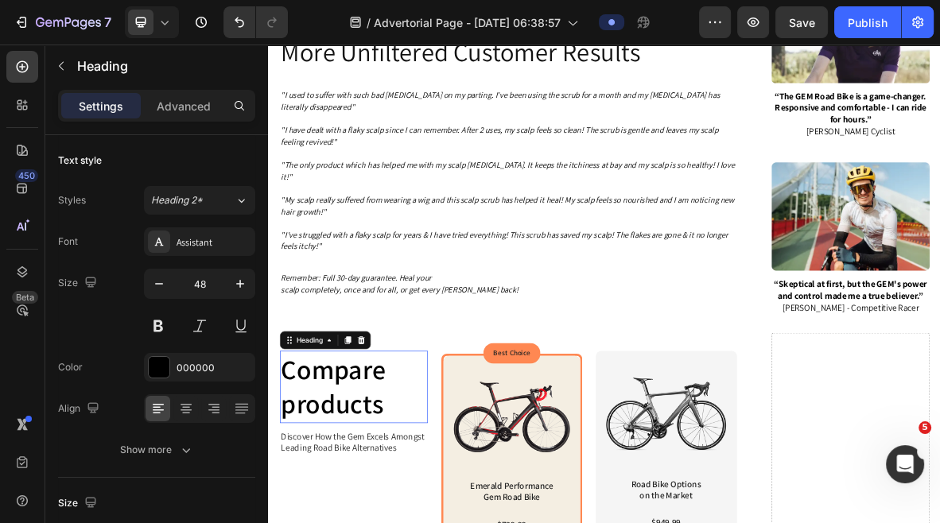
click at [464, 479] on h2 "Compare products" at bounding box center [389, 530] width 210 height 103
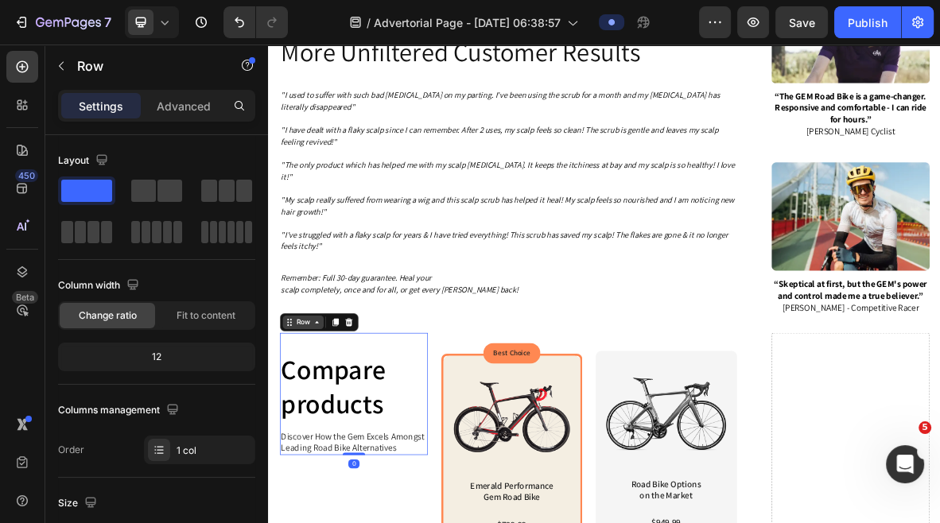
click at [340, 432] on icon at bounding box center [336, 438] width 13 height 13
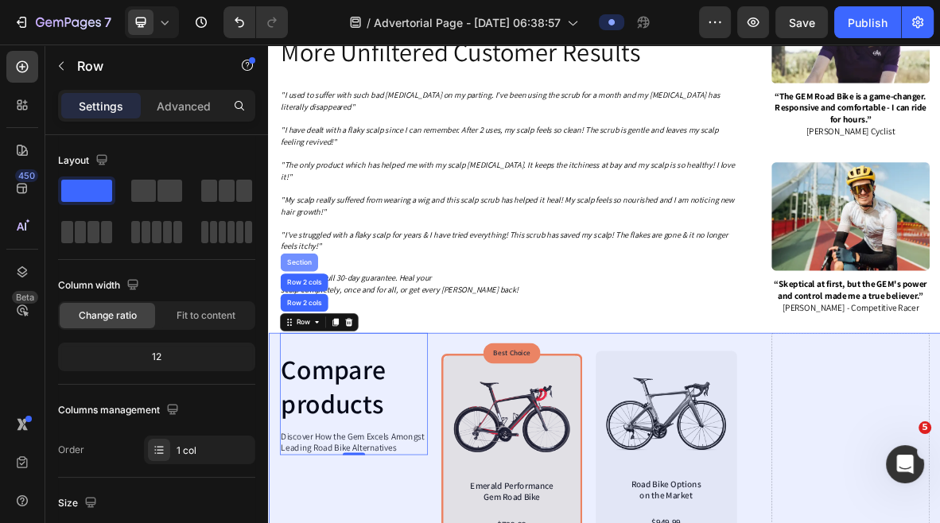
click at [321, 340] on div "Section" at bounding box center [311, 352] width 53 height 25
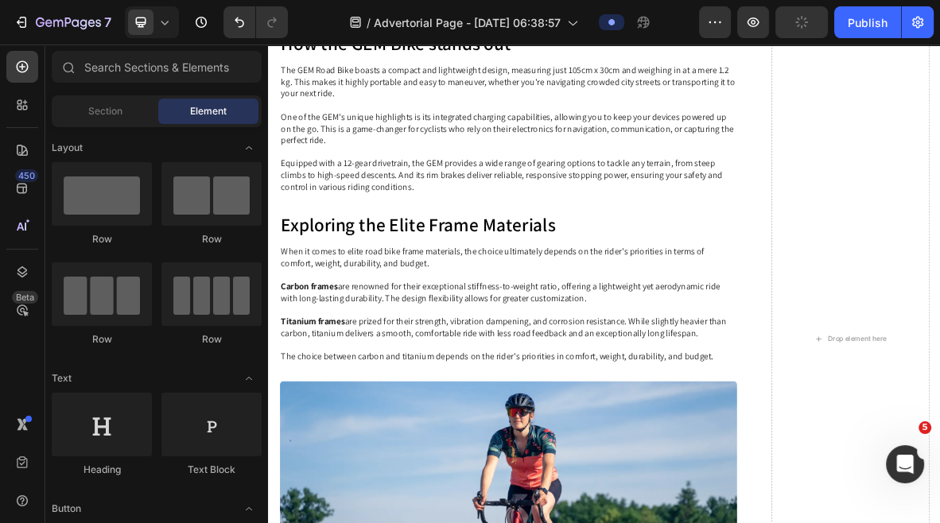
scroll to position [4729, 0]
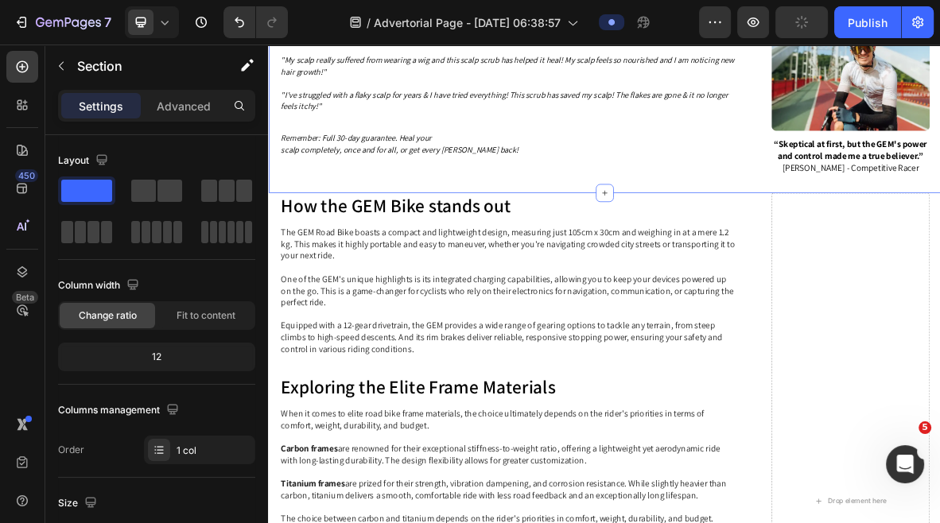
click at [694, 264] on h2 "How the GEM Bike stands out" at bounding box center [608, 273] width 649 height 37
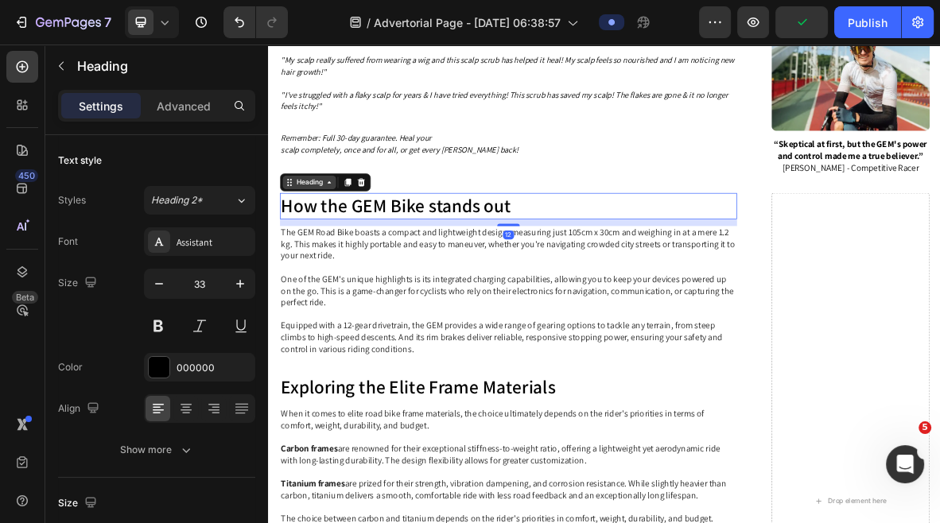
click at [347, 234] on div "Heading" at bounding box center [326, 239] width 44 height 14
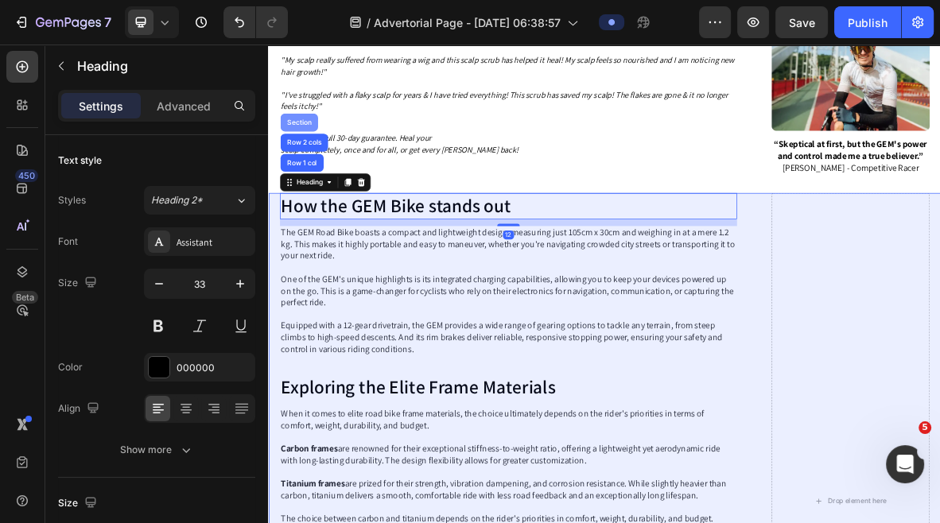
click at [317, 152] on div "Section" at bounding box center [311, 154] width 53 height 25
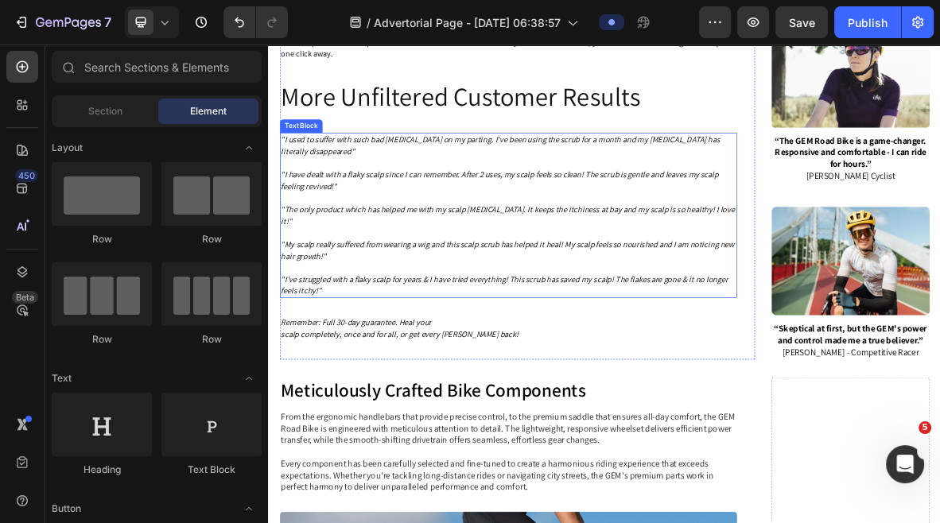
scroll to position [4483, 0]
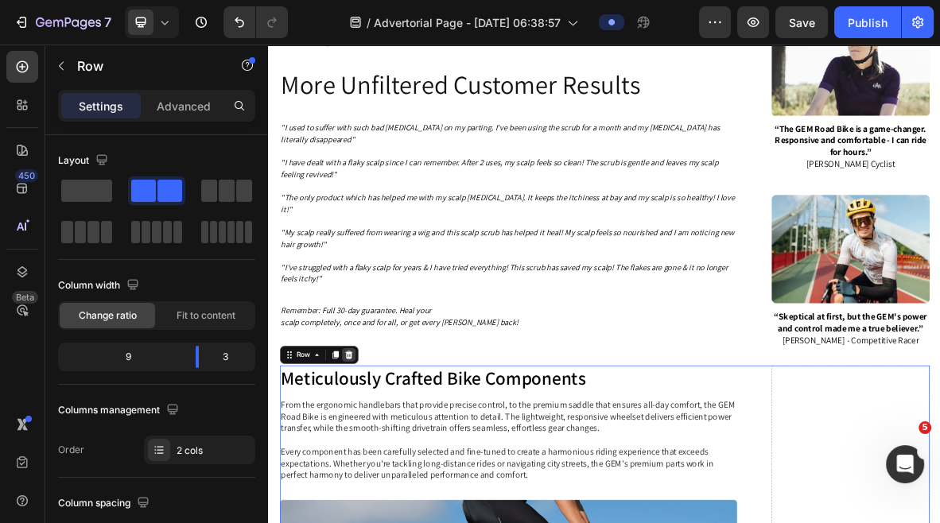
click at [379, 480] on icon at bounding box center [382, 485] width 10 height 11
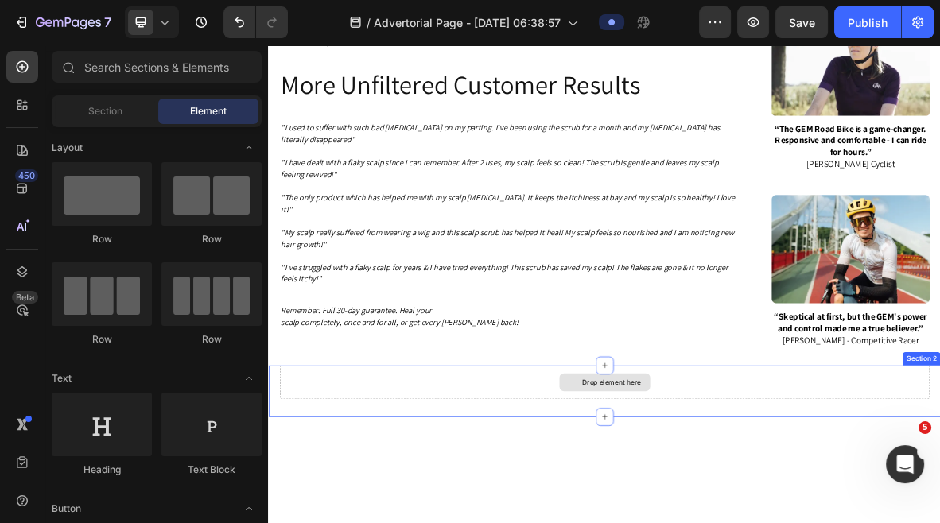
click at [897, 503] on div "Drop element here" at bounding box center [745, 524] width 923 height 48
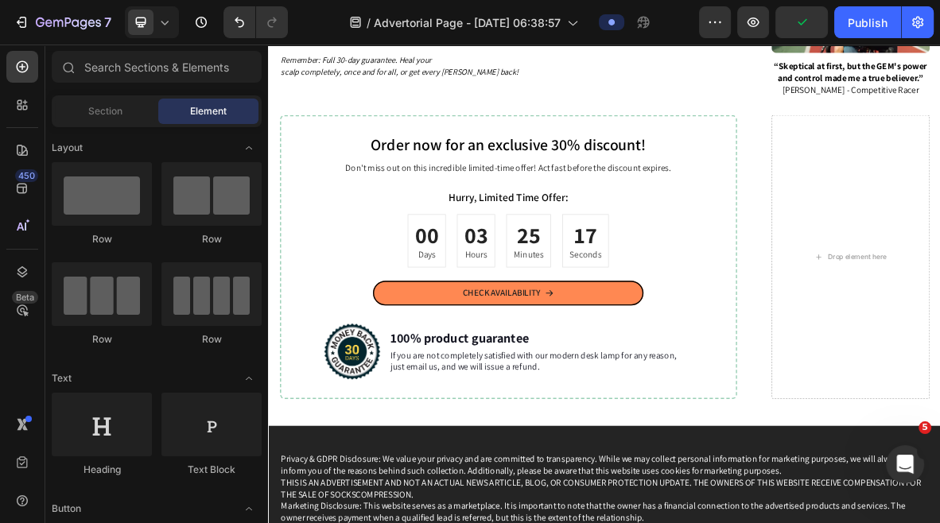
scroll to position [4841, 0]
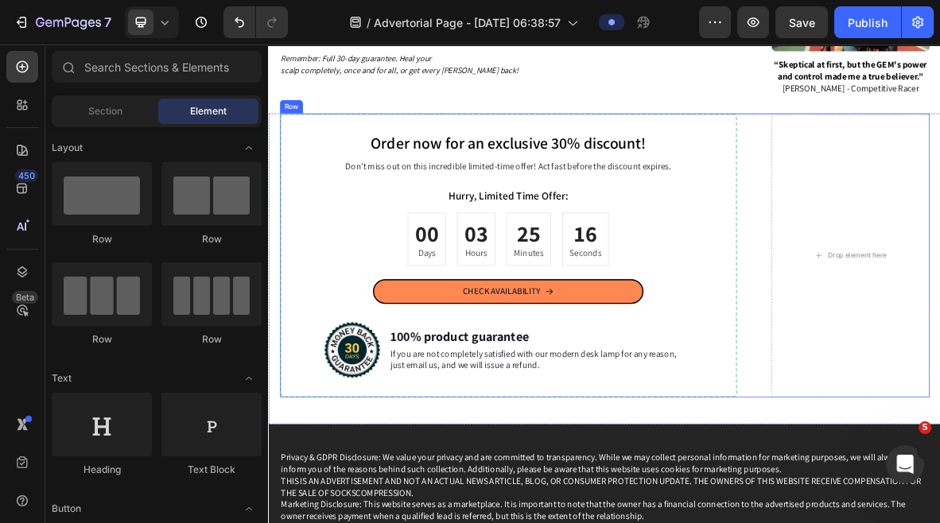
click at [939, 262] on div "Order now for an exclusive 30% discount! Heading Don't miss out on this incredi…" at bounding box center [745, 343] width 923 height 403
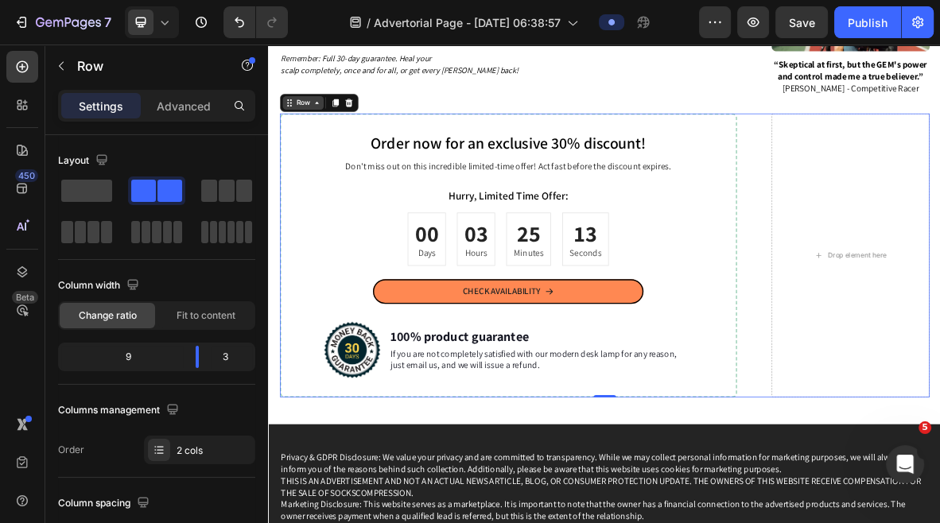
click at [335, 122] on icon at bounding box center [336, 127] width 13 height 13
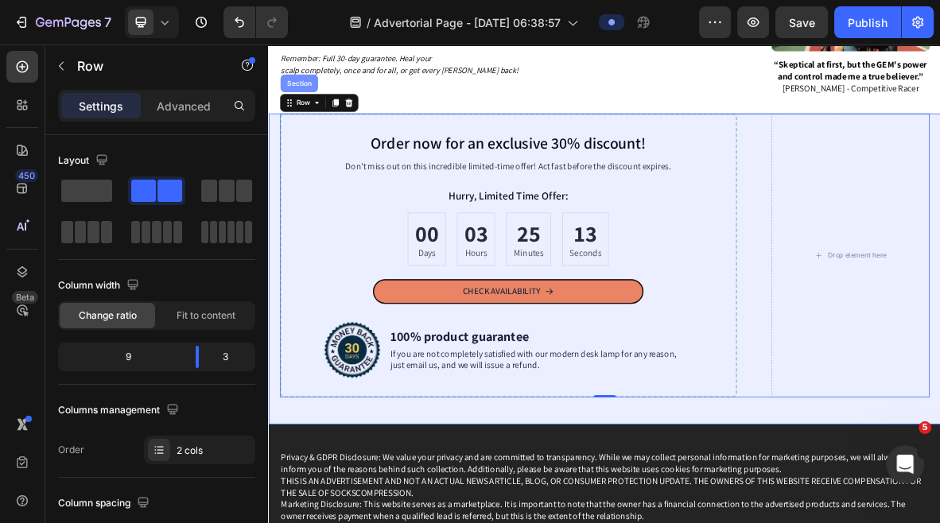
click at [318, 98] on div "Section" at bounding box center [311, 99] width 53 height 25
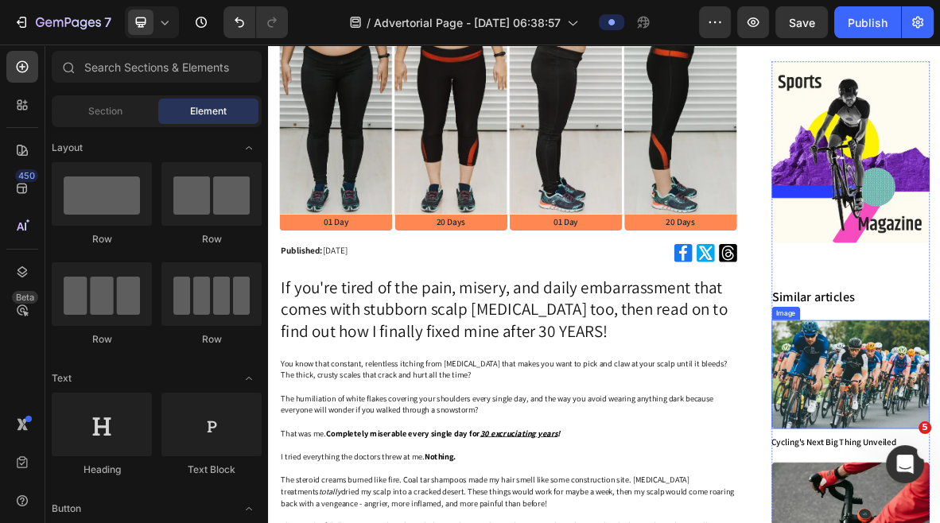
scroll to position [404, 0]
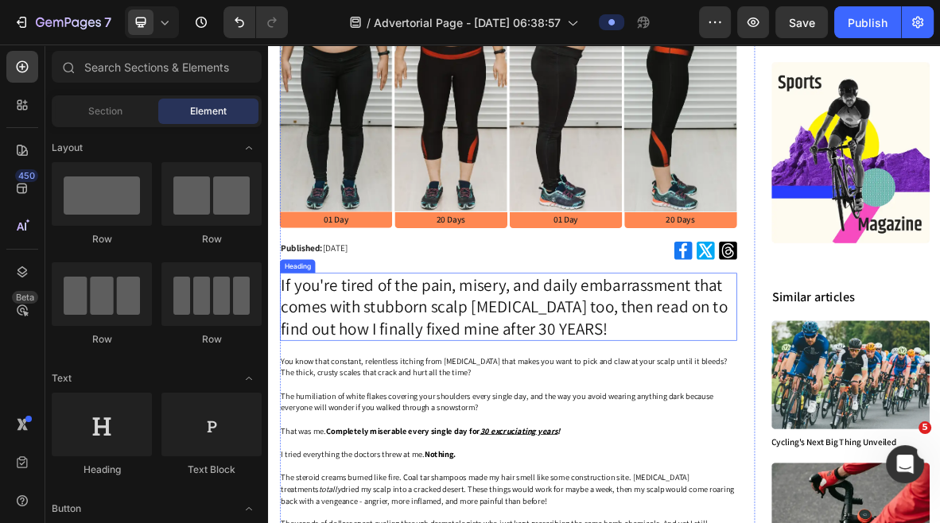
click at [610, 418] on h2 "If you're tired of the pain, misery, and daily embarrassment that comes with st…" at bounding box center [608, 416] width 649 height 96
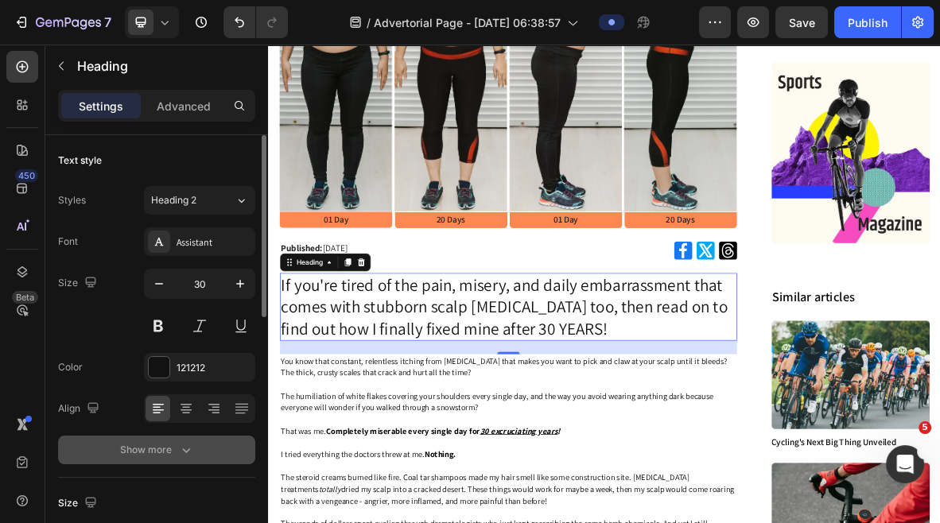
click at [184, 448] on icon "button" at bounding box center [186, 450] width 16 height 16
click at [189, 447] on div "Normal" at bounding box center [191, 450] width 81 height 14
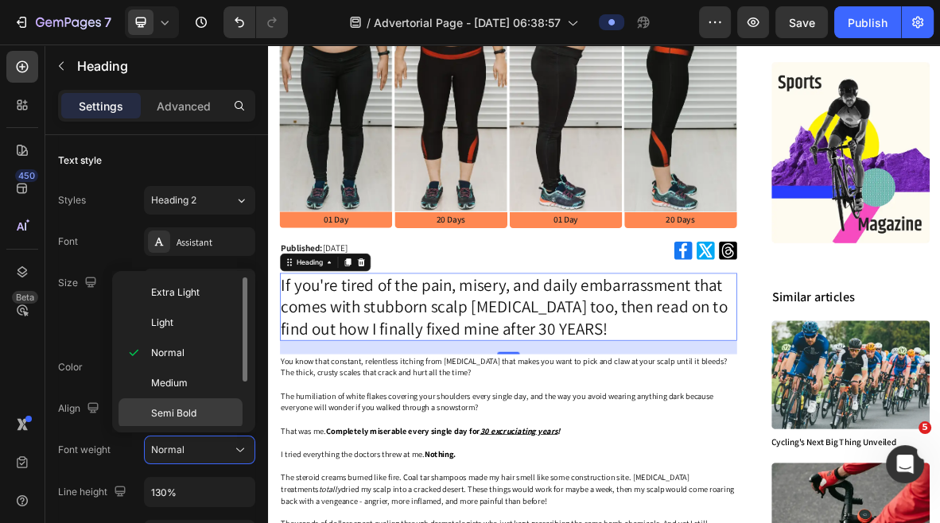
scroll to position [61, 0]
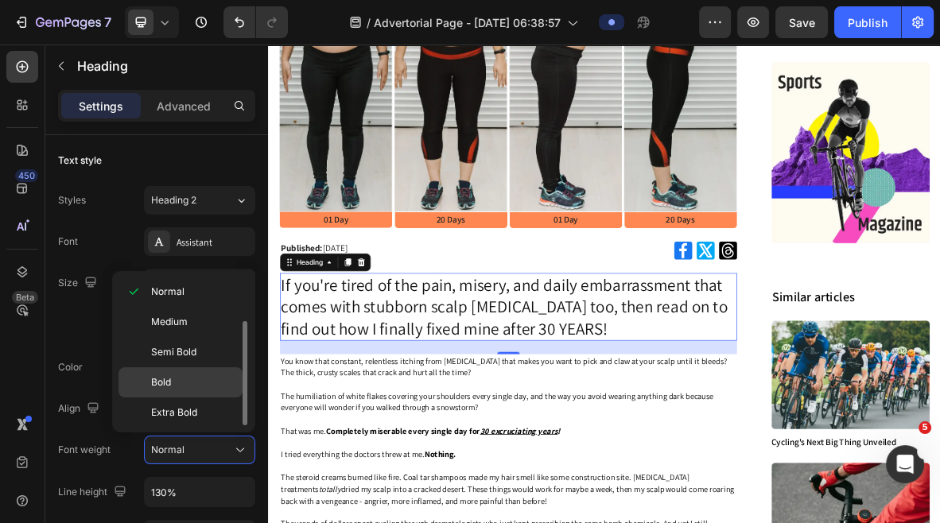
click at [184, 377] on p "Bold" at bounding box center [193, 382] width 84 height 14
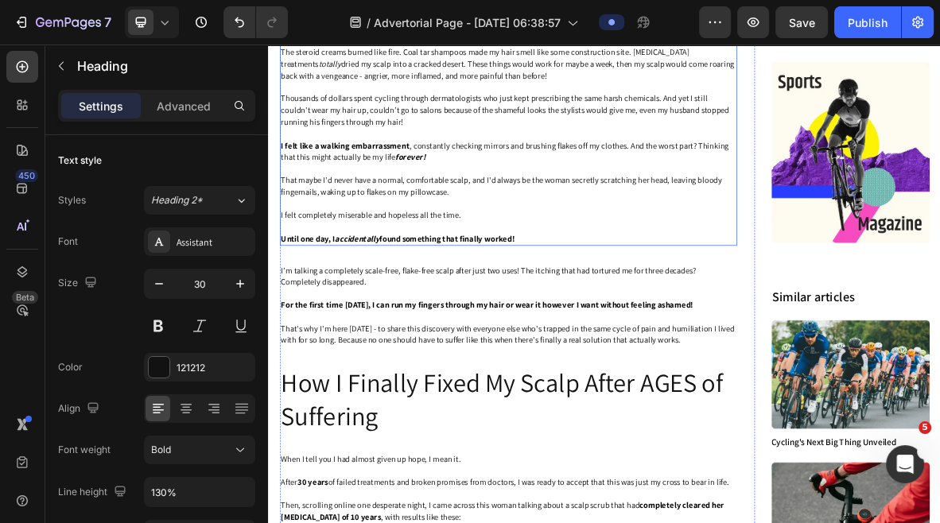
scroll to position [1011, 0]
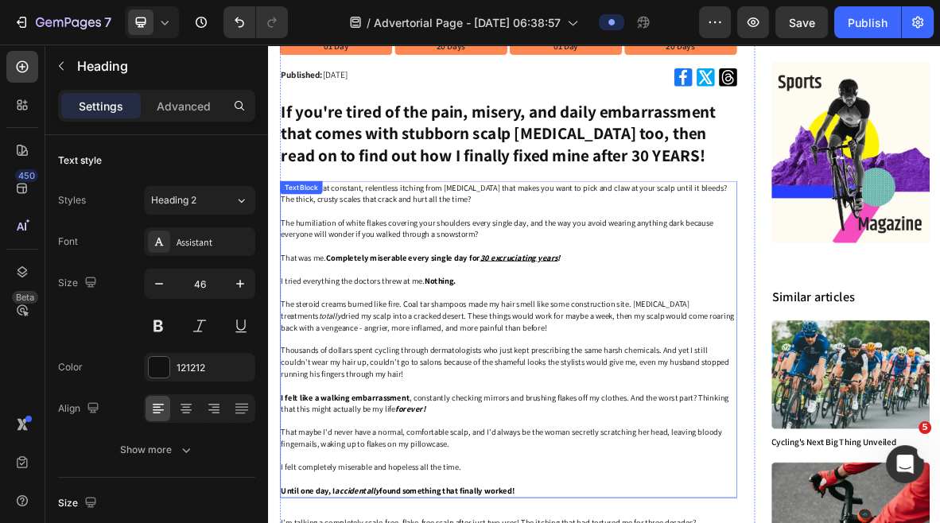
scroll to position [418, 0]
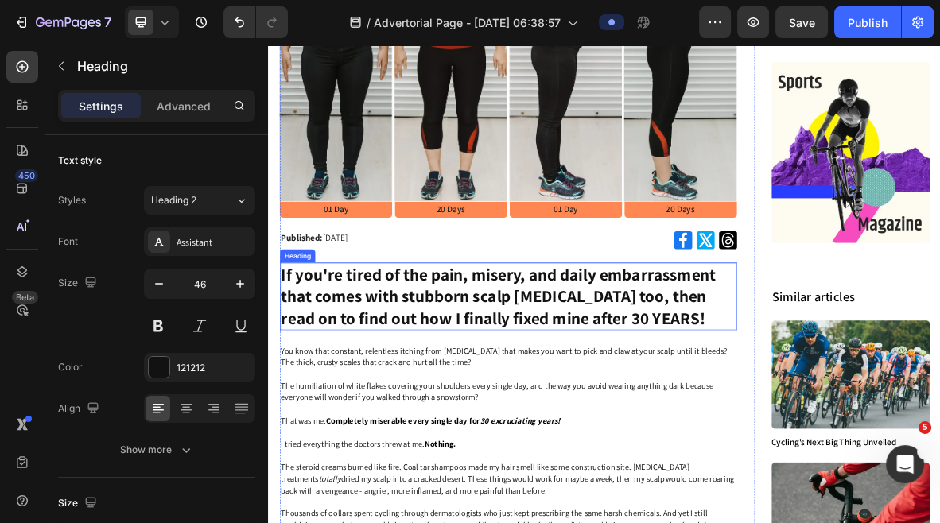
click at [491, 383] on h2 "If you're tired of the pain, misery, and daily embarrassment that comes with st…" at bounding box center [608, 402] width 649 height 96
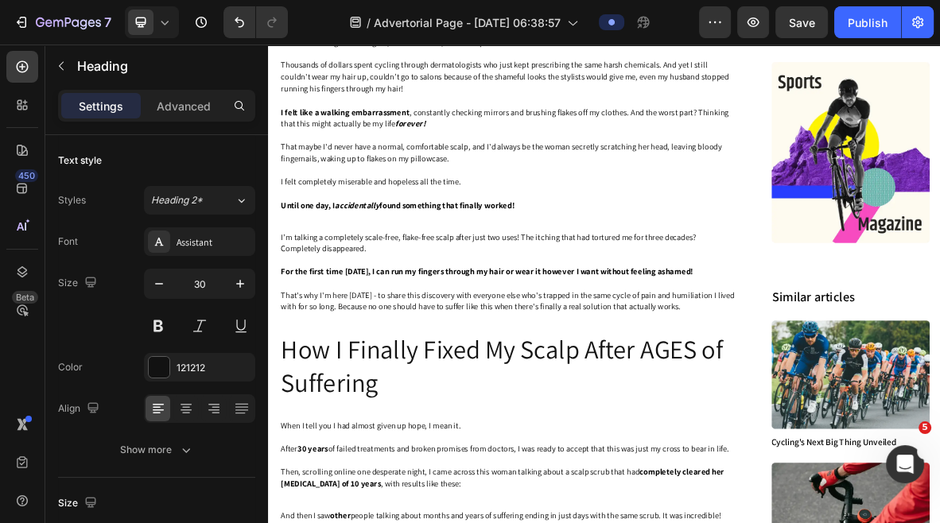
scroll to position [1111, 0]
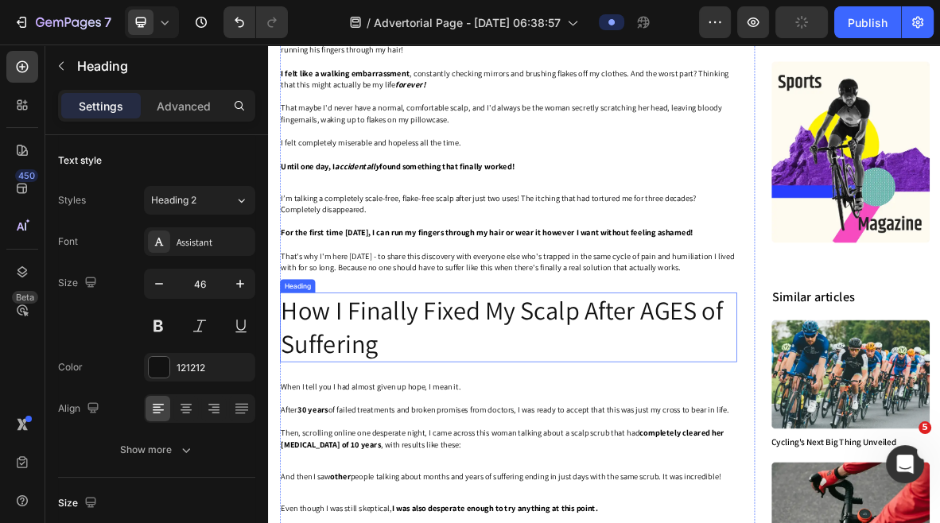
click at [409, 443] on h2 "How I Finally Fixed My Scalp After AGES of Suffering" at bounding box center [608, 445] width 649 height 99
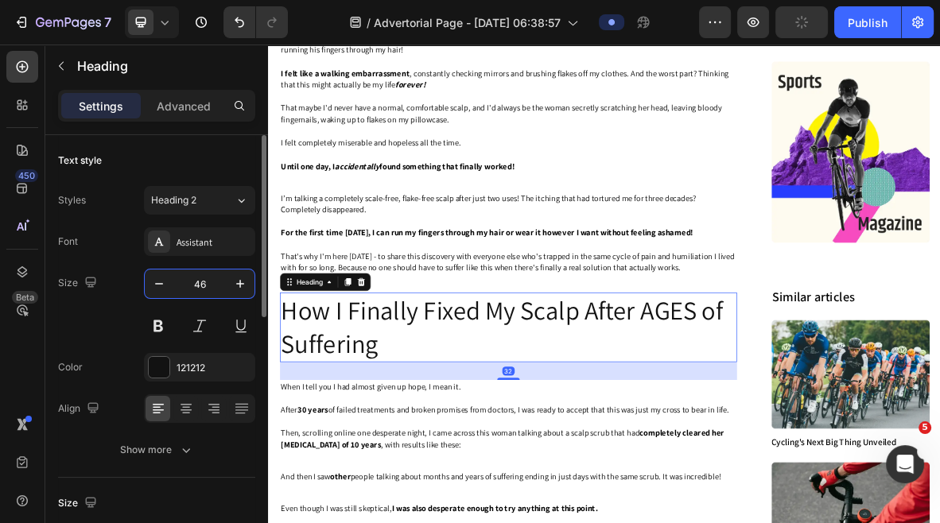
click at [211, 284] on input "46" at bounding box center [199, 284] width 52 height 29
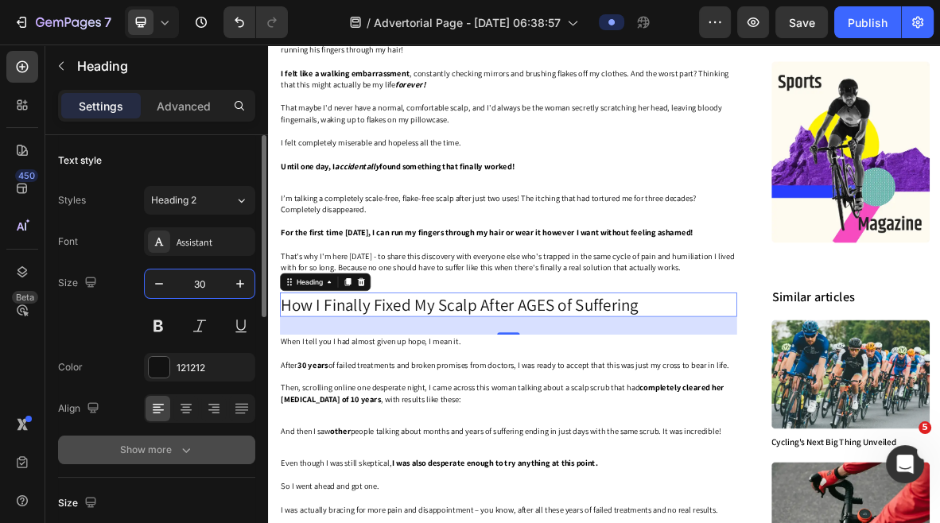
type input "30"
click at [166, 443] on div "Show more" at bounding box center [157, 450] width 74 height 16
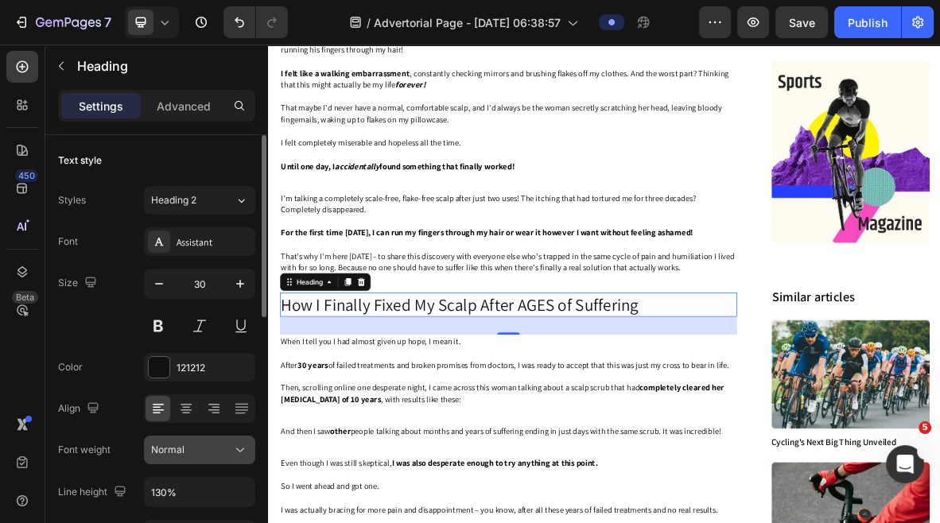
scroll to position [64, 0]
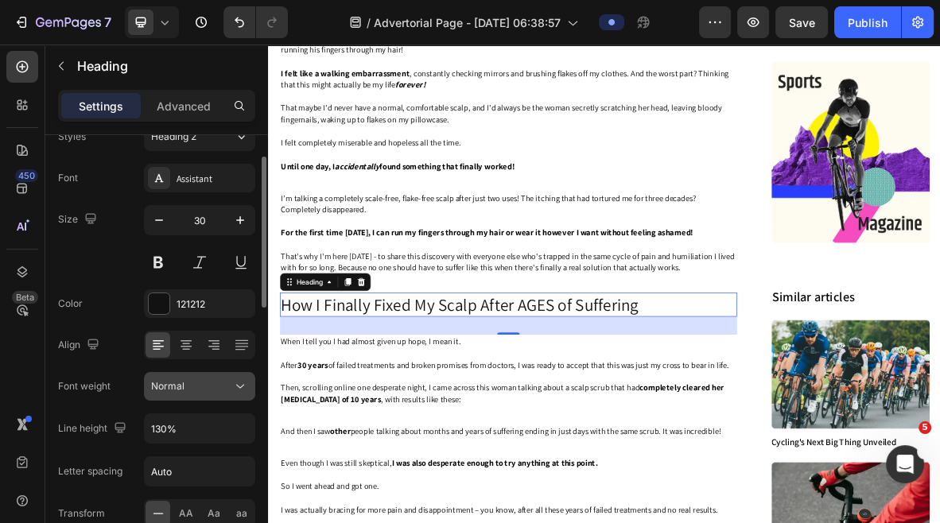
click at [183, 388] on span "Normal" at bounding box center [167, 386] width 33 height 12
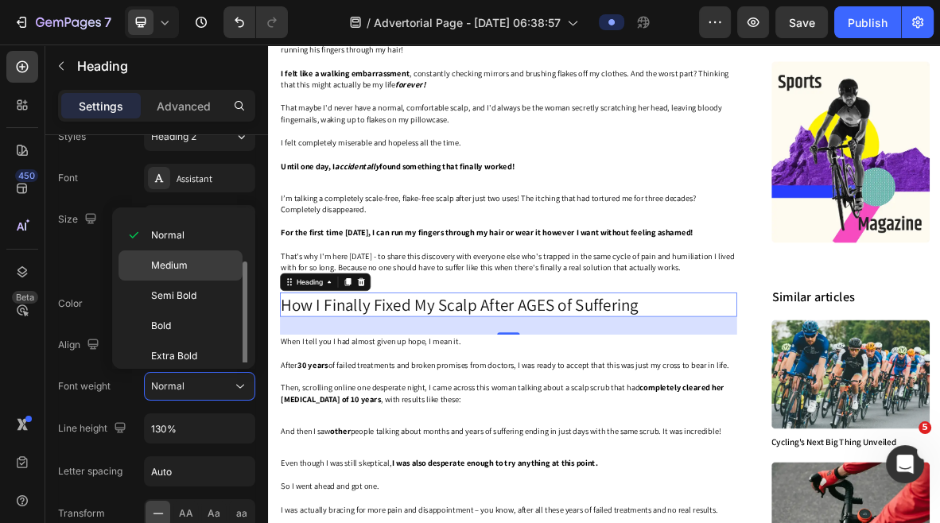
scroll to position [60, 0]
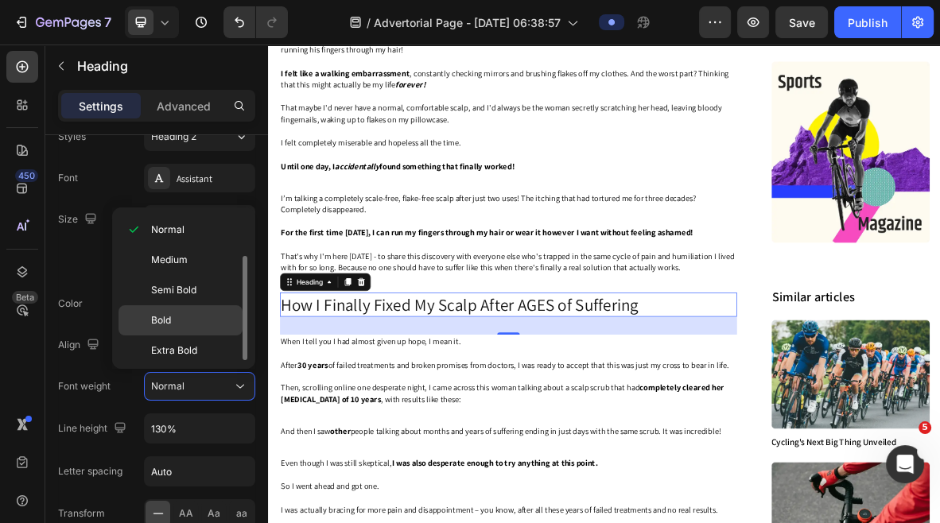
click at [189, 325] on p "Bold" at bounding box center [193, 320] width 84 height 14
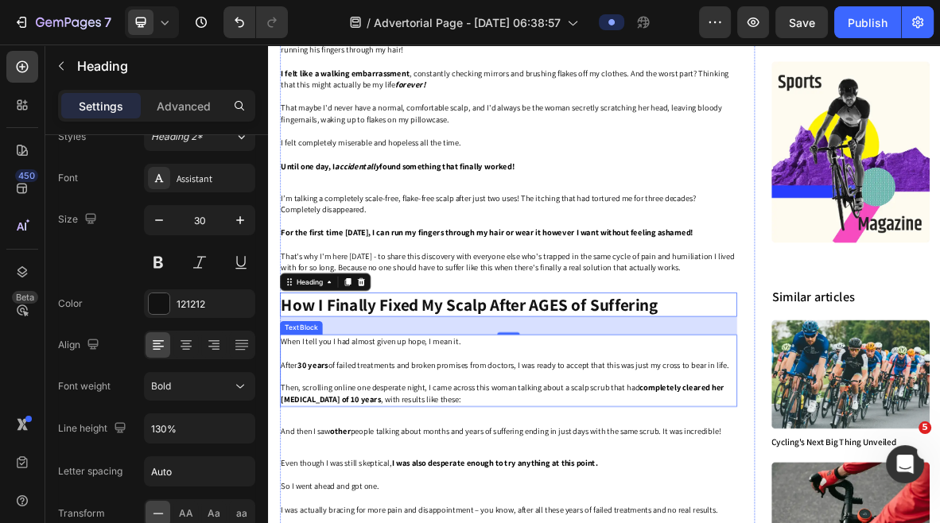
click at [756, 519] on p at bounding box center [609, 515] width 646 height 17
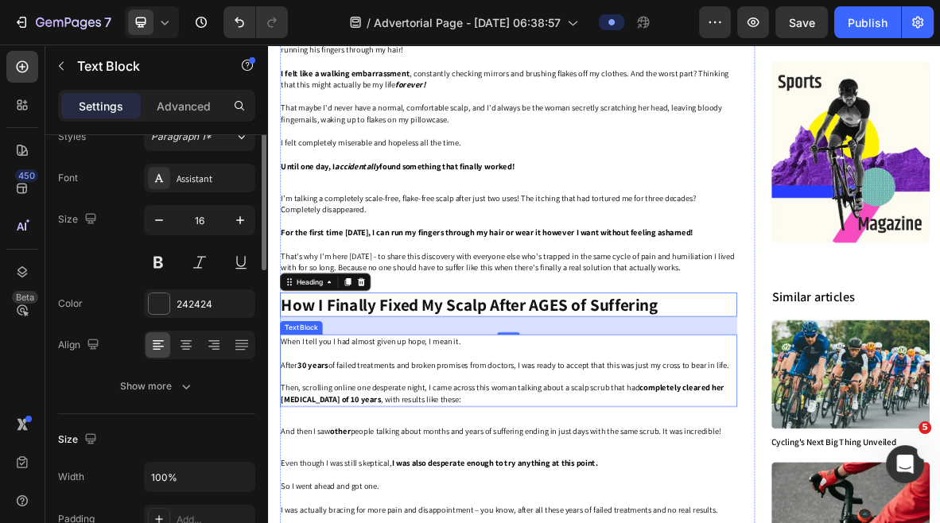
scroll to position [0, 0]
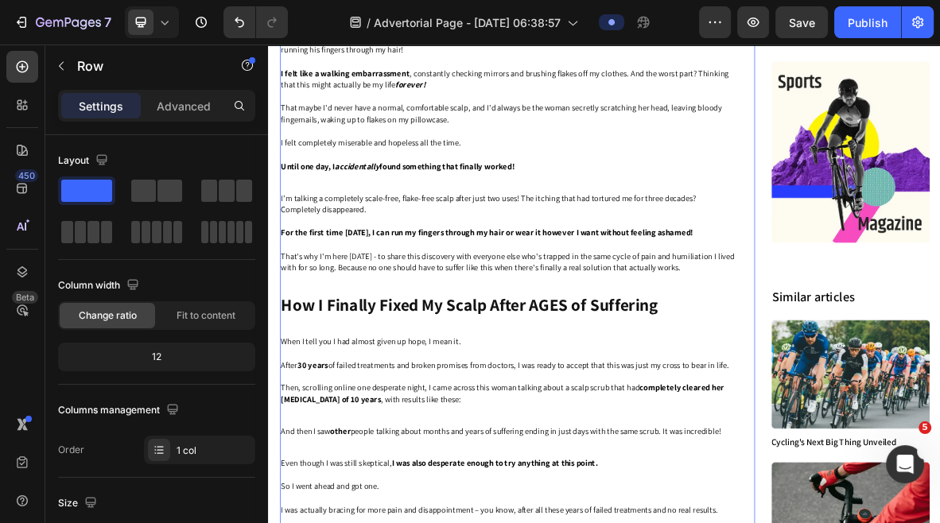
click at [348, 414] on h2 "How I Finally Fixed My Scalp After AGES of Suffering" at bounding box center [608, 413] width 649 height 34
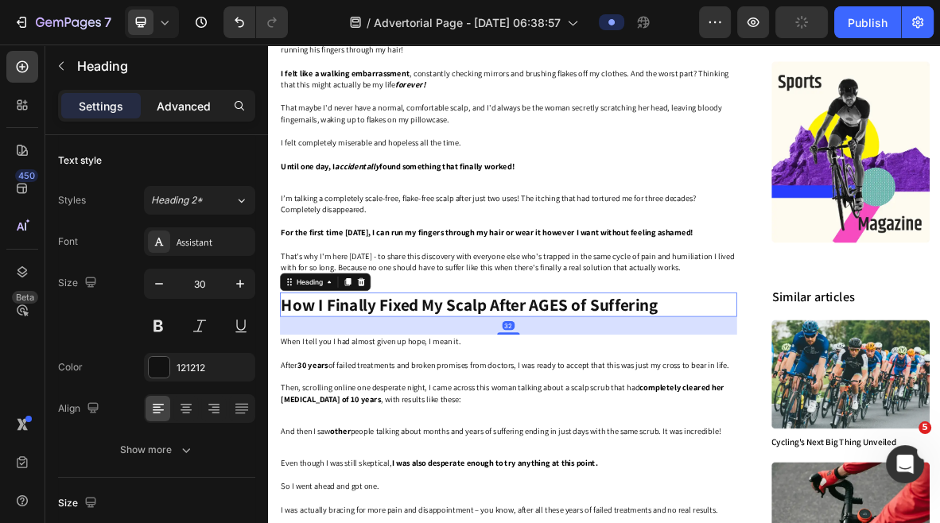
click at [173, 98] on p "Advanced" at bounding box center [184, 106] width 54 height 17
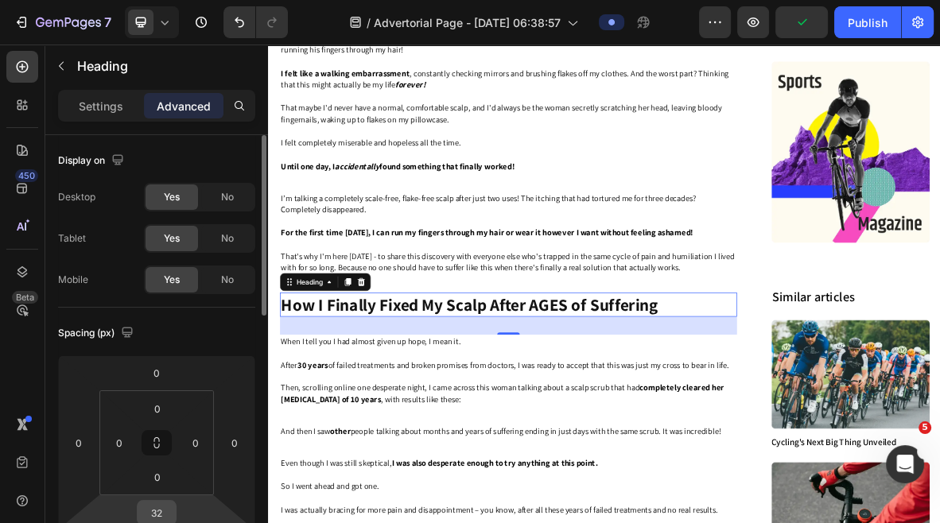
click at [149, 514] on input "32" at bounding box center [157, 513] width 32 height 24
type input "10"
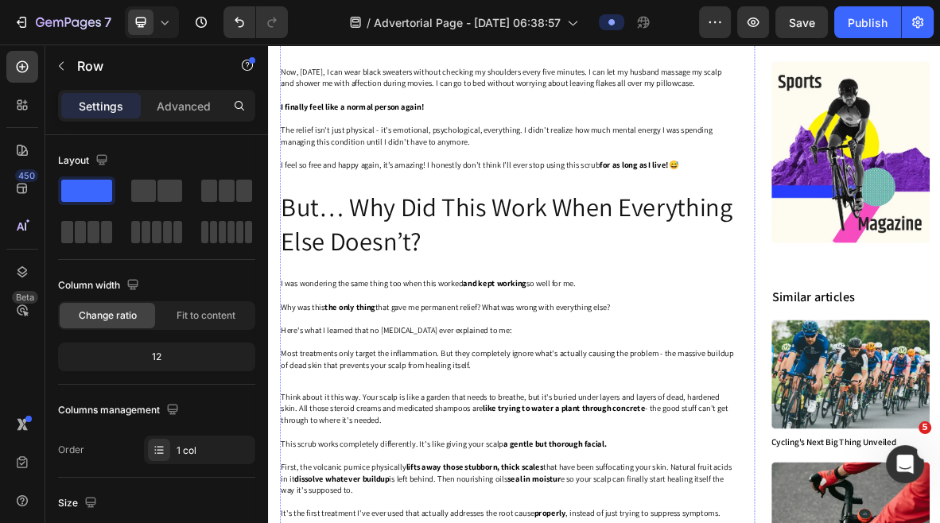
scroll to position [1899, 0]
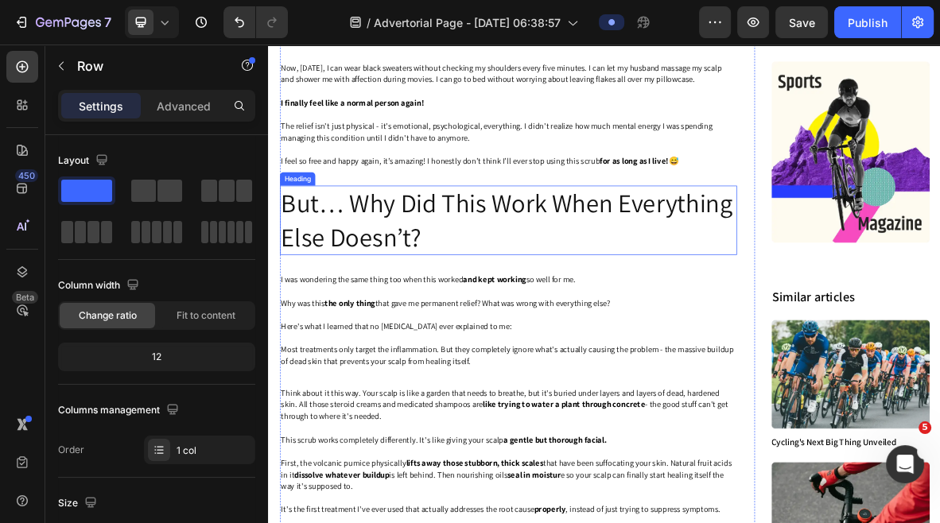
click at [449, 311] on h2 "But… Why Did This Work When Everything Else Doesn’t?" at bounding box center [608, 294] width 649 height 99
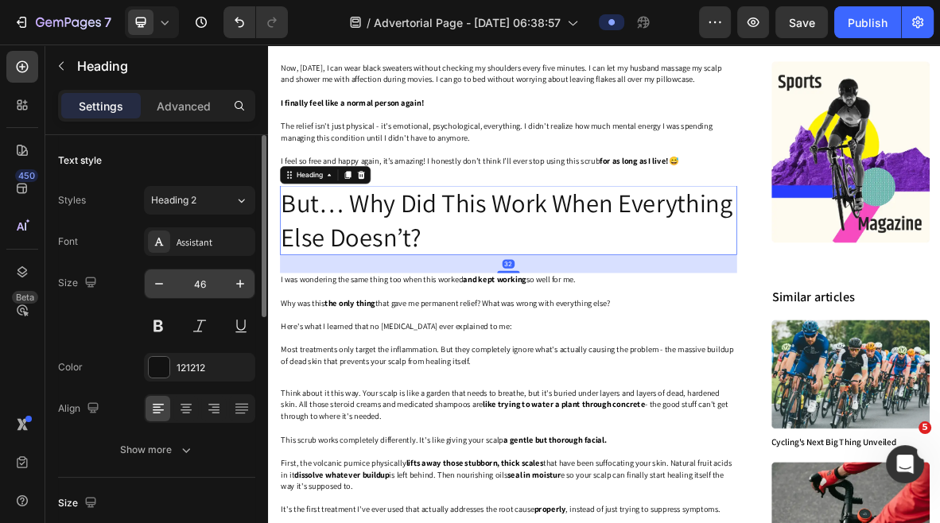
click at [204, 289] on input "46" at bounding box center [199, 284] width 52 height 29
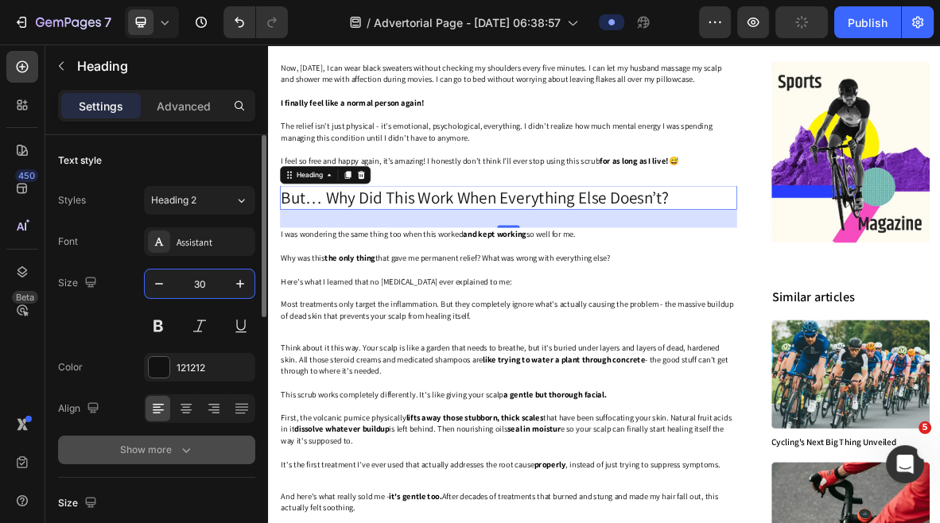
type input "30"
click at [173, 457] on div "Show more" at bounding box center [157, 450] width 74 height 16
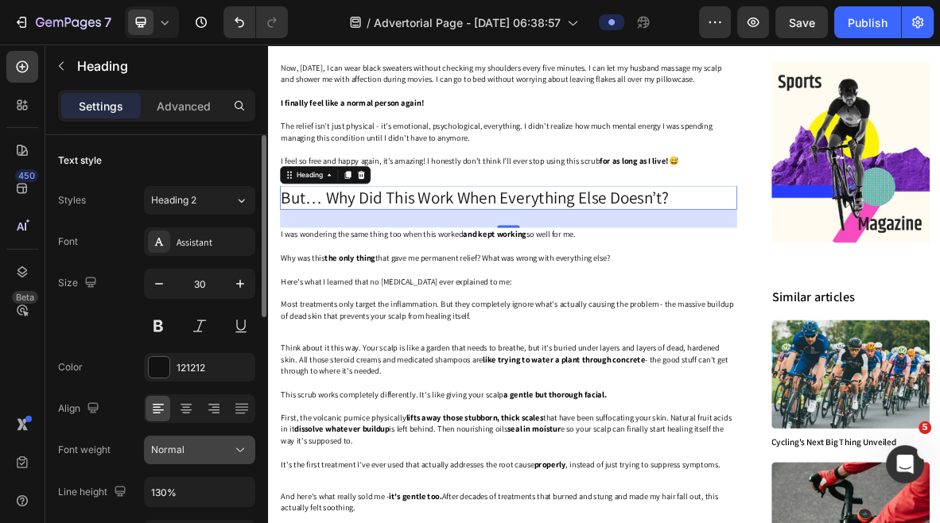
click at [183, 446] on span "Normal" at bounding box center [167, 450] width 33 height 12
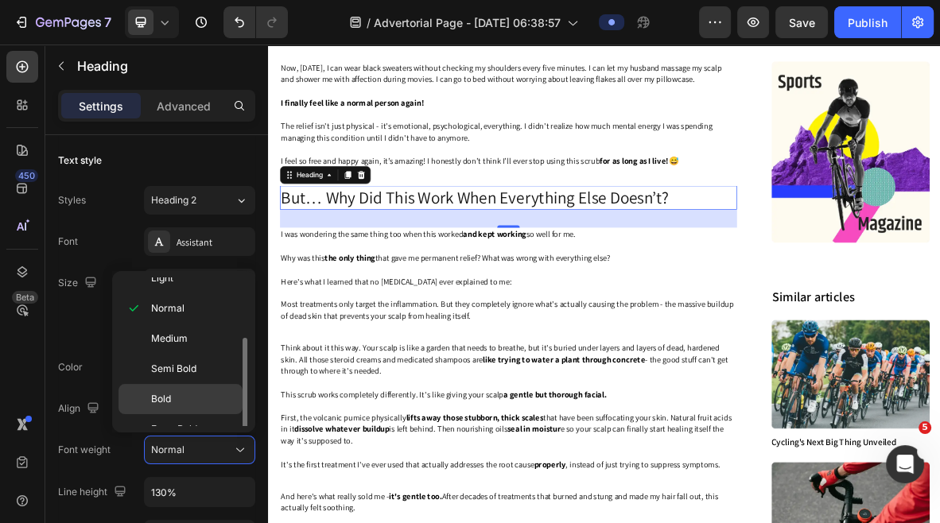
scroll to position [61, 0]
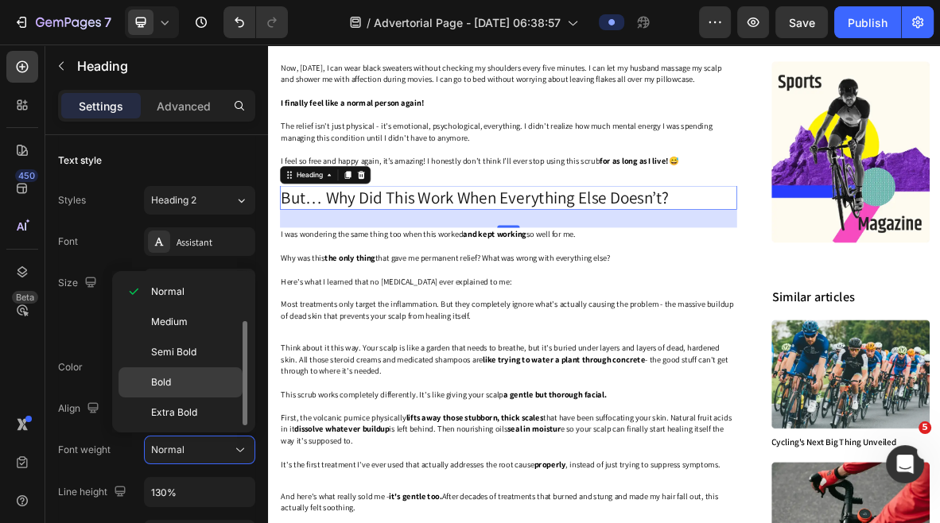
click at [179, 386] on p "Bold" at bounding box center [193, 382] width 84 height 14
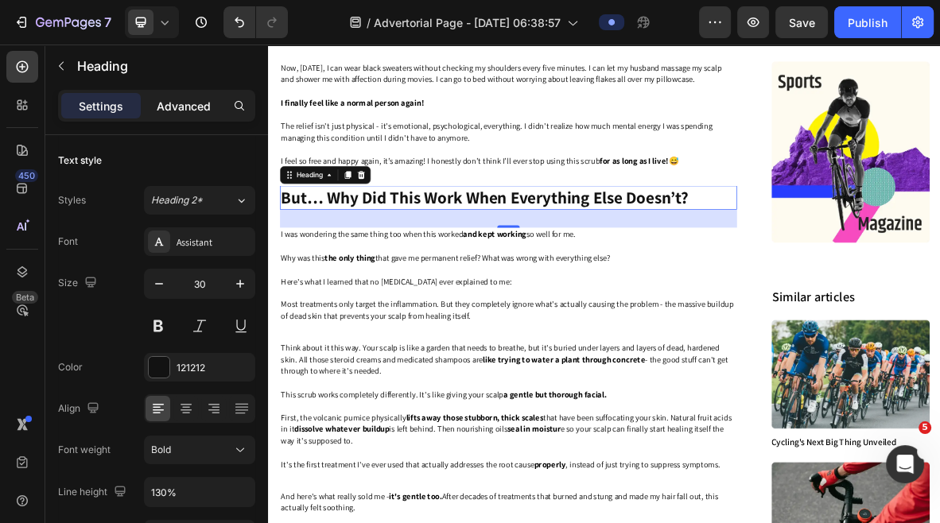
click at [183, 106] on p "Advanced" at bounding box center [184, 106] width 54 height 17
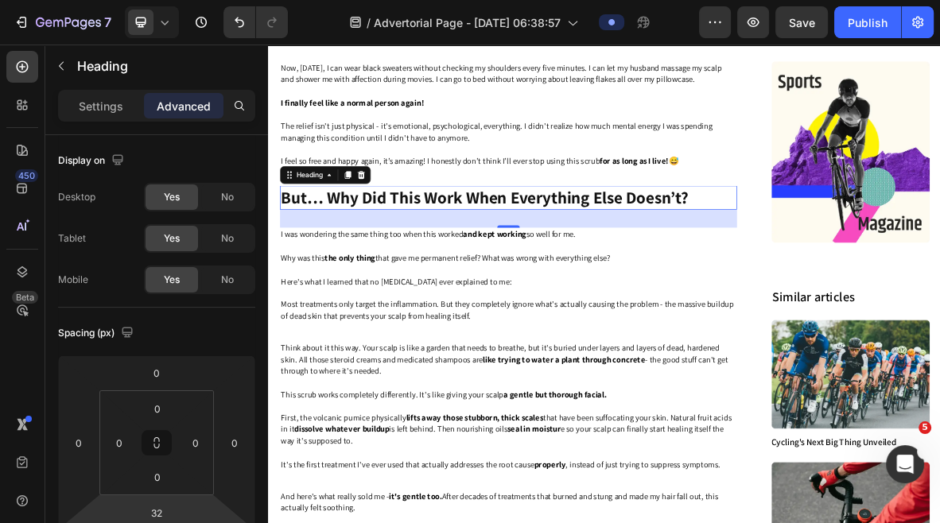
click at [157, 510] on input "32" at bounding box center [157, 513] width 32 height 24
type input "20"
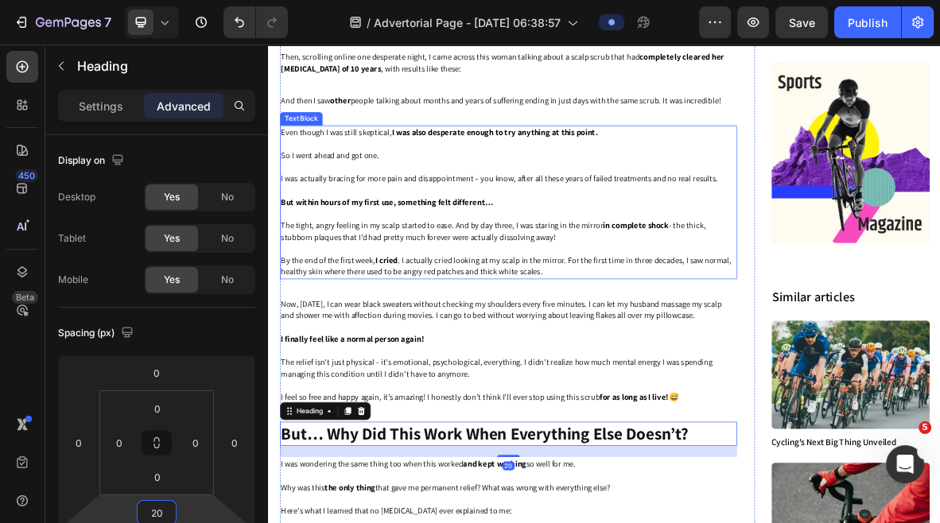
scroll to position [1423, 0]
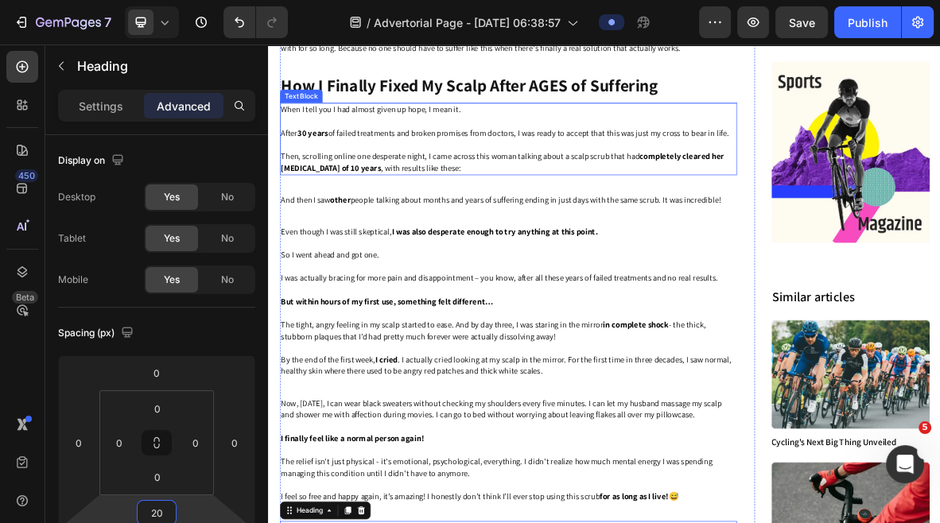
click at [461, 112] on h2 "How I Finally Fixed My Scalp After AGES of Suffering" at bounding box center [608, 101] width 649 height 34
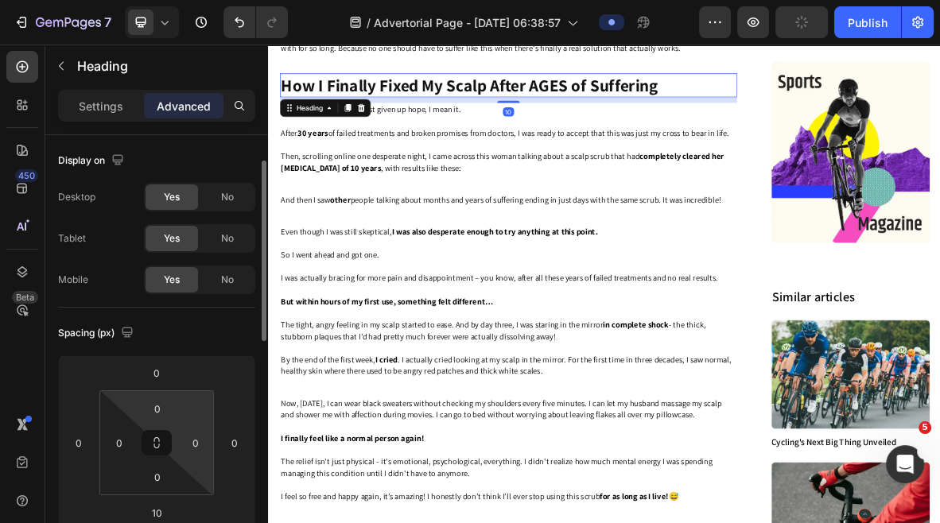
scroll to position [53, 0]
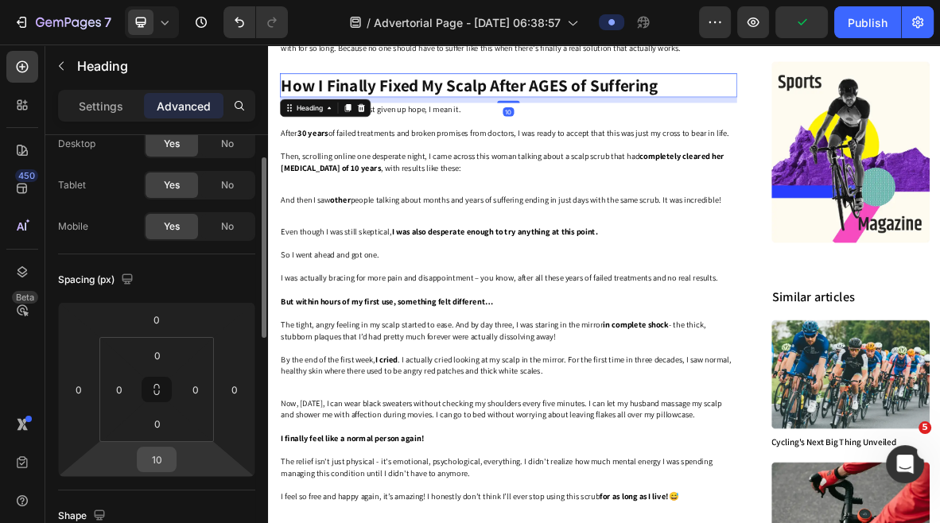
click at [151, 457] on input "10" at bounding box center [157, 460] width 32 height 24
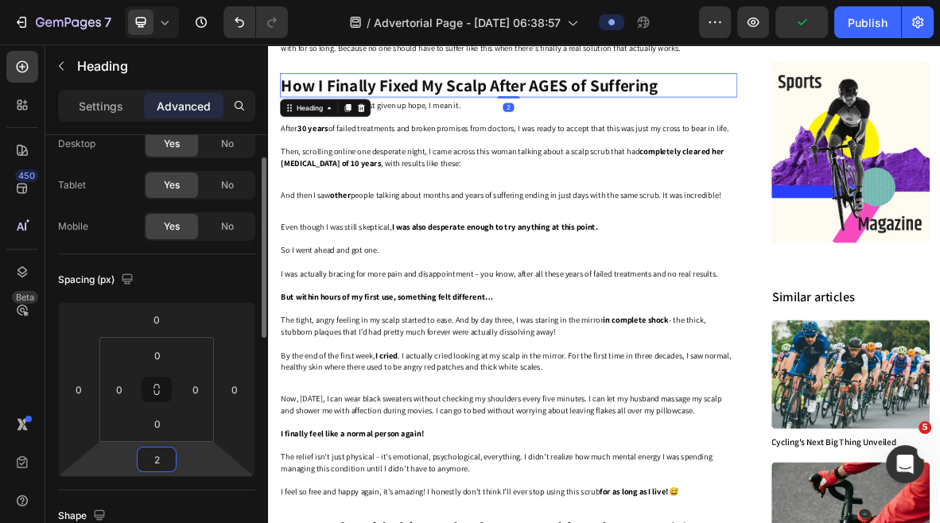
type input "20"
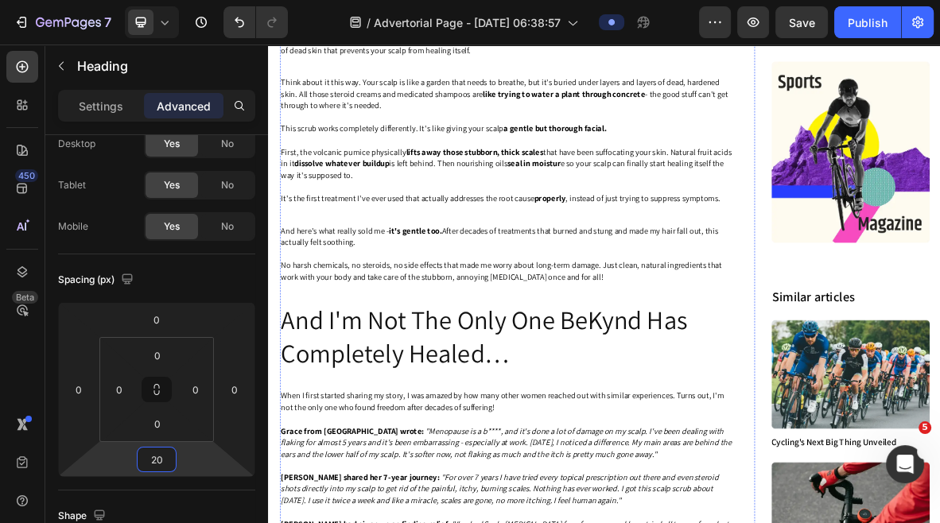
scroll to position [2335, 0]
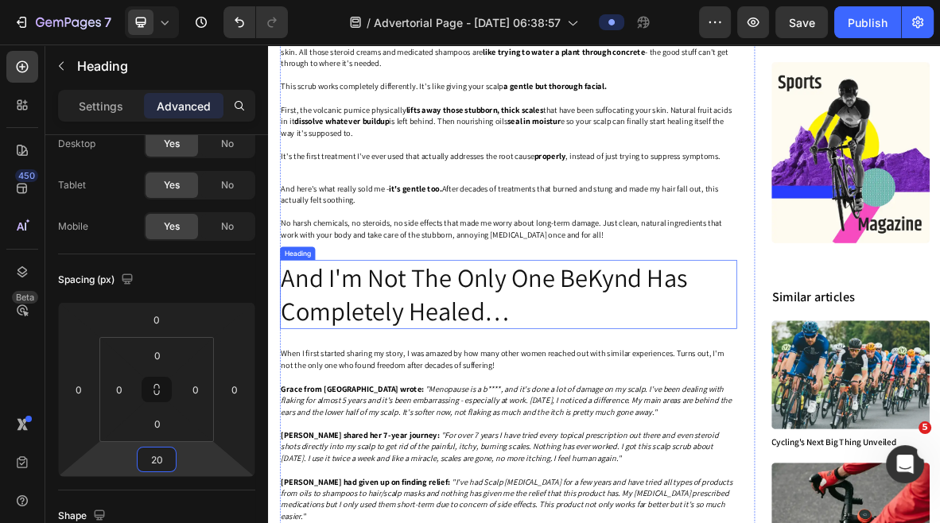
click at [461, 422] on h2 "And I'm Not The Only One BeKynd Has Completely Healed…" at bounding box center [608, 400] width 649 height 99
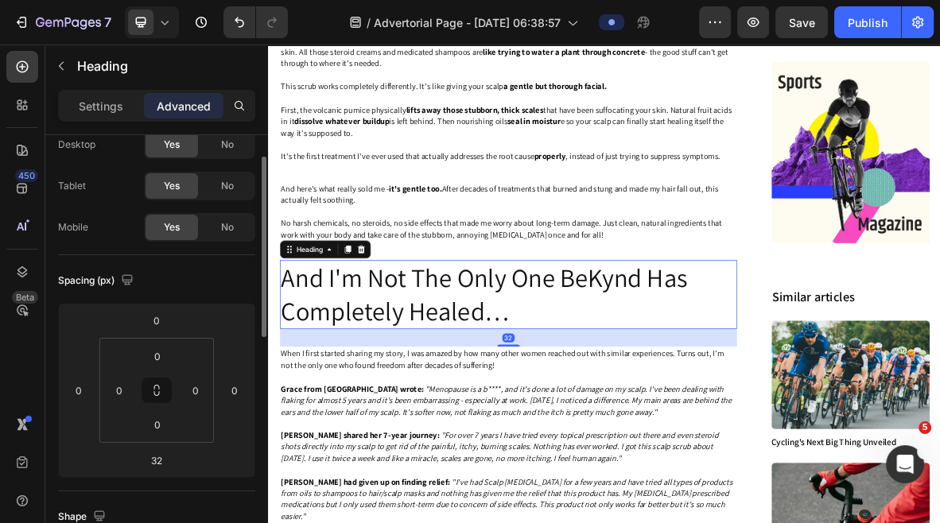
click at [484, 422] on h2 "And I'm Not The Only One BeKynd Has Completely Healed…" at bounding box center [608, 400] width 649 height 99
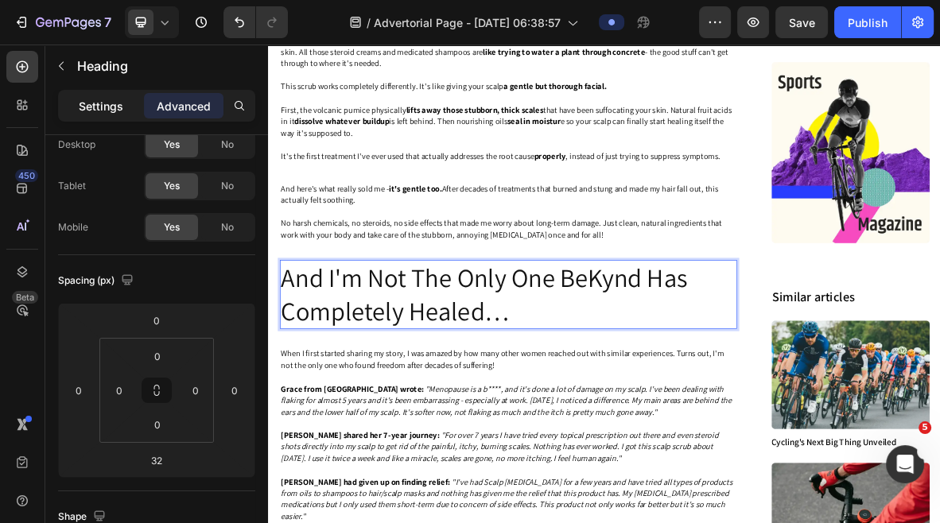
click at [109, 115] on div "Settings" at bounding box center [101, 105] width 80 height 25
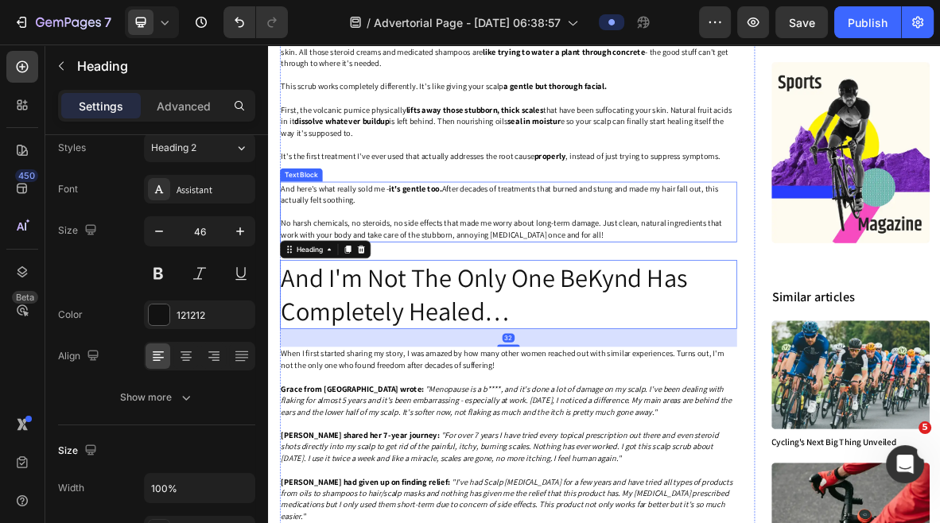
click at [392, 272] on span "And here's what really sold me - it's gentle too. After decades of treatments t…" at bounding box center [596, 257] width 620 height 32
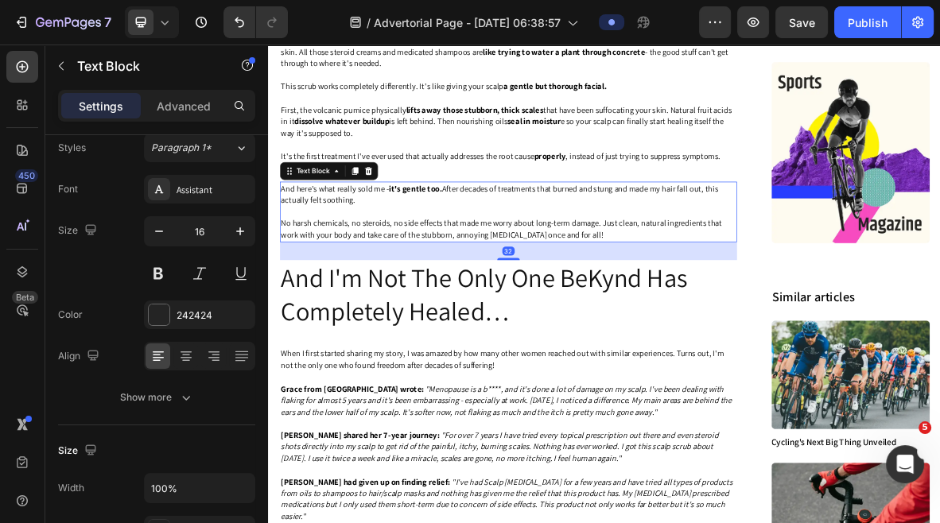
scroll to position [0, 0]
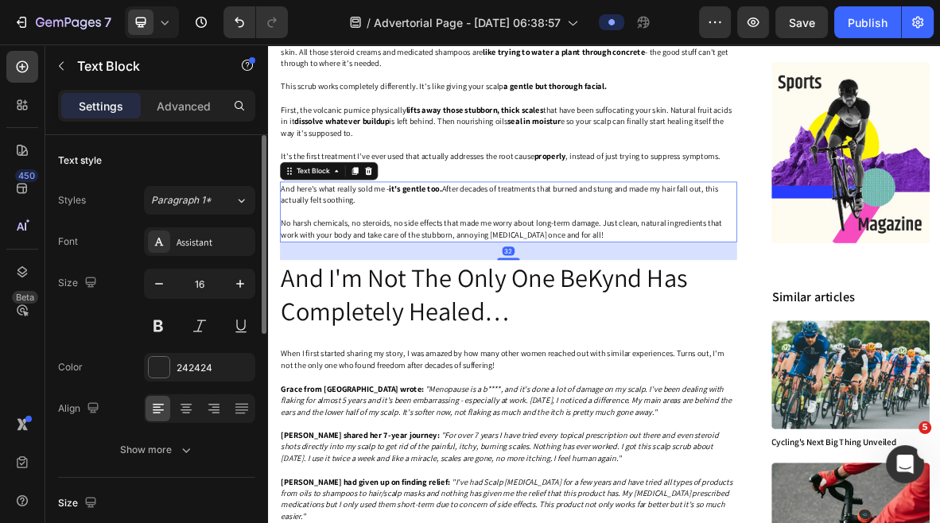
click at [376, 233] on div "Text Block" at bounding box center [353, 224] width 139 height 25
click at [523, 211] on span "It's the first treatment I've ever used that actually addresses the root cause …" at bounding box center [598, 203] width 624 height 15
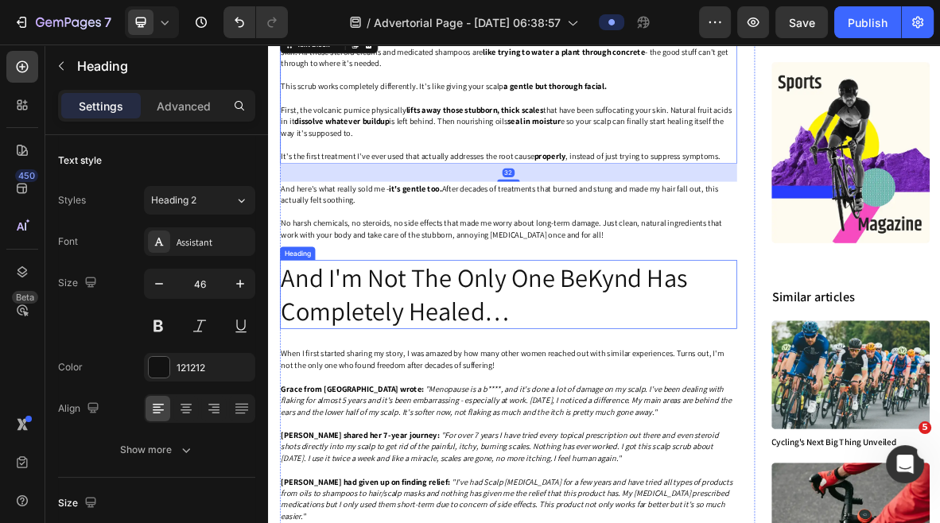
click at [458, 387] on p "And I'm Not The Only One BeKynd Has Completely Healed…" at bounding box center [609, 399] width 646 height 95
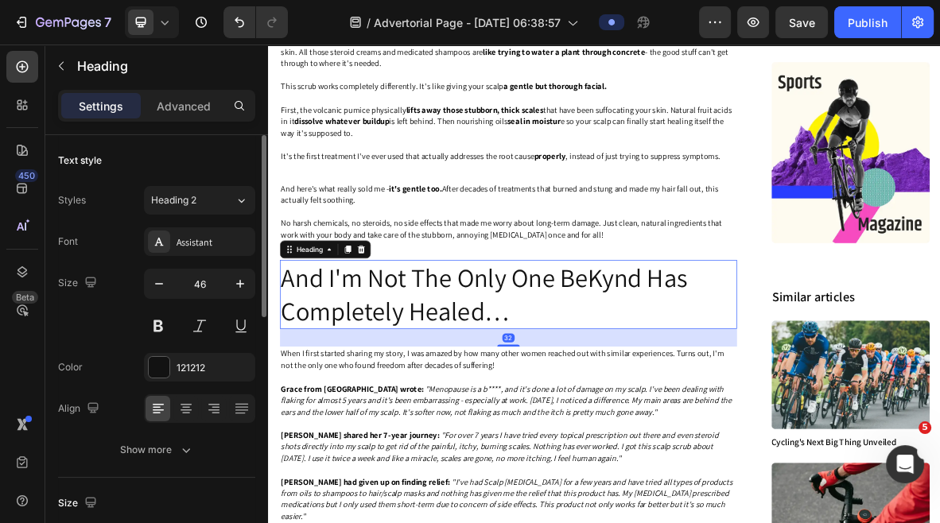
click at [187, 261] on div "Font Assistant Size 46 Color 121212 Align Show more" at bounding box center [156, 345] width 197 height 237
click at [196, 278] on input "46" at bounding box center [199, 284] width 52 height 29
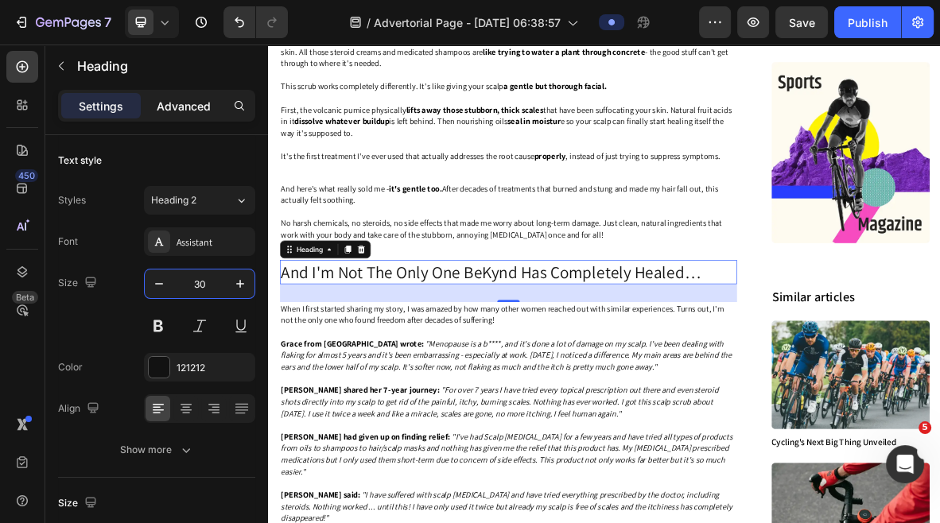
type input "30"
click at [172, 106] on p "Advanced" at bounding box center [184, 106] width 54 height 17
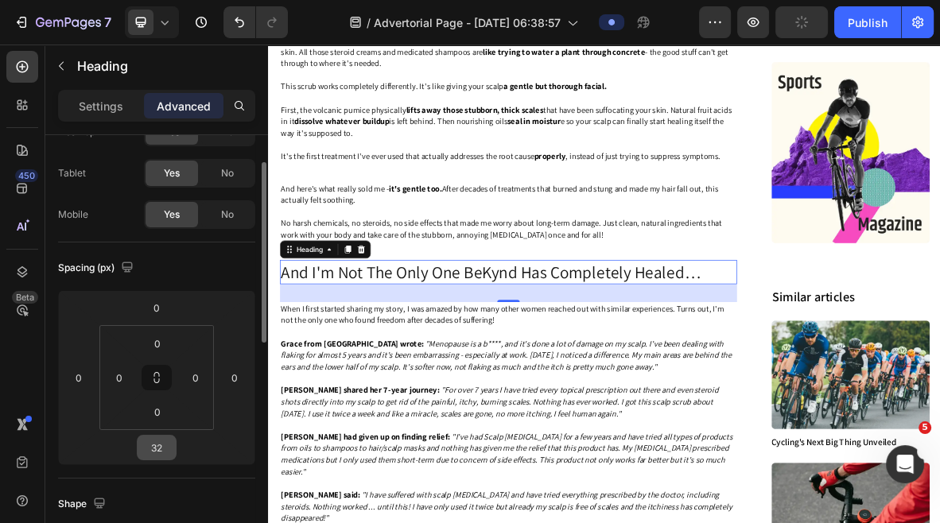
scroll to position [70, 0]
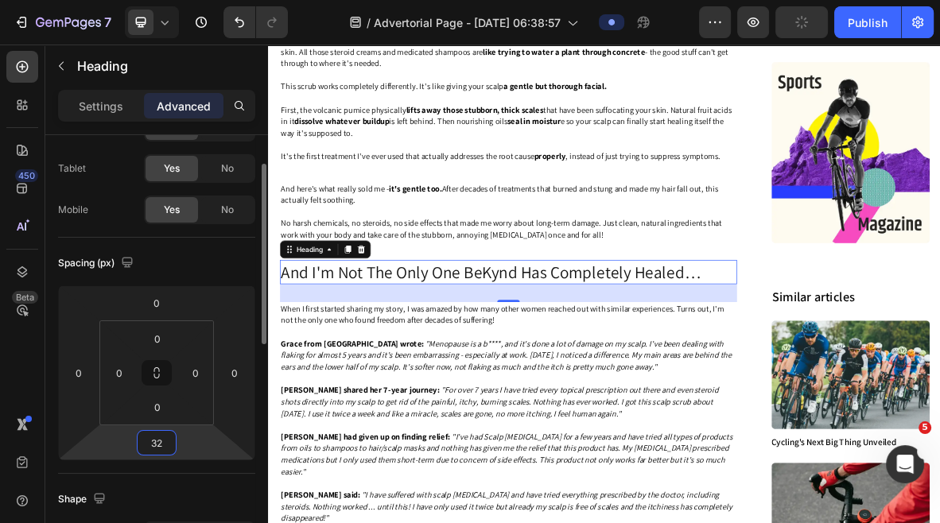
click at [157, 452] on input "32" at bounding box center [157, 443] width 32 height 24
type input "20"
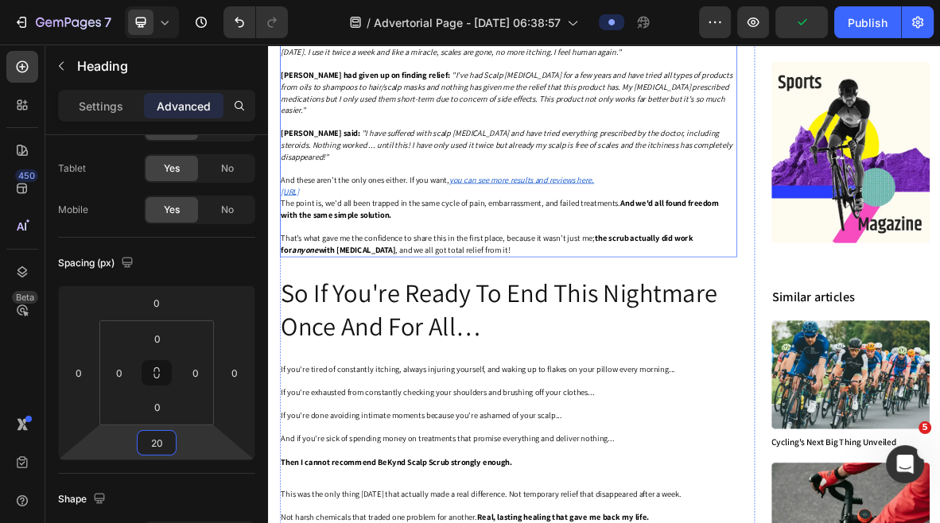
scroll to position [2841, 0]
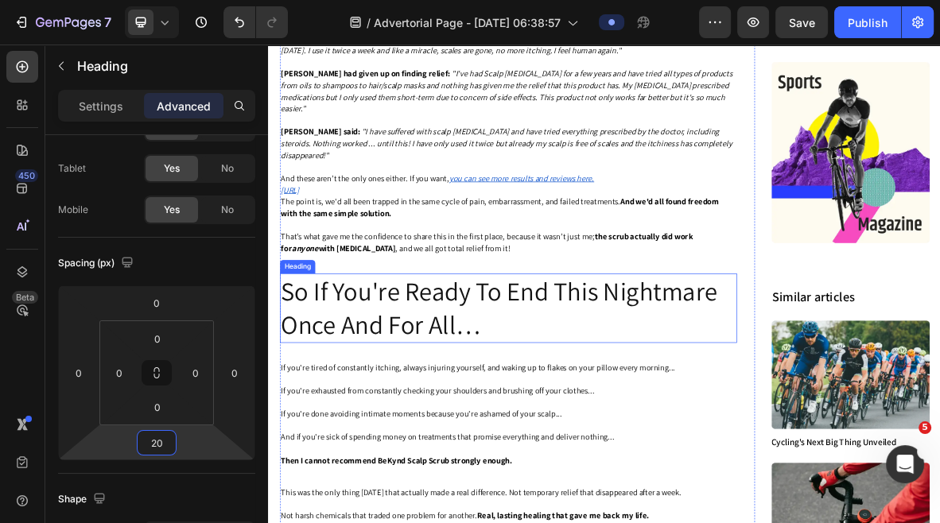
click at [426, 417] on h2 "So If You're Ready To End This Nightmare Once And For All…" at bounding box center [608, 418] width 649 height 99
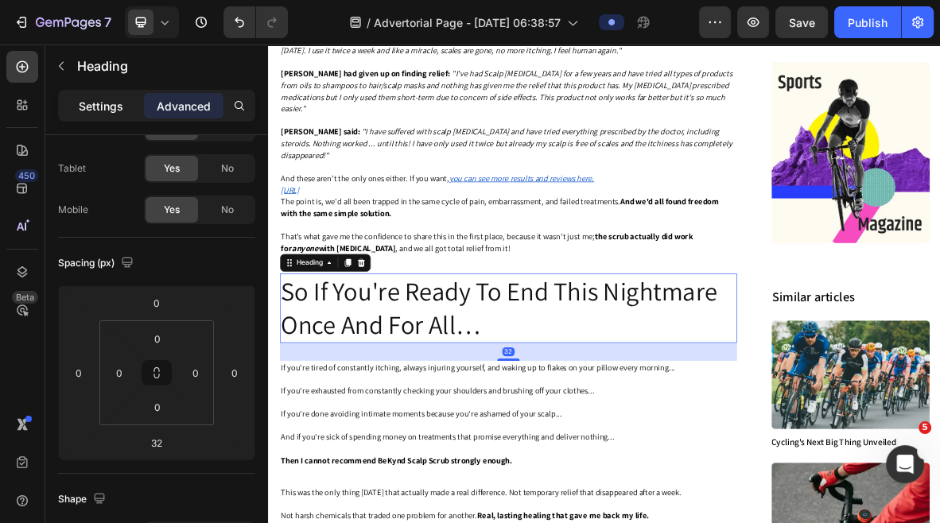
click at [100, 102] on p "Settings" at bounding box center [101, 106] width 45 height 17
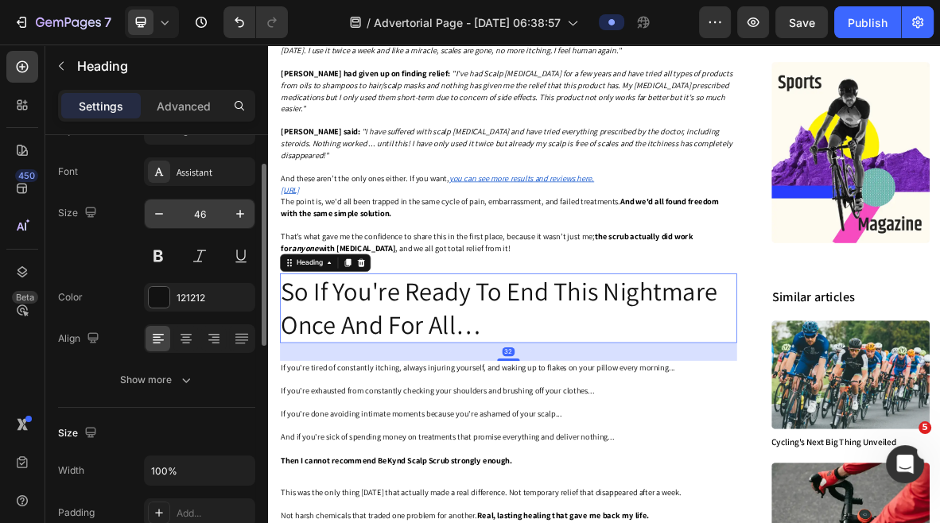
click at [201, 212] on input "46" at bounding box center [199, 214] width 52 height 29
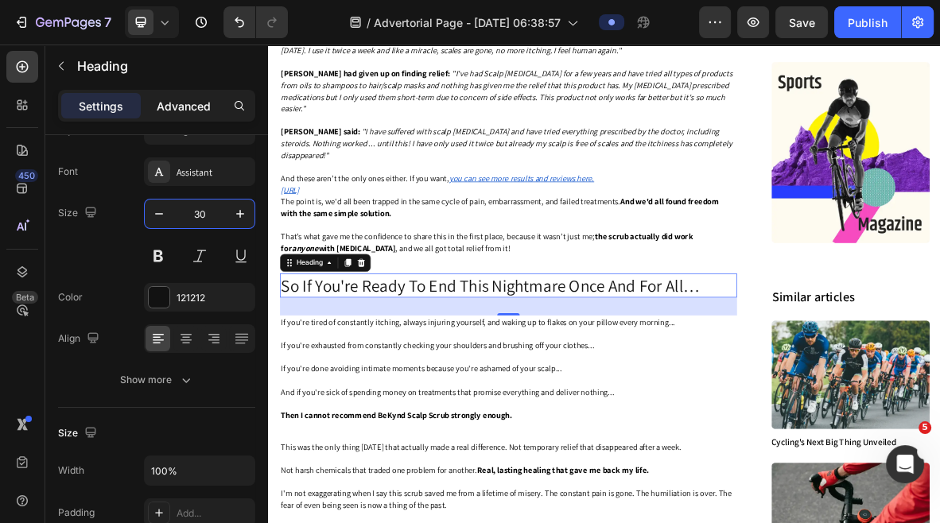
type input "30"
click at [156, 115] on div "Advanced" at bounding box center [184, 105] width 80 height 25
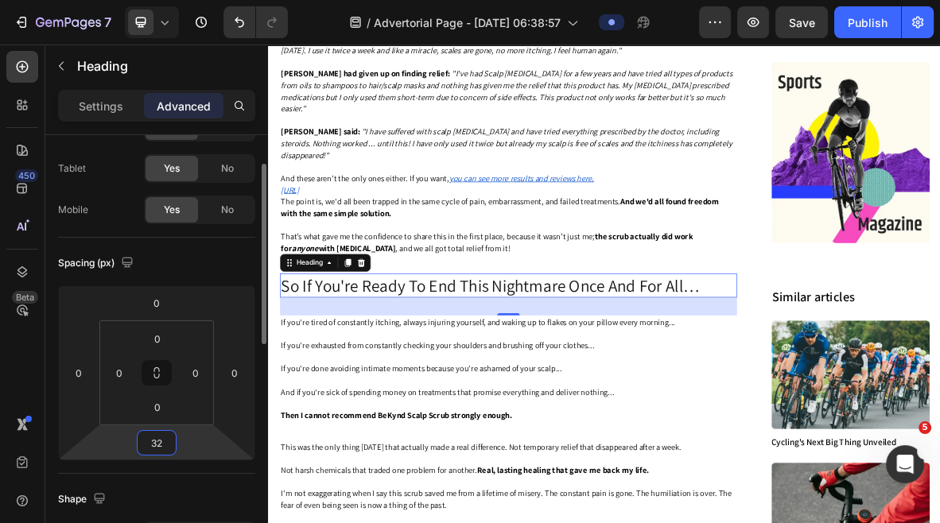
click at [160, 449] on input "32" at bounding box center [157, 443] width 32 height 24
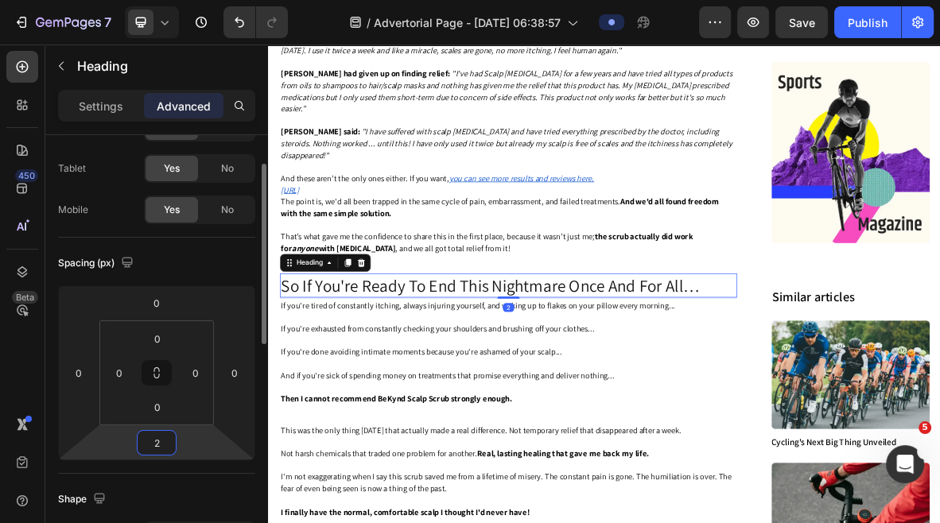
type input "20"
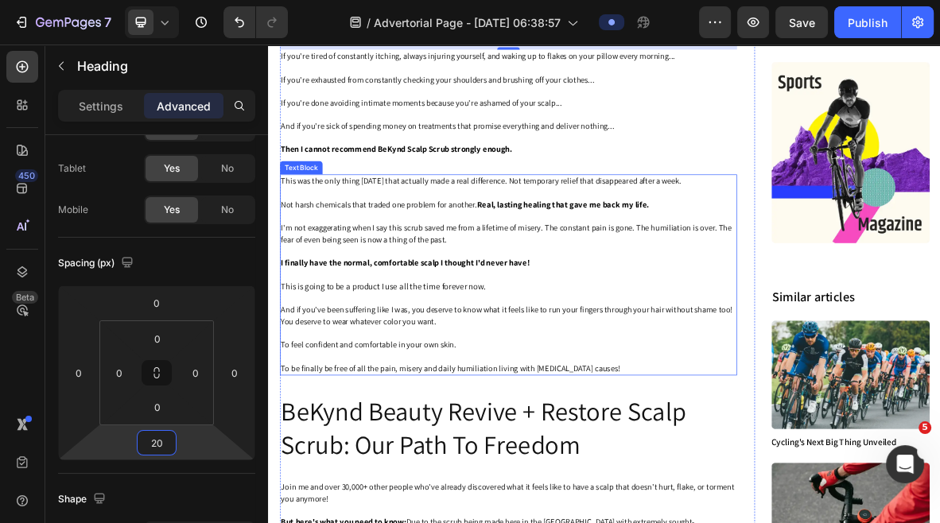
scroll to position [3229, 0]
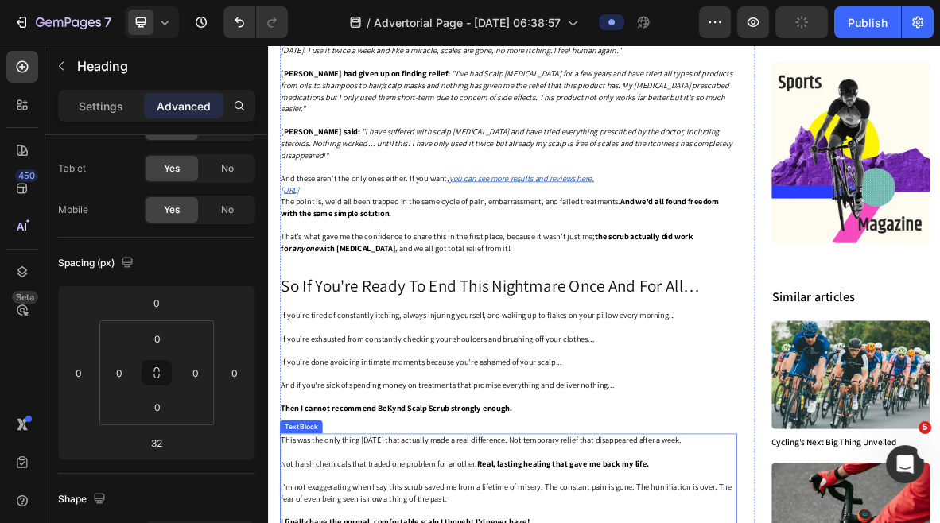
scroll to position [2776, 0]
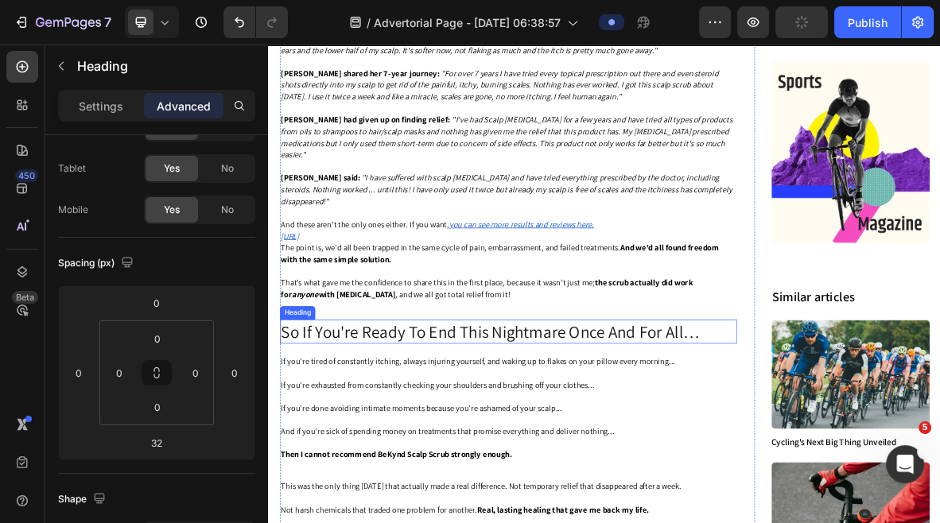
click at [439, 443] on h2 "So If You're Ready To End This Nightmare Once And For All…" at bounding box center [608, 451] width 649 height 34
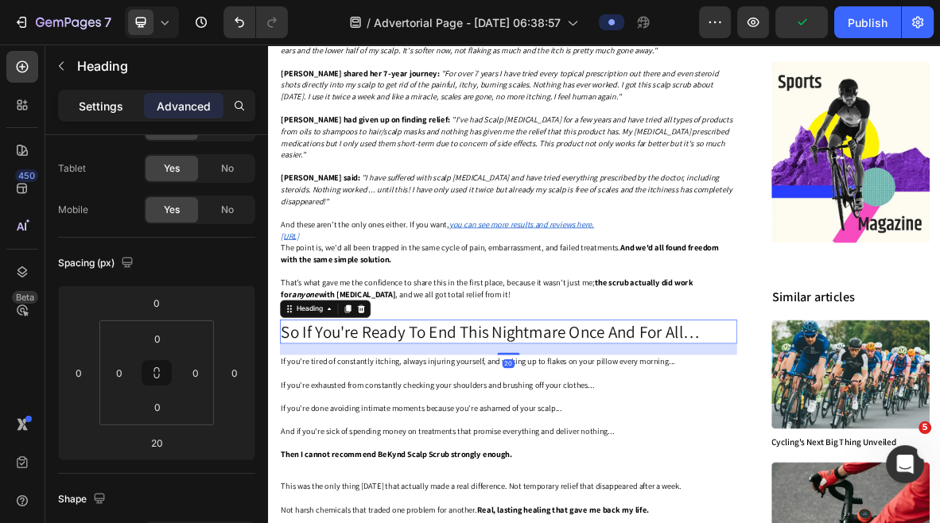
click at [119, 109] on p "Settings" at bounding box center [101, 106] width 45 height 17
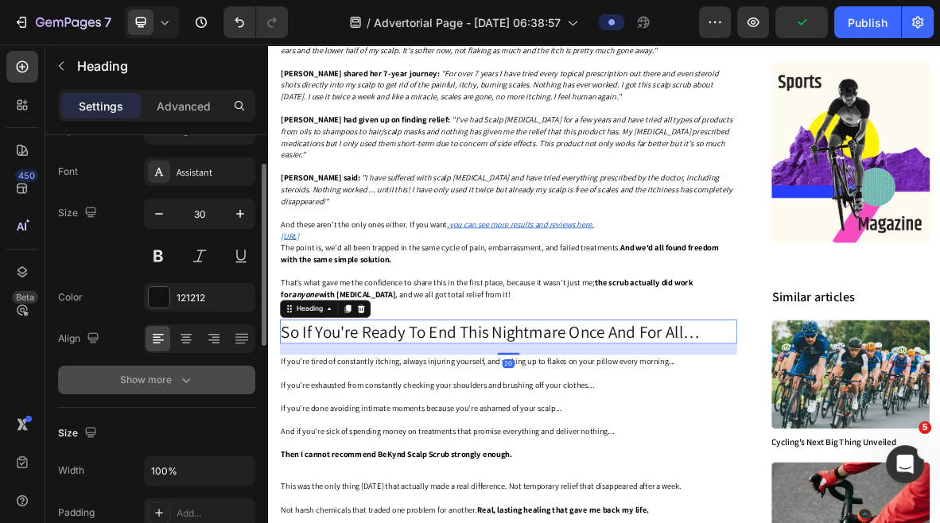
click at [183, 374] on icon "button" at bounding box center [186, 380] width 16 height 16
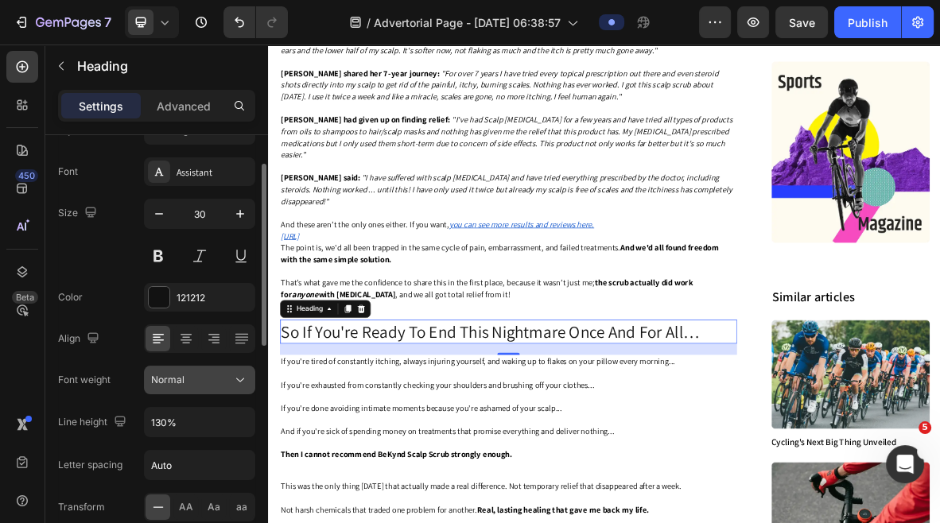
click at [187, 375] on div "Normal" at bounding box center [191, 380] width 81 height 14
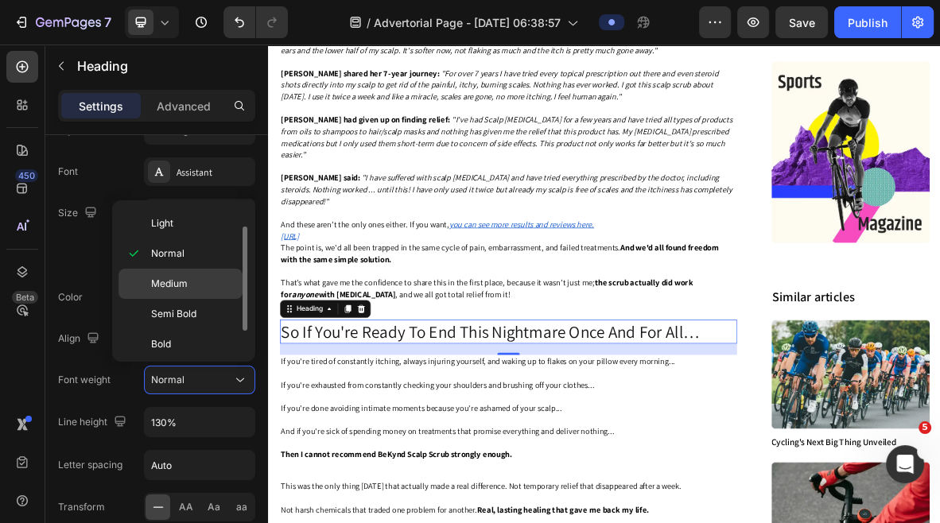
scroll to position [52, 0]
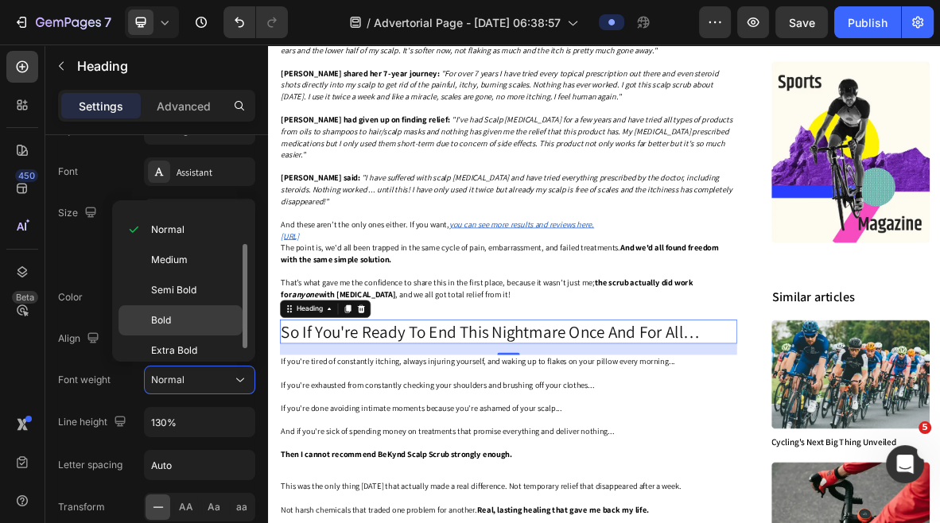
click at [172, 315] on p "Bold" at bounding box center [193, 320] width 84 height 14
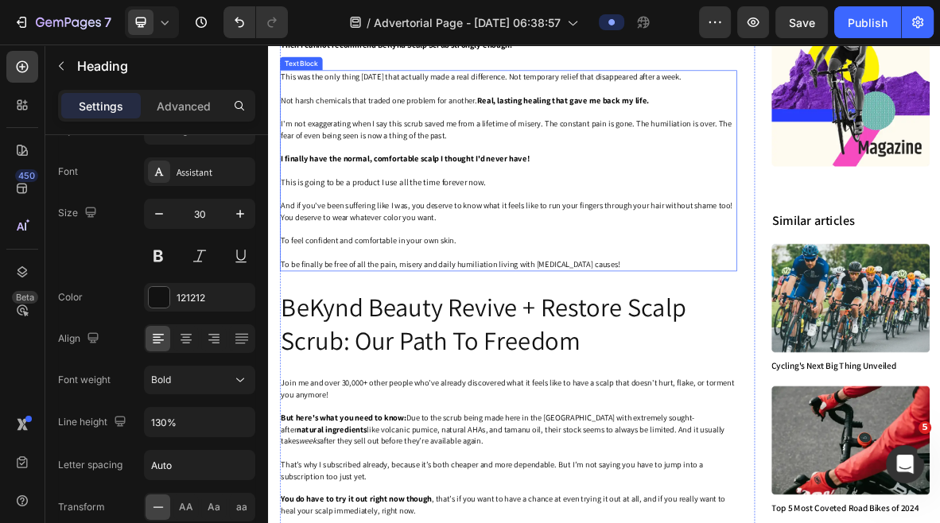
scroll to position [3369, 0]
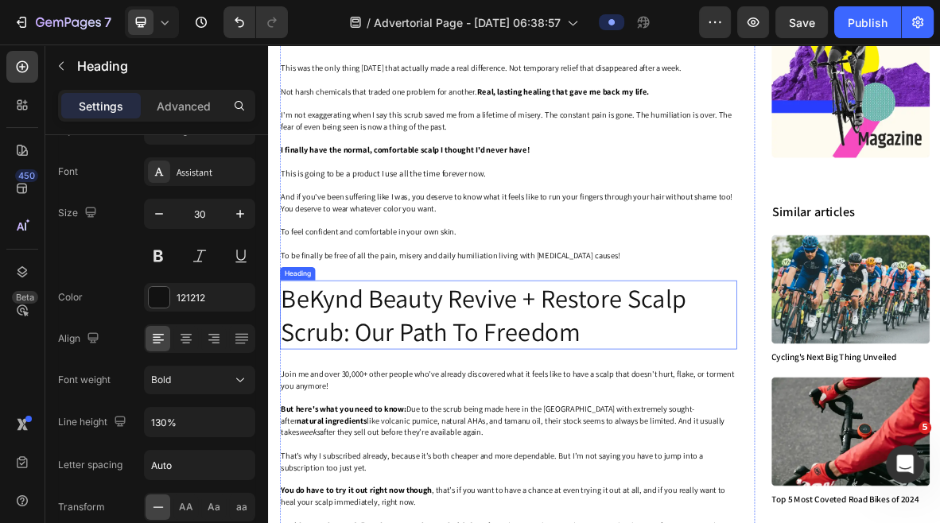
click at [459, 421] on h2 "BeKynd Beauty Revive + Restore Scalp Scrub: Our Path To Freedom" at bounding box center [608, 428] width 649 height 99
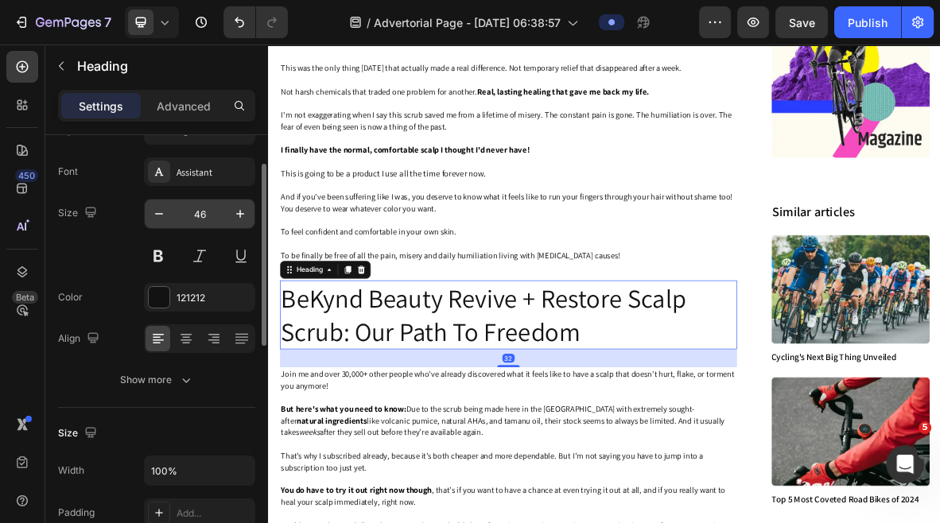
click at [198, 215] on input "46" at bounding box center [199, 214] width 52 height 29
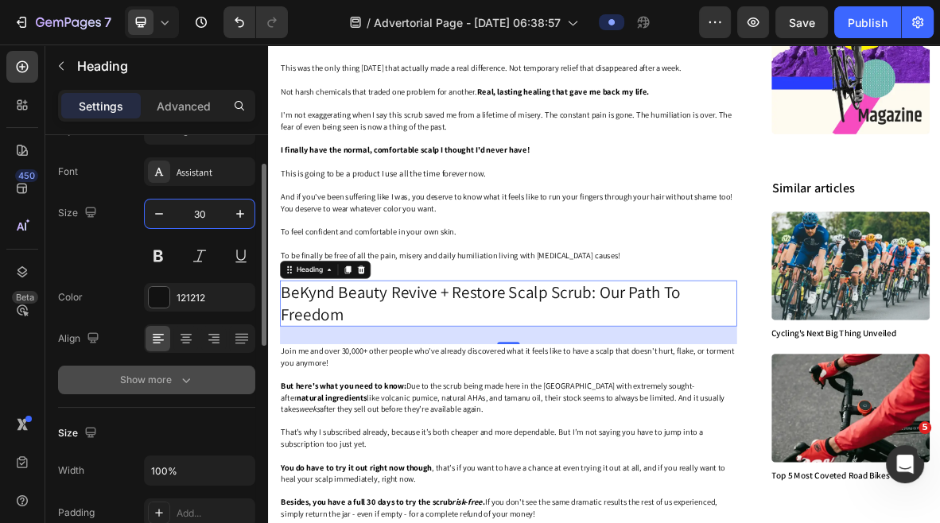
type input "30"
click at [172, 370] on button "Show more" at bounding box center [156, 380] width 197 height 29
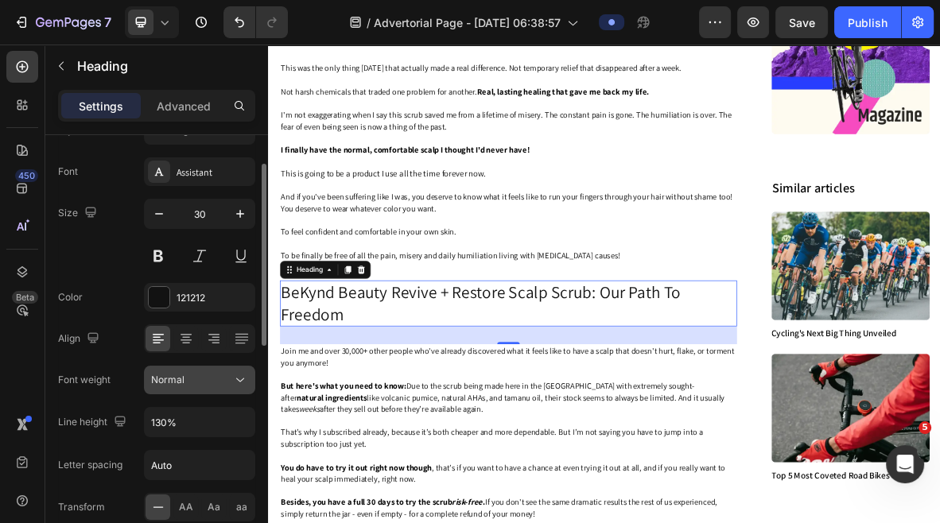
click at [174, 375] on span "Normal" at bounding box center [167, 380] width 33 height 12
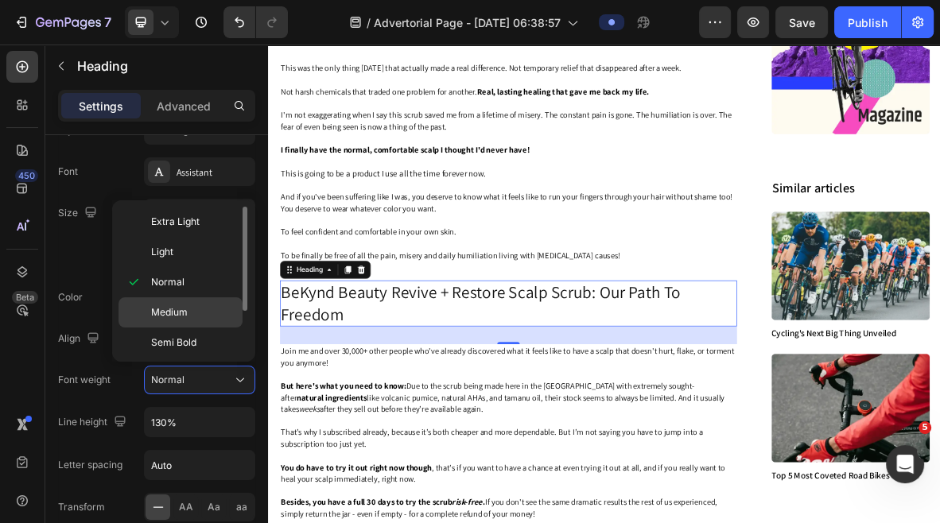
scroll to position [46, 0]
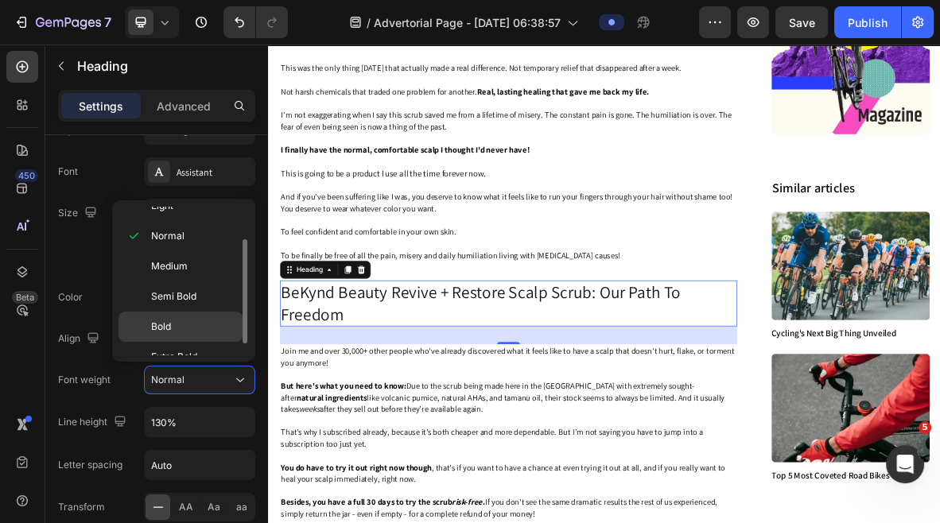
click at [172, 321] on p "Bold" at bounding box center [193, 327] width 84 height 14
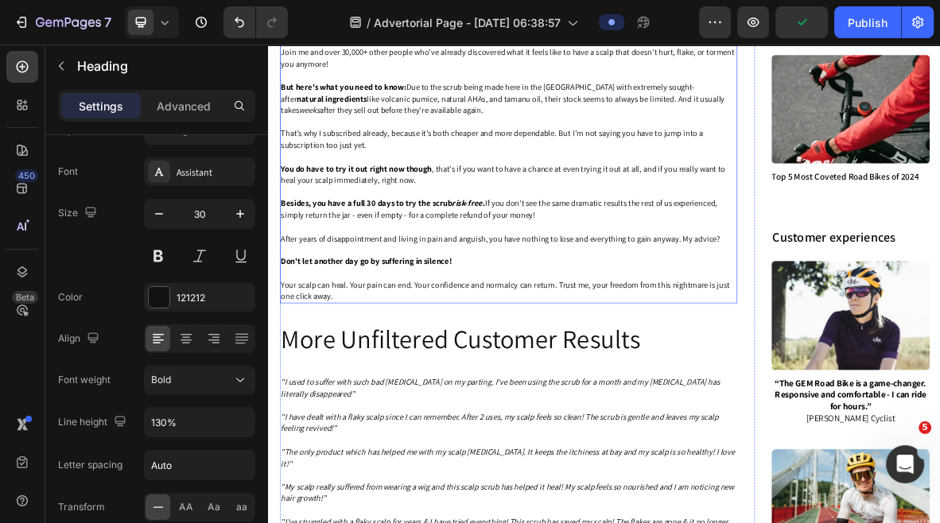
scroll to position [3797, 0]
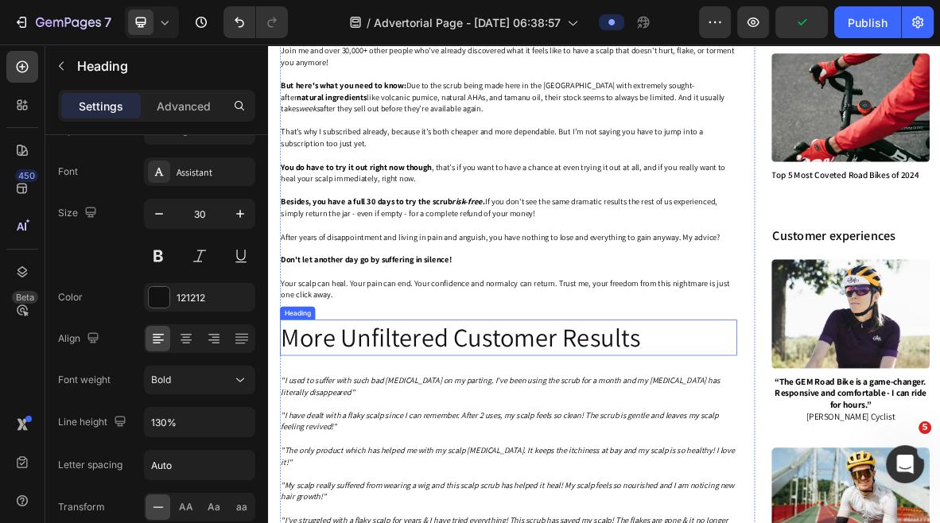
click at [449, 471] on h2 "More Unfiltered Customer Results" at bounding box center [608, 460] width 649 height 51
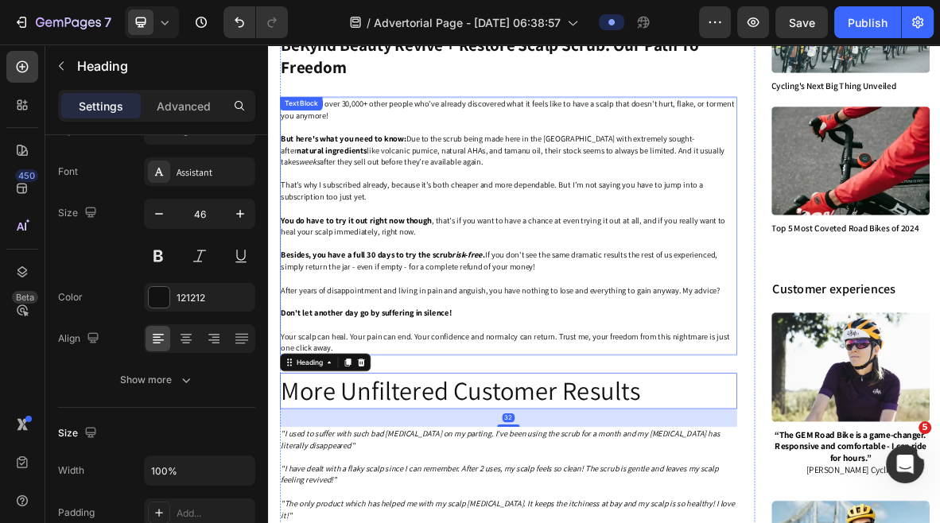
scroll to position [3571, 0]
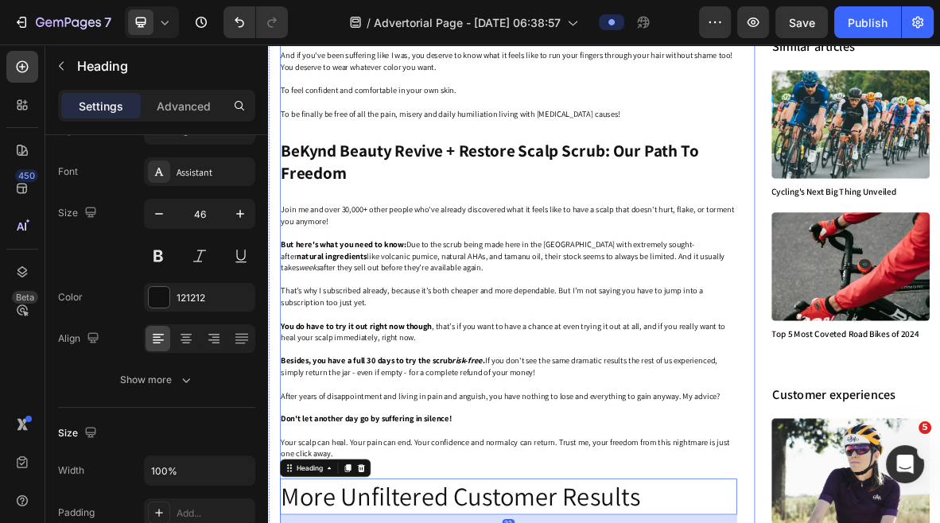
click at [456, 218] on h2 "BeKynd Beauty Revive + Restore Scalp Scrub: Our Path To Freedom" at bounding box center [608, 210] width 649 height 65
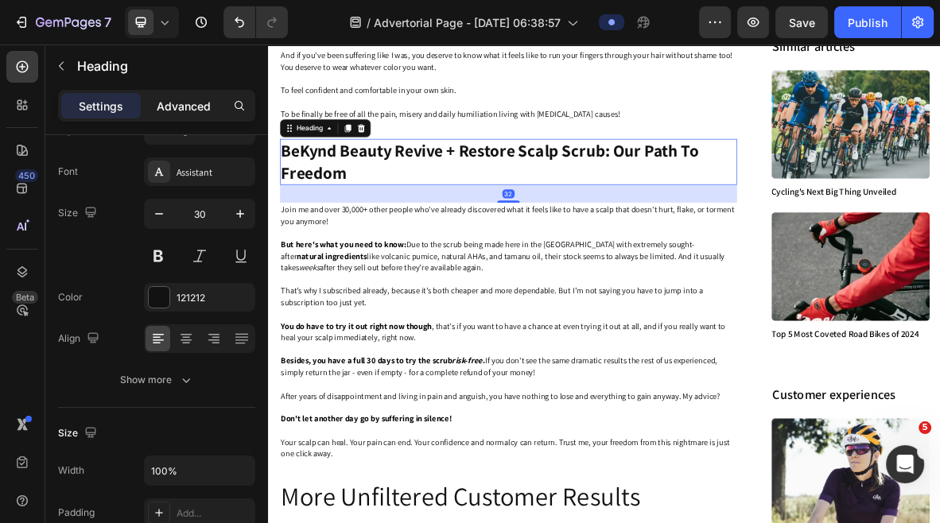
click at [186, 101] on p "Advanced" at bounding box center [184, 106] width 54 height 17
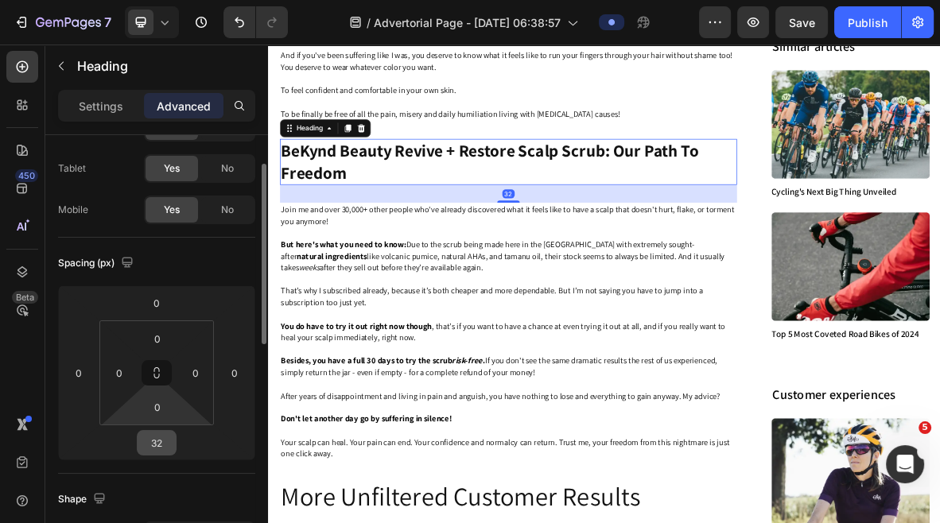
click at [164, 444] on input "32" at bounding box center [157, 443] width 32 height 24
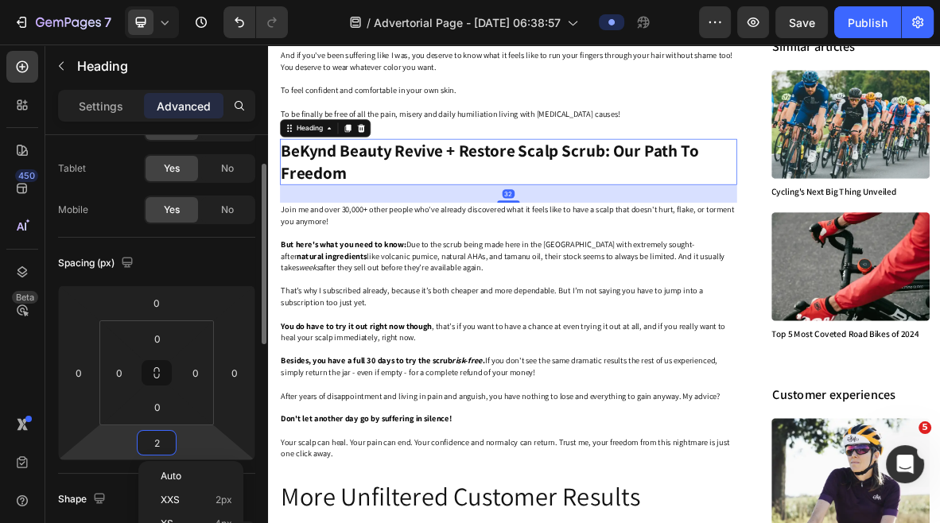
type input "20"
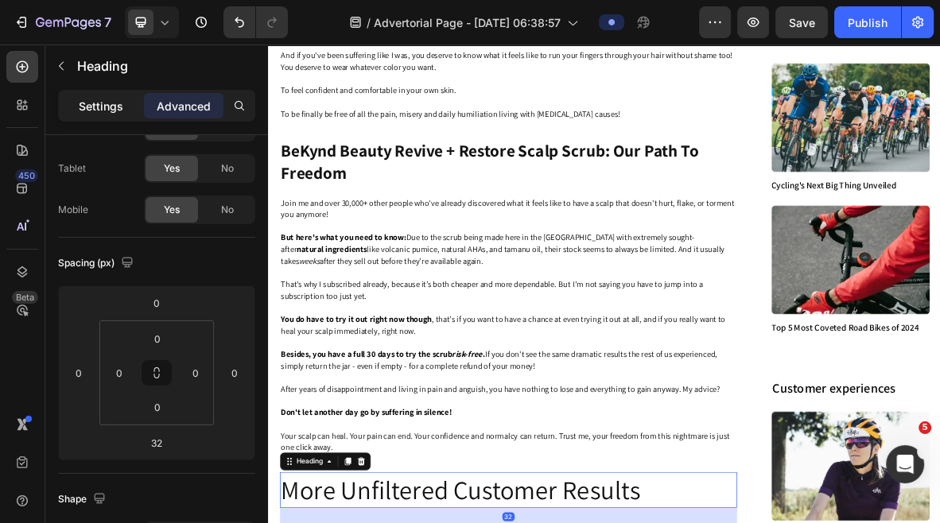
click at [84, 107] on p "Settings" at bounding box center [101, 106] width 45 height 17
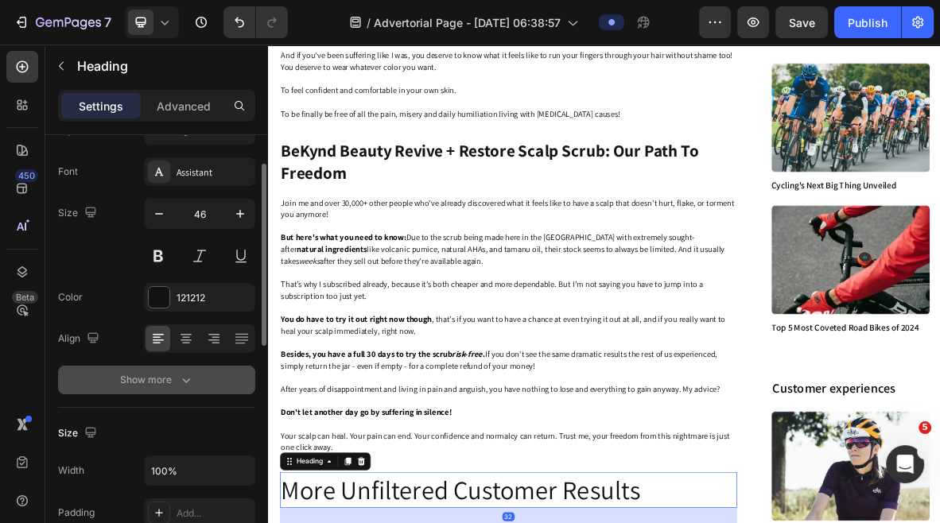
click at [158, 381] on div "Show more" at bounding box center [157, 380] width 74 height 16
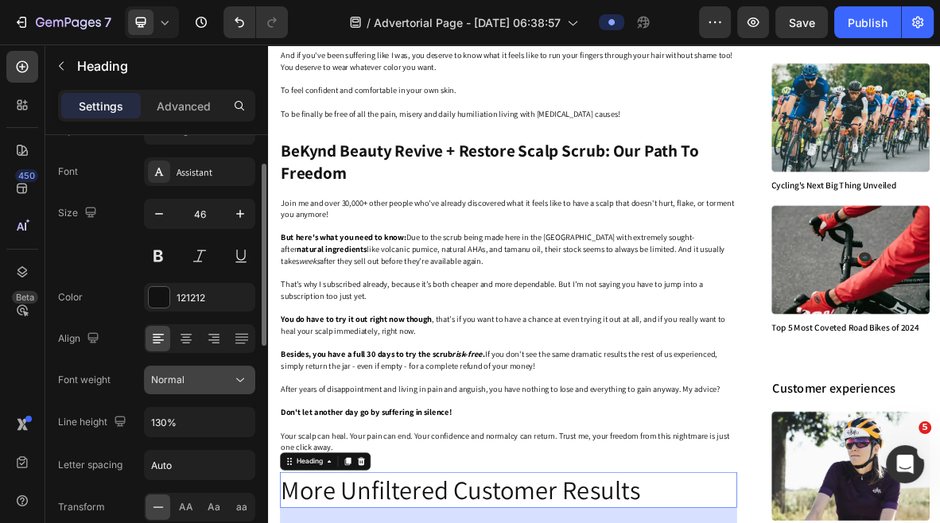
click at [195, 373] on div "Normal" at bounding box center [191, 380] width 81 height 14
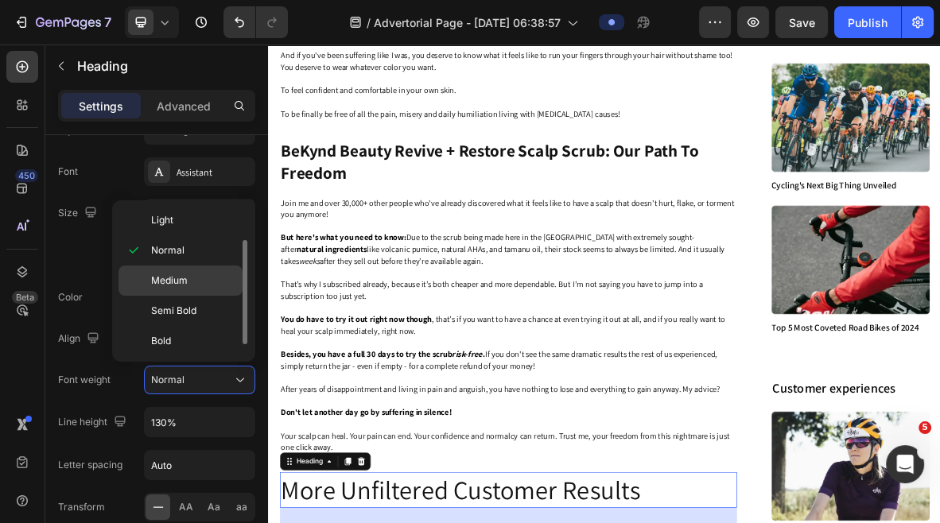
scroll to position [38, 0]
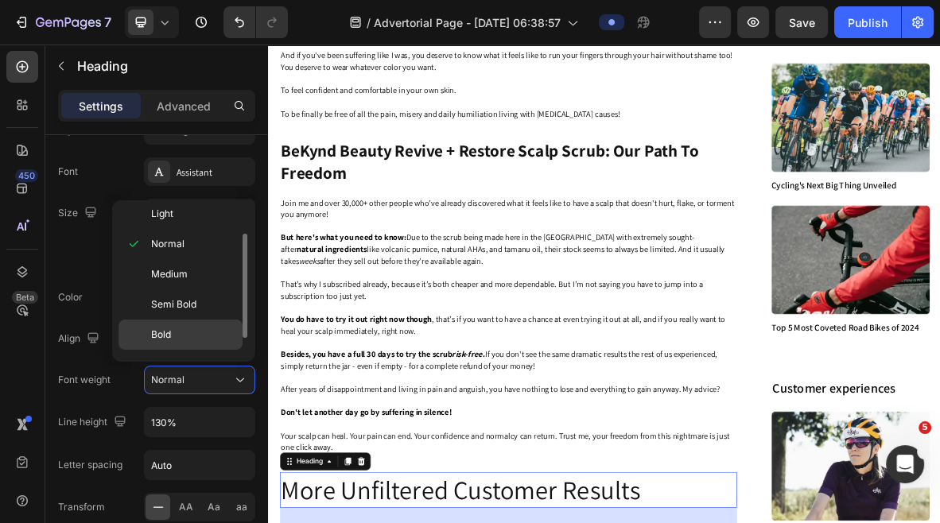
click at [175, 331] on p "Bold" at bounding box center [193, 335] width 84 height 14
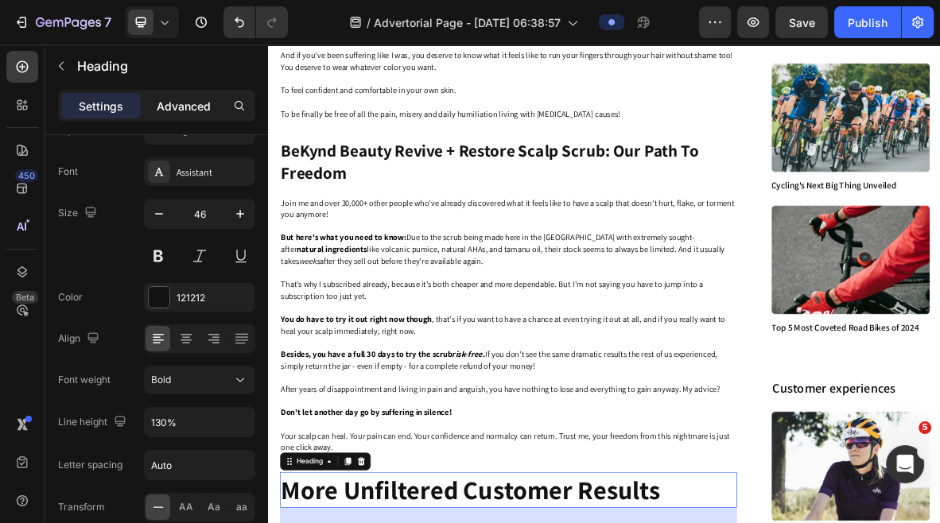
click at [177, 107] on p "Advanced" at bounding box center [184, 106] width 54 height 17
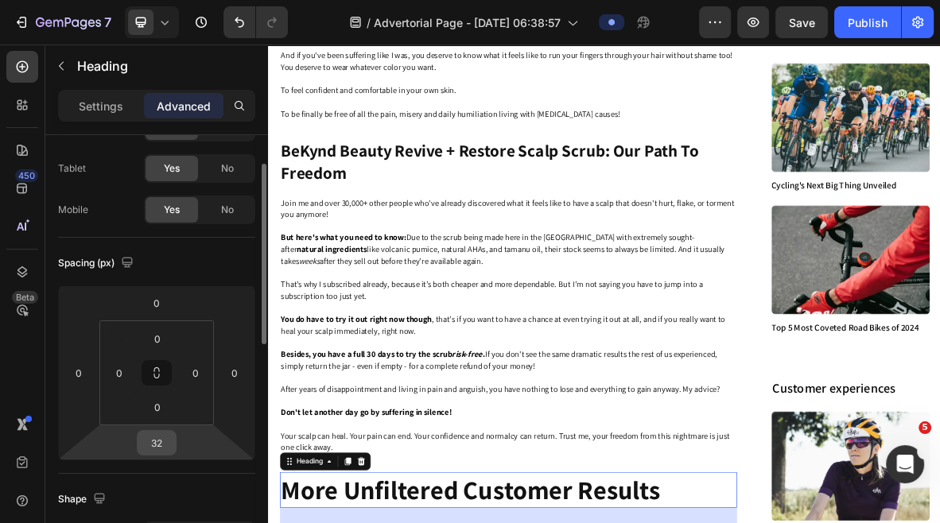
click at [163, 446] on input "32" at bounding box center [157, 443] width 32 height 24
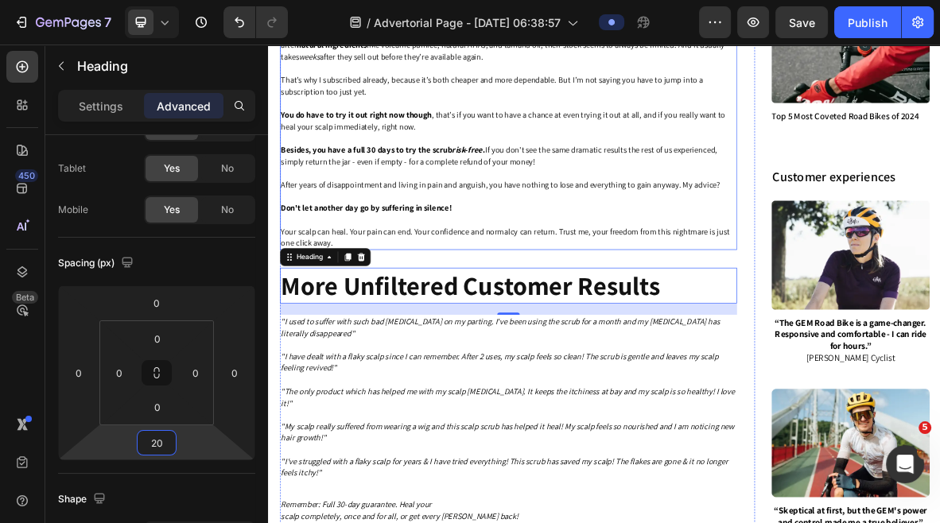
scroll to position [3895, 0]
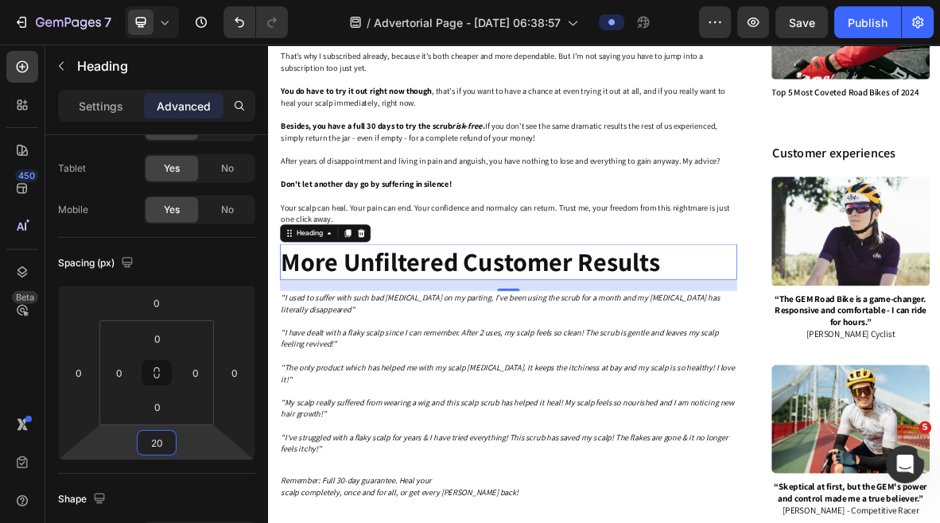
type input "20"
click at [426, 372] on h2 "More Unfiltered Customer Results" at bounding box center [608, 352] width 649 height 51
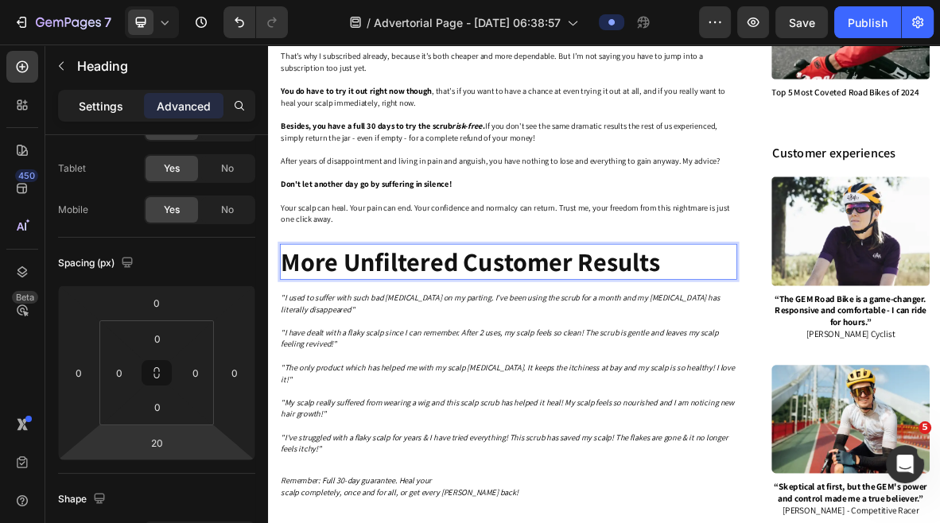
click at [106, 104] on p "Settings" at bounding box center [101, 106] width 45 height 17
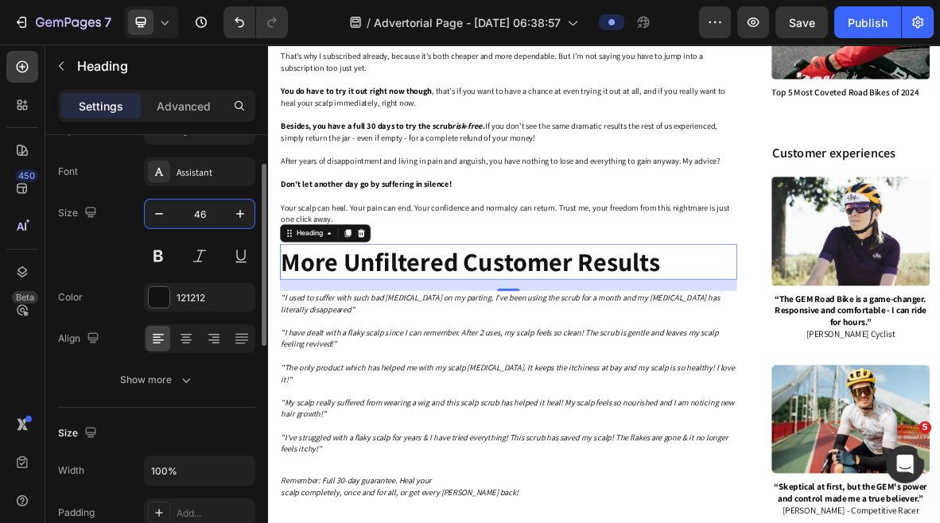
click at [200, 214] on input "46" at bounding box center [199, 214] width 52 height 29
type input "30"
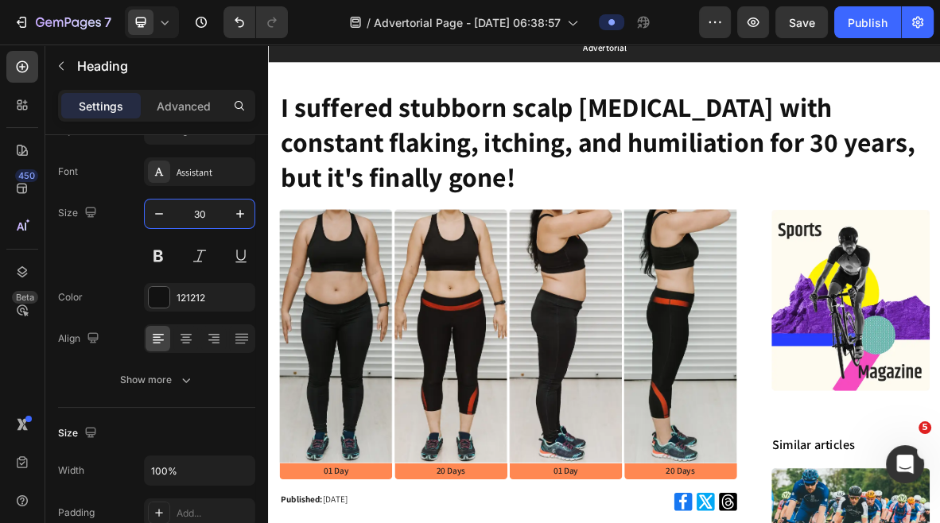
scroll to position [0, 0]
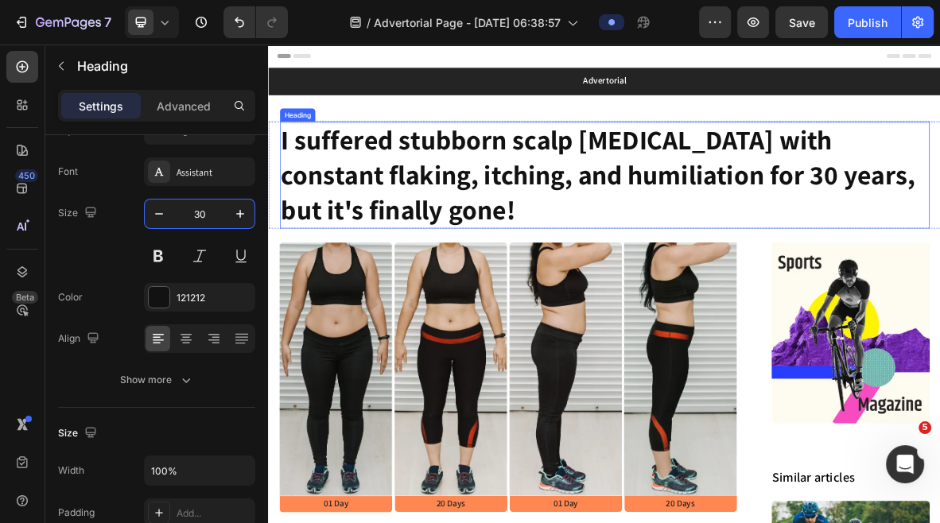
click at [472, 195] on h1 "I suffered stubborn scalp [MEDICAL_DATA] with constant flaking, itching, and hu…" at bounding box center [745, 230] width 923 height 152
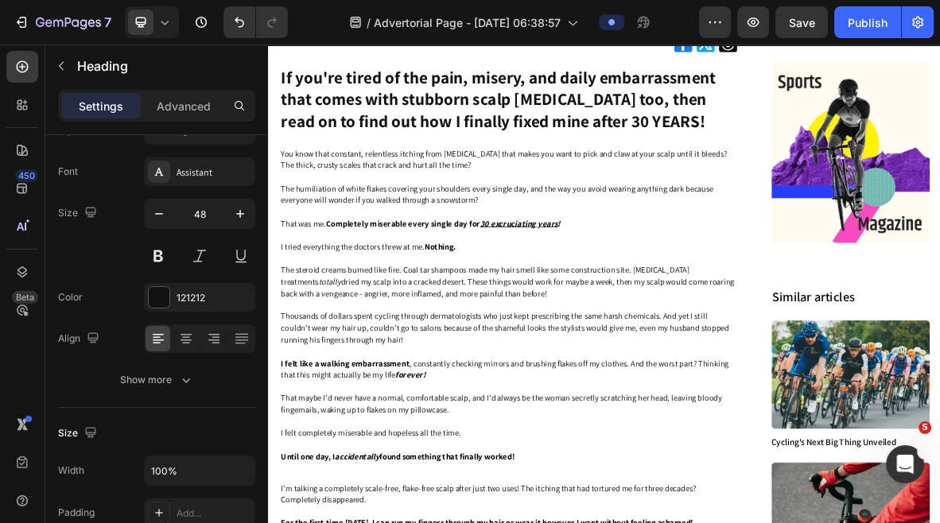
scroll to position [699, 0]
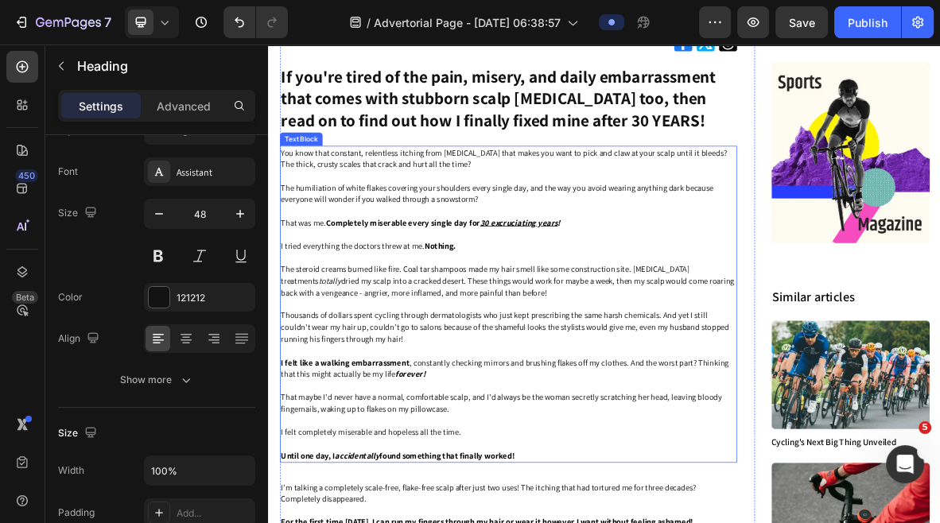
click at [405, 515] on span "I felt like a walking embarrassment , constantly checking mirrors and brushing …" at bounding box center [604, 504] width 636 height 32
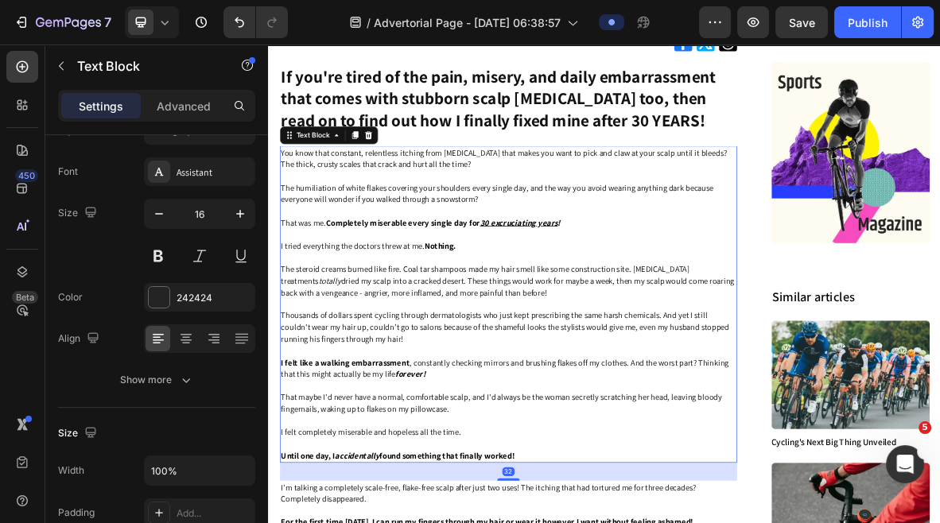
scroll to position [0, 0]
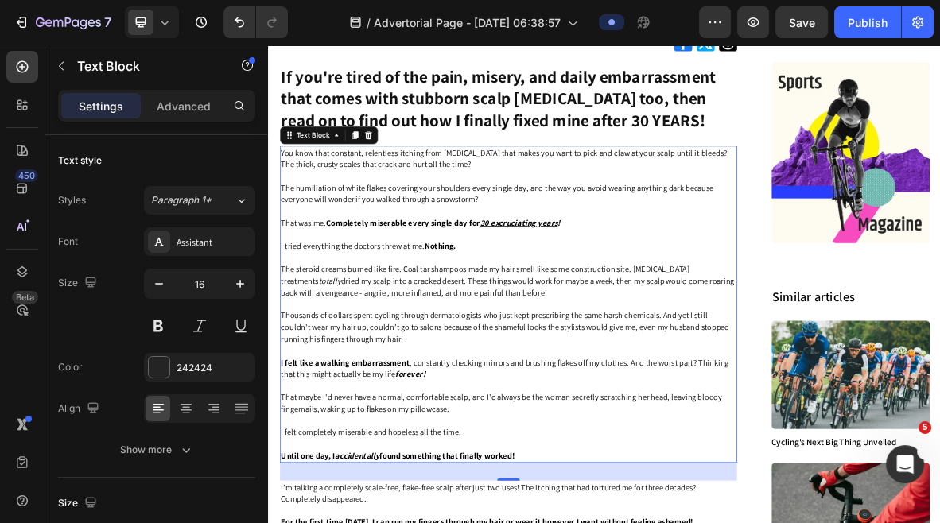
click at [601, 363] on span "The steroid creams burned like fire. Coal tar shampoos made my hair smell like …" at bounding box center [607, 380] width 643 height 49
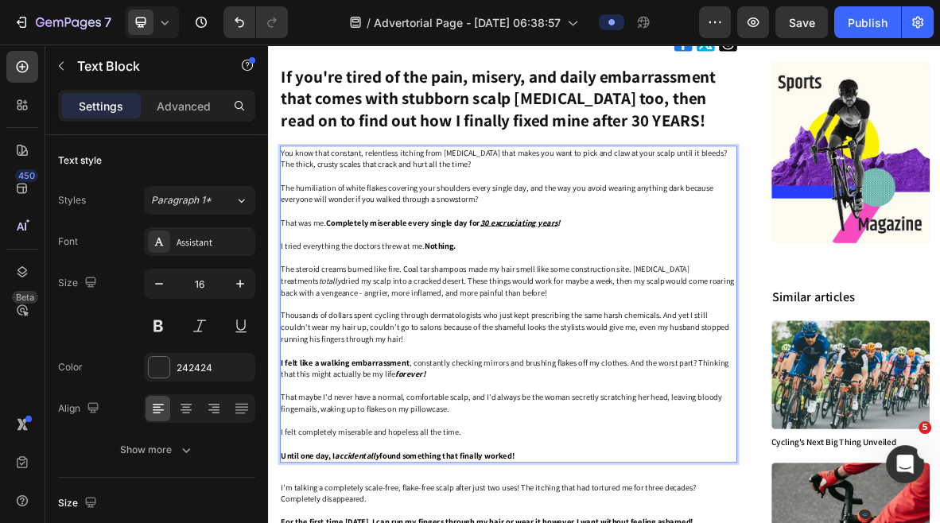
click at [696, 305] on p "That was me. Completely miserable every single day for 30 excruciating years !" at bounding box center [609, 298] width 646 height 17
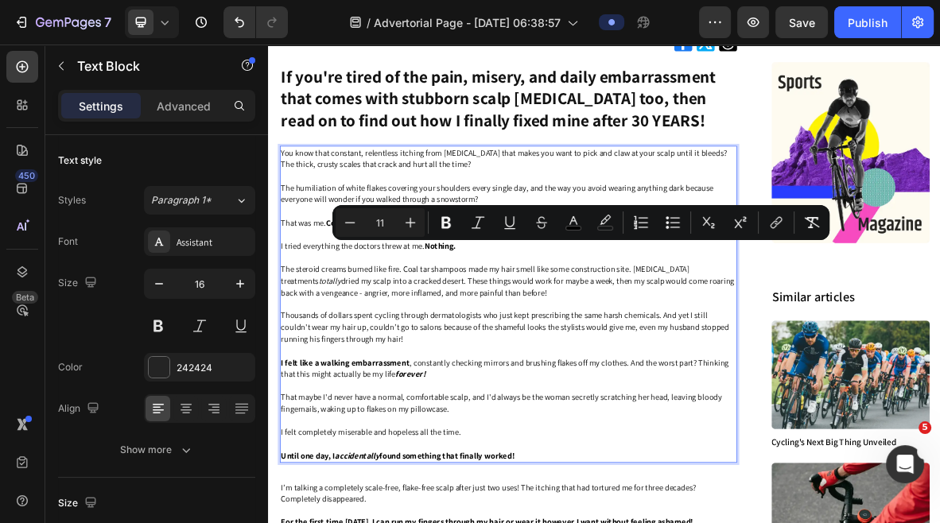
drag, startPoint x: 691, startPoint y: 637, endPoint x: 287, endPoint y: 334, distance: 505.1
click at [287, 334] on div "You know that constant, relentless itching from [MEDICAL_DATA] that makes you w…" at bounding box center [608, 414] width 649 height 450
click at [440, 384] on span "The steroid creams burned like fire. Coal tar shampoos made my hair smell like …" at bounding box center [607, 380] width 643 height 49
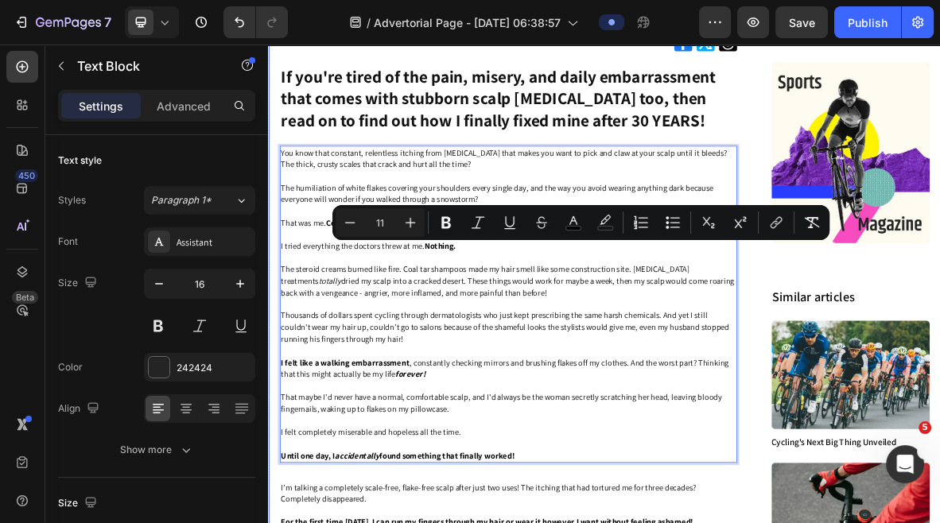
drag, startPoint x: 643, startPoint y: 639, endPoint x: 282, endPoint y: 329, distance: 476.1
copy div "L ipsum dolorsitam con adipisc elits do ei. Tempori. Utl etdolor magnaa enimad …"
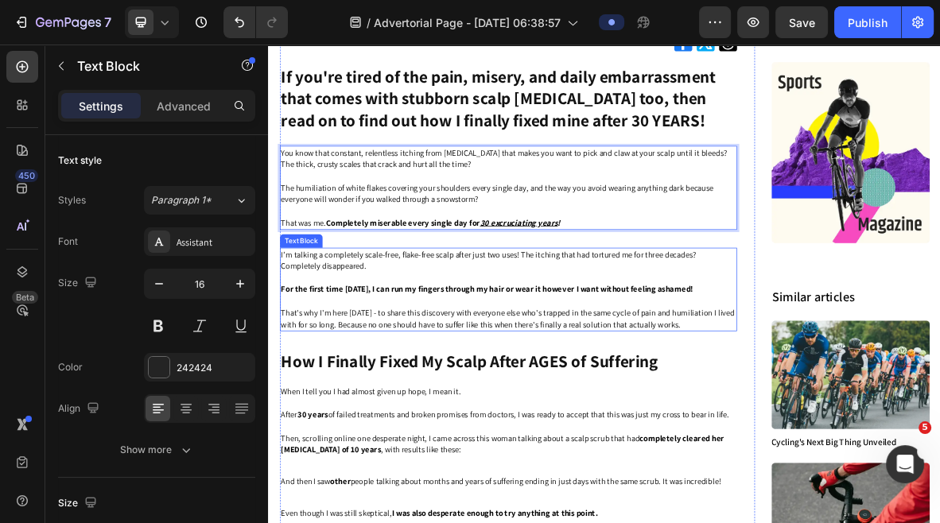
click at [645, 387] on strong "For the first time [DATE], I can run my fingers through my hair or wear it howe…" at bounding box center [578, 391] width 585 height 15
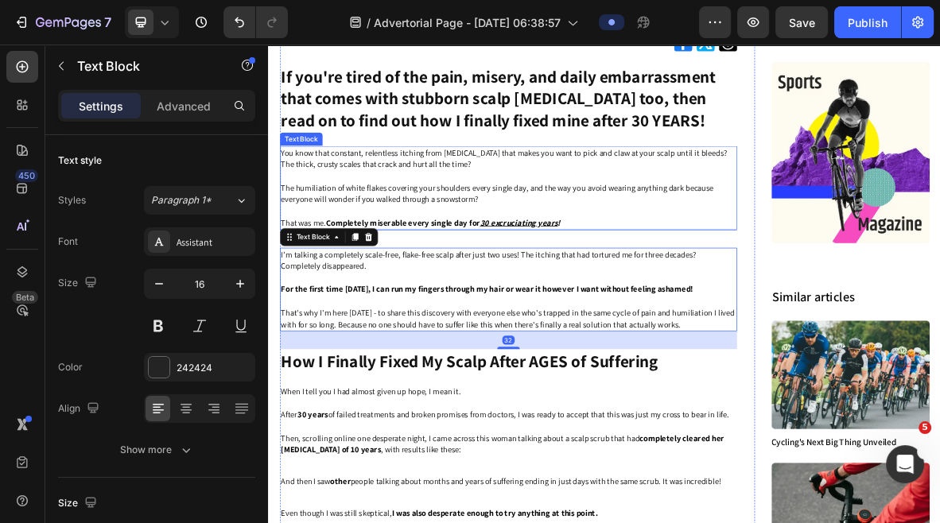
click at [587, 271] on p "The humiliation of white flakes covering your shoulders every single day, and t…" at bounding box center [609, 256] width 646 height 33
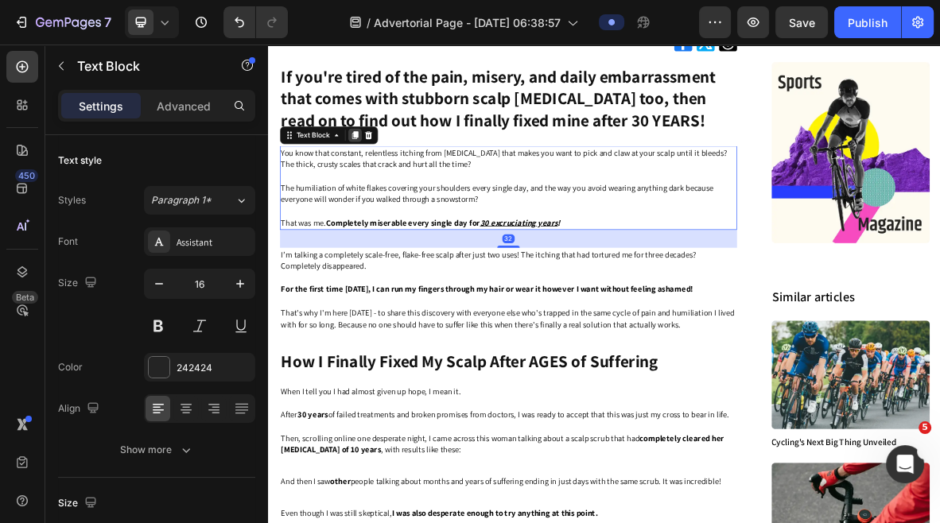
click at [391, 177] on icon at bounding box center [390, 173] width 13 height 13
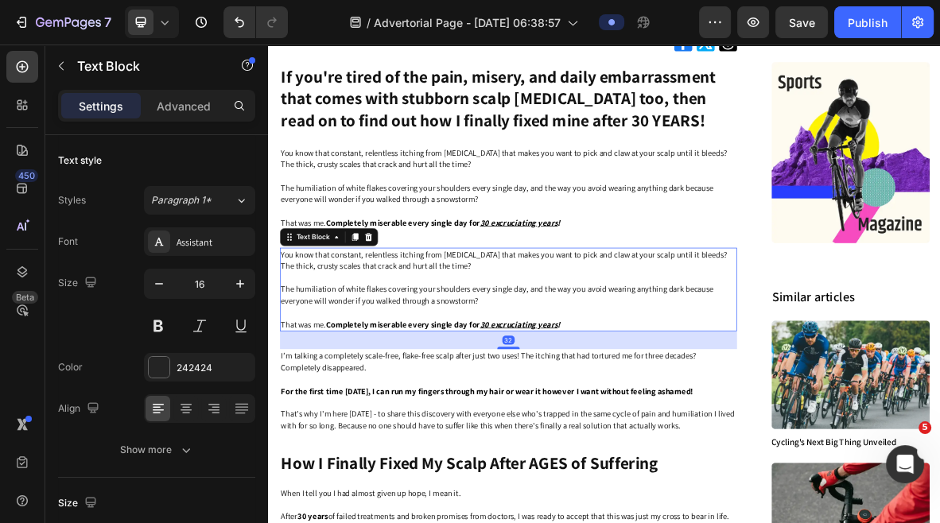
click at [630, 425] on p "Rich Text Editor. Editing area: main" at bounding box center [609, 426] width 646 height 17
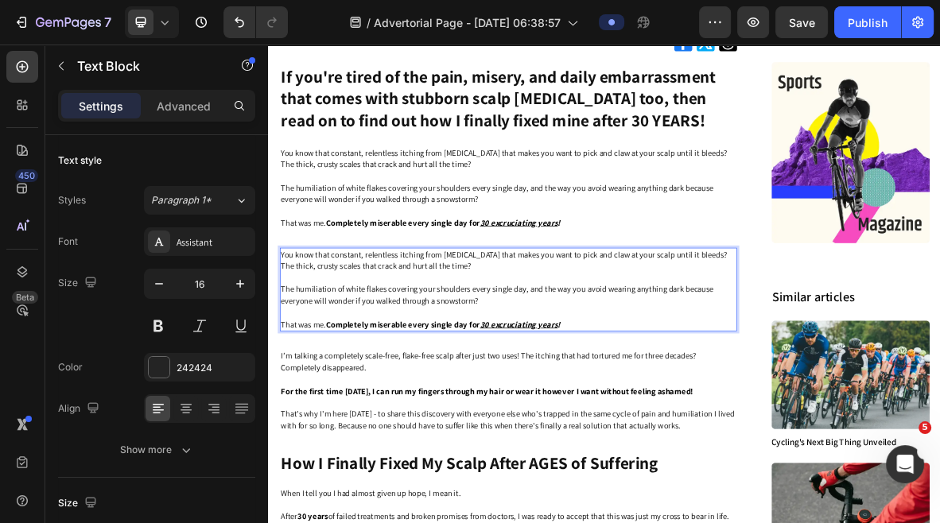
click at [698, 444] on p "That was me. Completely miserable every single day for 30 excruciating years !" at bounding box center [609, 442] width 646 height 17
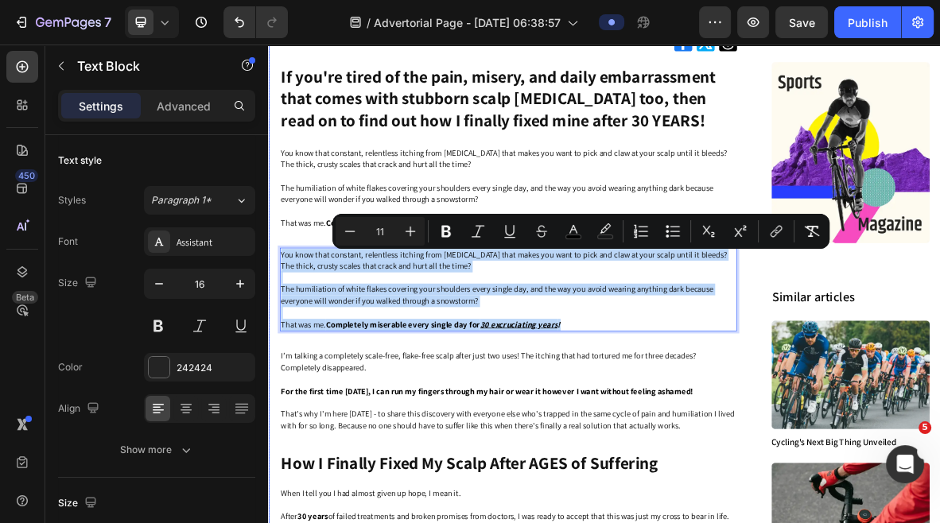
drag, startPoint x: 698, startPoint y: 444, endPoint x: 277, endPoint y: 345, distance: 433.0
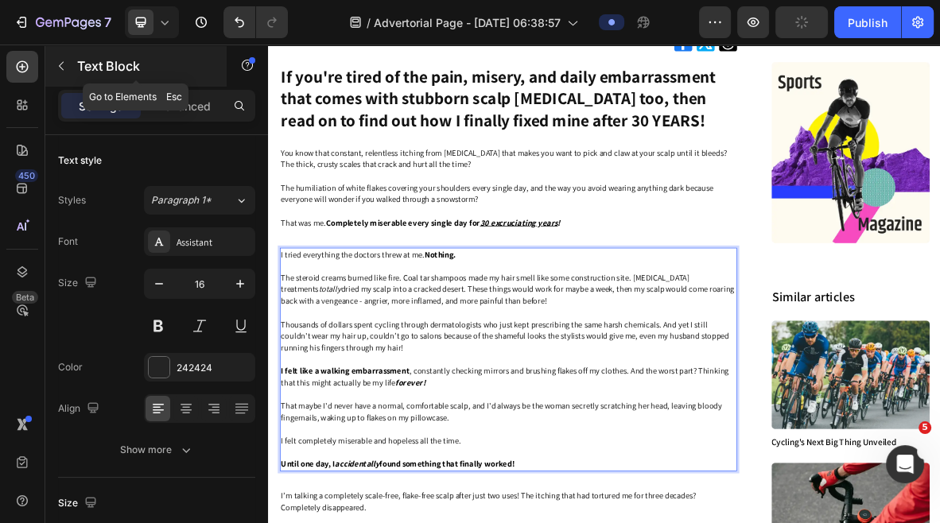
click at [59, 64] on icon "button" at bounding box center [61, 66] width 13 height 13
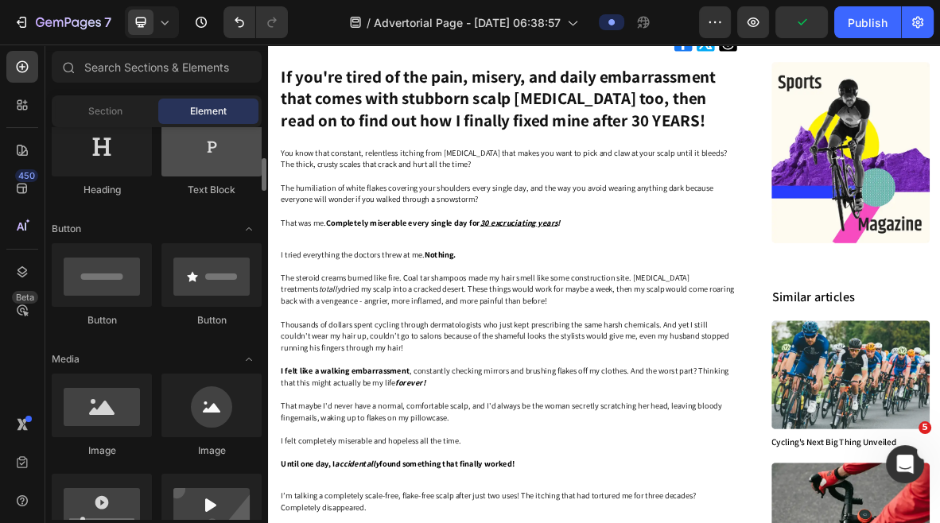
scroll to position [287, 0]
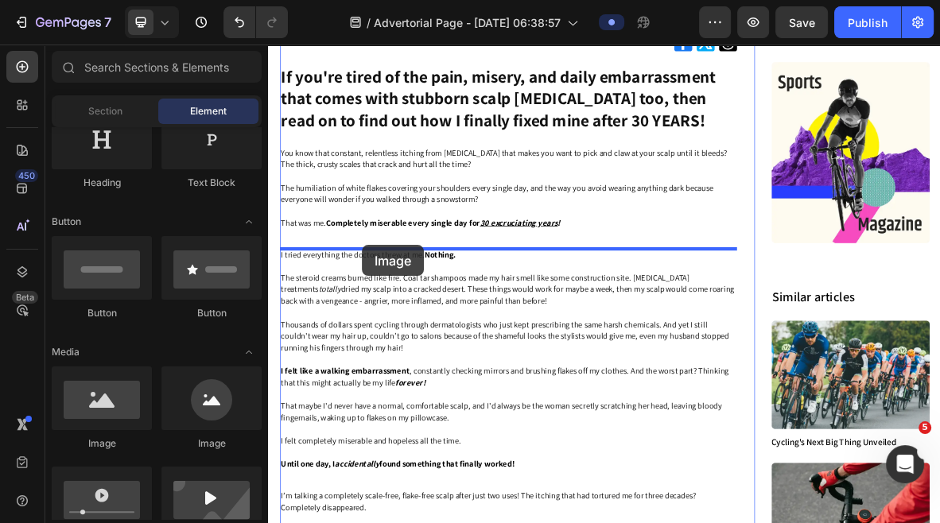
drag, startPoint x: 371, startPoint y: 451, endPoint x: 402, endPoint y: 329, distance: 126.4
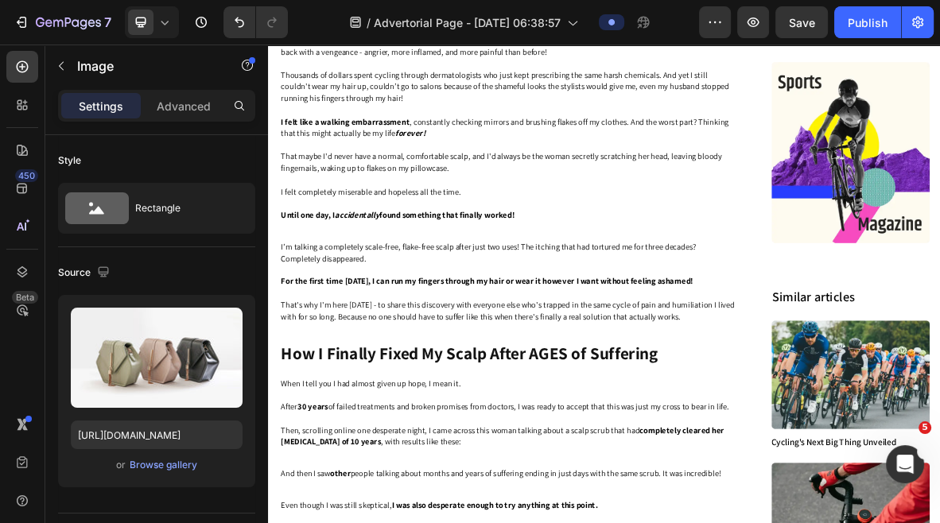
scroll to position [1102, 0]
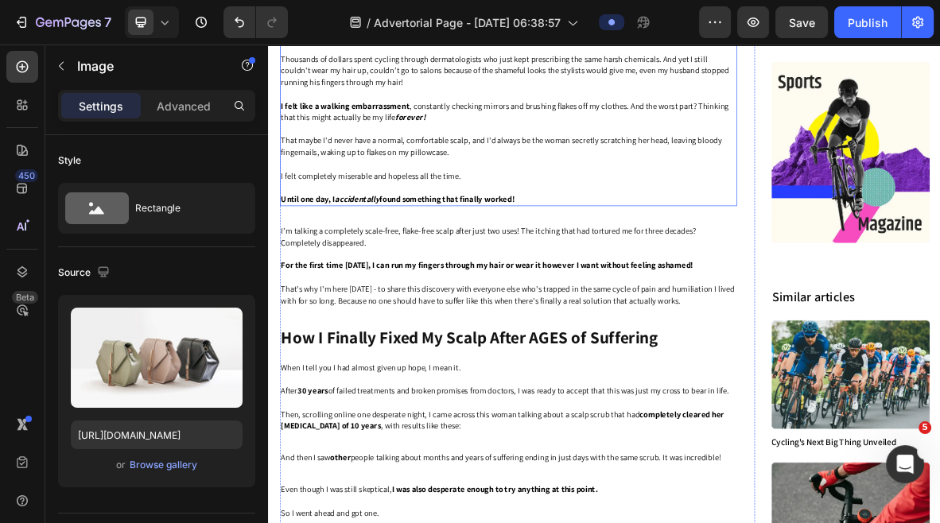
click at [674, 107] on p "Thousands of dollars spent cycling through dermatologists who just kept prescri…" at bounding box center [609, 81] width 646 height 49
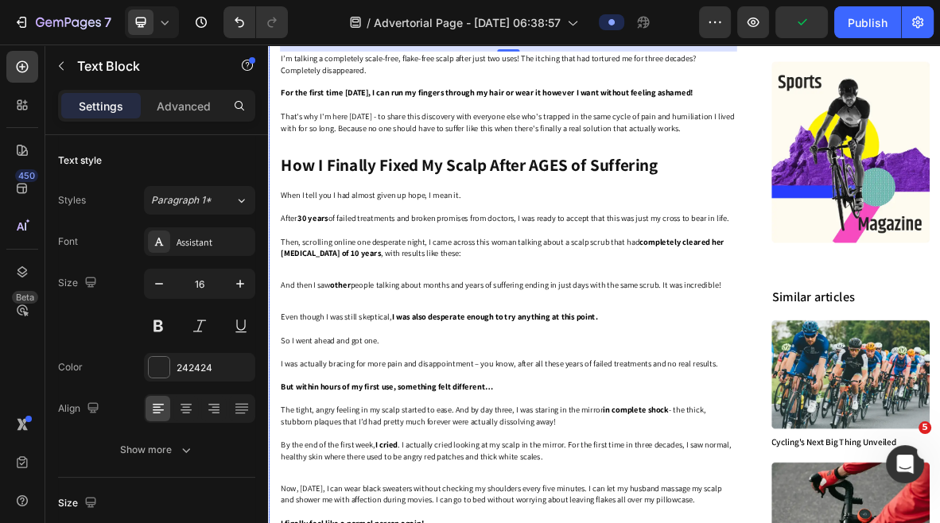
scroll to position [1352, 0]
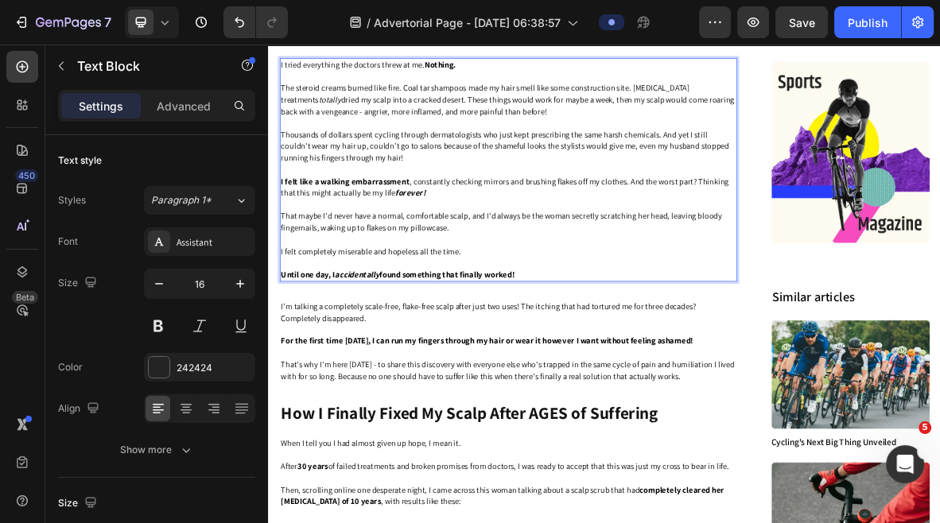
click at [512, 38] on img at bounding box center [608, 38] width 649 height 0
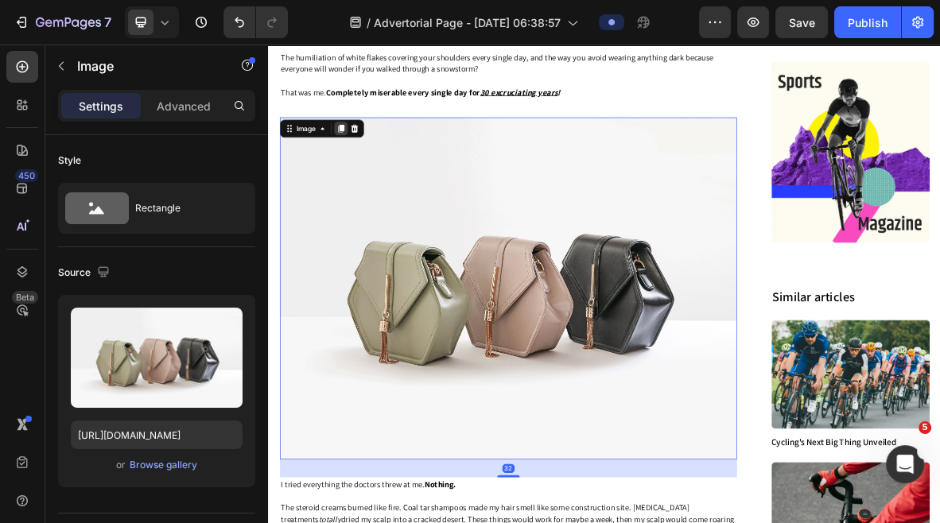
click at [372, 164] on icon at bounding box center [371, 162] width 9 height 11
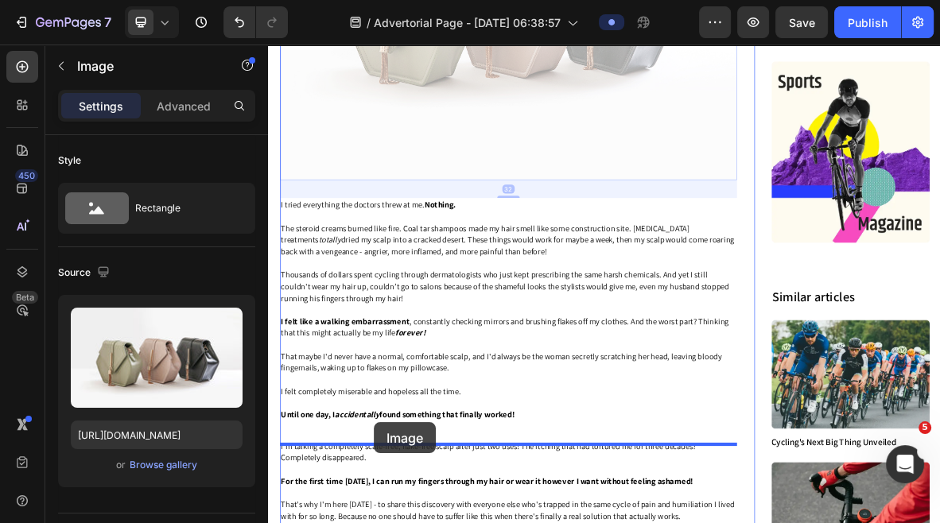
scroll to position [2090, 0]
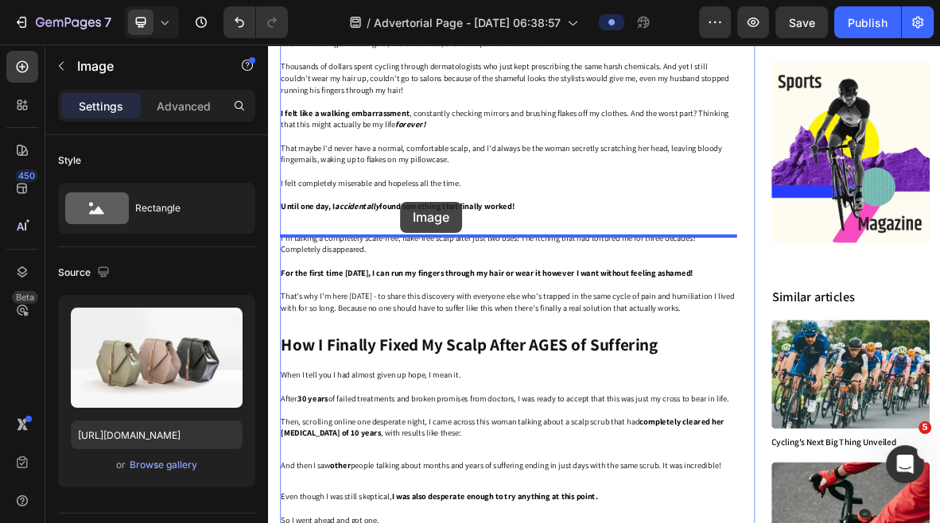
drag, startPoint x: 327, startPoint y: 64, endPoint x: 456, endPoint y: 269, distance: 241.6
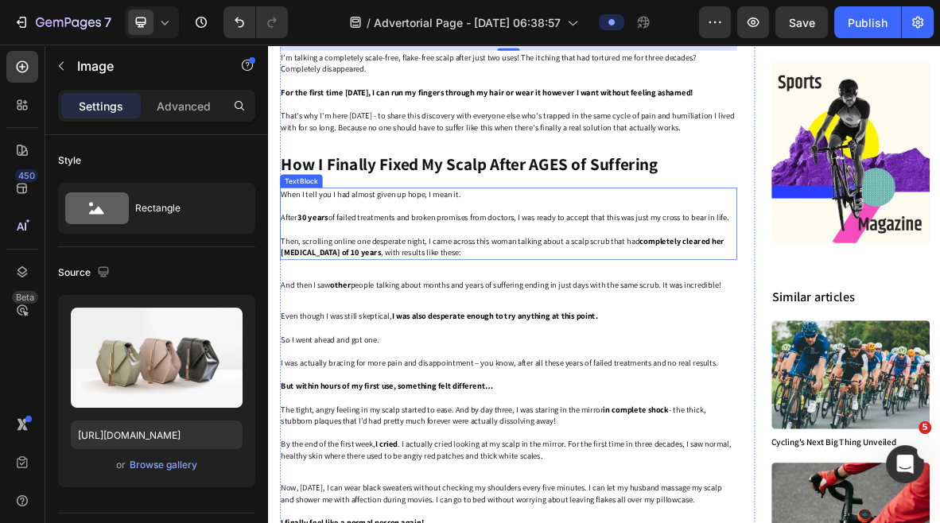
scroll to position [2350, 0]
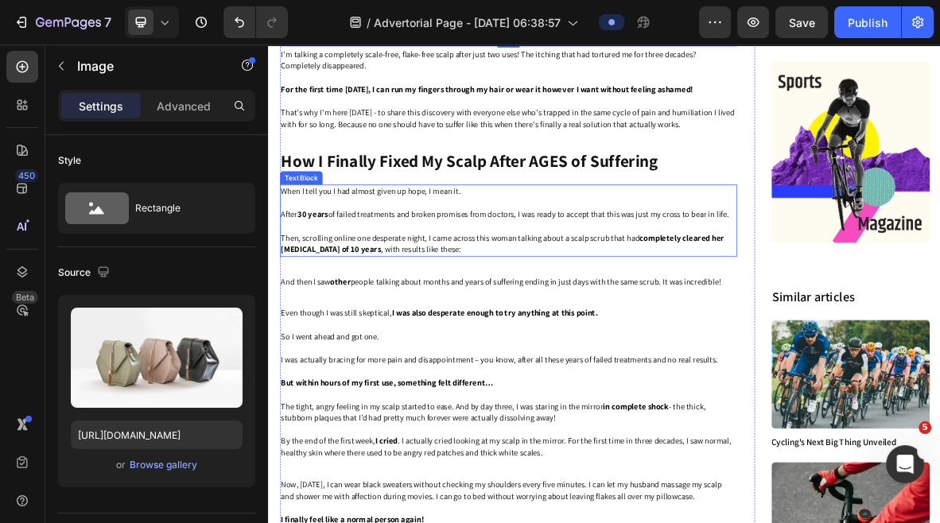
click at [583, 324] on span "Then, scrolling online one desperate night, I came across this woman talking ab…" at bounding box center [600, 327] width 629 height 32
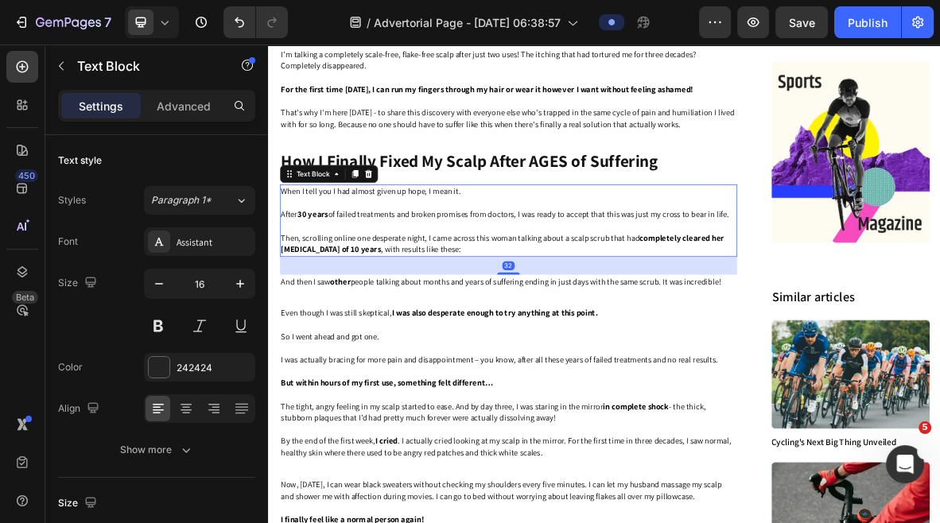
click at [480, 278] on p at bounding box center [609, 270] width 646 height 17
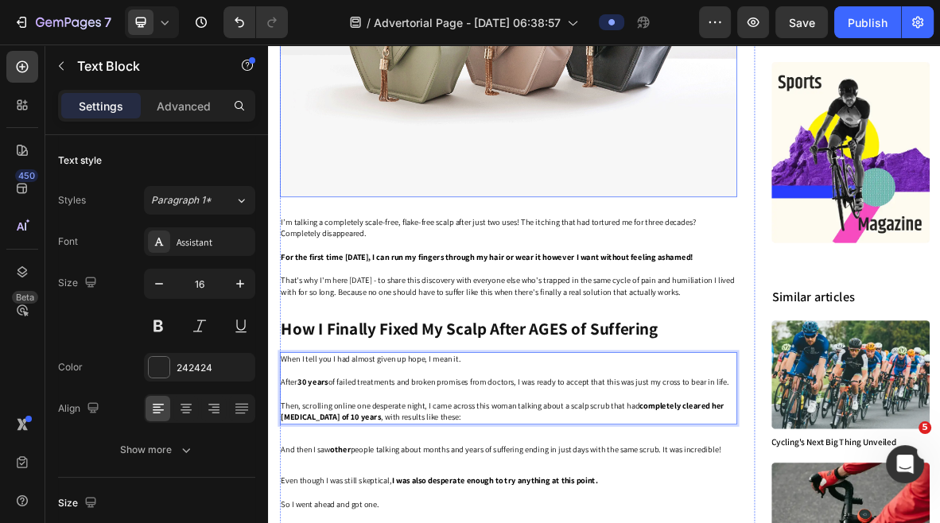
click at [505, 147] on img at bounding box center [608, 18] width 649 height 487
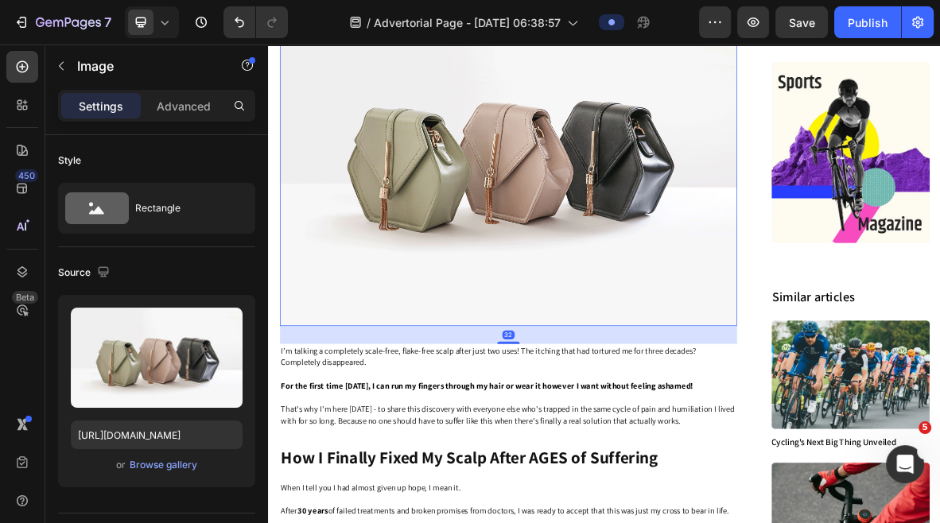
scroll to position [1911, 0]
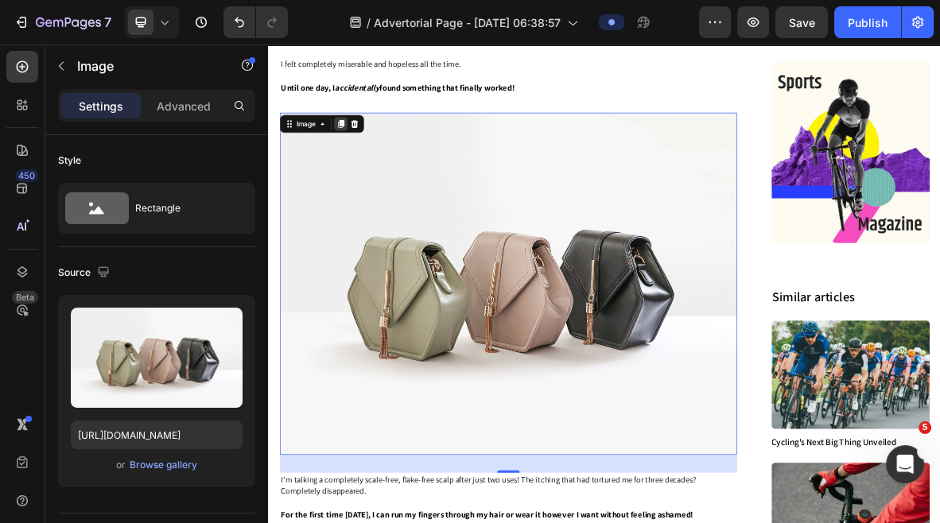
click at [376, 159] on icon at bounding box center [370, 156] width 13 height 13
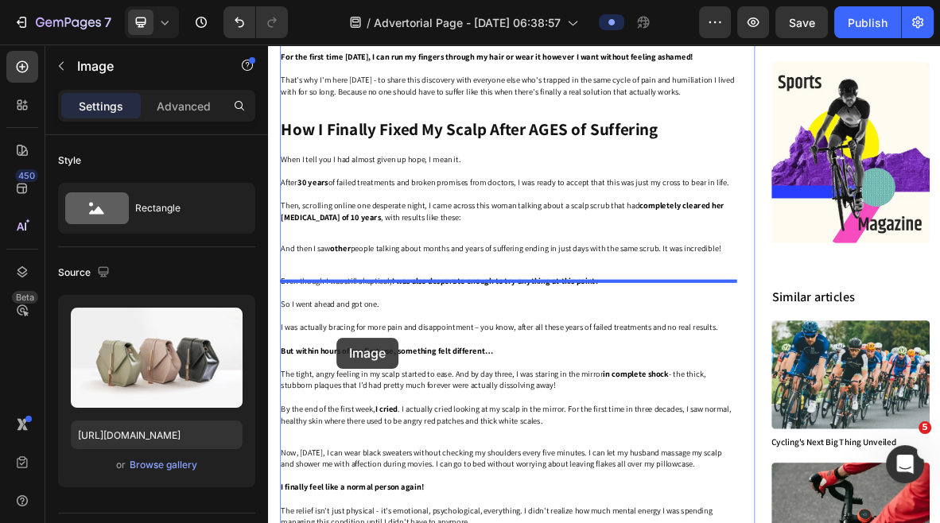
scroll to position [2914, 0]
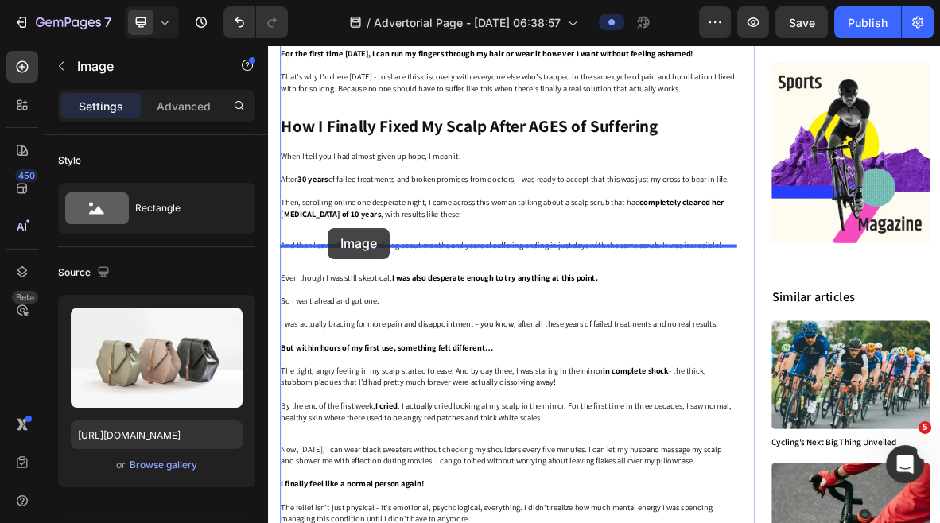
drag, startPoint x: 322, startPoint y: 84, endPoint x: 352, endPoint y: 305, distance: 224.0
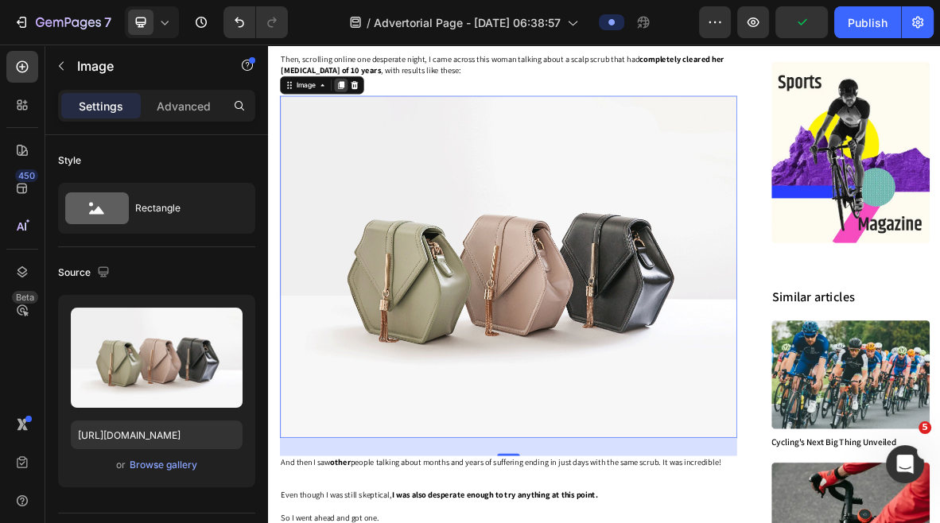
click at [373, 107] on icon at bounding box center [371, 101] width 9 height 11
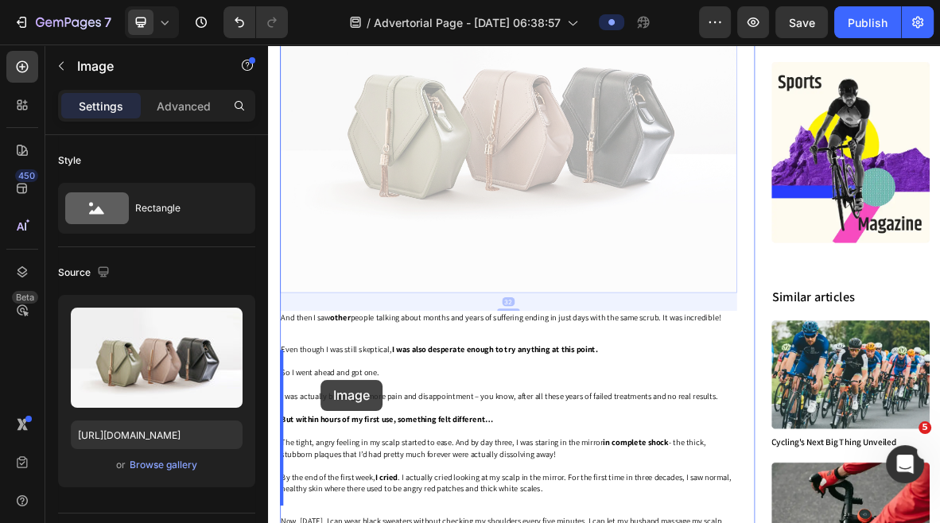
scroll to position [3432, 0]
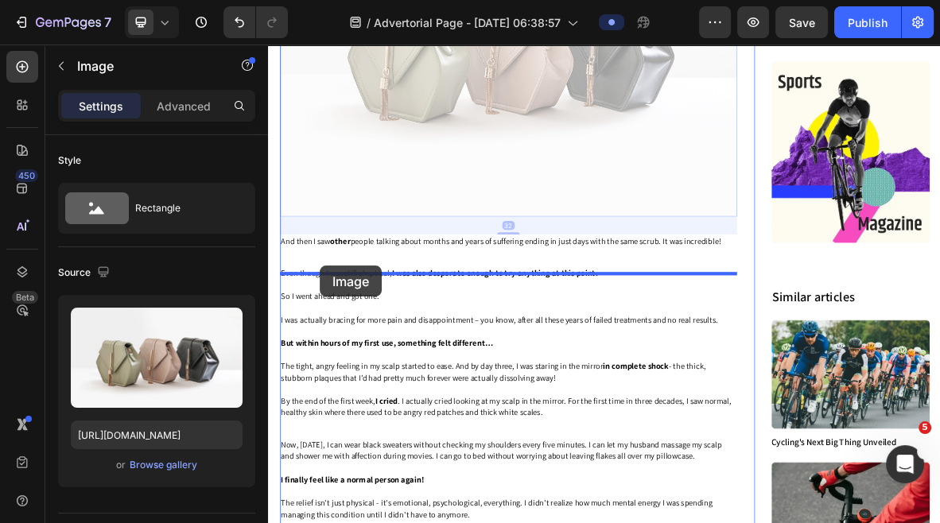
drag, startPoint x: 318, startPoint y: 84, endPoint x: 342, endPoint y: 359, distance: 275.5
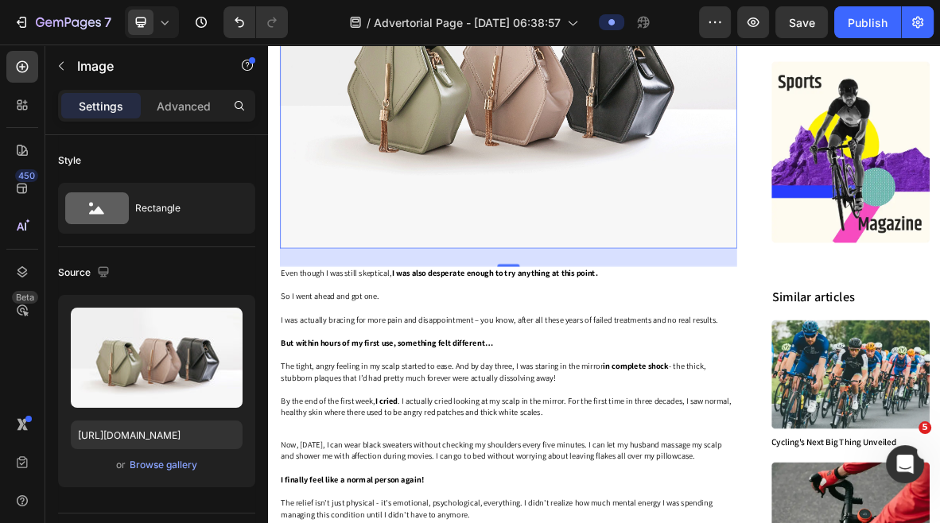
scroll to position [2920, 0]
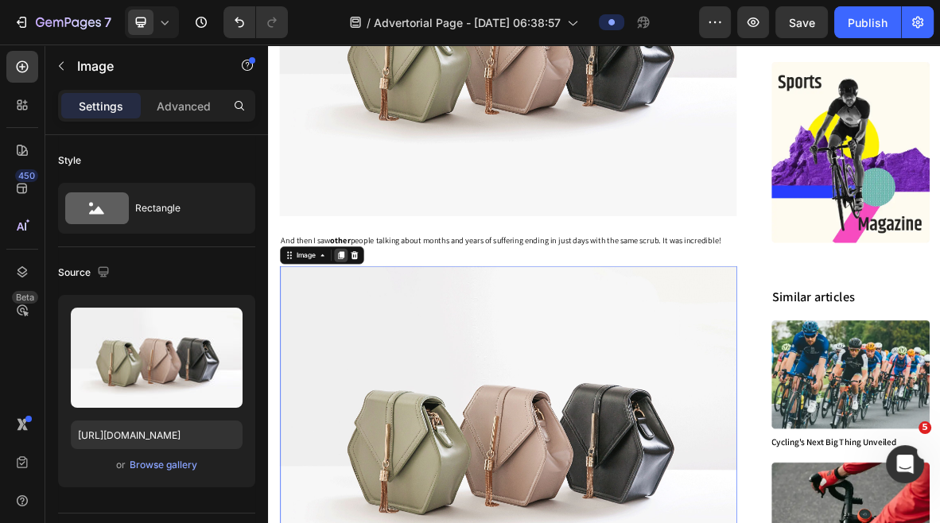
click at [372, 349] on icon at bounding box center [371, 343] width 9 height 11
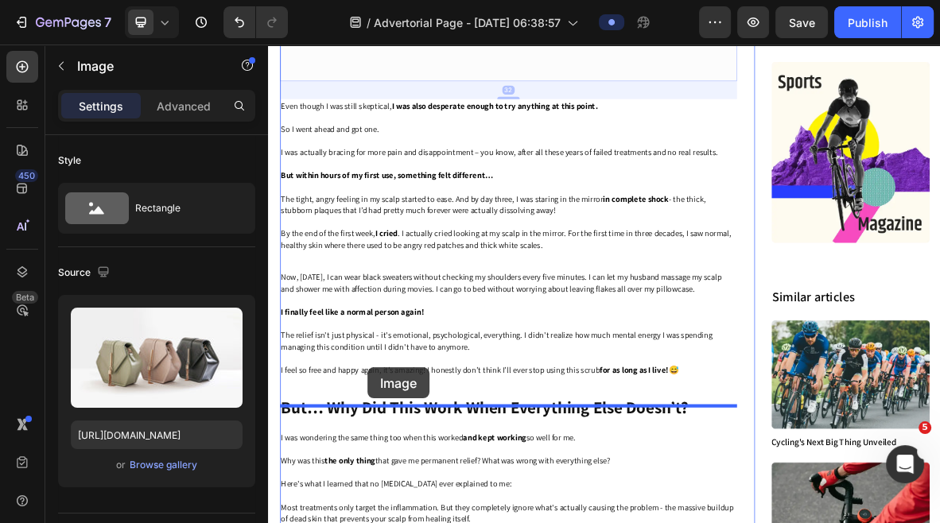
scroll to position [4205, 0]
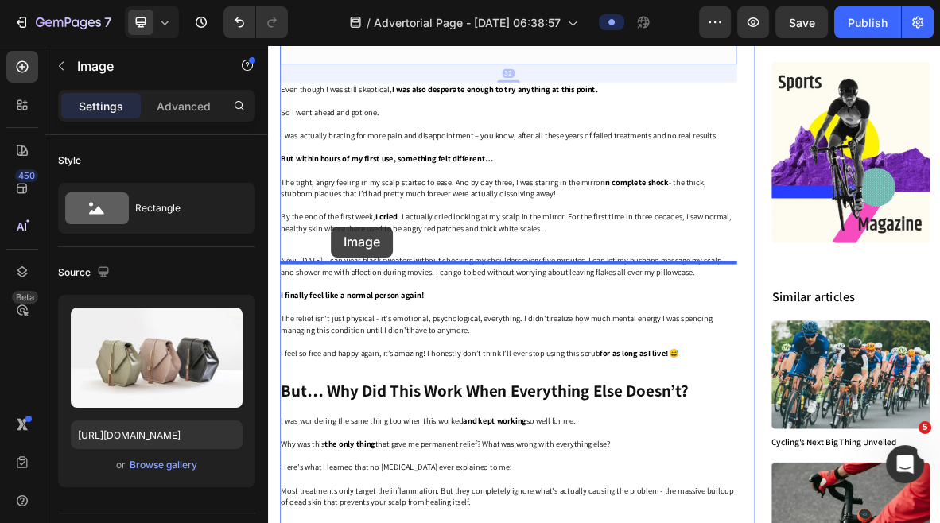
drag, startPoint x: 332, startPoint y: 87, endPoint x: 357, endPoint y: 303, distance: 217.8
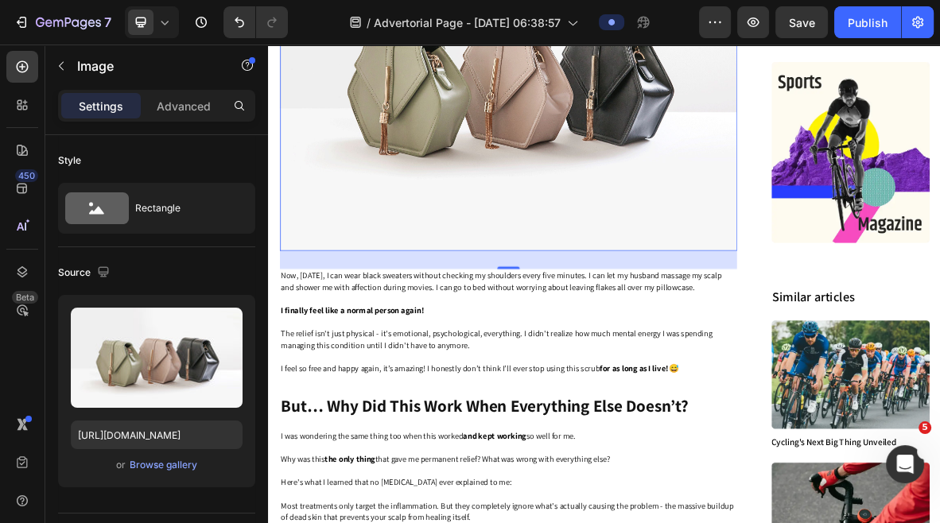
scroll to position [4197, 0]
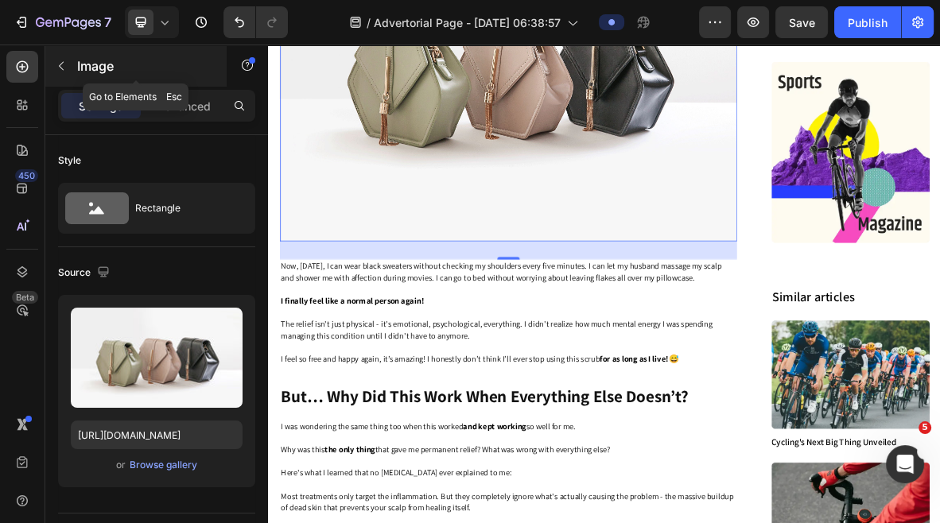
click at [55, 68] on icon "button" at bounding box center [61, 66] width 13 height 13
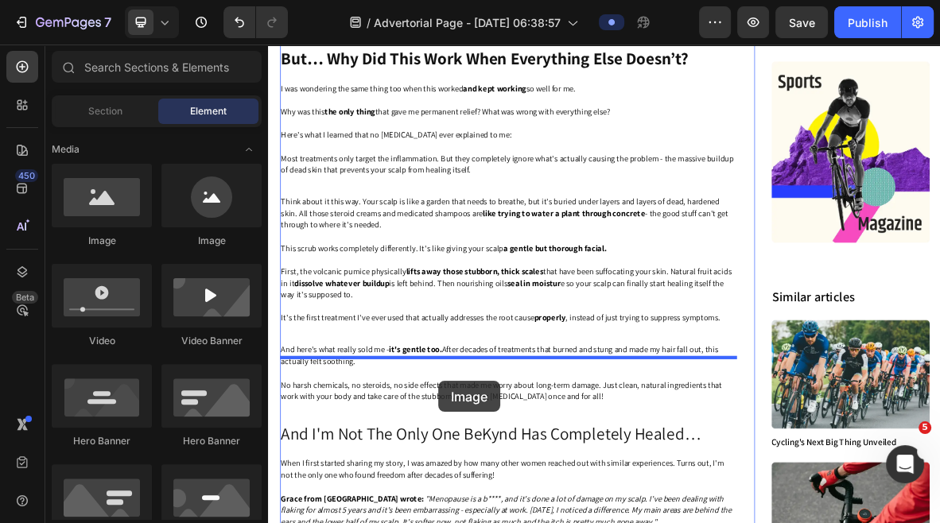
scroll to position [4699, 0]
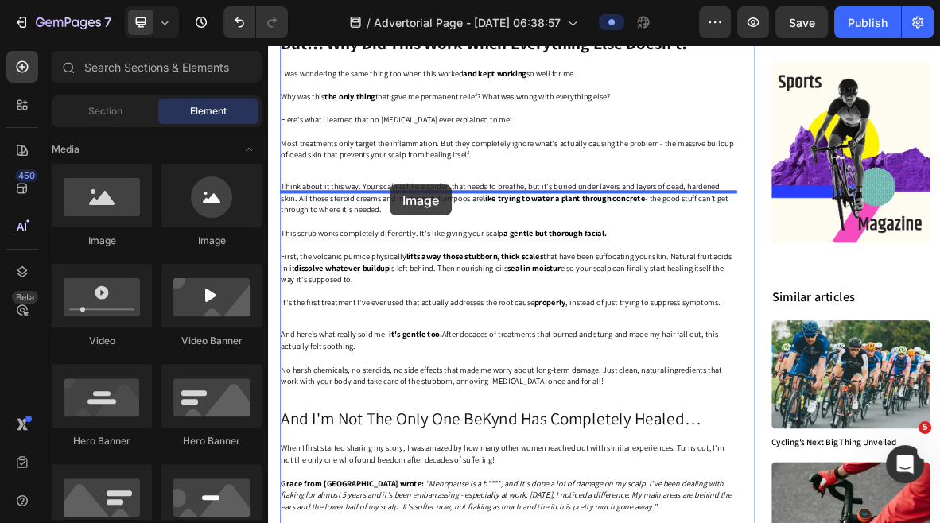
drag, startPoint x: 352, startPoint y: 259, endPoint x: 441, endPoint y: 243, distance: 90.5
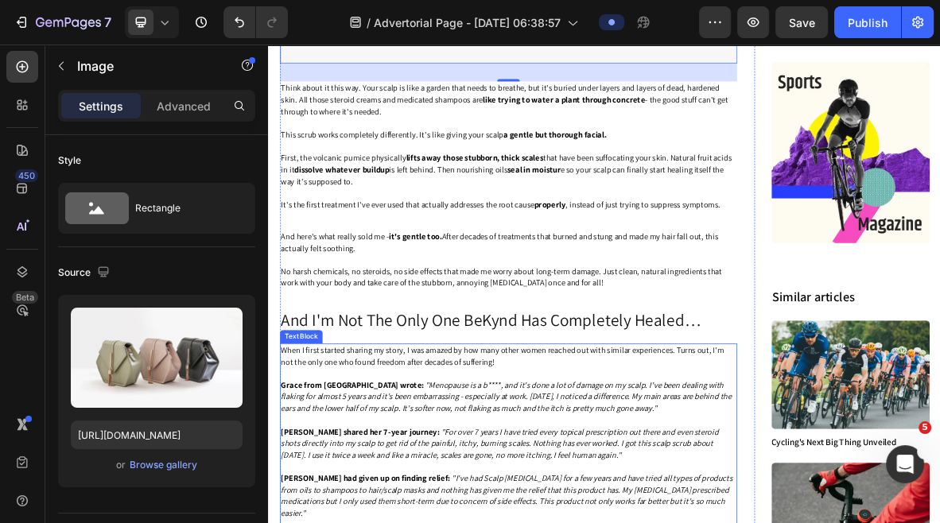
scroll to position [5362, 0]
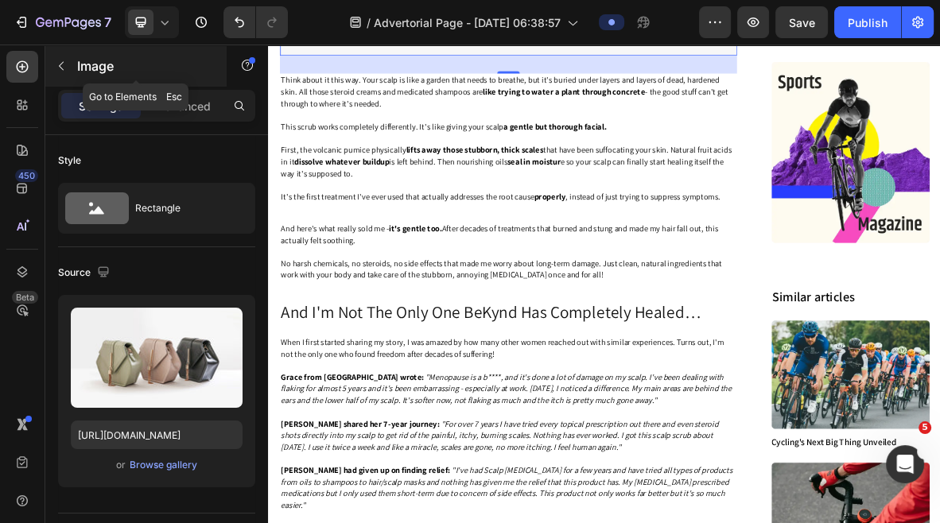
click at [61, 72] on button "button" at bounding box center [61, 65] width 25 height 25
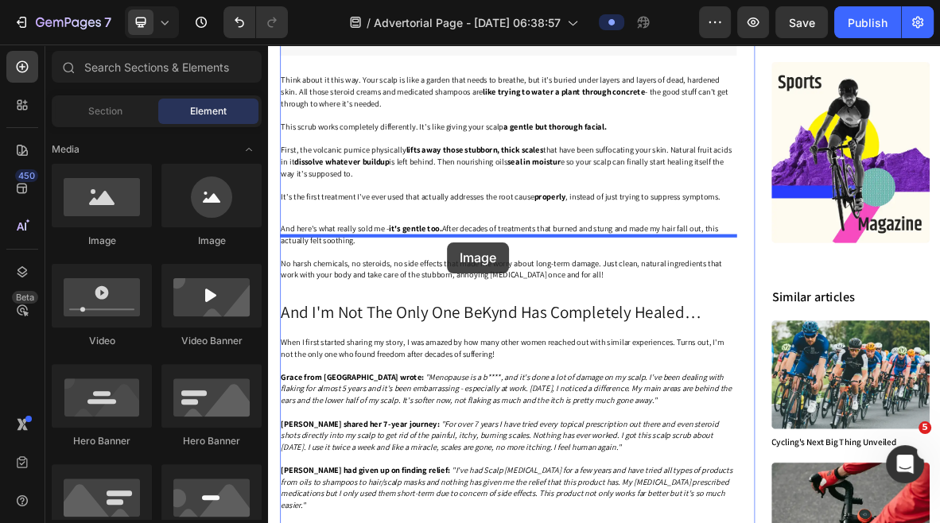
drag, startPoint x: 371, startPoint y: 262, endPoint x: 523, endPoint y: 325, distance: 164.4
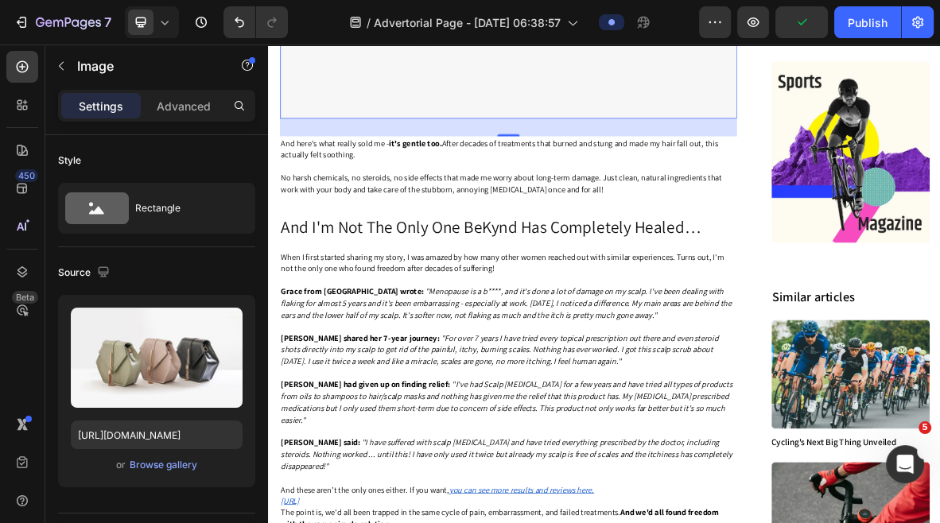
scroll to position [6043, 0]
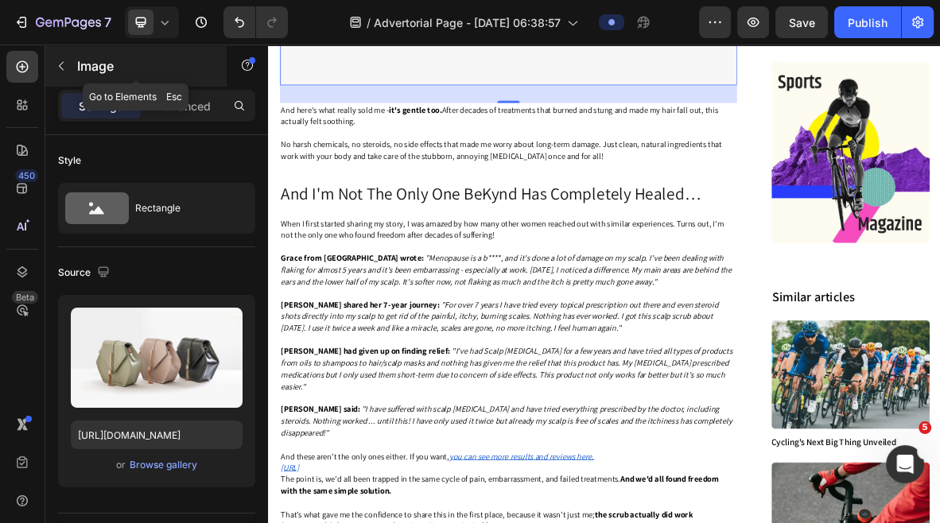
click at [64, 67] on icon "button" at bounding box center [61, 66] width 13 height 13
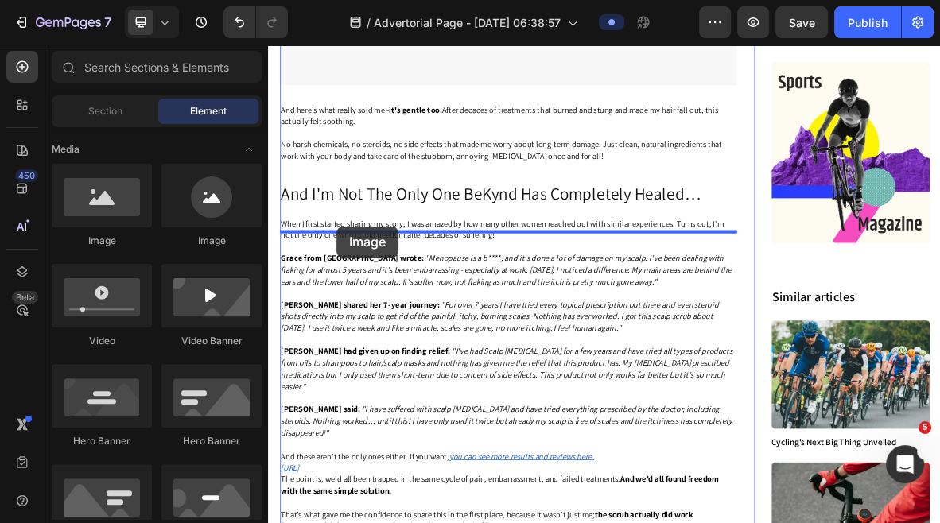
drag, startPoint x: 383, startPoint y: 244, endPoint x: 365, endPoint y: 303, distance: 61.6
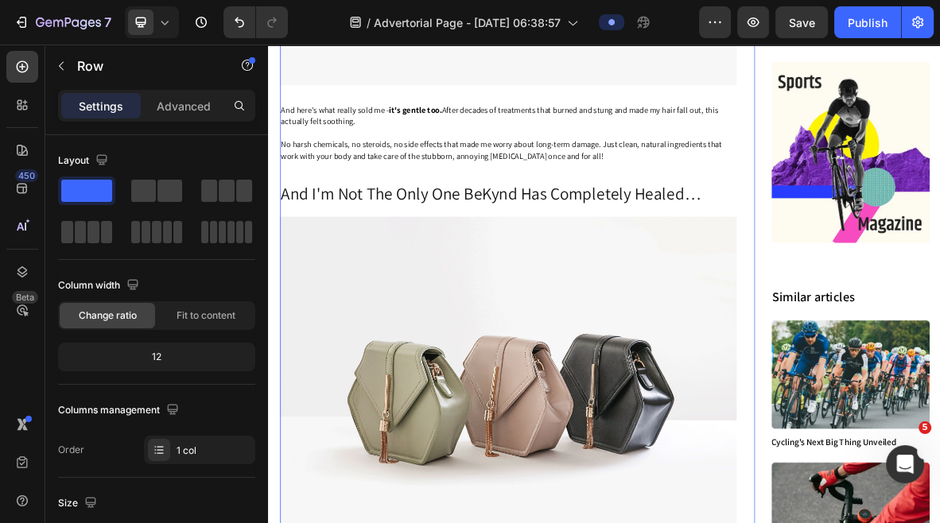
click at [599, 271] on p "And I'm Not The Only One BeKynd Has Completely Healed…" at bounding box center [609, 255] width 646 height 31
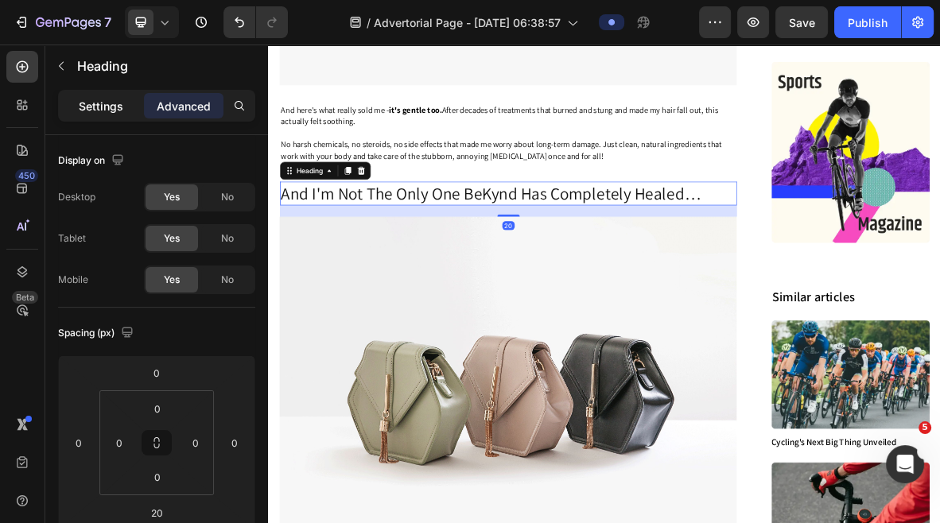
click at [68, 102] on div "Settings" at bounding box center [101, 105] width 80 height 25
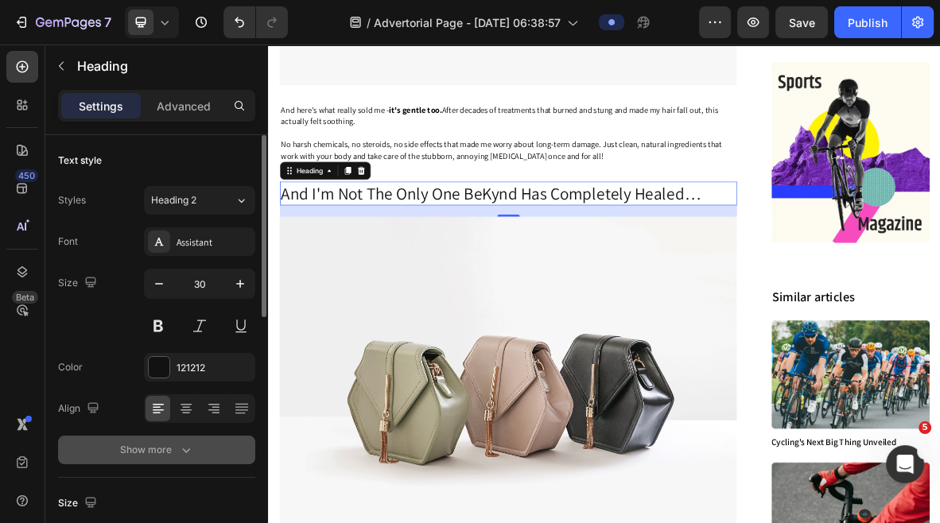
click at [165, 451] on div "Show more" at bounding box center [157, 450] width 74 height 16
click at [177, 453] on span "Normal" at bounding box center [167, 450] width 33 height 12
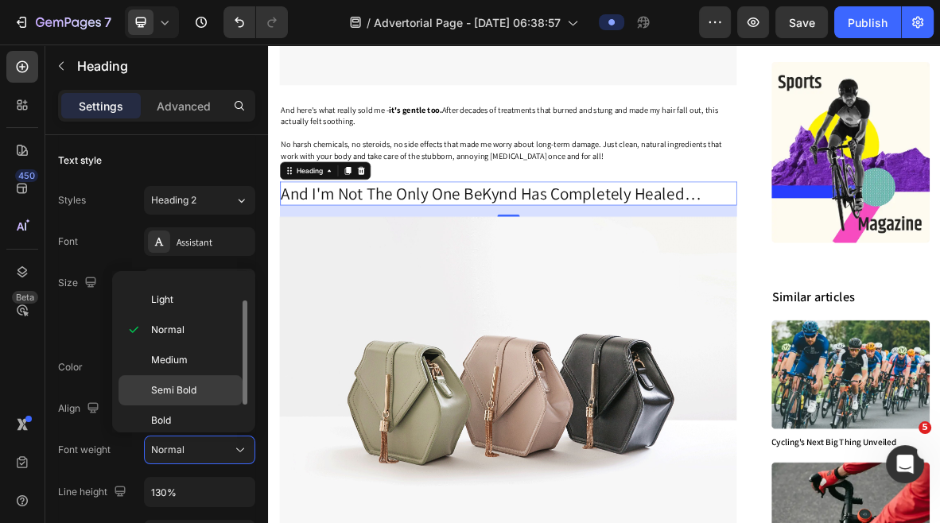
scroll to position [32, 0]
click at [177, 405] on p "Bold" at bounding box center [193, 412] width 84 height 14
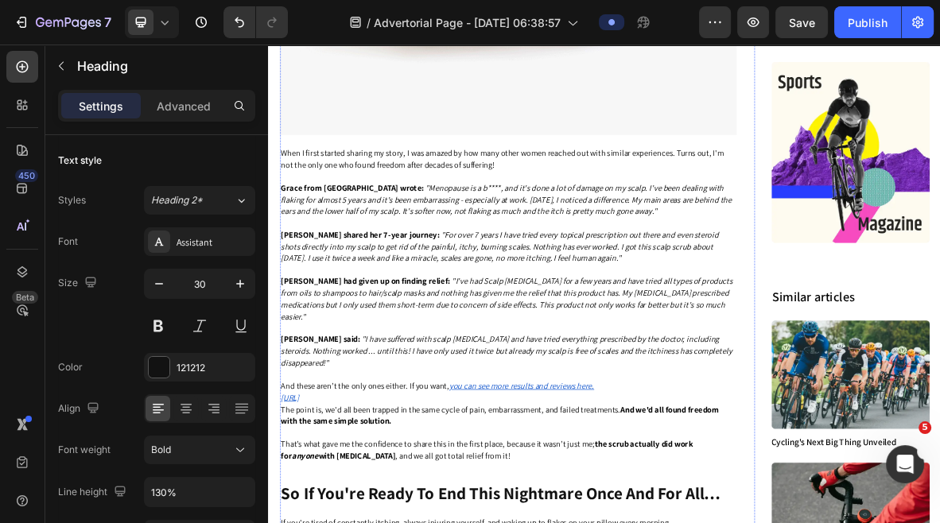
scroll to position [6654, 0]
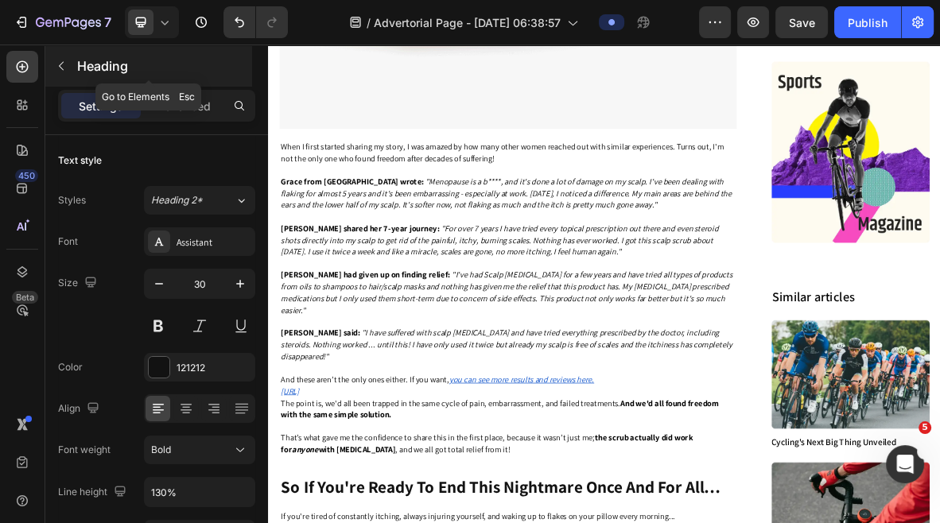
click at [60, 64] on icon "button" at bounding box center [61, 66] width 13 height 13
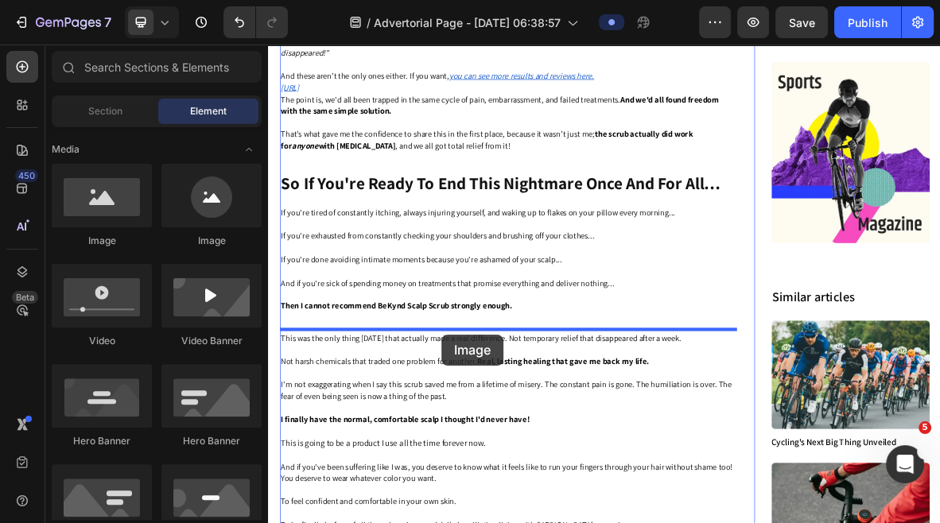
scroll to position [7105, 0]
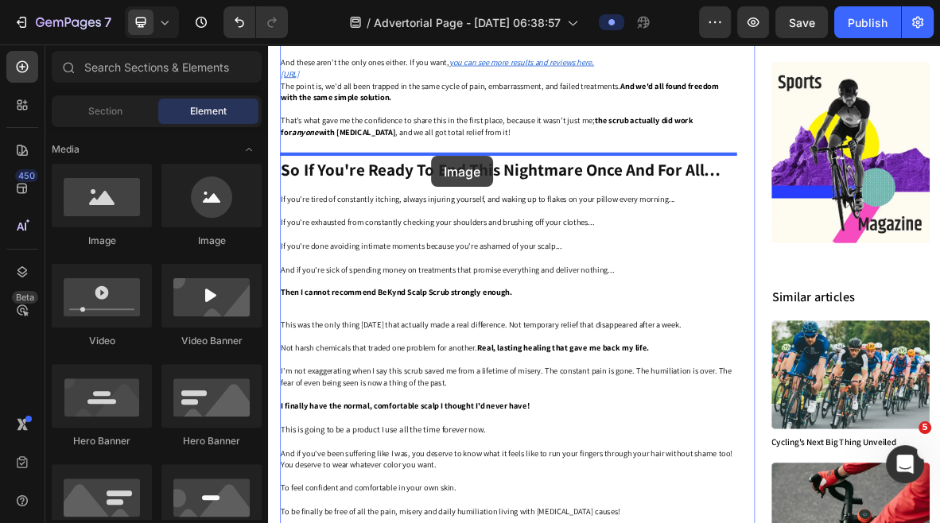
drag, startPoint x: 357, startPoint y: 228, endPoint x: 500, endPoint y: 204, distance: 144.5
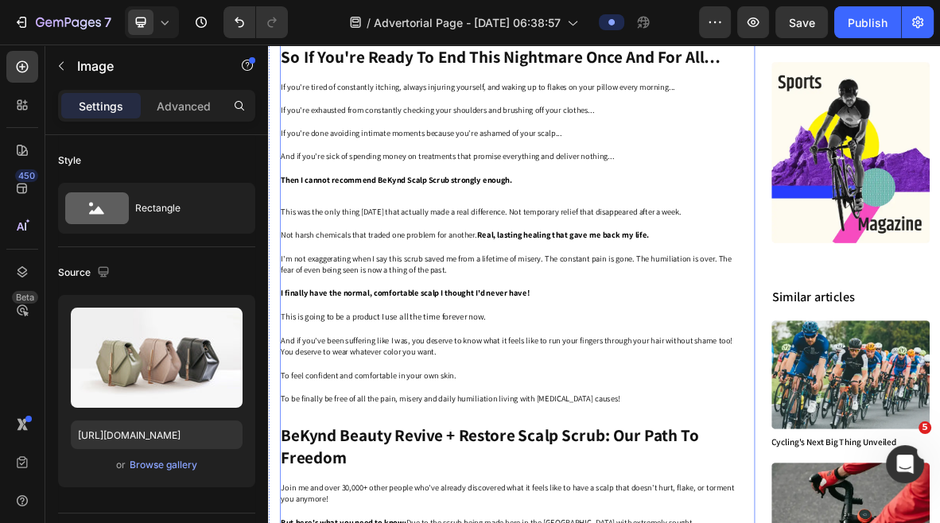
scroll to position [7778, 0]
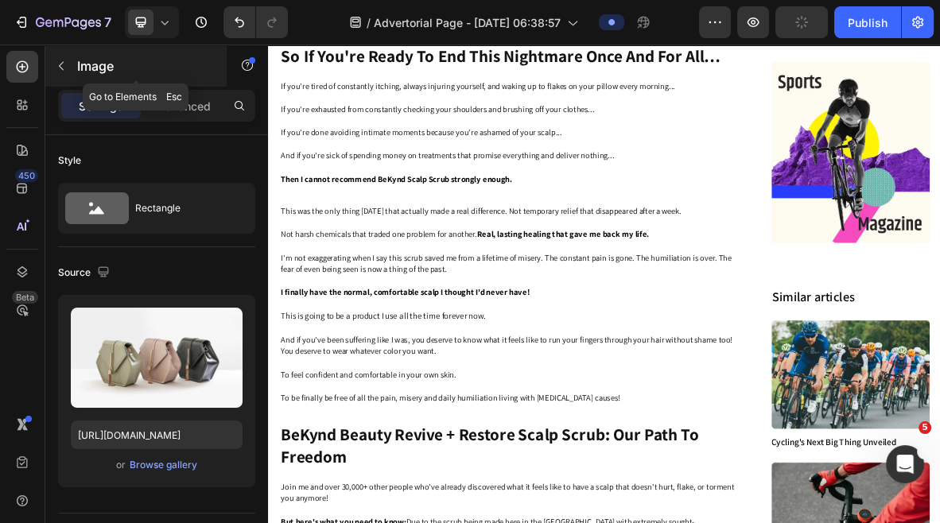
click at [59, 69] on icon "button" at bounding box center [61, 66] width 13 height 13
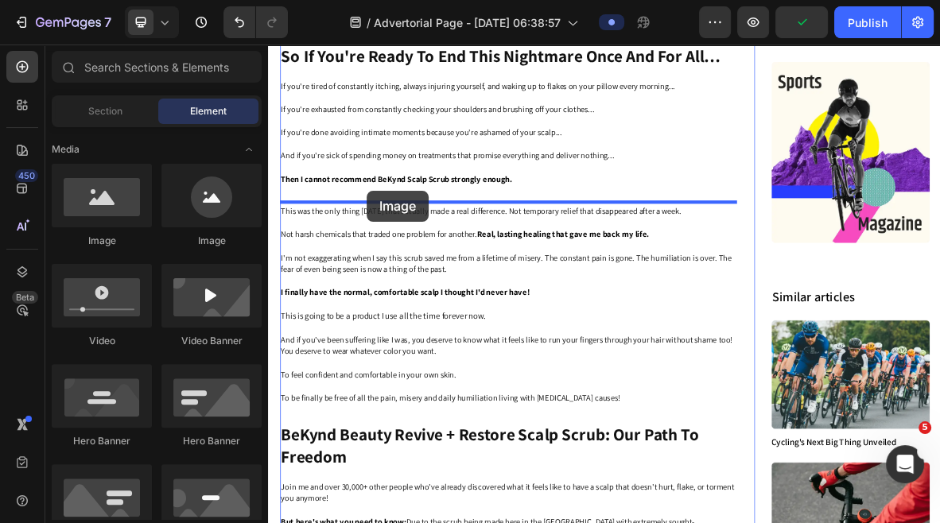
drag, startPoint x: 382, startPoint y: 250, endPoint x: 409, endPoint y: 249, distance: 27.1
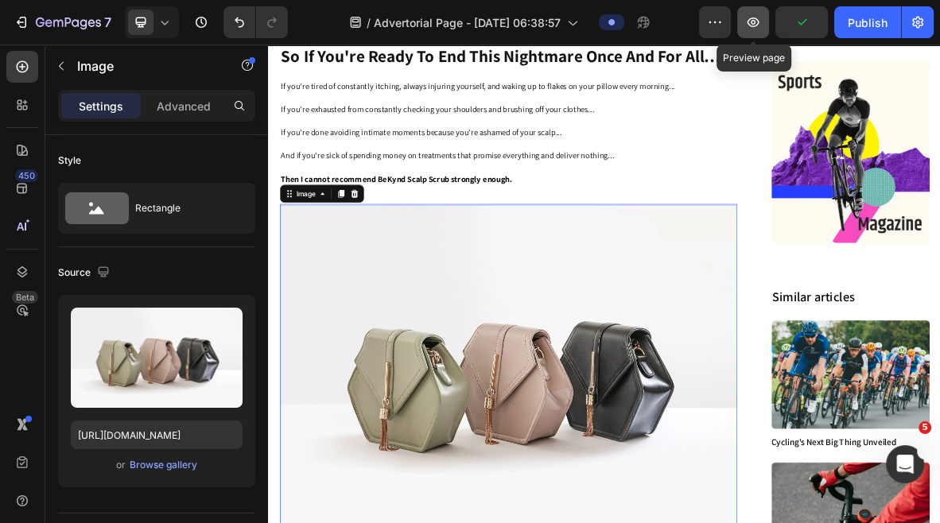
click at [749, 26] on icon "button" at bounding box center [753, 22] width 16 height 16
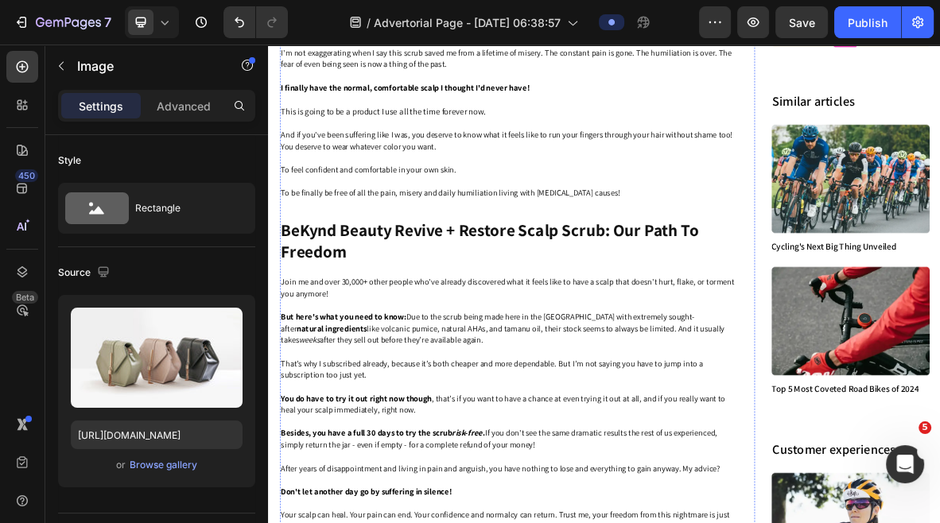
scroll to position [8582, 0]
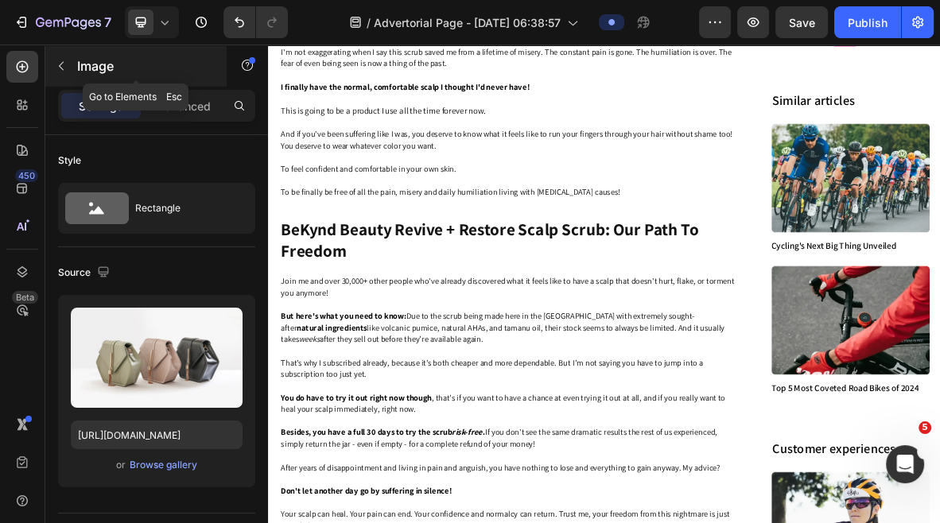
click at [66, 70] on icon "button" at bounding box center [61, 66] width 13 height 13
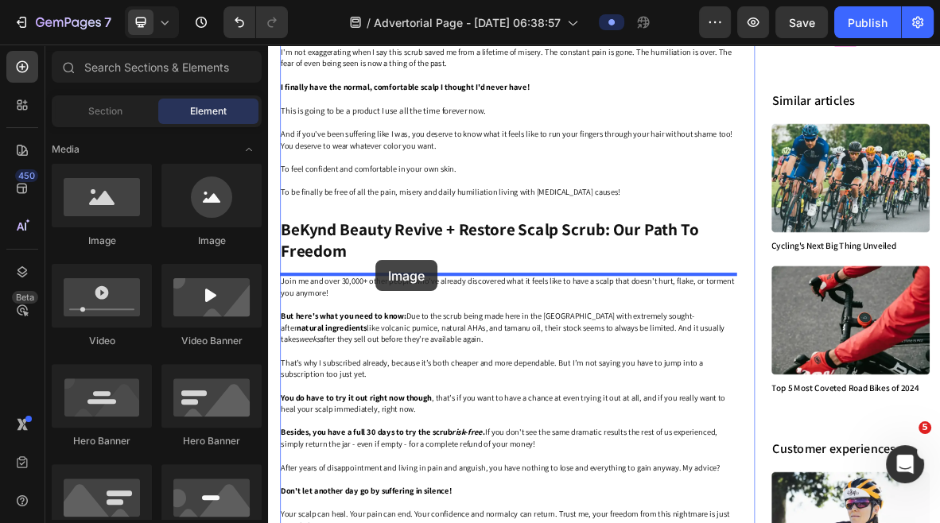
drag, startPoint x: 371, startPoint y: 232, endPoint x: 421, endPoint y: 351, distance: 128.4
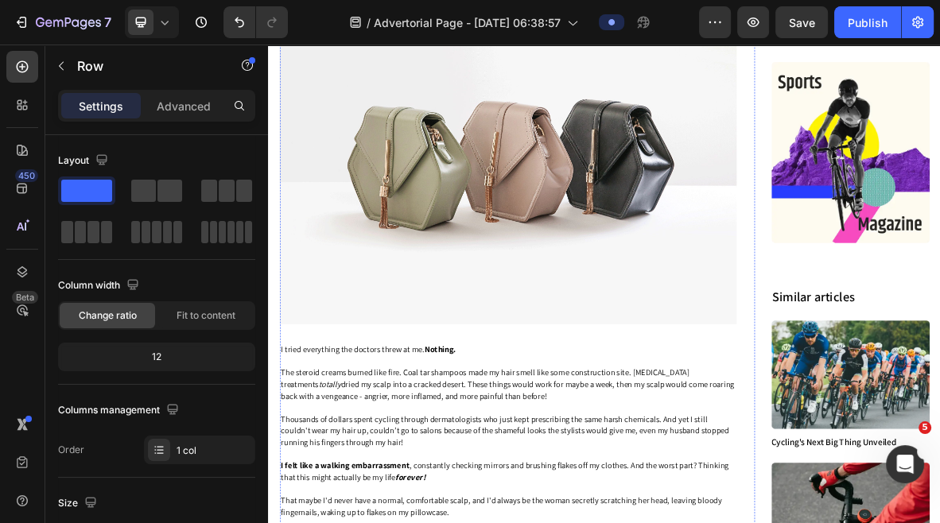
scroll to position [0, 0]
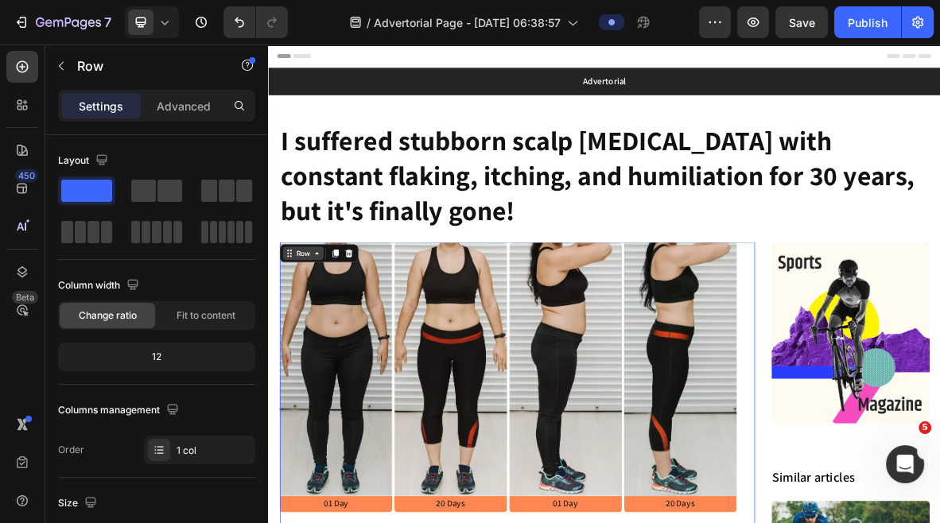
click at [336, 340] on icon at bounding box center [336, 341] width 13 height 13
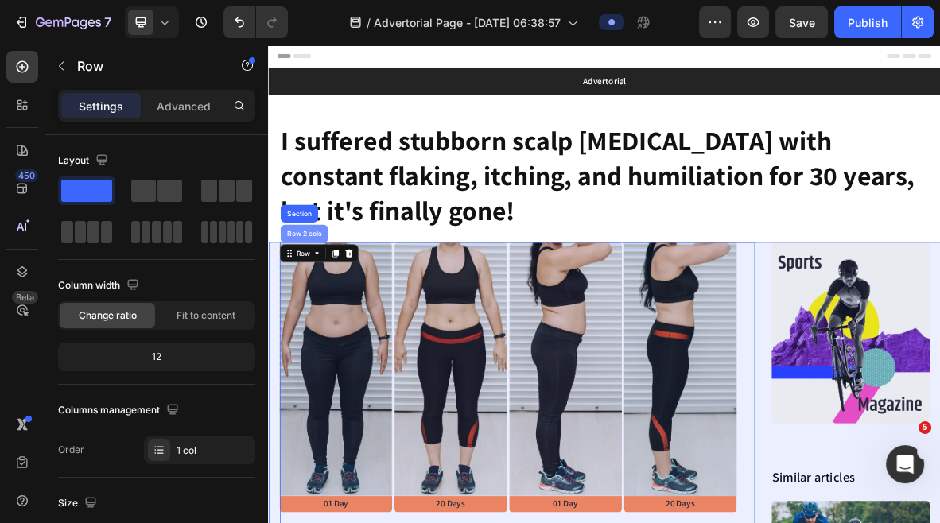
click at [325, 313] on div "Row 2 cols" at bounding box center [318, 314] width 55 height 10
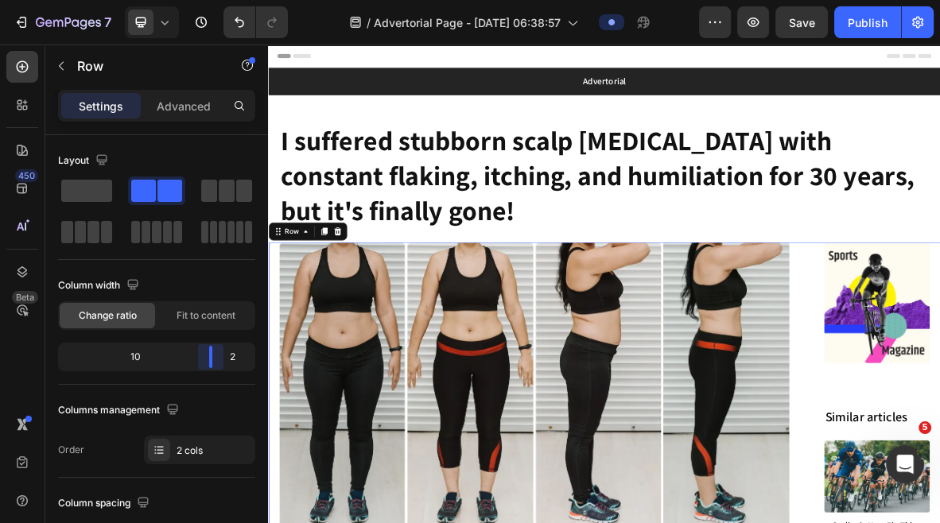
drag, startPoint x: 199, startPoint y: 359, endPoint x: 221, endPoint y: 359, distance: 22.3
click at [221, 0] on body "7 Version history / Advertorial Page - [DATE] 06:38:57 Preview Save Publish 450…" at bounding box center [470, 0] width 940 height 0
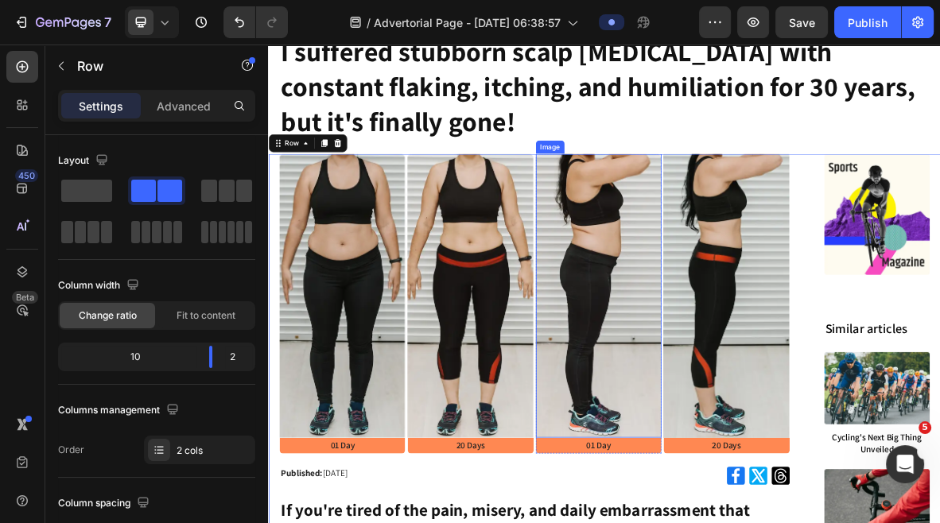
scroll to position [126, 0]
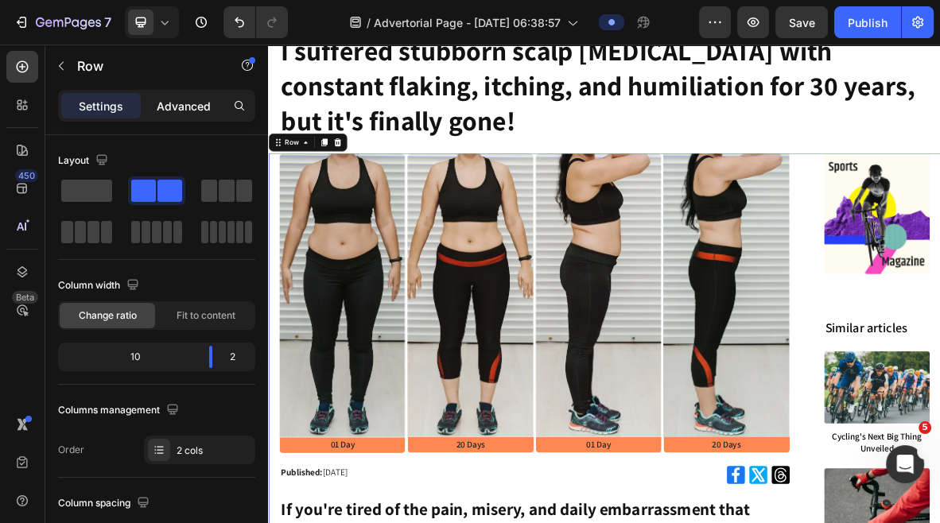
click at [204, 112] on p "Advanced" at bounding box center [184, 106] width 54 height 17
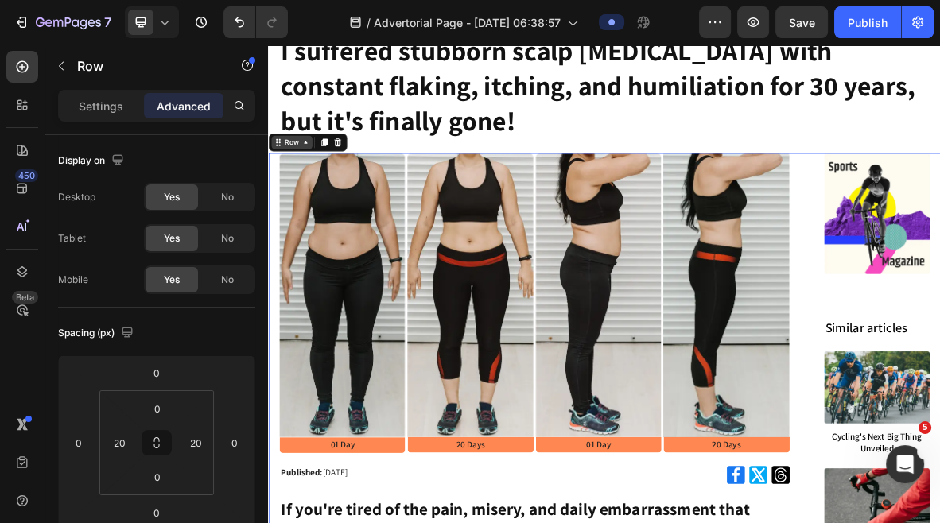
click at [314, 180] on icon at bounding box center [320, 183] width 13 height 13
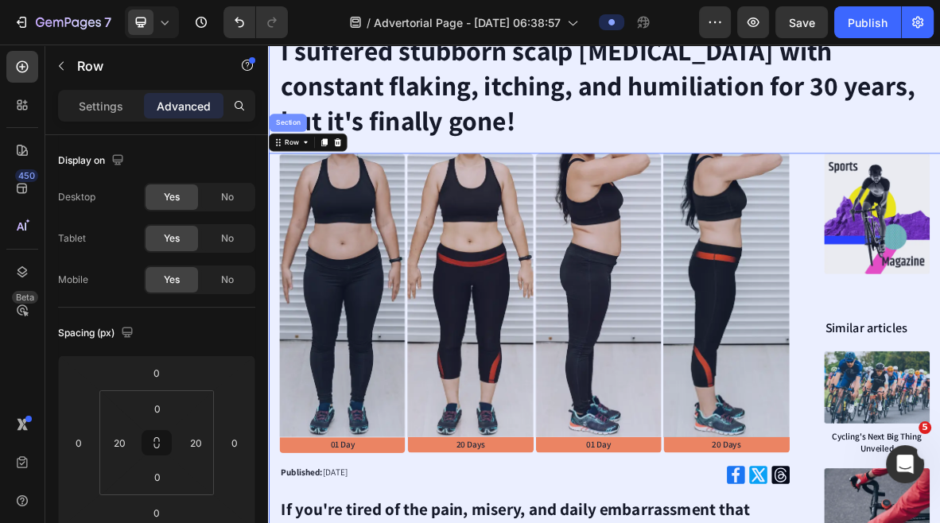
click at [301, 161] on div "Section" at bounding box center [295, 155] width 53 height 25
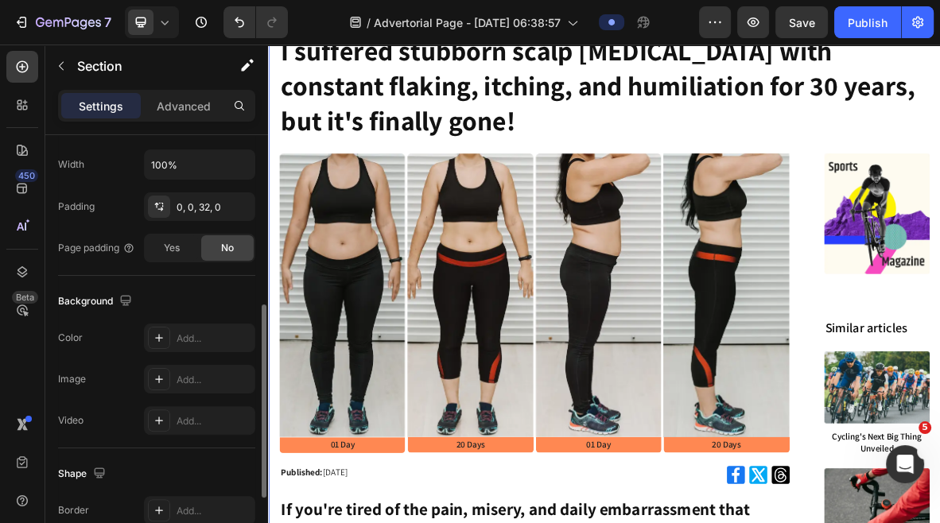
scroll to position [375, 0]
click at [188, 93] on div "Advanced" at bounding box center [184, 105] width 80 height 25
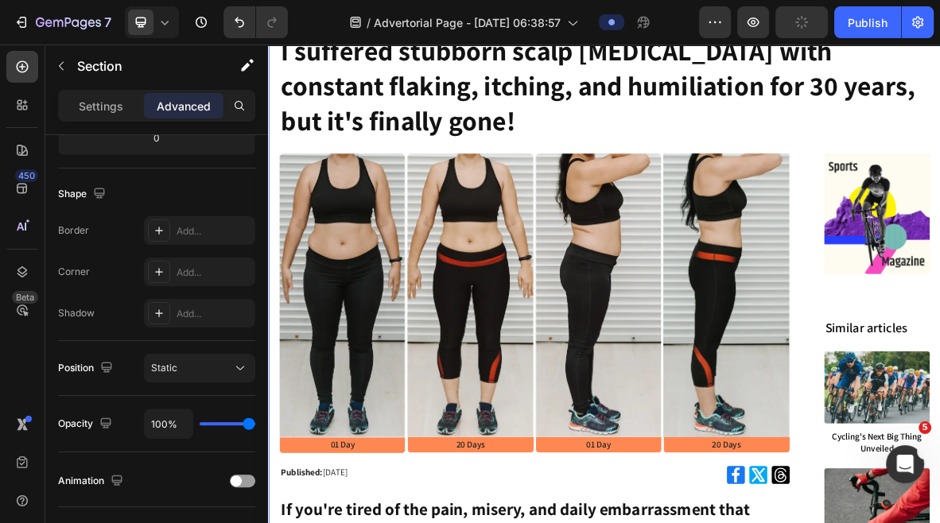
click at [91, 119] on div "Settings Advanced" at bounding box center [156, 106] width 197 height 32
click at [91, 103] on p "Settings" at bounding box center [101, 106] width 45 height 17
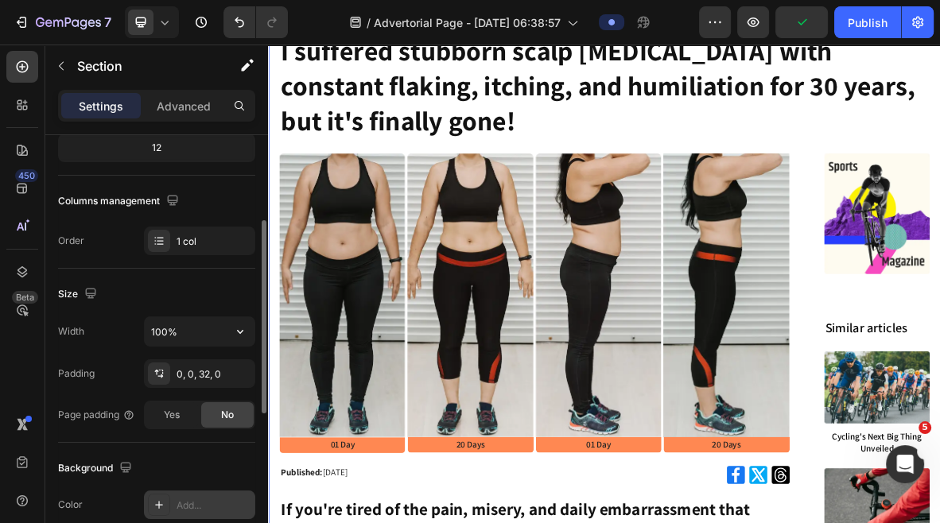
scroll to position [204, 0]
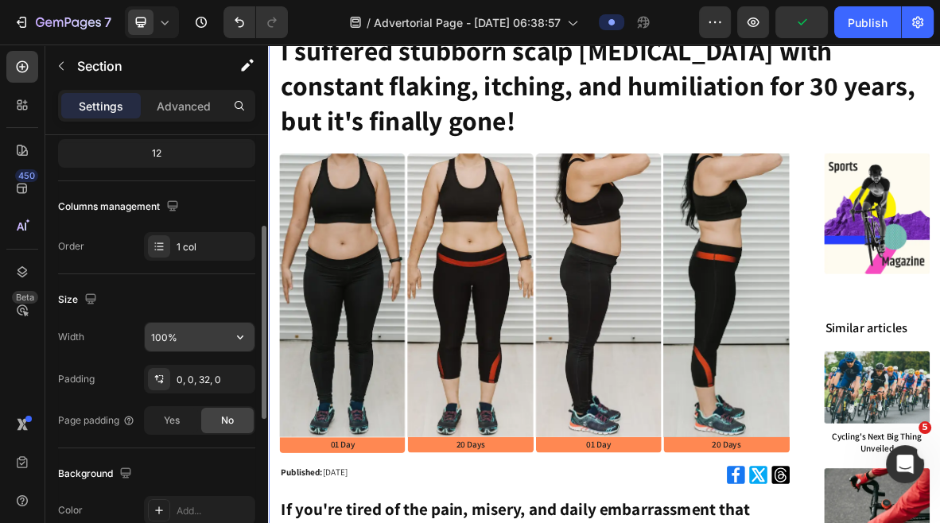
click at [178, 339] on input "100%" at bounding box center [200, 337] width 110 height 29
click at [246, 341] on icon "button" at bounding box center [240, 337] width 16 height 16
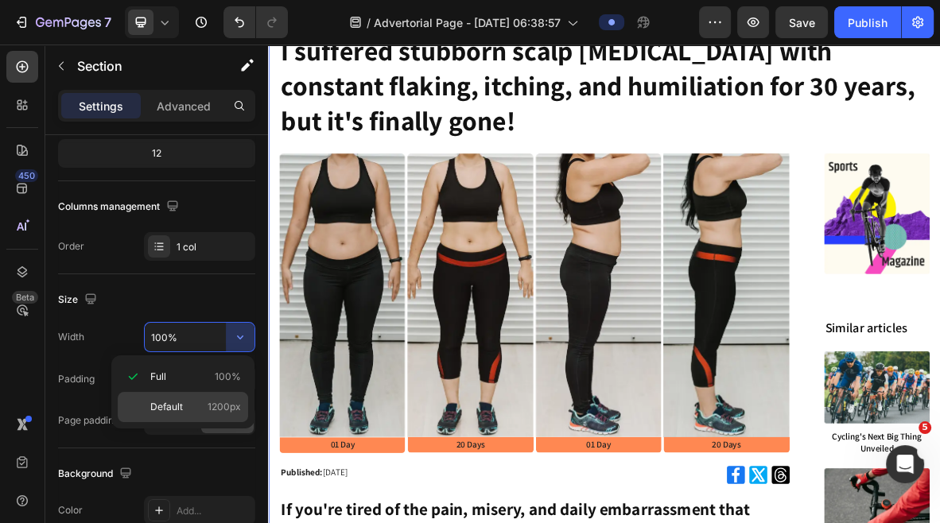
click at [183, 398] on div "Default 1200px" at bounding box center [183, 407] width 130 height 30
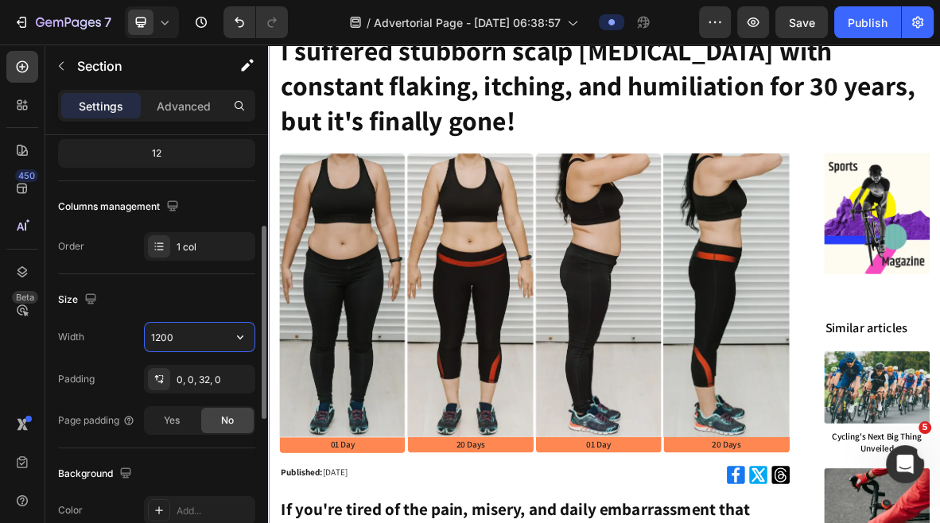
click at [163, 337] on input "1200" at bounding box center [200, 337] width 110 height 29
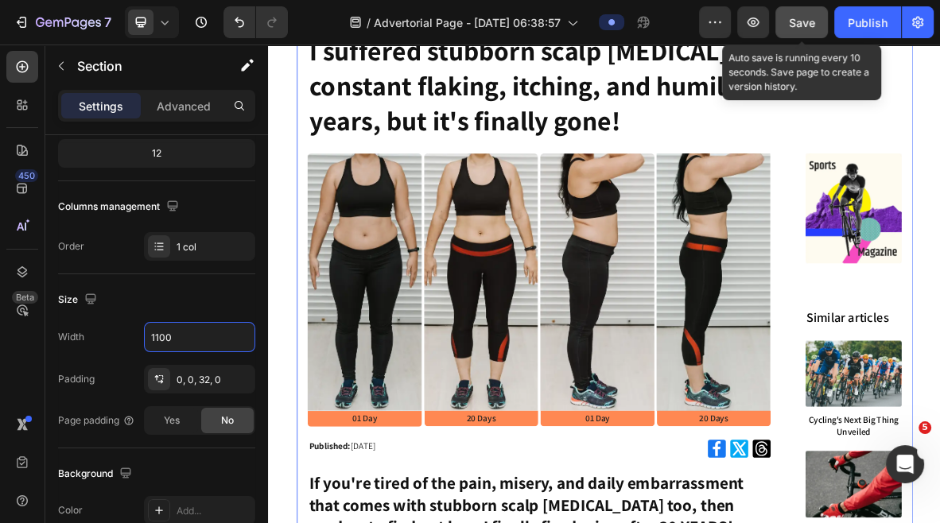
type input "1100"
click at [797, 21] on span "Save" at bounding box center [802, 23] width 26 height 14
